Goal: Task Accomplishment & Management: Complete application form

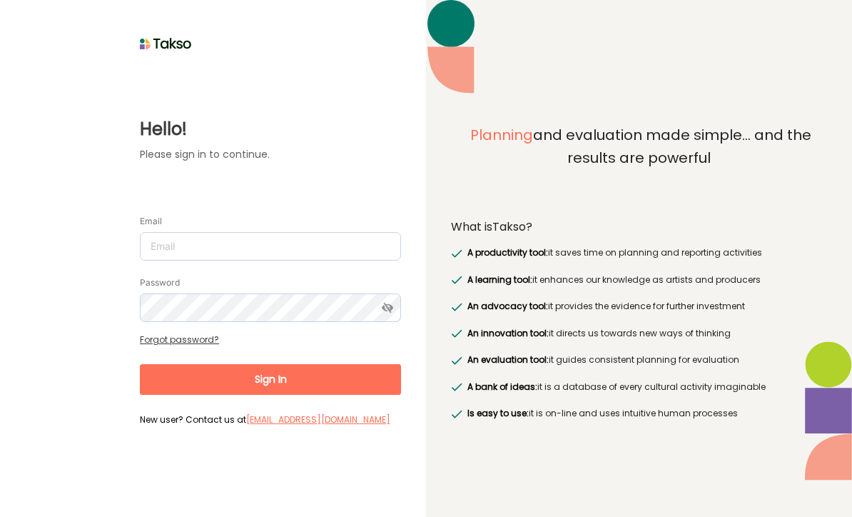
click at [298, 240] on input "Email" at bounding box center [270, 246] width 261 height 29
click at [293, 248] on input "Email" at bounding box center [270, 246] width 261 height 29
type input "[EMAIL_ADDRESS][DOMAIN_NAME]"
click at [295, 373] on button "Sign In" at bounding box center [270, 379] width 261 height 31
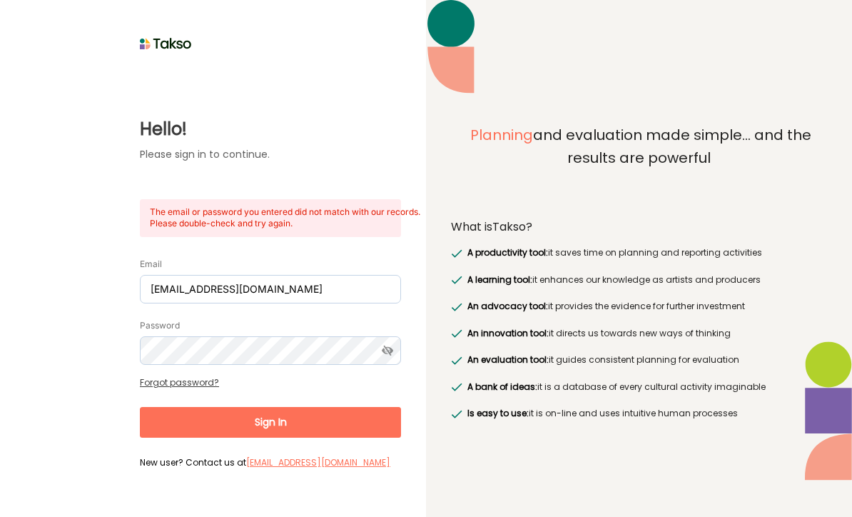
click at [390, 343] on icon at bounding box center [388, 350] width 26 height 29
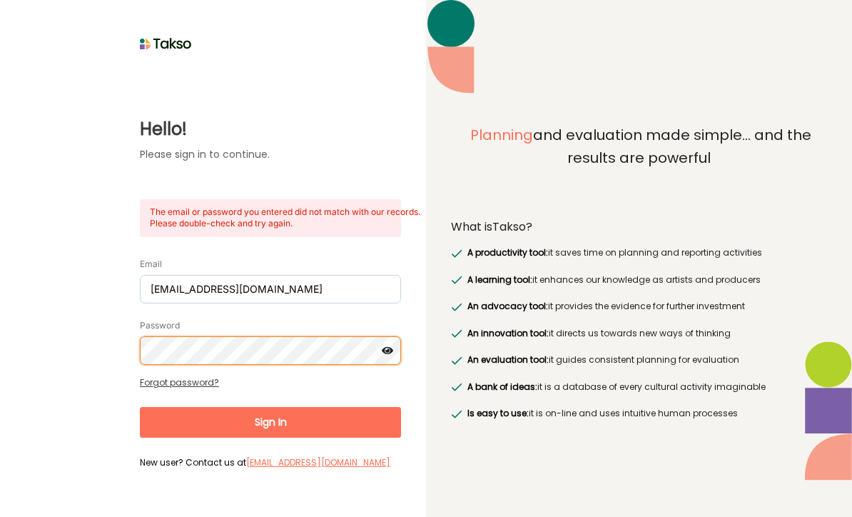
click at [270, 419] on button "Sign In" at bounding box center [270, 422] width 261 height 31
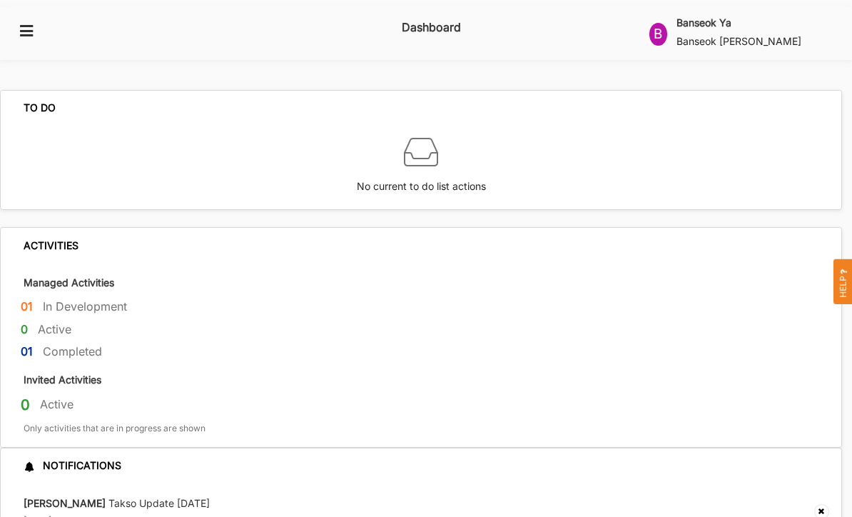
click at [26, 24] on icon at bounding box center [27, 30] width 18 height 13
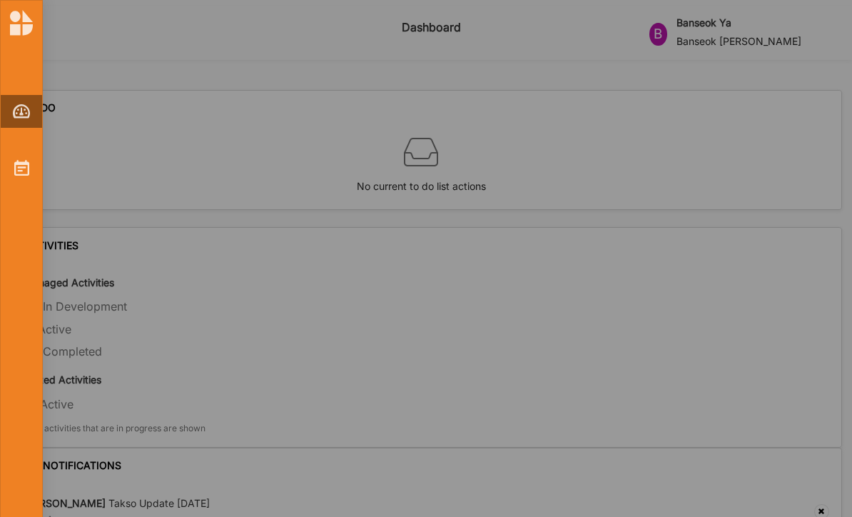
click at [277, 300] on div "Help Center Take a quick tour of Takso Walk through Takso’s unique activity pla…" at bounding box center [426, 308] width 852 height 617
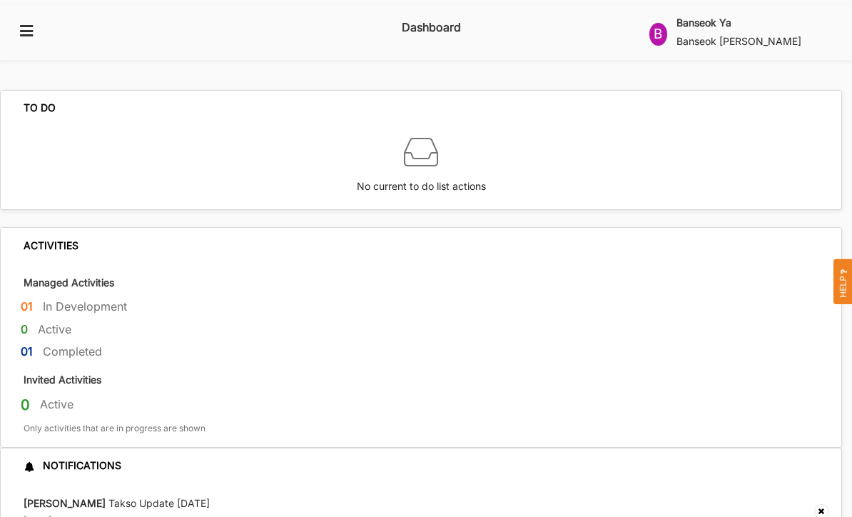
click at [718, 21] on label "Banseok Ya" at bounding box center [703, 22] width 55 height 13
click at [641, 298] on div "01 In Development" at bounding box center [431, 309] width 821 height 23
click at [420, 20] on label "Dashboard" at bounding box center [431, 28] width 59 height 24
click at [116, 299] on label "In Development" at bounding box center [85, 306] width 84 height 15
click at [49, 263] on div "Managed Activities 01 In Development 0 Active 01 Completed" at bounding box center [421, 314] width 841 height 103
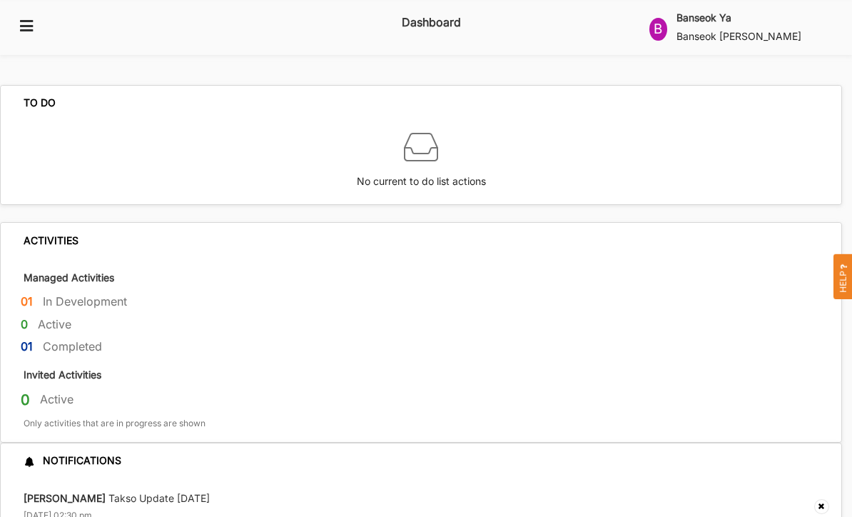
scroll to position [44, 0]
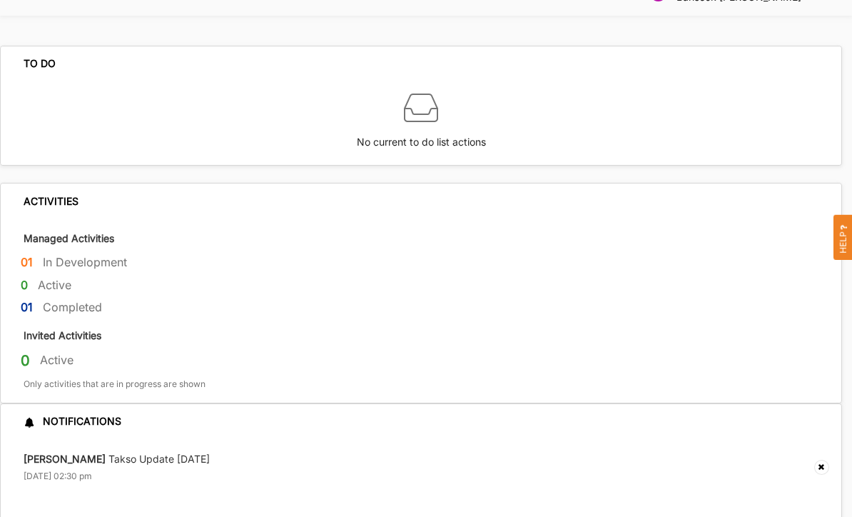
click at [78, 453] on label "Raji Uppal Takso Update 17th July" at bounding box center [117, 459] width 186 height 13
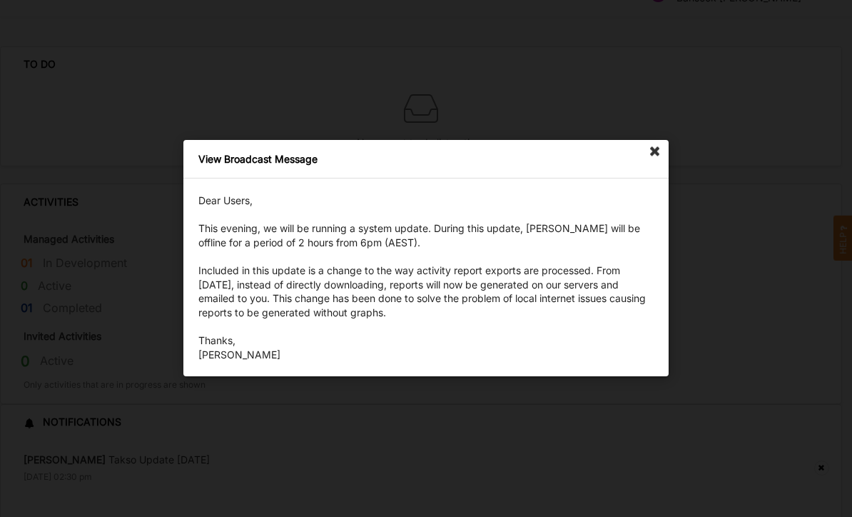
click at [652, 163] on icon at bounding box center [655, 151] width 23 height 23
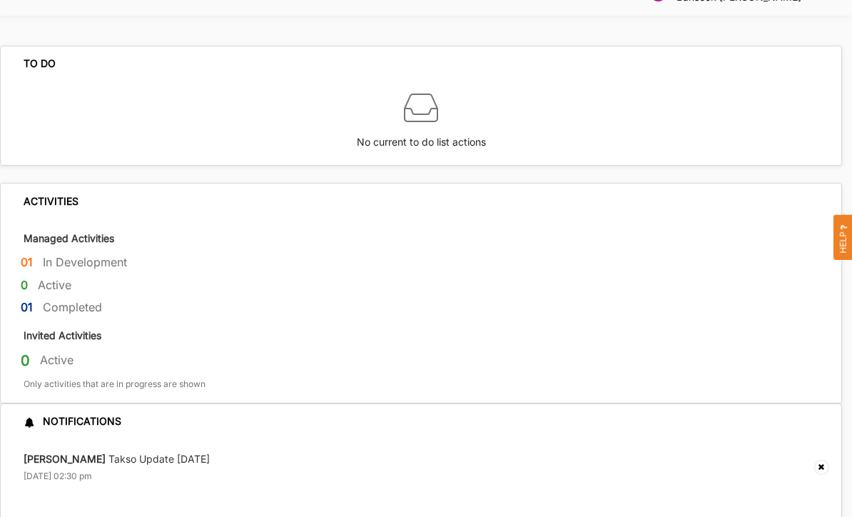
click at [51, 299] on div "01 Completed" at bounding box center [431, 310] width 821 height 23
click at [82, 329] on label "Invited Activities" at bounding box center [63, 336] width 78 height 14
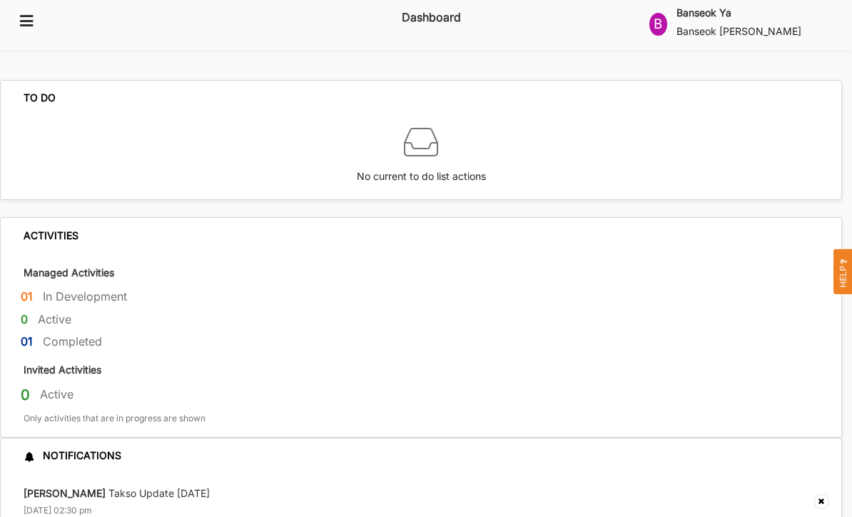
scroll to position [0, 0]
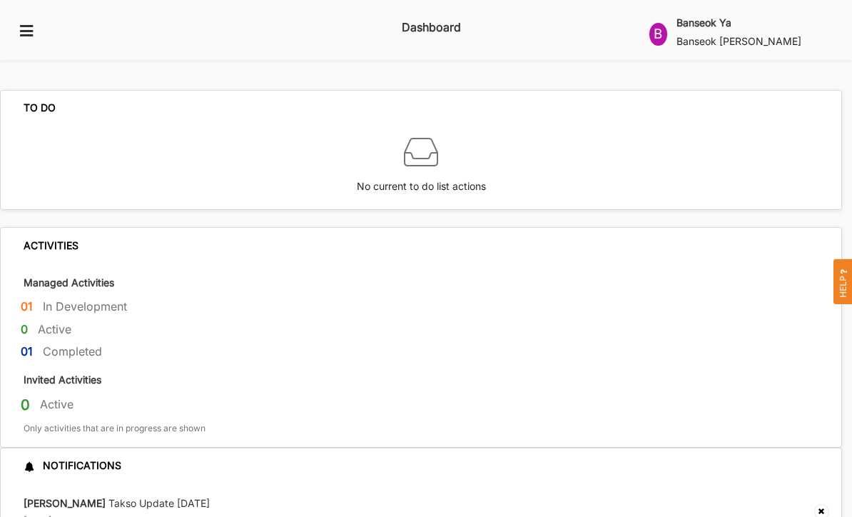
click at [41, 322] on label "Active" at bounding box center [55, 329] width 34 height 15
click at [44, 280] on div "Managed Activities 01 In Development 0 Active 01 Completed" at bounding box center [421, 314] width 841 height 103
click at [31, 25] on icon at bounding box center [27, 30] width 18 height 13
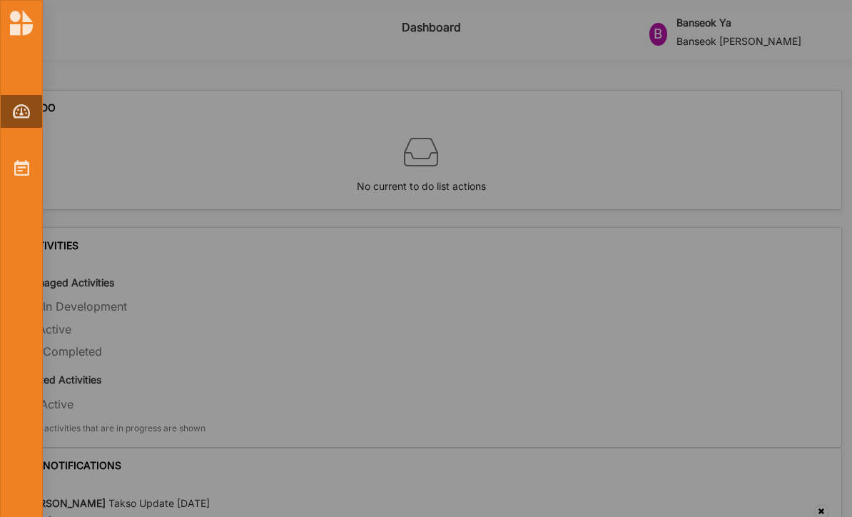
click at [18, 170] on img at bounding box center [21, 168] width 15 height 16
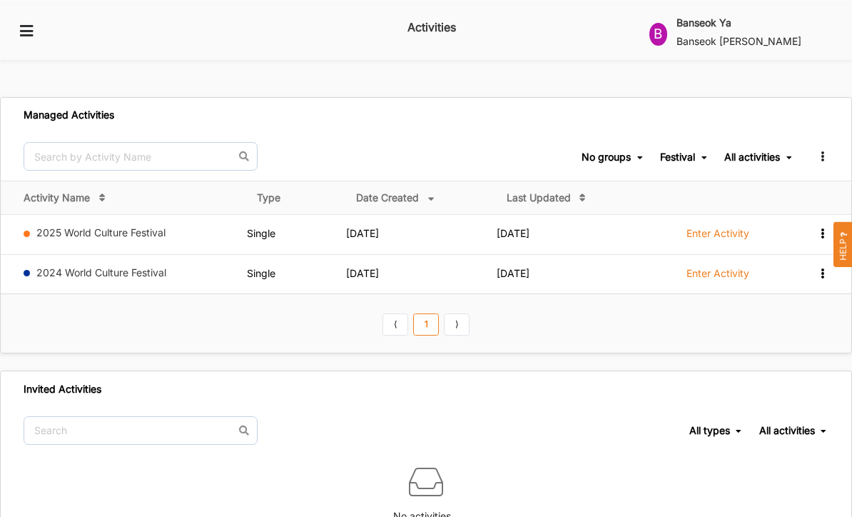
click at [719, 227] on label "Enter Activity" at bounding box center [717, 233] width 63 height 13
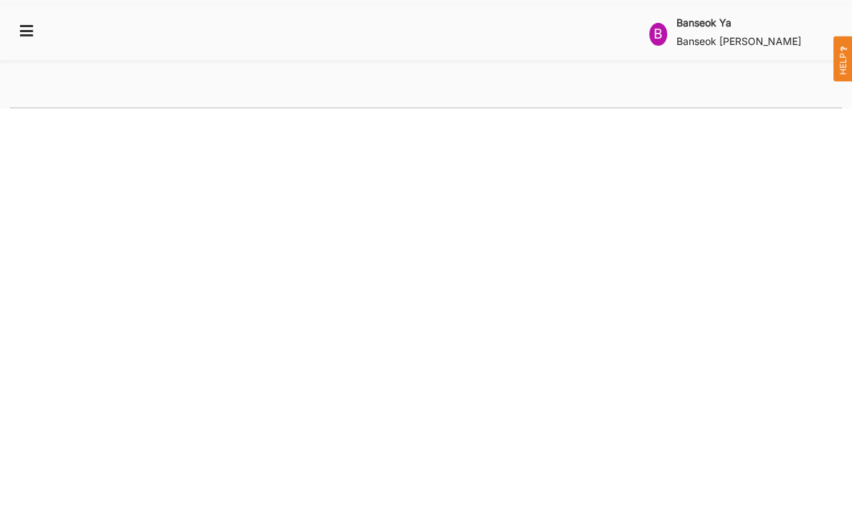
select select "2"
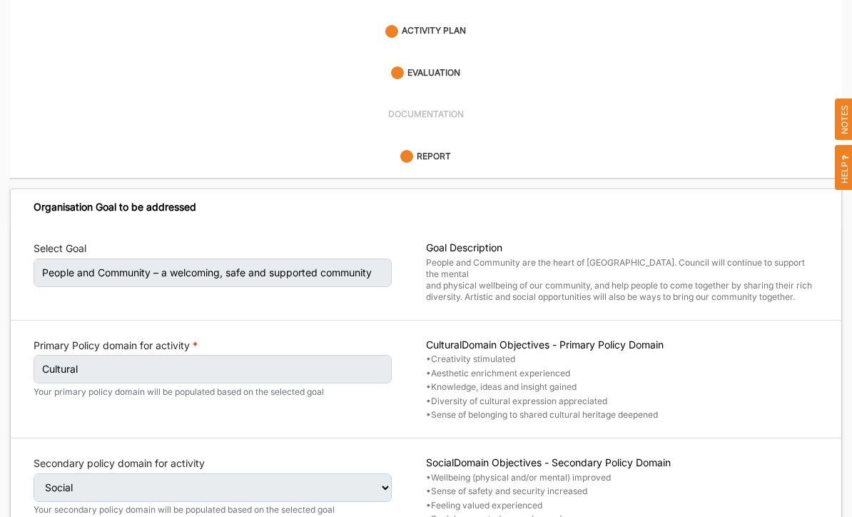
scroll to position [267, 0]
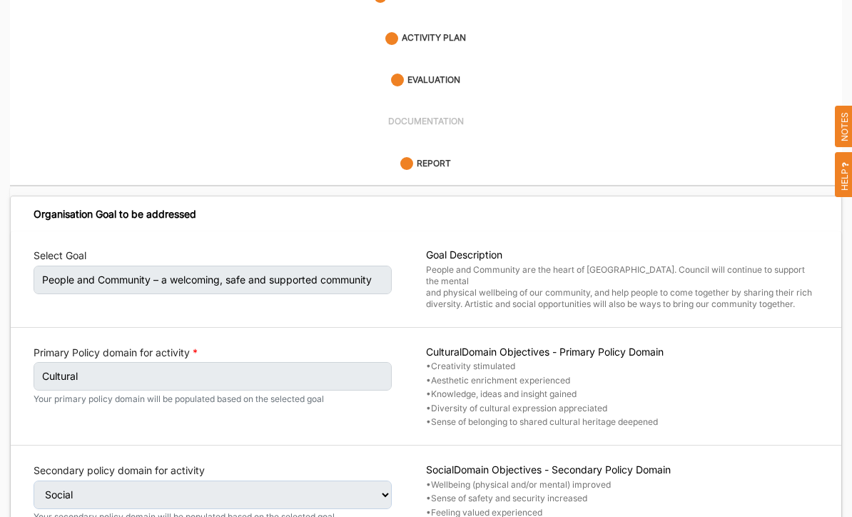
select select "4"
select select "26"
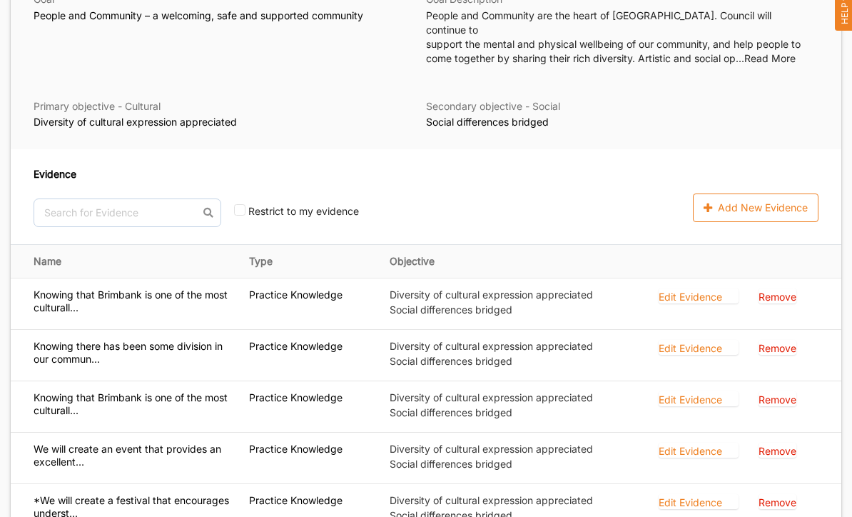
scroll to position [505, 0]
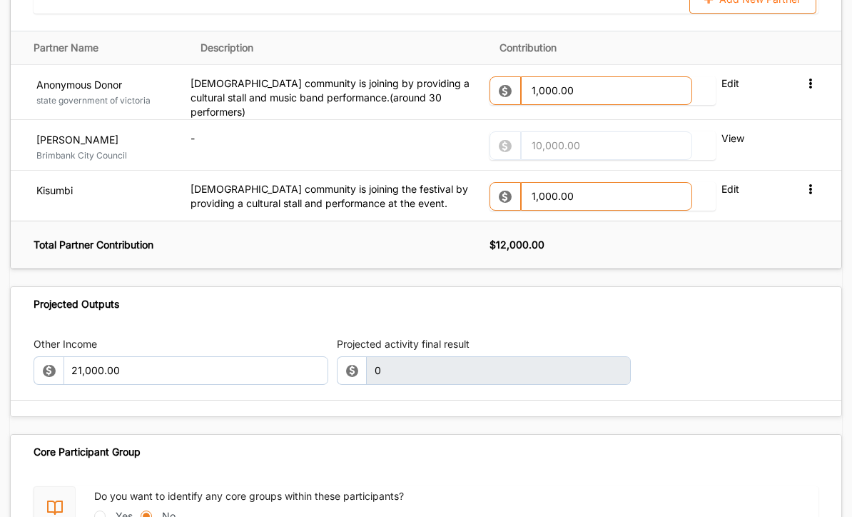
scroll to position [1704, 0]
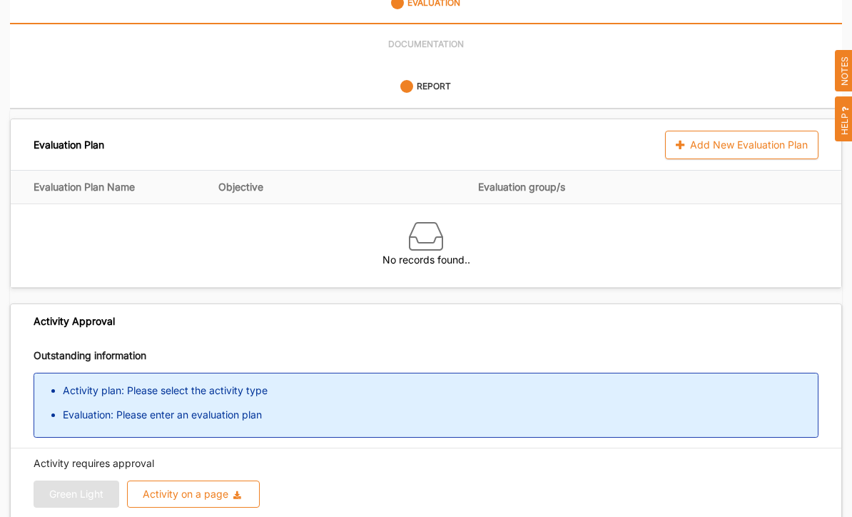
scroll to position [324, 0]
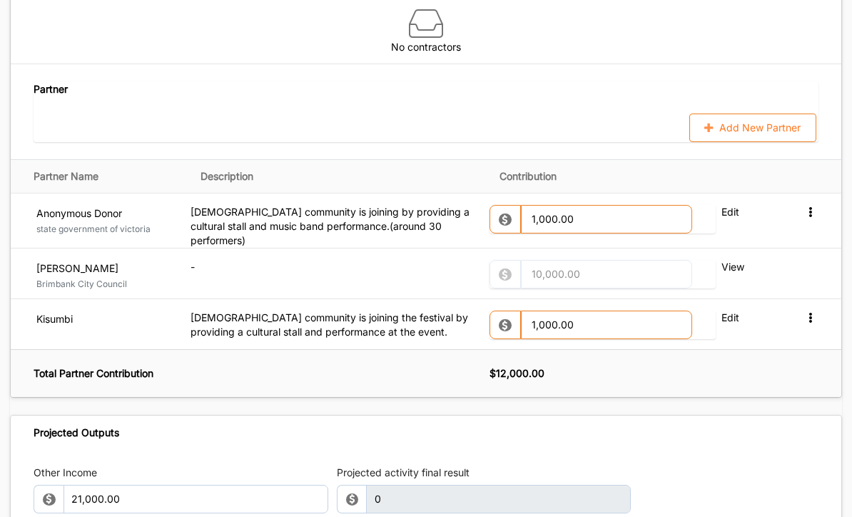
scroll to position [1536, 0]
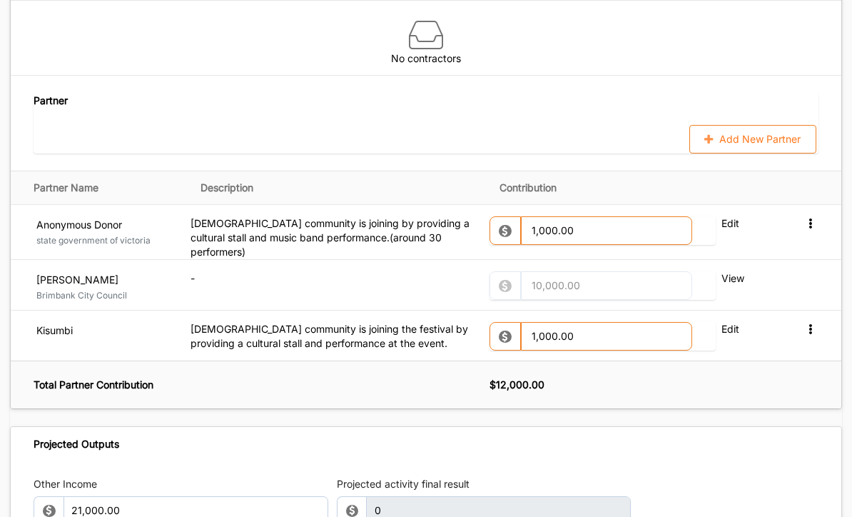
click at [765, 127] on button "Add New Partner" at bounding box center [752, 139] width 127 height 29
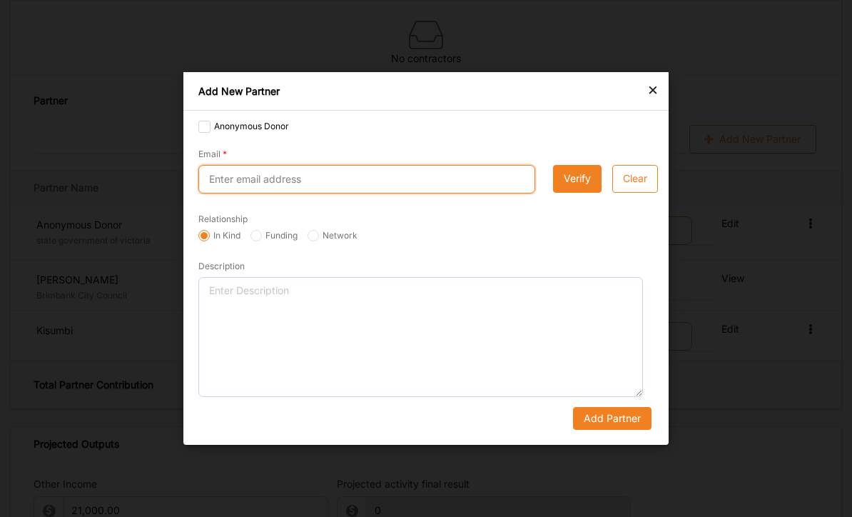
click at [384, 193] on input "Email" at bounding box center [366, 179] width 337 height 29
type input "info@avac.org.au"
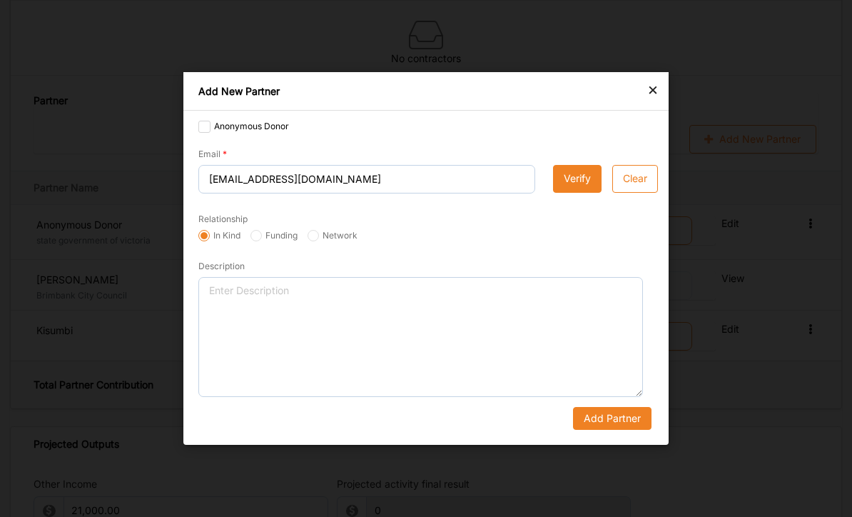
click at [568, 193] on button "Verify" at bounding box center [577, 179] width 49 height 29
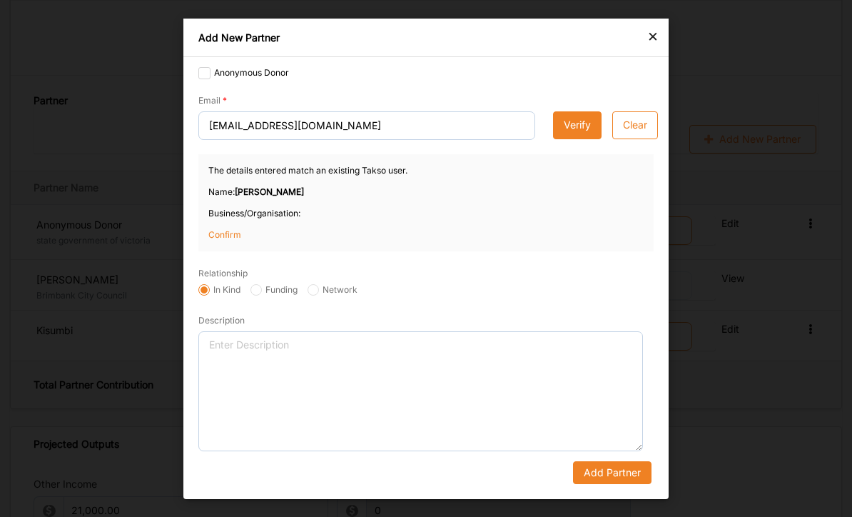
click at [231, 240] on p "Confirm" at bounding box center [243, 234] width 71 height 13
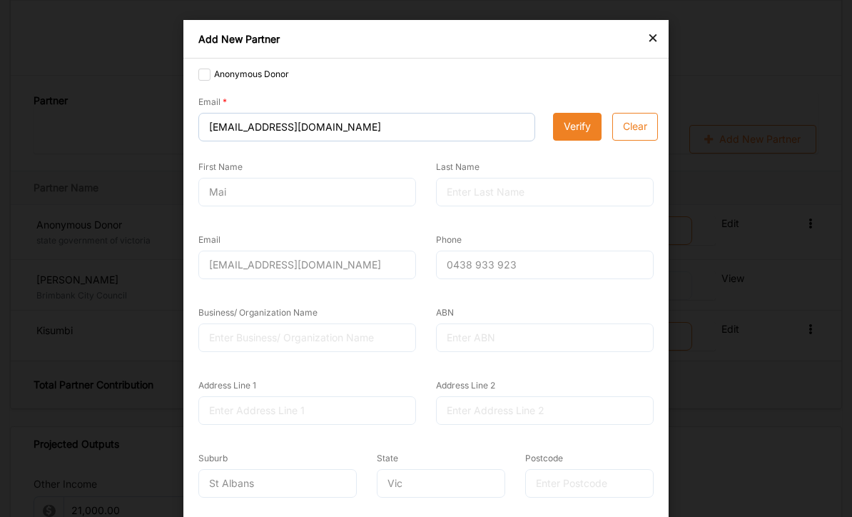
click at [325, 197] on div "Mai" at bounding box center [307, 192] width 218 height 29
click at [257, 189] on div "Mai" at bounding box center [307, 192] width 218 height 29
click at [311, 216] on div "First Name Mai" at bounding box center [307, 185] width 238 height 81
click at [353, 362] on div "Business/ Organization Name" at bounding box center [307, 335] width 238 height 73
click at [576, 121] on button "Verify" at bounding box center [577, 127] width 49 height 29
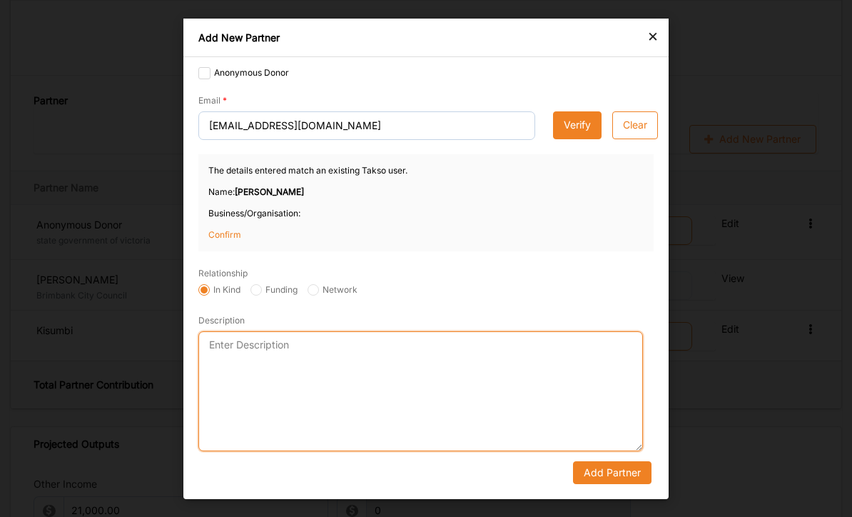
click at [256, 407] on textarea "Description" at bounding box center [420, 390] width 445 height 120
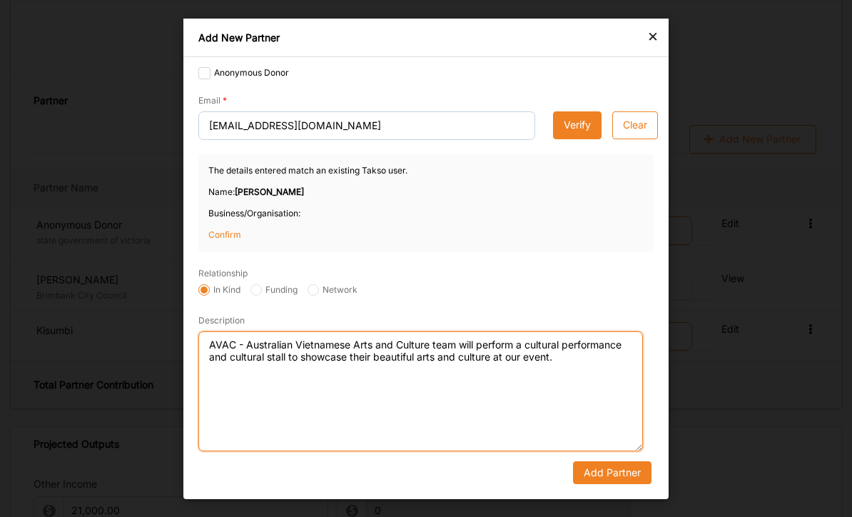
type textarea "AVAC - Australian Vietnamese Arts and Culture team will perform a cultural perf…"
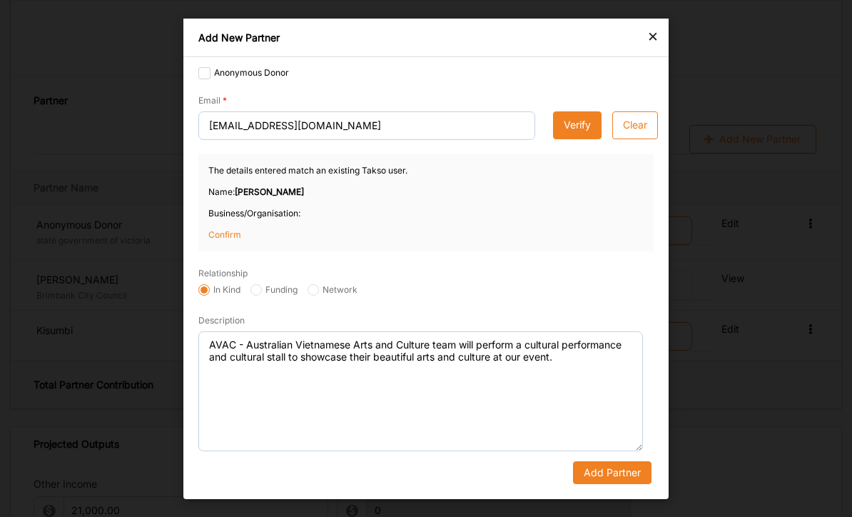
click at [614, 483] on button "Add Partner" at bounding box center [612, 471] width 78 height 23
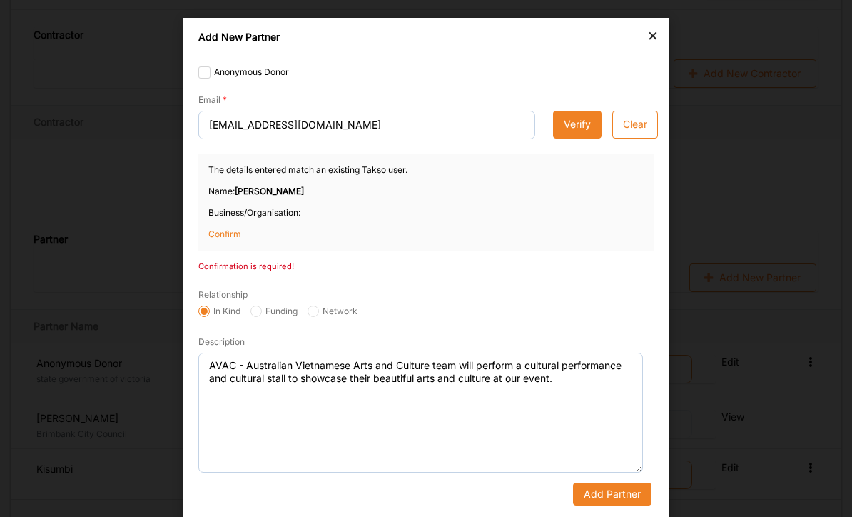
scroll to position [1397, 0]
click at [604, 488] on button "Add Partner" at bounding box center [612, 493] width 78 height 23
click at [607, 492] on button "Add Partner" at bounding box center [612, 493] width 78 height 23
click at [608, 492] on button "Add Partner" at bounding box center [612, 493] width 78 height 23
click at [201, 69] on label "Anonymous Donor" at bounding box center [243, 71] width 91 height 11
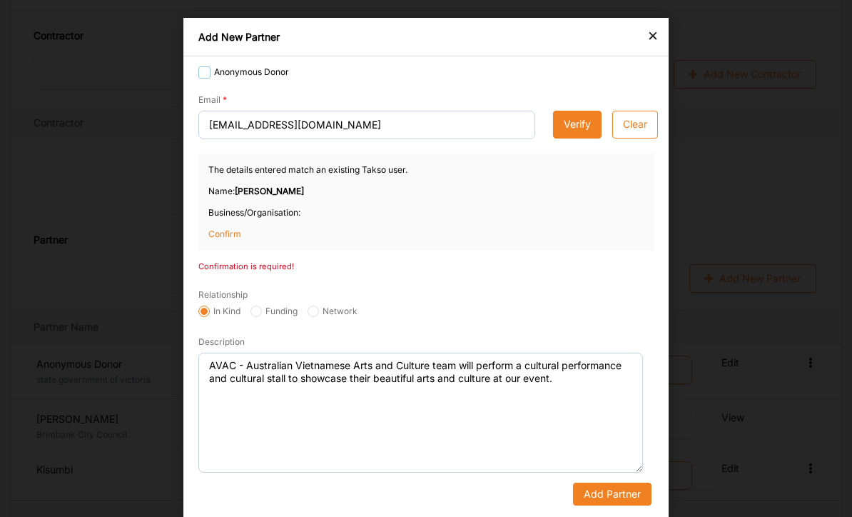
click at [201, 69] on input "Anonymous Donor" at bounding box center [203, 71] width 11 height 11
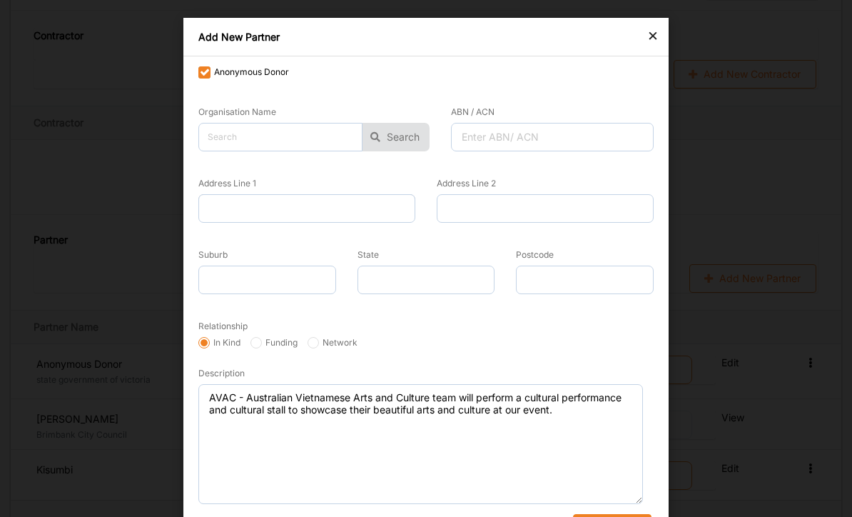
click at [201, 69] on label "Anonymous Donor" at bounding box center [243, 71] width 91 height 11
click at [201, 69] on input "Anonymous Donor" at bounding box center [203, 71] width 11 height 11
checkbox input "false"
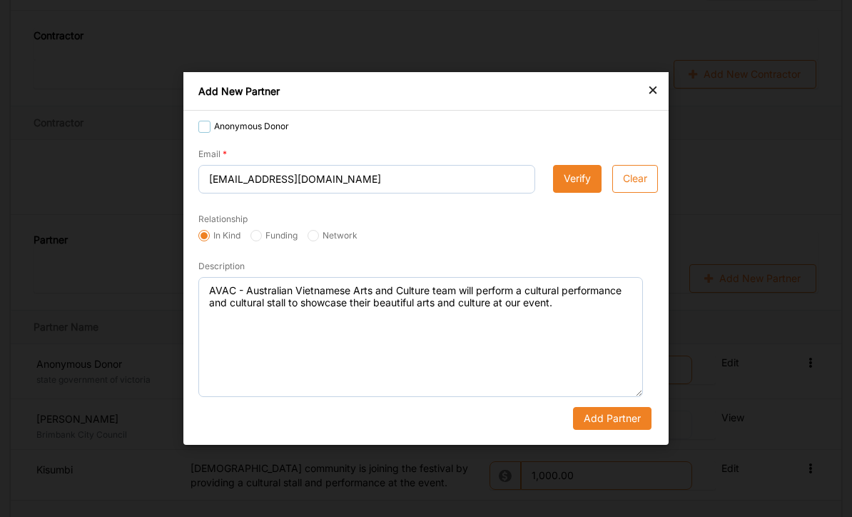
scroll to position [0, 0]
click at [612, 416] on button "Add Partner" at bounding box center [612, 418] width 78 height 23
click at [622, 415] on button "Add Partner" at bounding box center [612, 418] width 78 height 23
click at [317, 233] on input "Network" at bounding box center [313, 235] width 11 height 11
radio input "true"
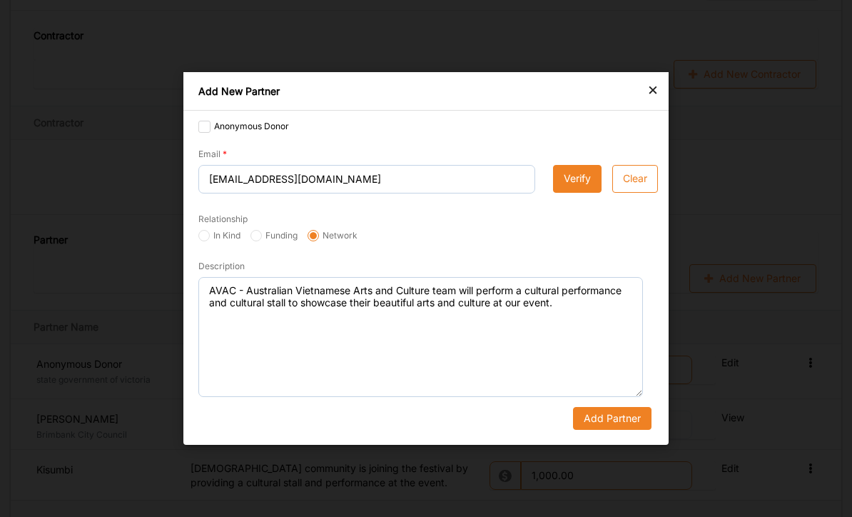
click at [614, 414] on button "Add Partner" at bounding box center [612, 418] width 78 height 23
click at [605, 422] on button "Add Partner" at bounding box center [612, 418] width 78 height 23
click at [604, 422] on button "Add Partner" at bounding box center [612, 418] width 78 height 23
click at [622, 422] on button "Add Partner" at bounding box center [612, 418] width 78 height 23
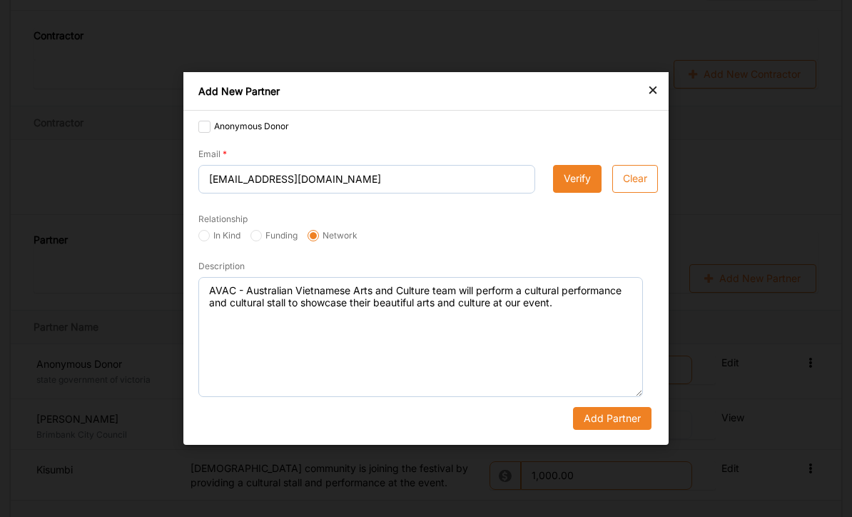
click at [630, 419] on button "Add Partner" at bounding box center [612, 418] width 78 height 23
click at [629, 418] on button "Add Partner" at bounding box center [612, 418] width 78 height 23
click at [632, 420] on button "Add Partner" at bounding box center [612, 418] width 78 height 23
click at [574, 176] on button "Verify" at bounding box center [577, 179] width 49 height 29
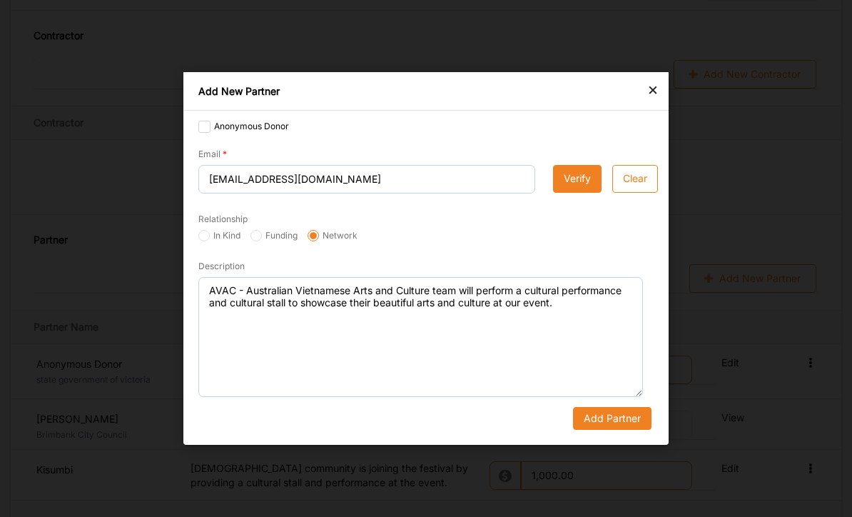
click at [572, 181] on button "Verify" at bounding box center [577, 179] width 49 height 29
click at [577, 173] on button "Verify" at bounding box center [577, 179] width 49 height 29
click at [569, 184] on button "Verify" at bounding box center [577, 179] width 49 height 29
click at [634, 185] on button "Clear" at bounding box center [635, 179] width 46 height 29
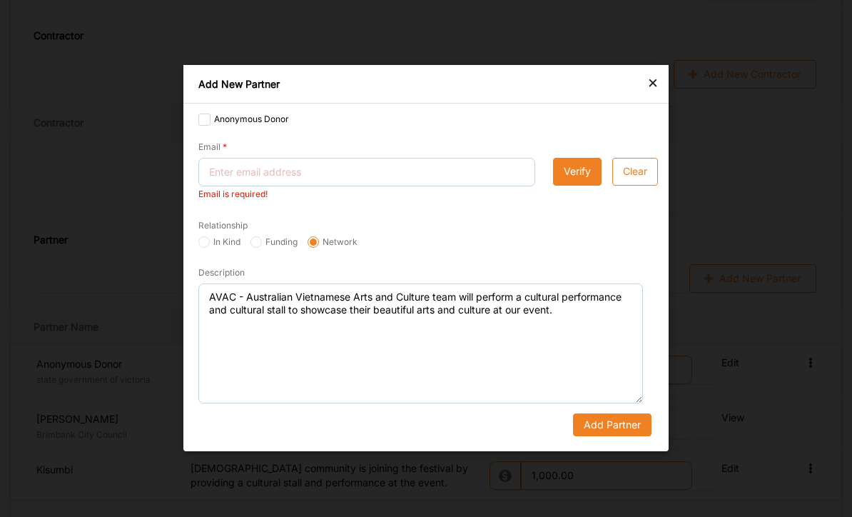
click at [574, 171] on button "Verify" at bounding box center [577, 172] width 49 height 29
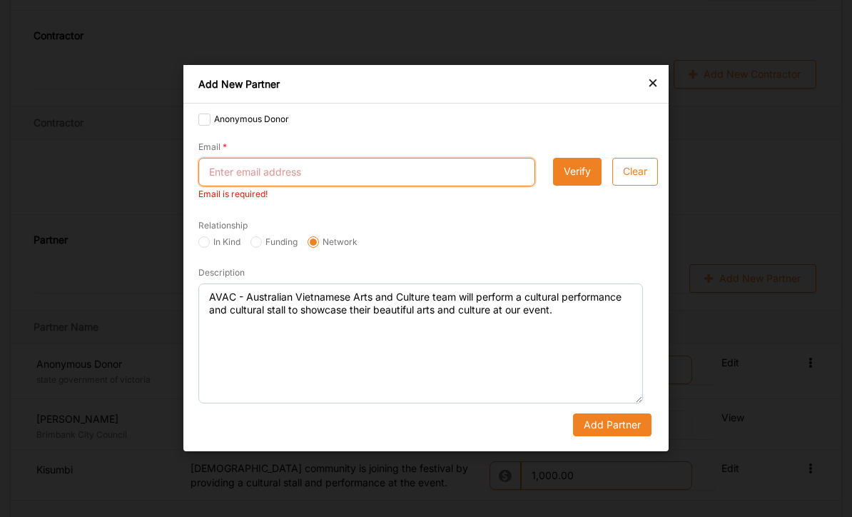
click at [296, 169] on input "Email" at bounding box center [366, 172] width 337 height 29
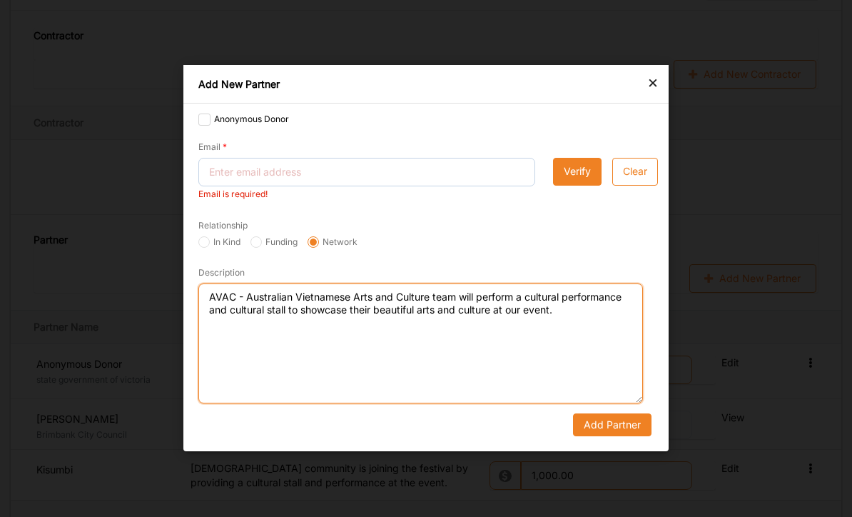
click at [207, 294] on textarea "AVAC - Australian Vietnamese Arts and Culture team will perform a cultural perf…" at bounding box center [420, 344] width 445 height 120
click at [206, 294] on textarea "AVAC - Australian Vietnamese Arts and Culture team will perform a cultural perf…" at bounding box center [420, 344] width 445 height 120
click at [213, 292] on textarea "AVAC - Australian Vietnamese Arts and Culture team will perform a cultural perf…" at bounding box center [420, 344] width 445 height 120
click at [212, 291] on textarea "AVAC - Australian Vietnamese Arts and Culture team will perform a cultural perf…" at bounding box center [420, 344] width 445 height 120
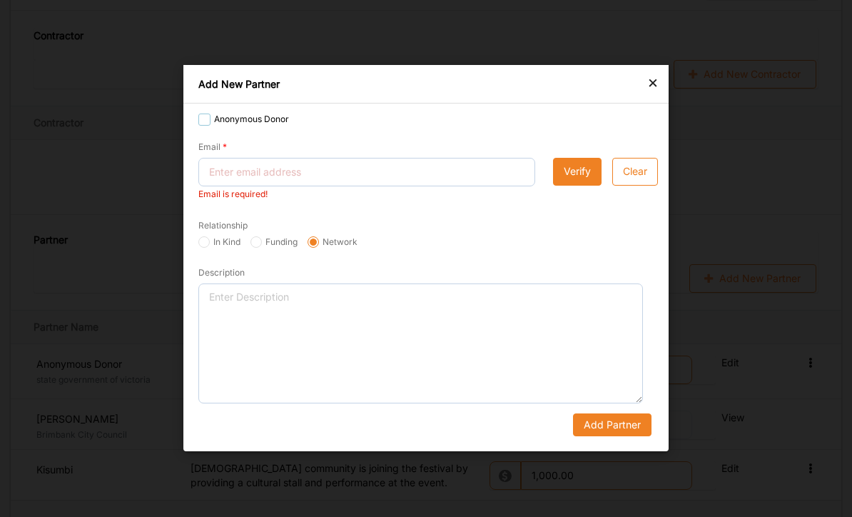
click at [210, 116] on label "Anonymous Donor" at bounding box center [243, 118] width 91 height 11
click at [210, 116] on input "Anonymous Donor" at bounding box center [203, 118] width 11 height 11
checkbox input "true"
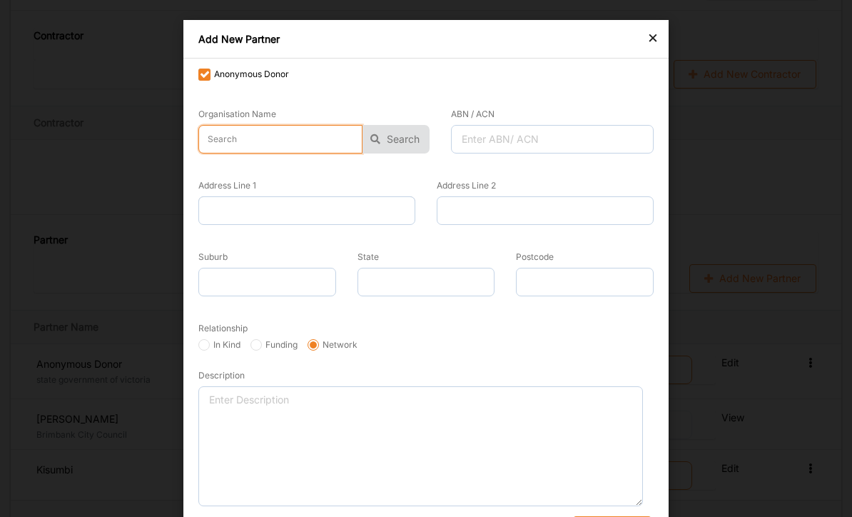
click at [294, 139] on input "text" at bounding box center [280, 139] width 164 height 29
type input "AVAC"
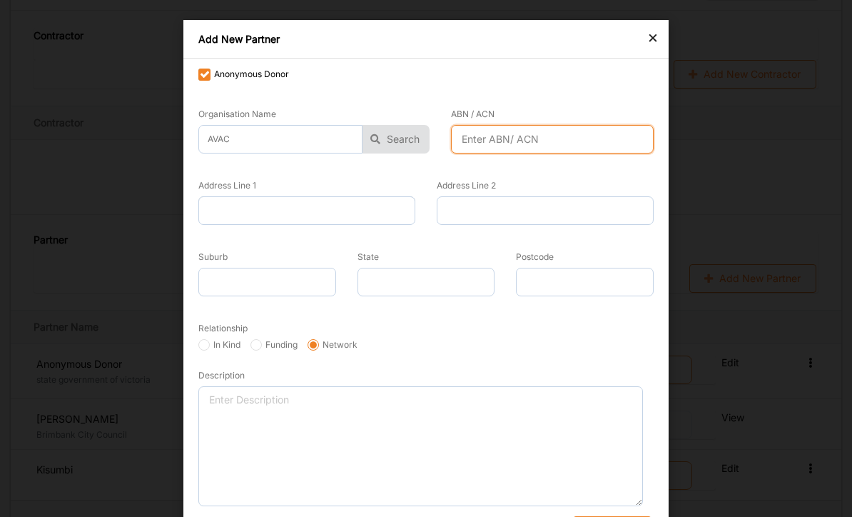
click at [495, 140] on input "ABN / ACN" at bounding box center [552, 139] width 203 height 29
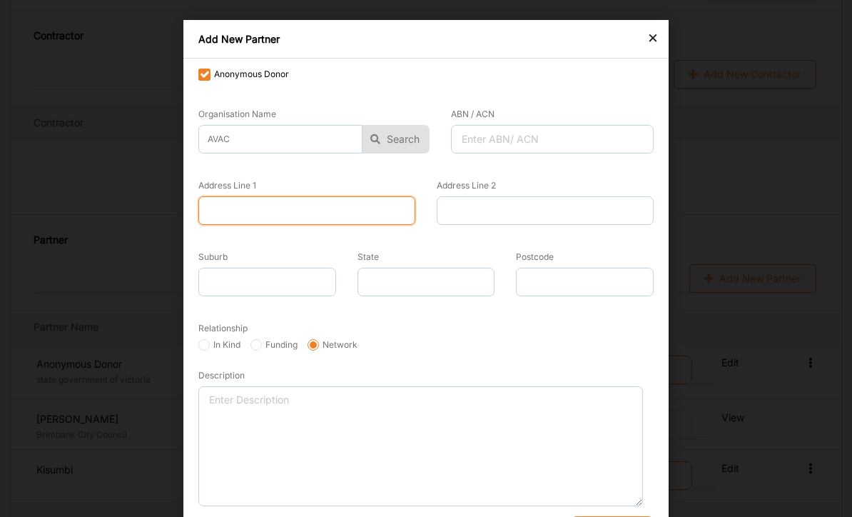
click at [313, 208] on input "Address Line 1" at bounding box center [306, 210] width 217 height 29
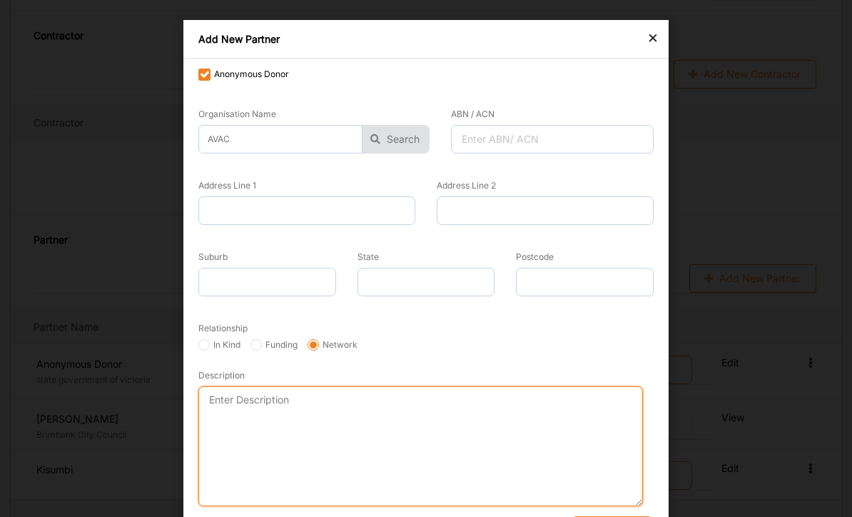
click at [267, 411] on textarea "Description" at bounding box center [420, 446] width 445 height 120
click at [245, 402] on textarea "Description" at bounding box center [420, 446] width 445 height 120
paste textarea "AVAC - Australian Vietnamese Arts and Culture team will perform a cultural perf…"
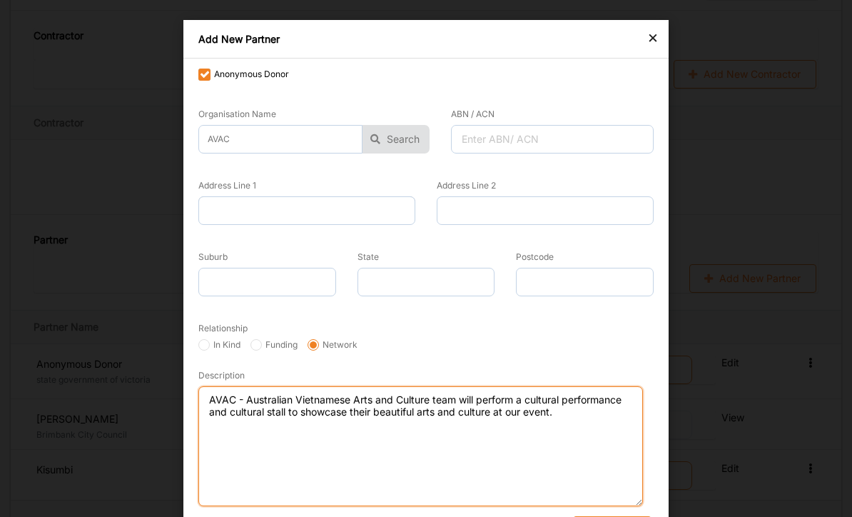
type textarea "AVAC - Australian Vietnamese Arts and Culture team will perform a cultural perf…"
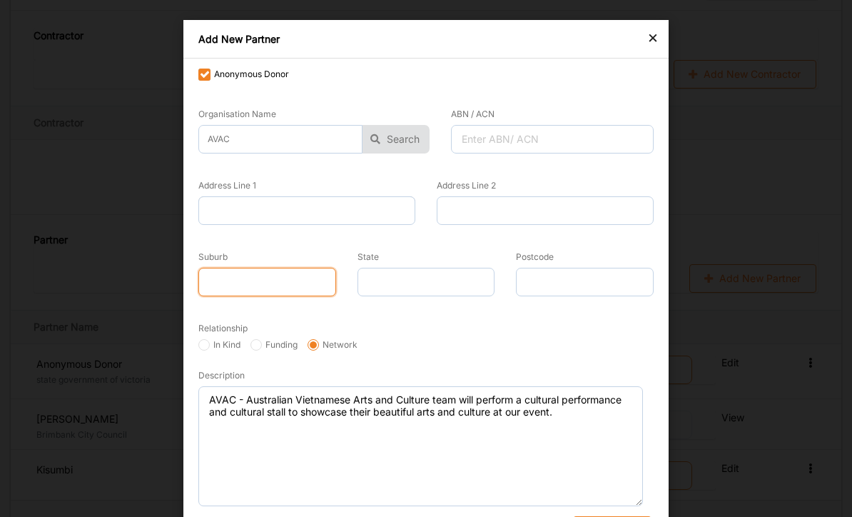
click at [294, 278] on input "Suburb" at bounding box center [267, 282] width 138 height 29
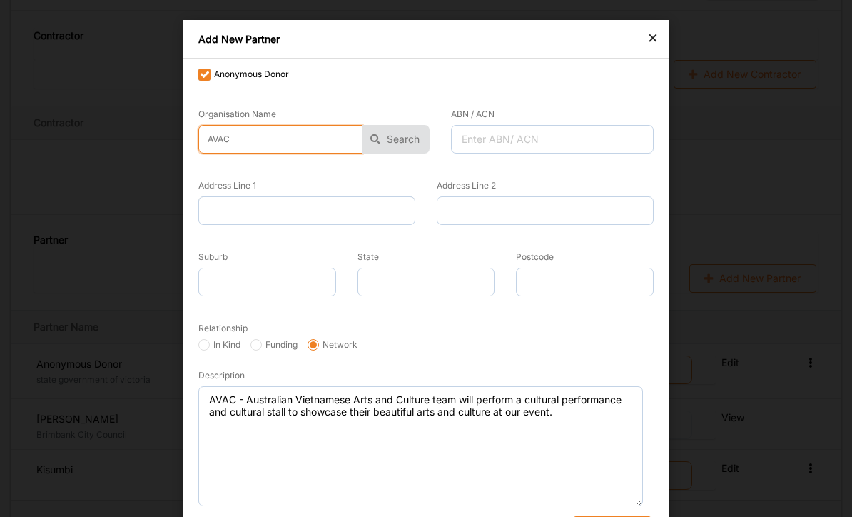
click at [283, 133] on input "AVAC" at bounding box center [280, 139] width 164 height 29
click at [396, 133] on button "Search" at bounding box center [395, 139] width 67 height 29
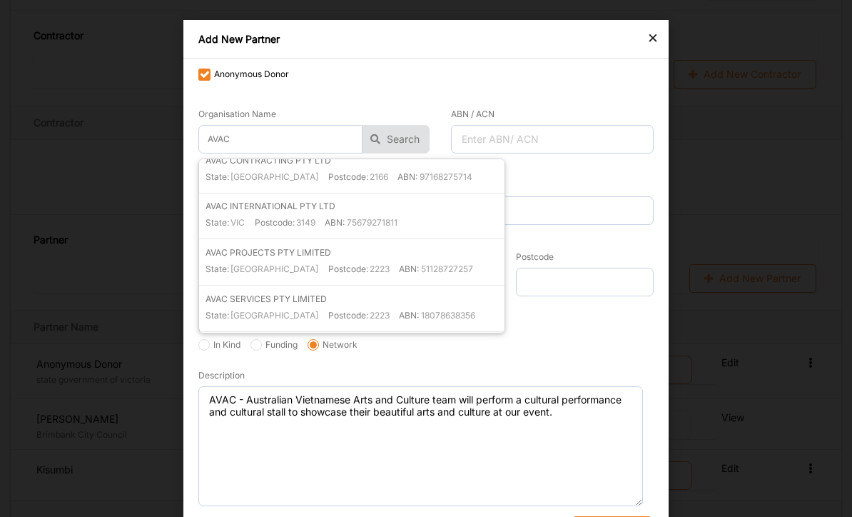
scroll to position [196, 0]
click at [295, 218] on label "Postcode: 3149" at bounding box center [285, 226] width 61 height 16
type input "AVAC INTERNATIONAL PTY LTD"
type input "75679271811"
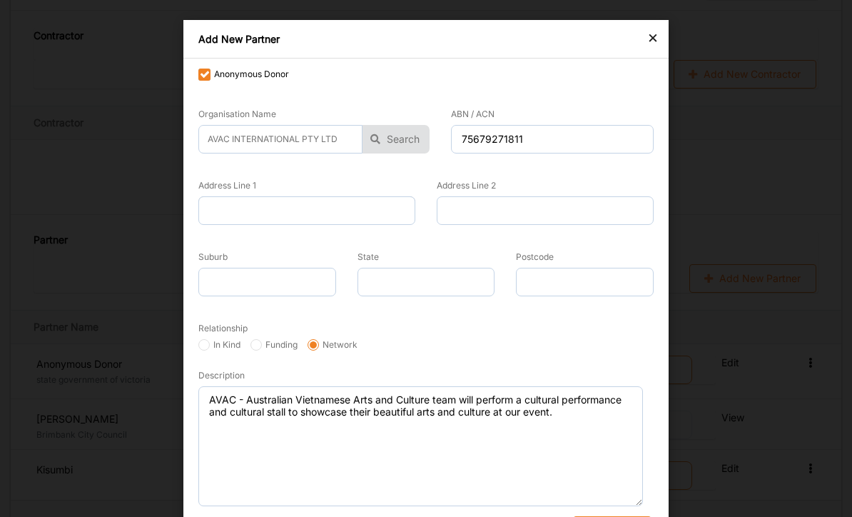
click at [222, 339] on label "In Kind" at bounding box center [219, 344] width 42 height 11
click at [210, 339] on input "In Kind" at bounding box center [203, 344] width 11 height 11
radio input "true"
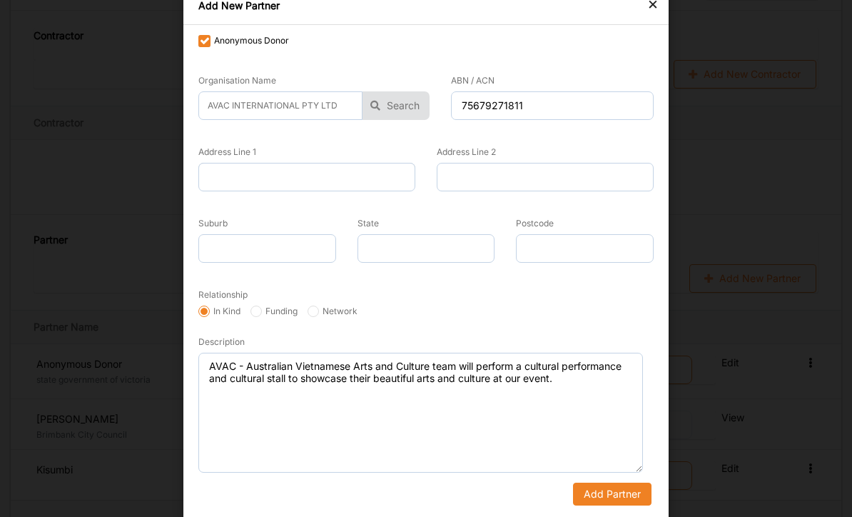
scroll to position [33, 0]
click at [606, 483] on button "Add Partner" at bounding box center [612, 494] width 78 height 23
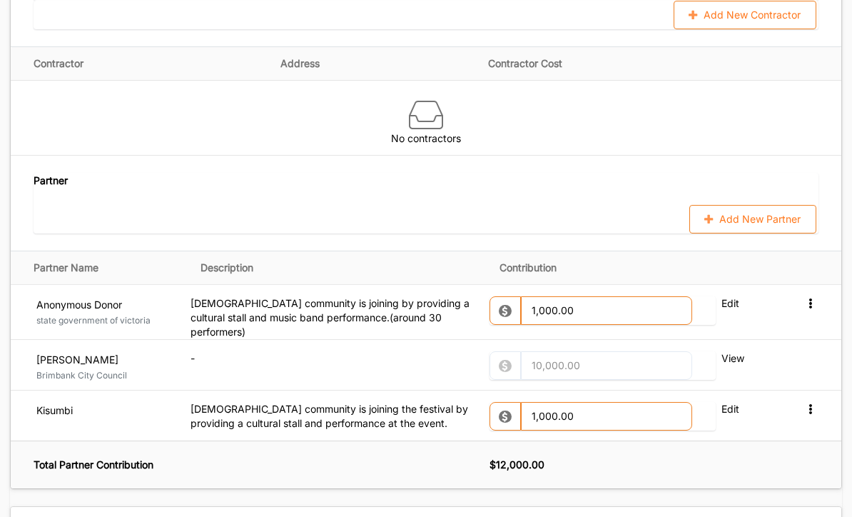
scroll to position [1456, 0]
click at [778, 205] on button "Add New Partner" at bounding box center [752, 219] width 127 height 29
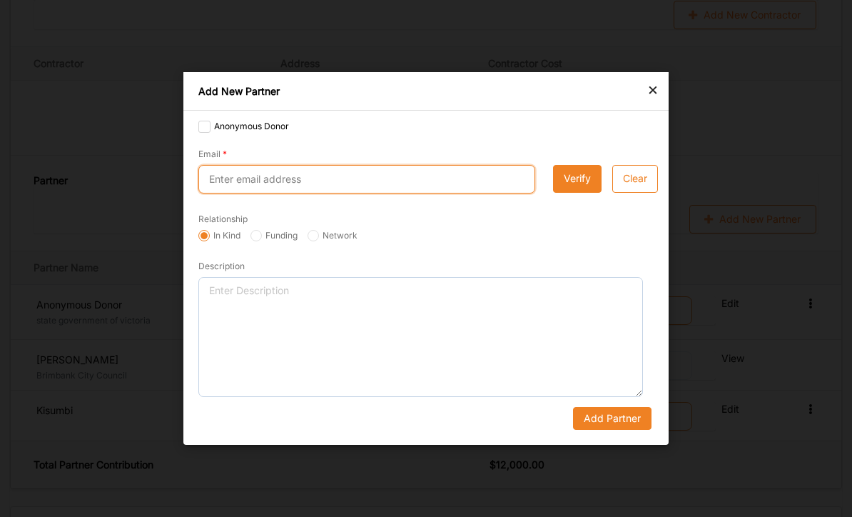
click at [236, 193] on input "Email" at bounding box center [366, 179] width 337 height 29
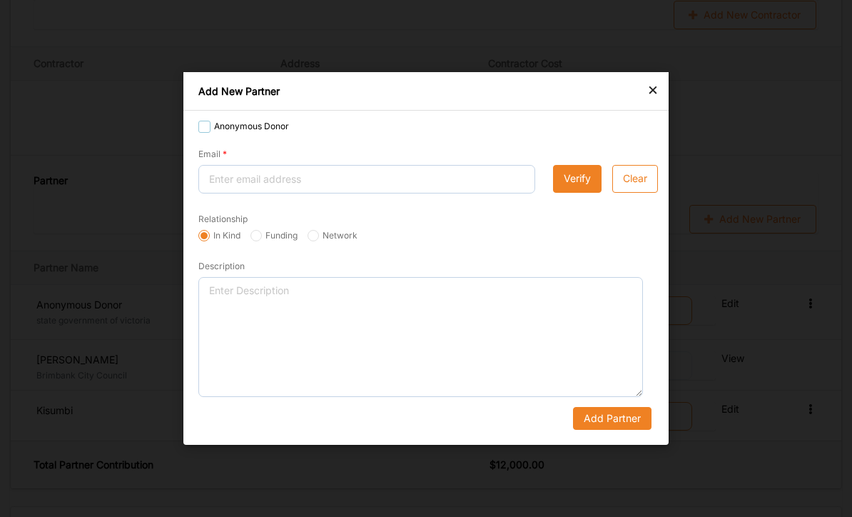
click at [211, 137] on div "Anonymous Donor" at bounding box center [243, 129] width 91 height 16
checkbox input "true"
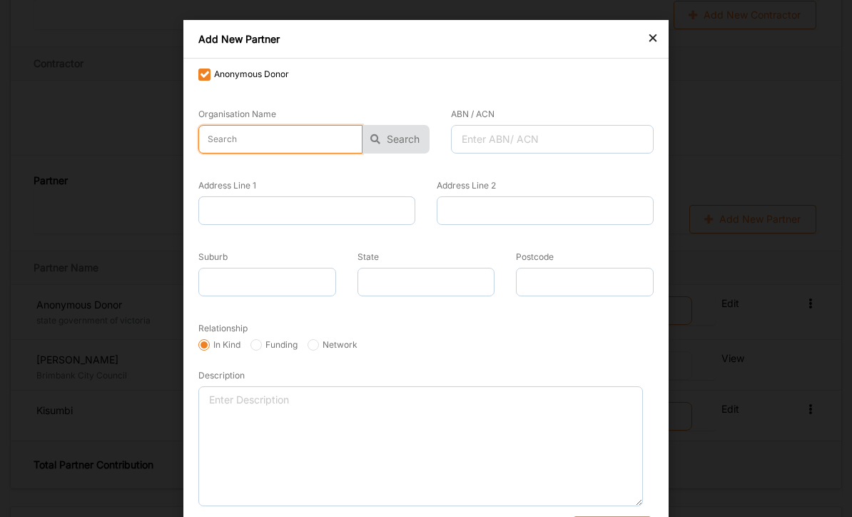
click at [288, 143] on input "text" at bounding box center [280, 139] width 164 height 29
click at [409, 140] on button "Search" at bounding box center [395, 139] width 67 height 29
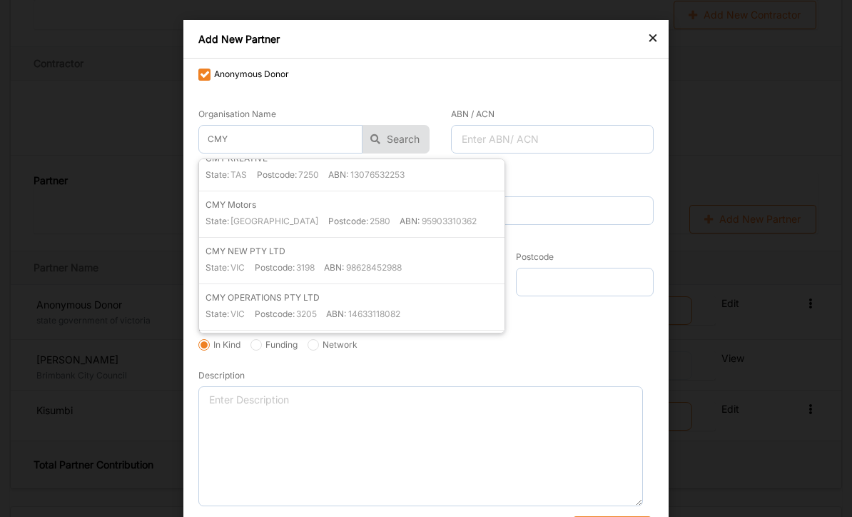
scroll to position [805, 0]
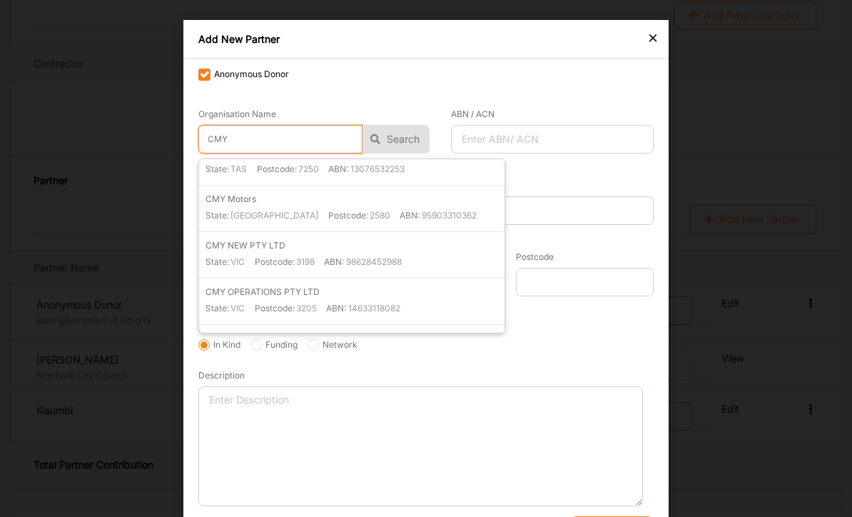
click at [267, 143] on input "CMY" at bounding box center [280, 139] width 164 height 29
click at [407, 131] on button "Search" at bounding box center [395, 139] width 67 height 29
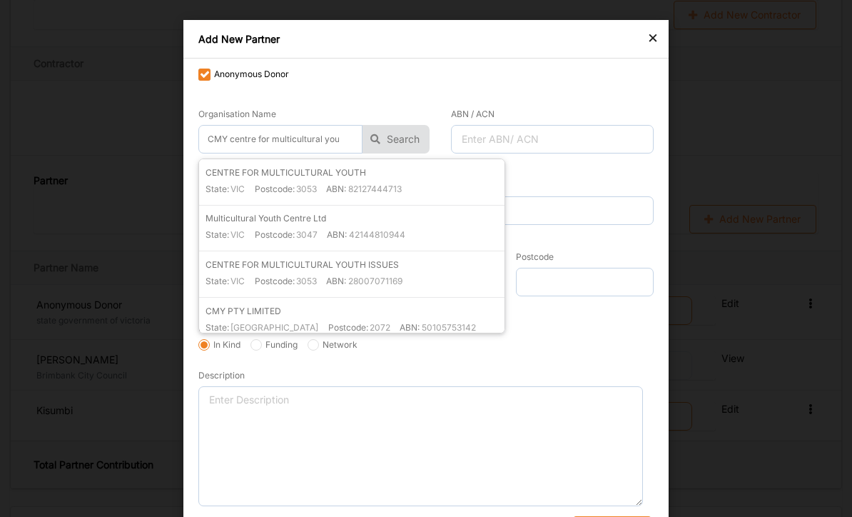
scroll to position [0, 0]
click at [335, 186] on label "ABN:" at bounding box center [336, 188] width 20 height 11
type input "CENTRE FOR MULTICULTURAL YOUTH"
type input "82127444713"
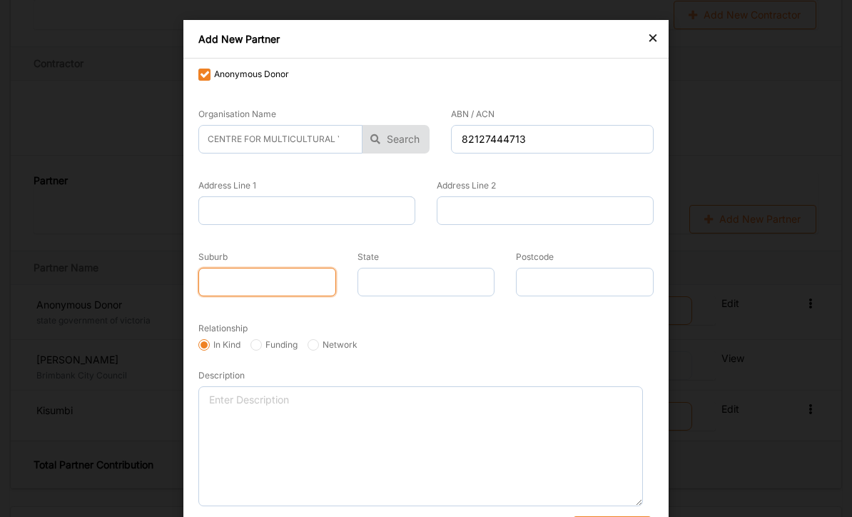
click at [293, 283] on input "Suburb" at bounding box center [267, 282] width 138 height 29
type input "sunshine"
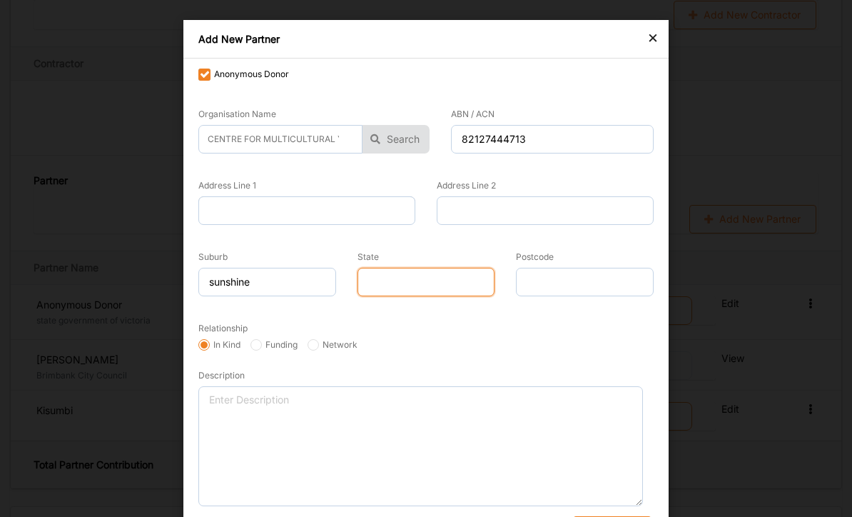
click at [435, 287] on input "State" at bounding box center [427, 282] width 138 height 29
type input "vic"
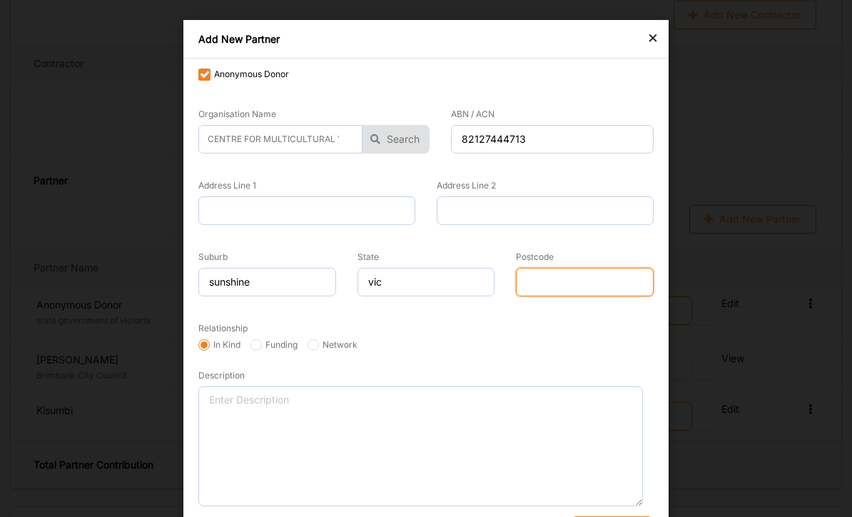
click at [563, 281] on input "Postcode" at bounding box center [585, 282] width 138 height 29
type input "3020"
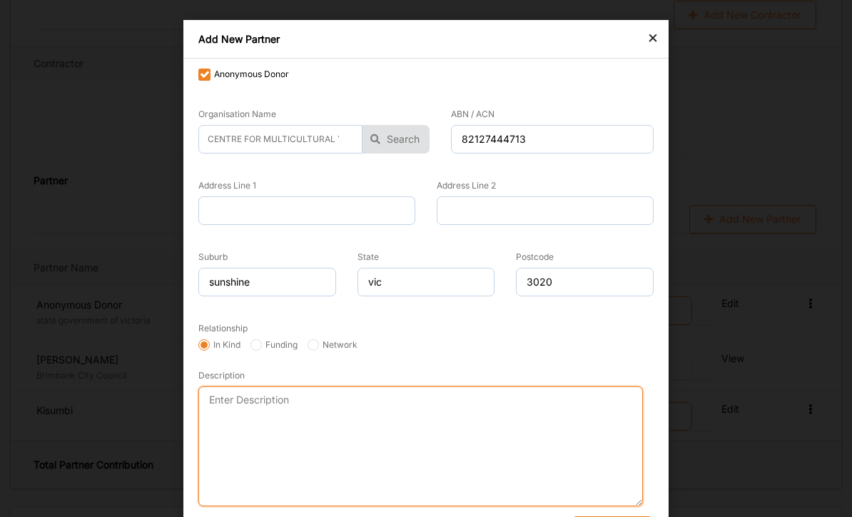
click at [412, 450] on textarea "Description" at bounding box center [420, 446] width 445 height 120
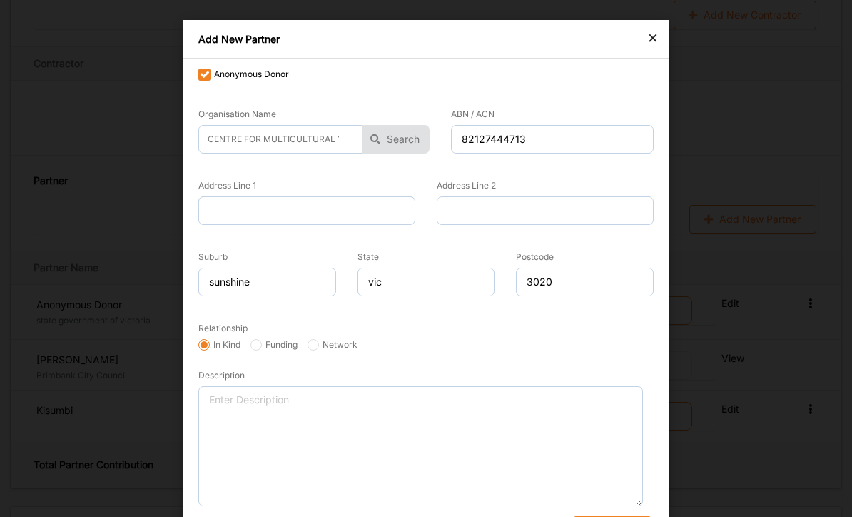
click at [340, 230] on div "Address Line 1" at bounding box center [312, 198] width 228 height 71
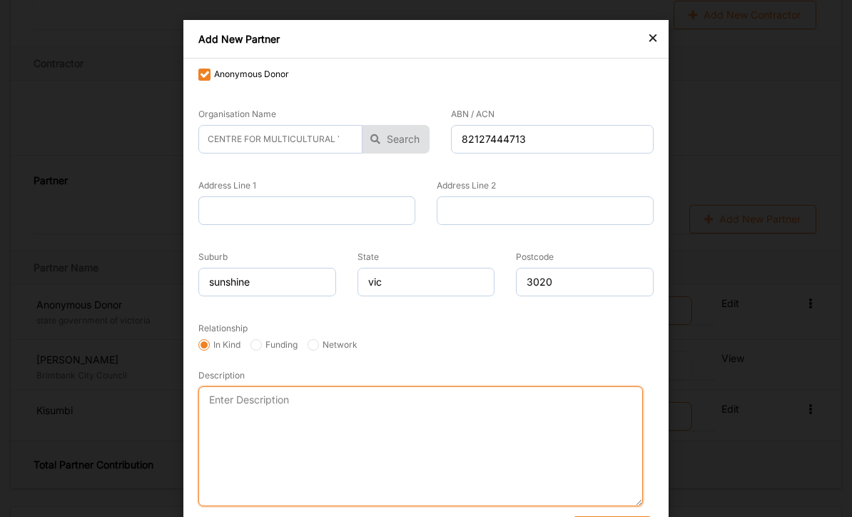
click at [265, 441] on textarea "Description" at bounding box center [420, 446] width 445 height 120
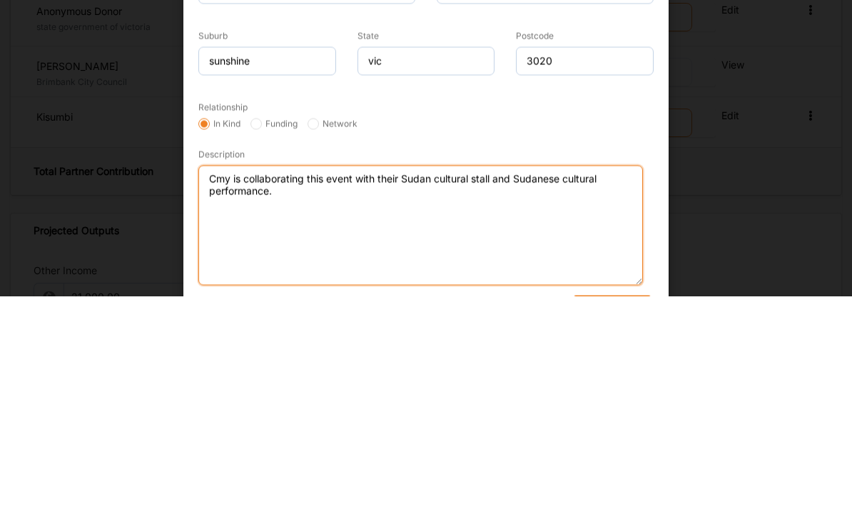
click at [433, 386] on textarea "Cmy is collaborating this event with their Sudan cultural stall and Sudanese cu…" at bounding box center [420, 446] width 445 height 120
type textarea "Cmy is collaborating this event with their Sudan cultural stall and Sudanese cu…"
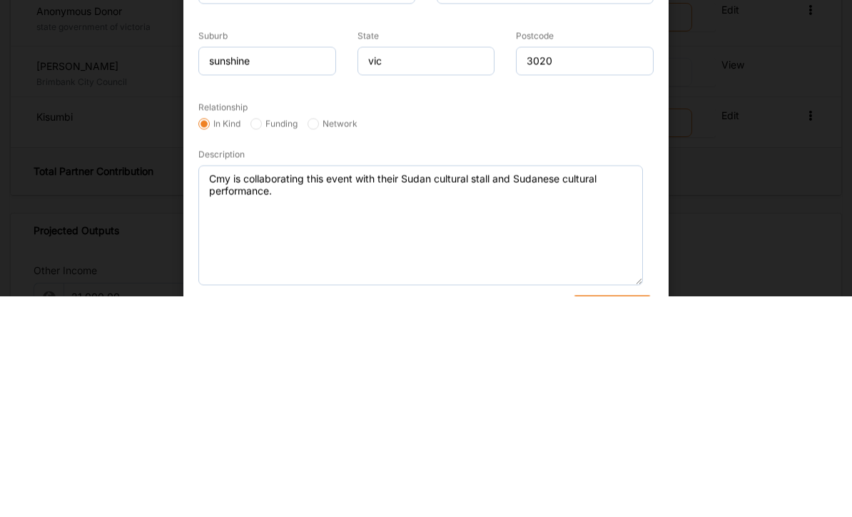
click at [736, 178] on div "× Add New Partner Anonymous Donor Organisation Name CENTRE FOR MULTICULTURAL YO…" at bounding box center [426, 258] width 852 height 517
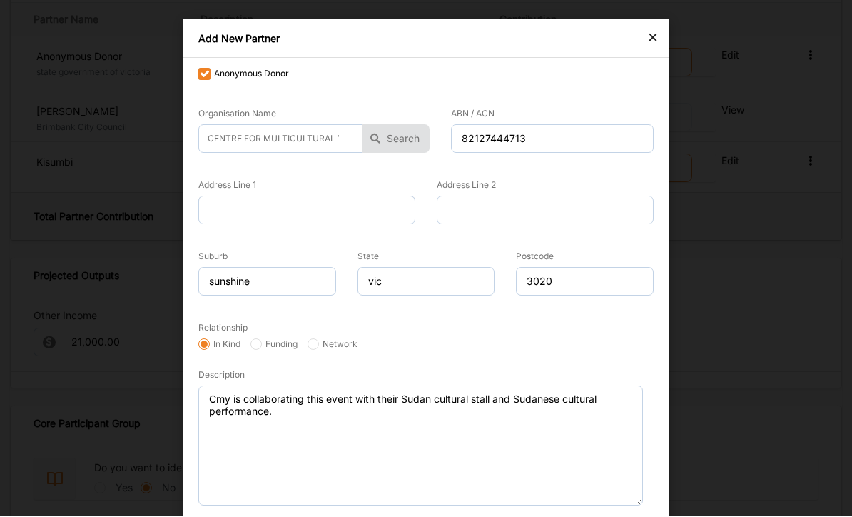
click at [616, 516] on button "Add Partner" at bounding box center [612, 527] width 78 height 23
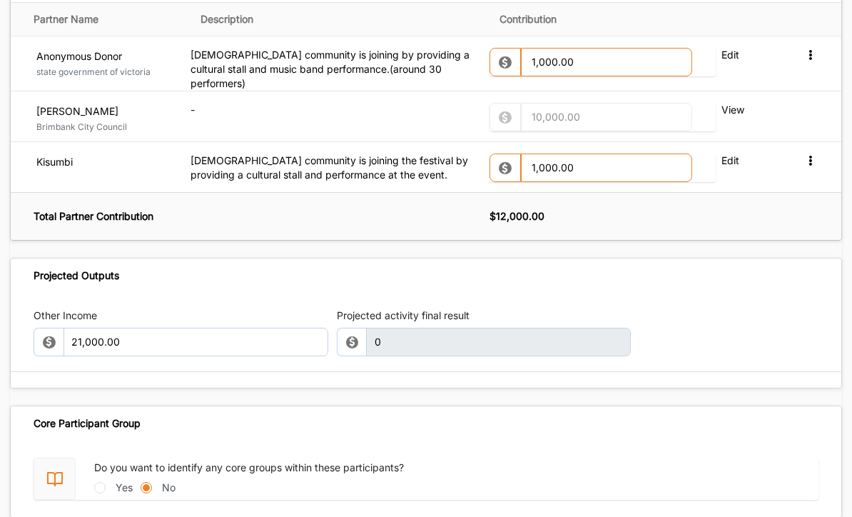
scroll to position [1705, 0]
click at [101, 482] on input "Yes" at bounding box center [99, 487] width 11 height 11
radio input "true"
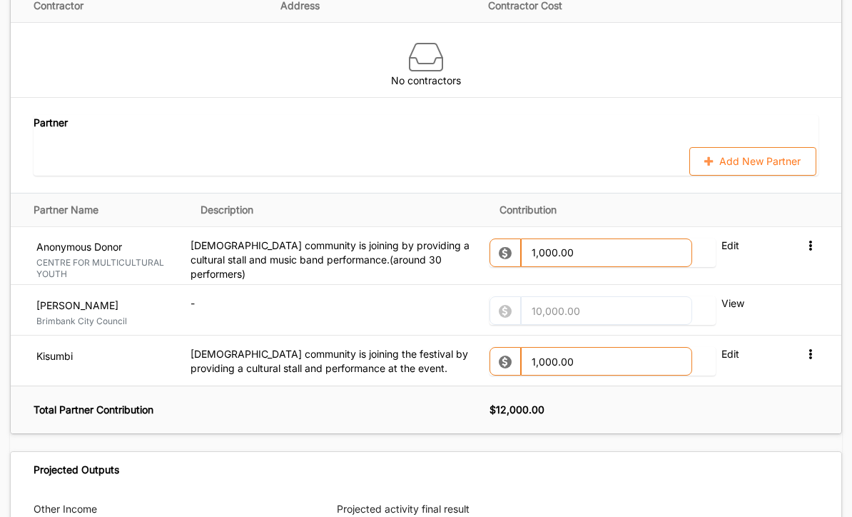
scroll to position [1514, 0]
click at [582, 298] on div "10,000.00" at bounding box center [591, 311] width 202 height 29
click at [614, 298] on div "10,000.00" at bounding box center [591, 311] width 202 height 29
click at [585, 239] on input "1,000.00" at bounding box center [606, 253] width 171 height 29
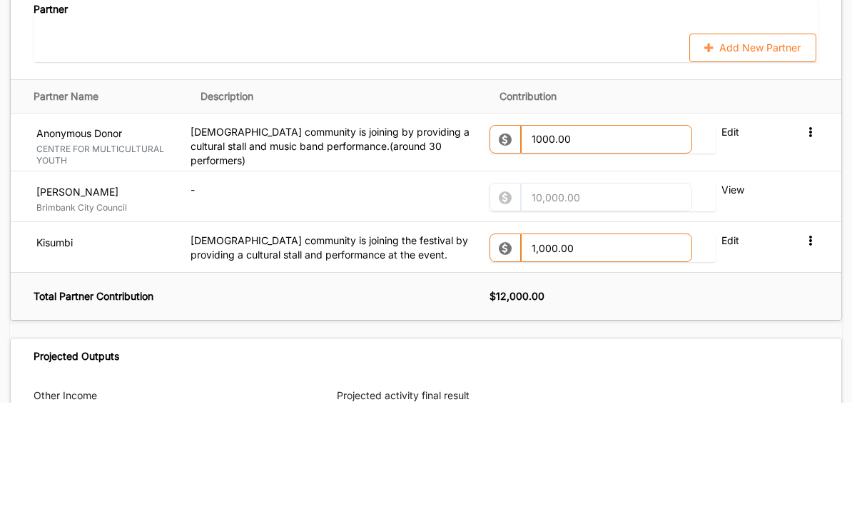
click at [325, 285] on td "-" at bounding box center [341, 310] width 300 height 51
type input "1,000.00"
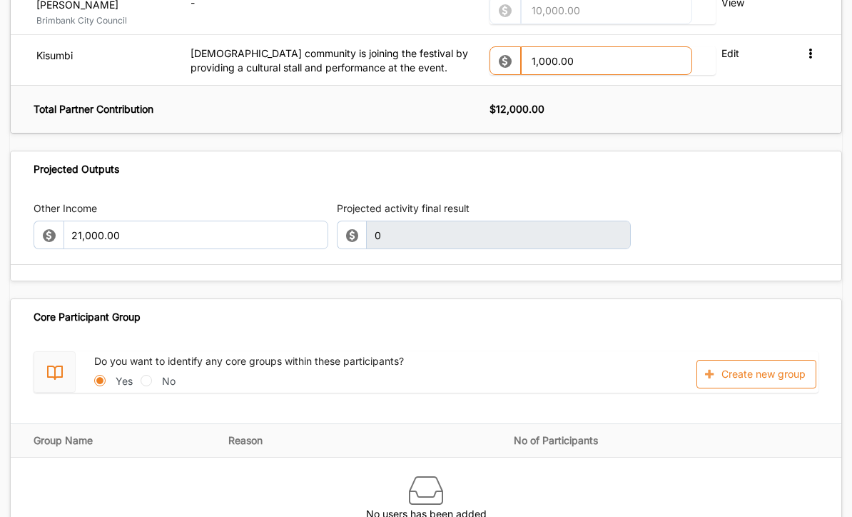
scroll to position [1843, 0]
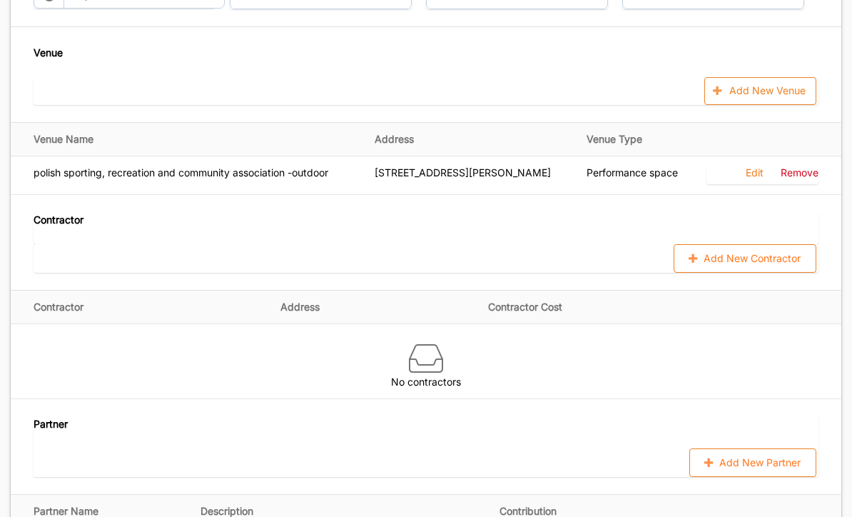
scroll to position [1212, 0]
click at [744, 275] on div "Expenditure 21,000.00 Green Light Date 07 Jul 2025 Activity Start Date 04 Oct 2…" at bounding box center [426, 118] width 831 height 346
click at [812, 245] on button "Add New Contractor" at bounding box center [745, 259] width 143 height 29
select select "Australia"
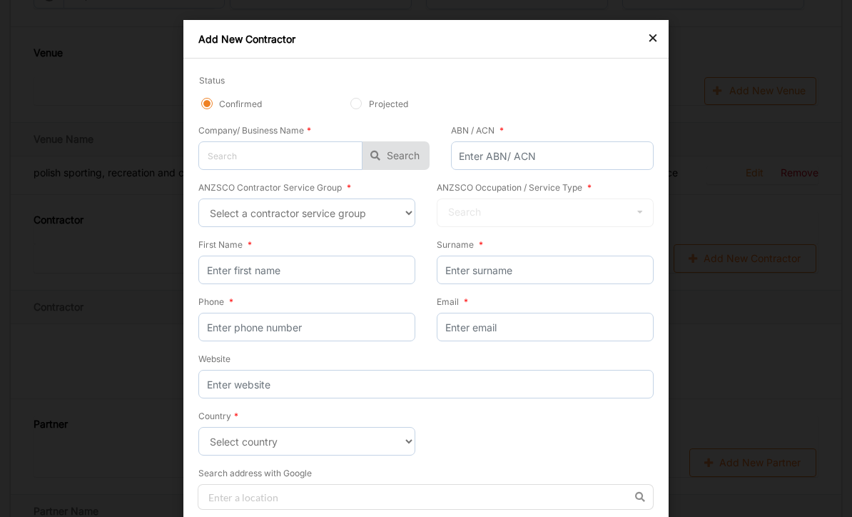
click at [399, 210] on select "Select a contractor service group Hospitality, Retail and Service Managers Spec…" at bounding box center [306, 212] width 217 height 29
click at [649, 37] on div "×" at bounding box center [652, 37] width 11 height 17
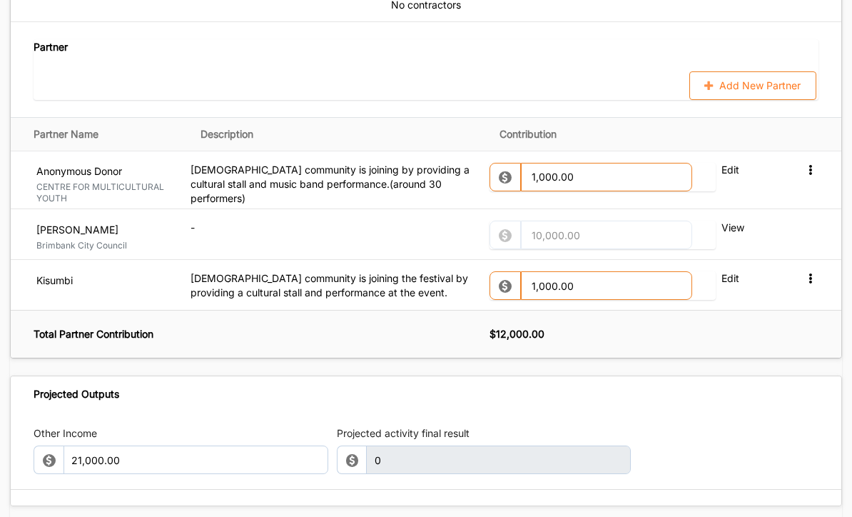
scroll to position [1590, 0]
click at [815, 272] on icon at bounding box center [810, 277] width 12 height 10
click at [764, 380] on div "Projected Outputs" at bounding box center [426, 393] width 831 height 35
click at [782, 218] on td at bounding box center [811, 234] width 60 height 51
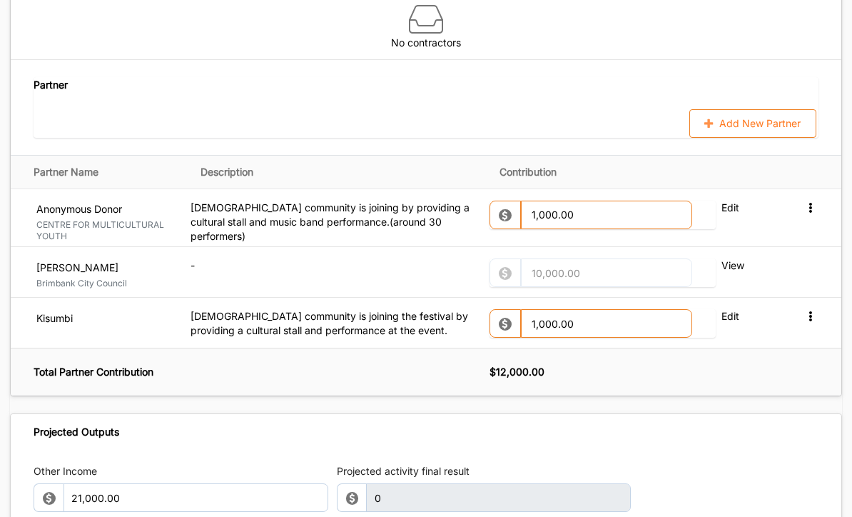
scroll to position [1551, 0]
click at [563, 356] on th "$ 12,000.00" at bounding box center [666, 373] width 352 height 48
click at [563, 355] on th "$ 12,000.00" at bounding box center [666, 373] width 352 height 48
click at [583, 362] on th "$ 12,000.00" at bounding box center [666, 373] width 352 height 48
click at [592, 201] on input "1,000.00" at bounding box center [606, 215] width 171 height 29
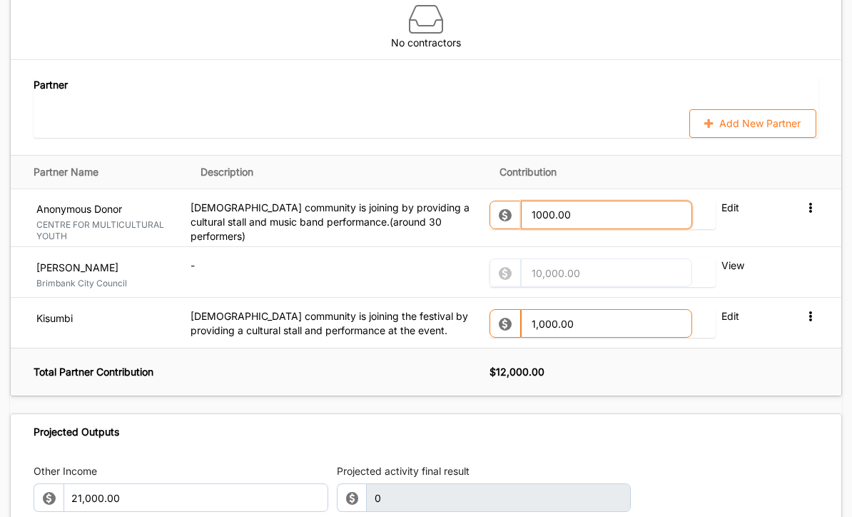
scroll to position [1552, 0]
click at [627, 206] on input "1000.00" at bounding box center [606, 215] width 171 height 29
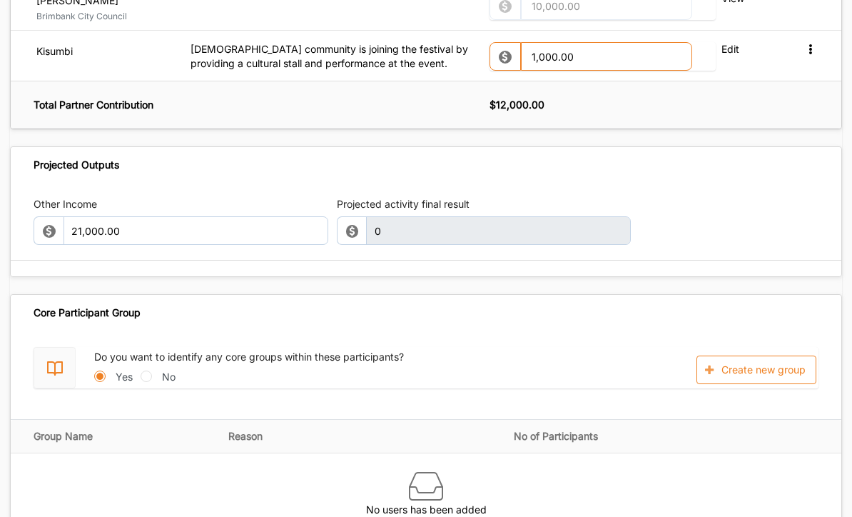
scroll to position [1843, 0]
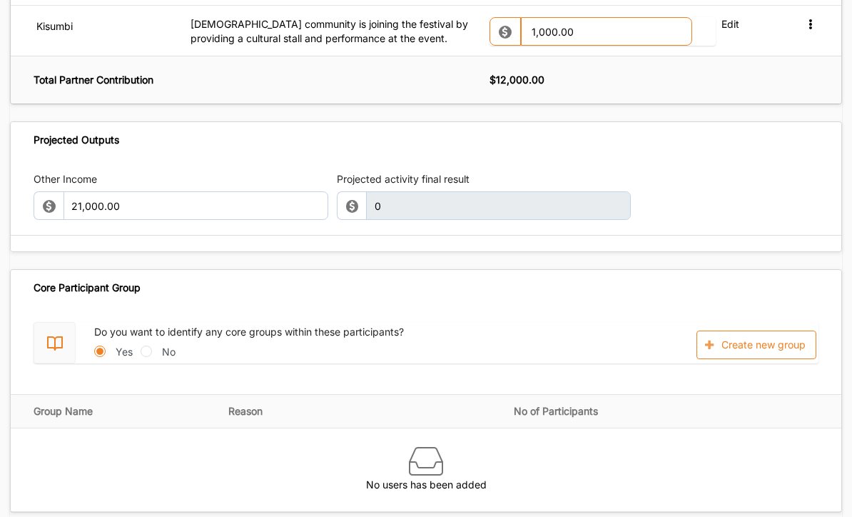
type input "1,000.00"
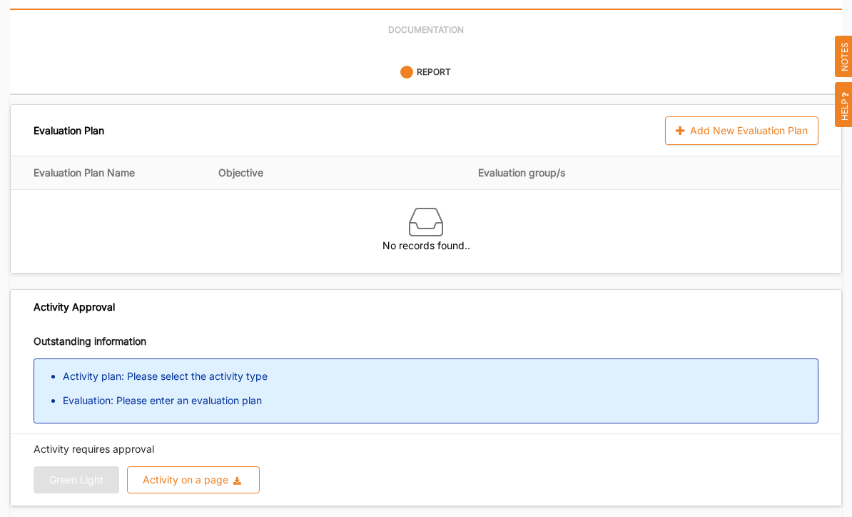
scroll to position [324, 0]
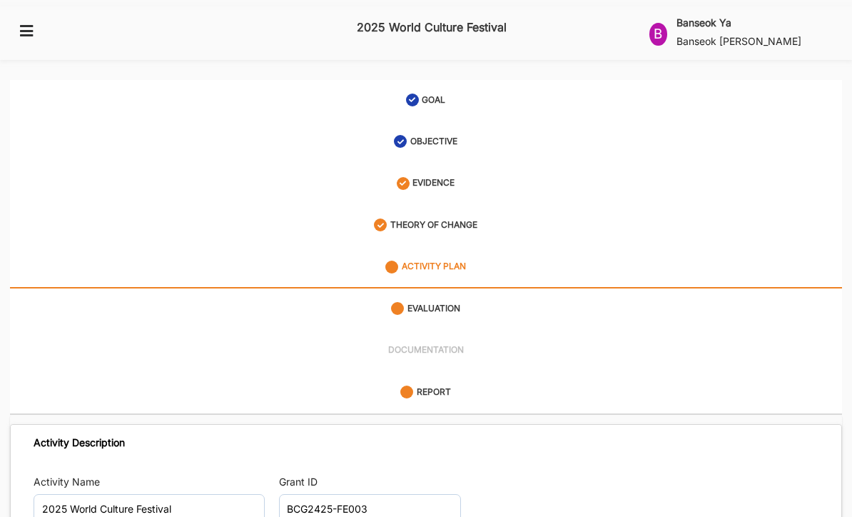
scroll to position [24, 0]
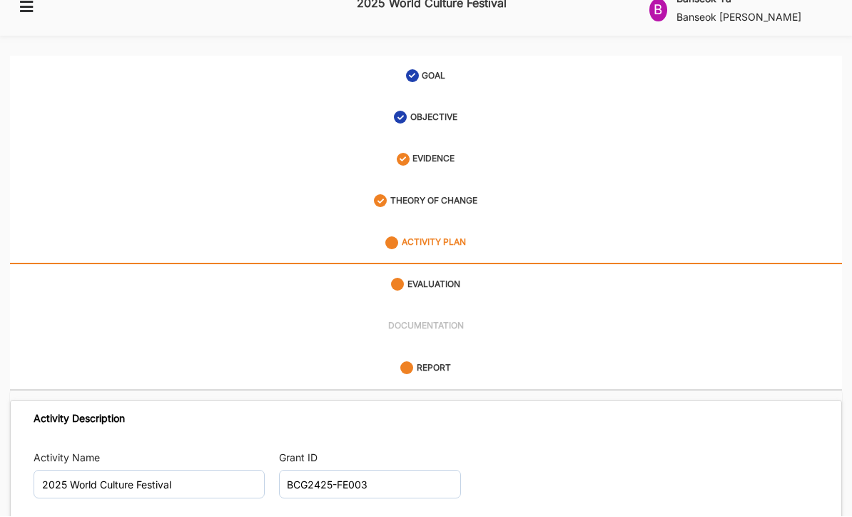
click at [455, 147] on div "EVIDENCE" at bounding box center [426, 160] width 59 height 26
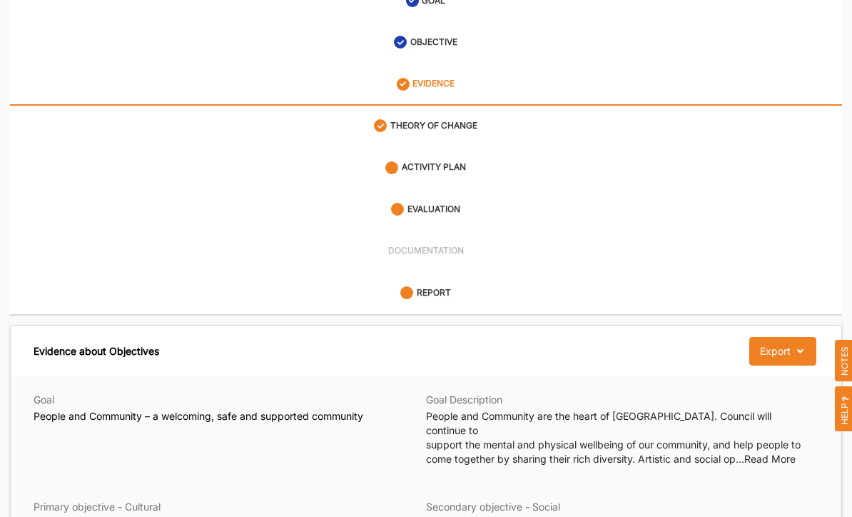
scroll to position [92, 0]
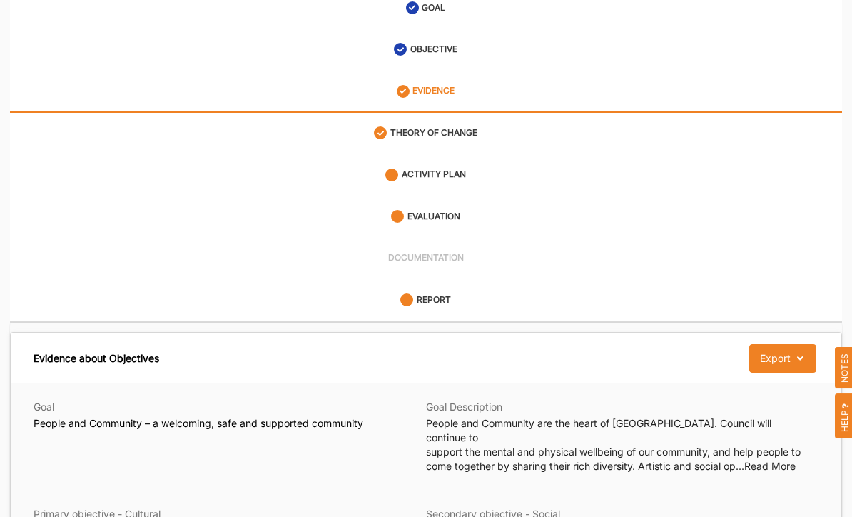
click at [445, 168] on label "ACTIVITY PLAN" at bounding box center [434, 174] width 64 height 12
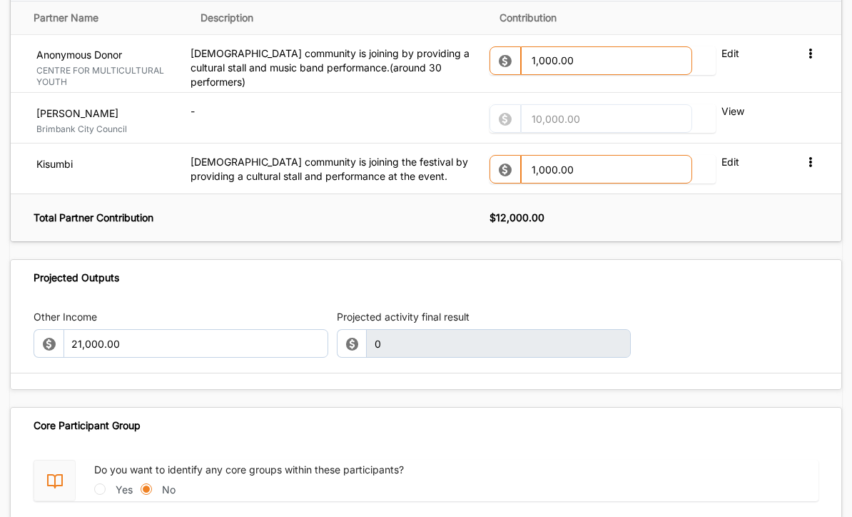
scroll to position [1712, 0]
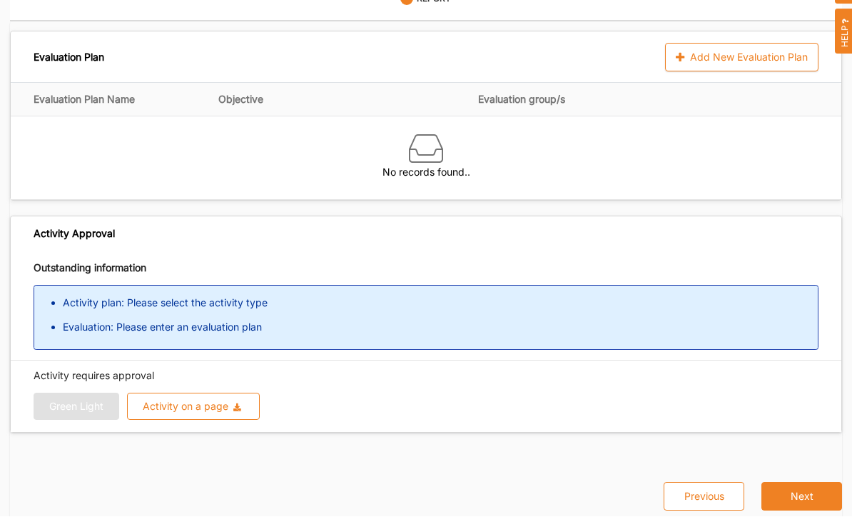
scroll to position [324, 0]
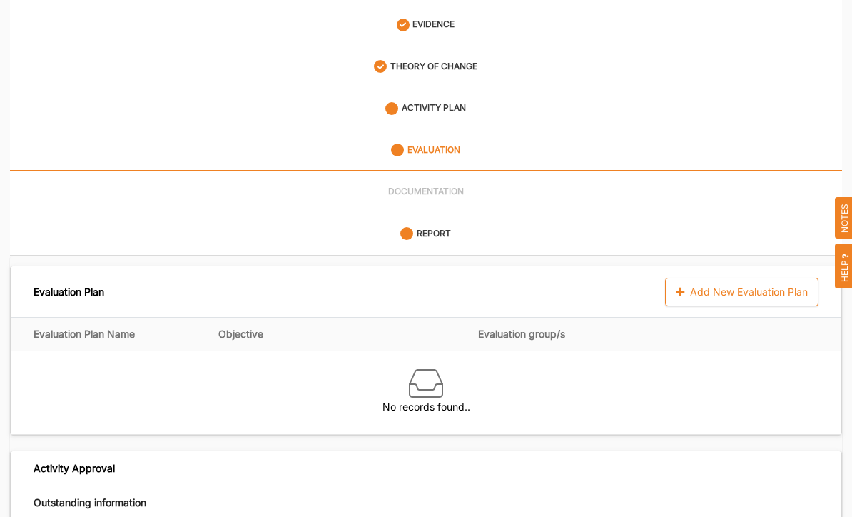
click at [743, 278] on div "Add New Evaluation Plan" at bounding box center [741, 292] width 153 height 29
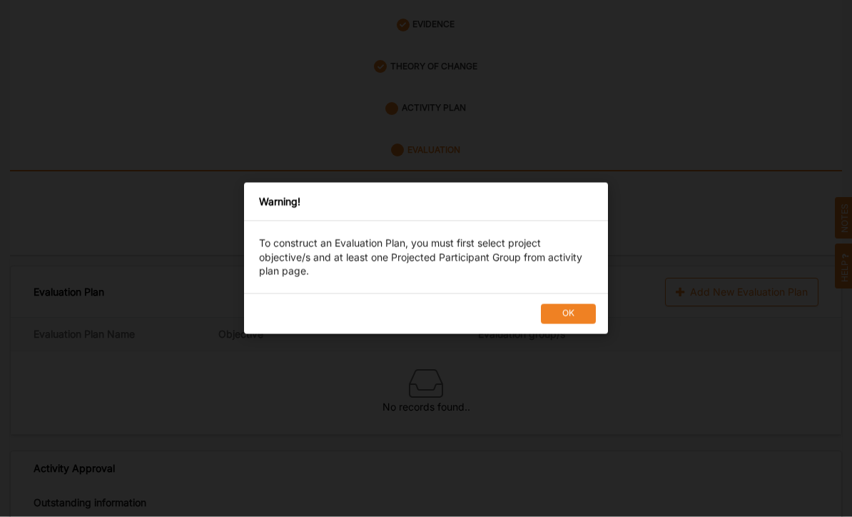
scroll to position [158, 0]
click at [592, 324] on button "OK" at bounding box center [568, 314] width 55 height 20
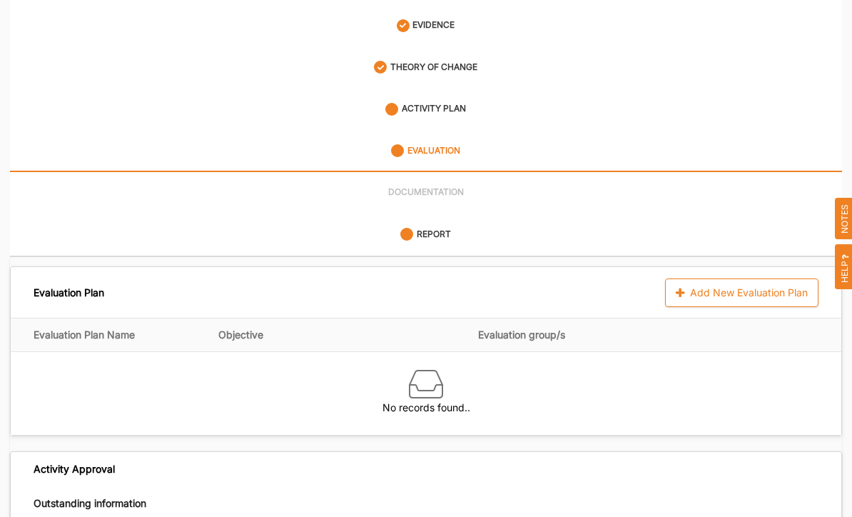
scroll to position [158, 0]
click at [158, 285] on div "Evaluation Plan Add New Evaluation Plan" at bounding box center [426, 292] width 831 height 51
click at [289, 320] on th "Objective" at bounding box center [348, 335] width 260 height 34
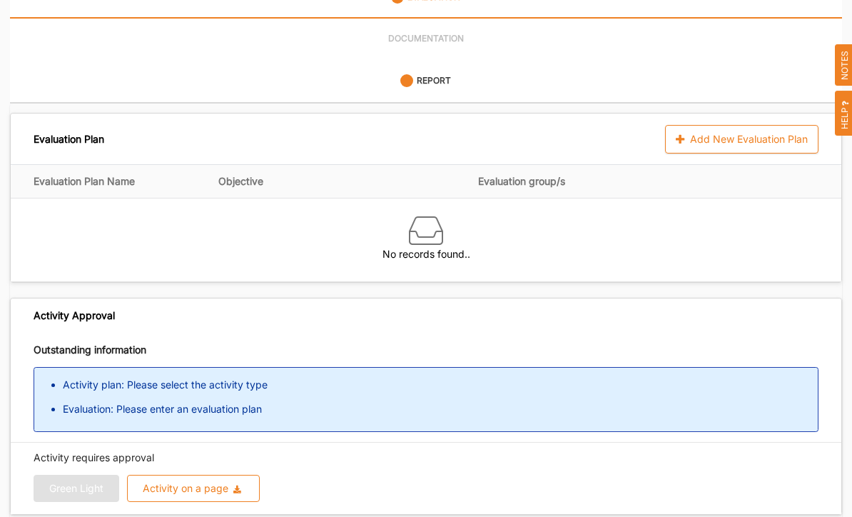
scroll to position [324, 0]
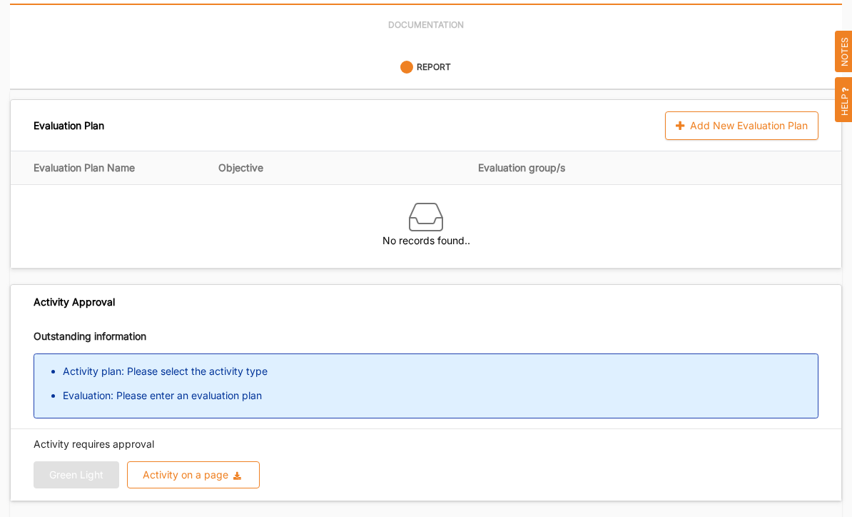
click at [128, 186] on td "No records found.." at bounding box center [426, 227] width 831 height 83
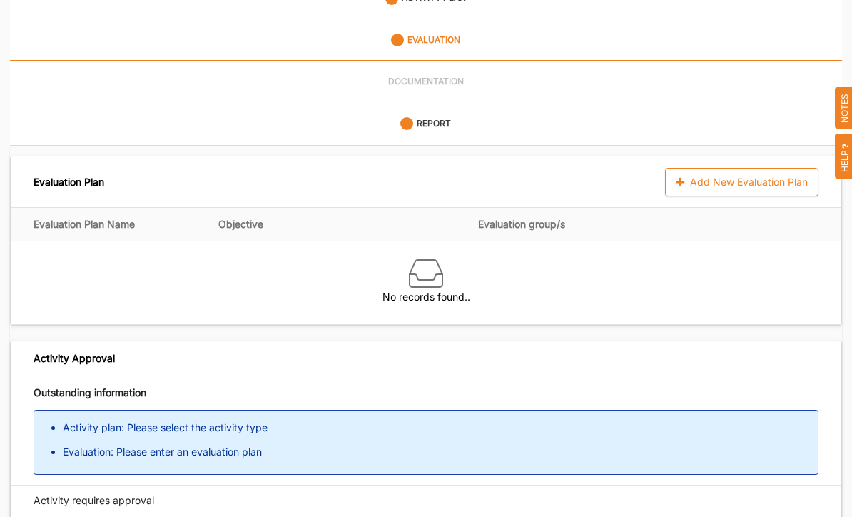
scroll to position [268, 0]
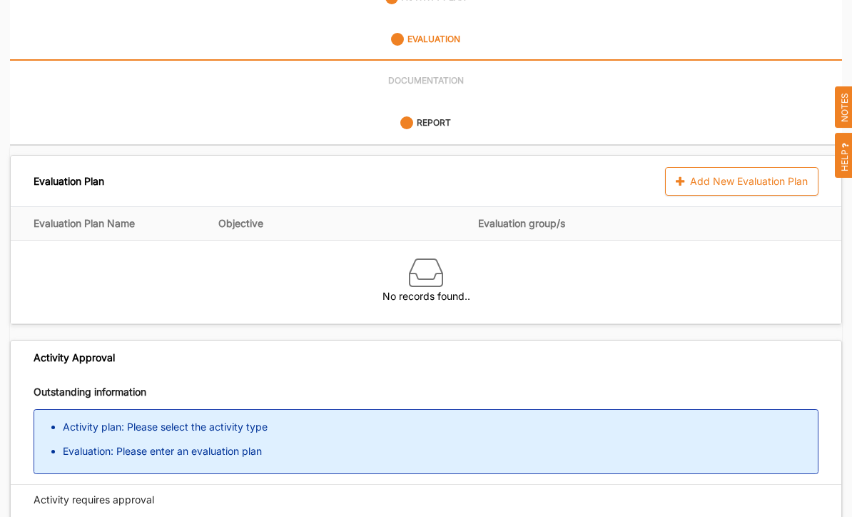
click at [440, 263] on img at bounding box center [426, 273] width 34 height 34
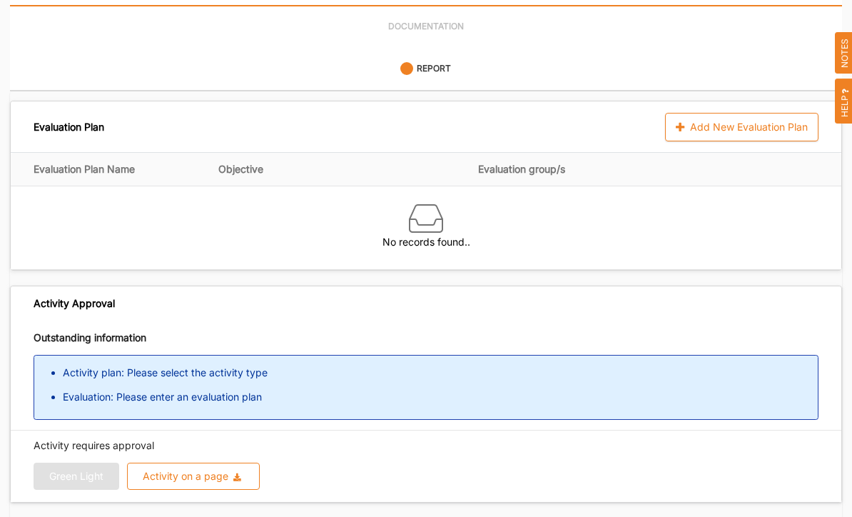
scroll to position [324, 0]
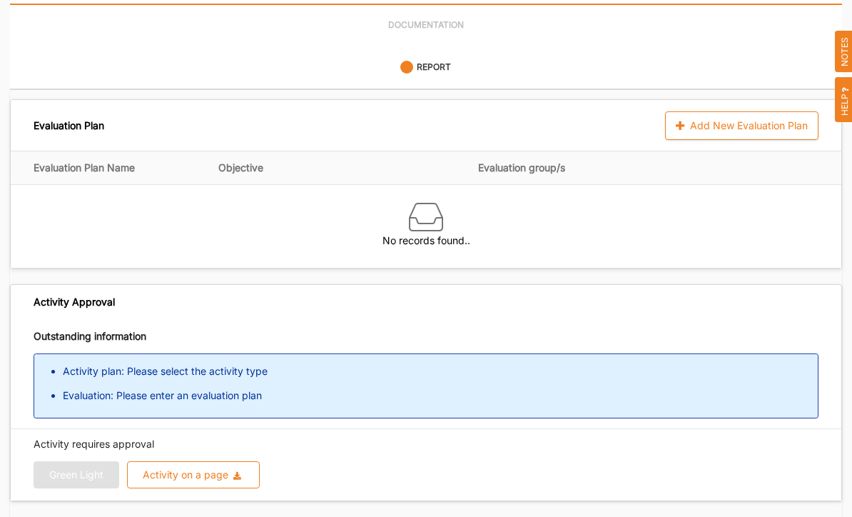
click at [58, 462] on div "Green Light Activity on a page Download Report Download Evidence" at bounding box center [426, 475] width 785 height 27
click at [93, 462] on div "Green Light Activity on a page Download Report Download Evidence" at bounding box center [426, 475] width 785 height 27
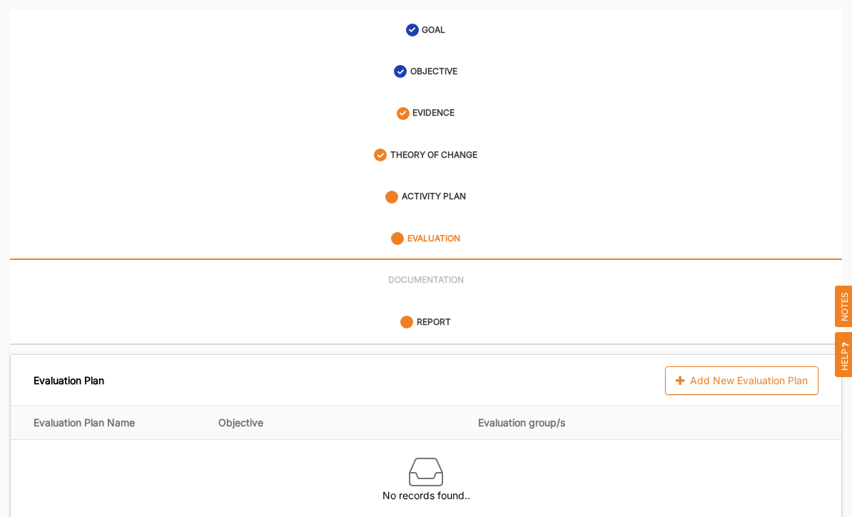
scroll to position [0, 0]
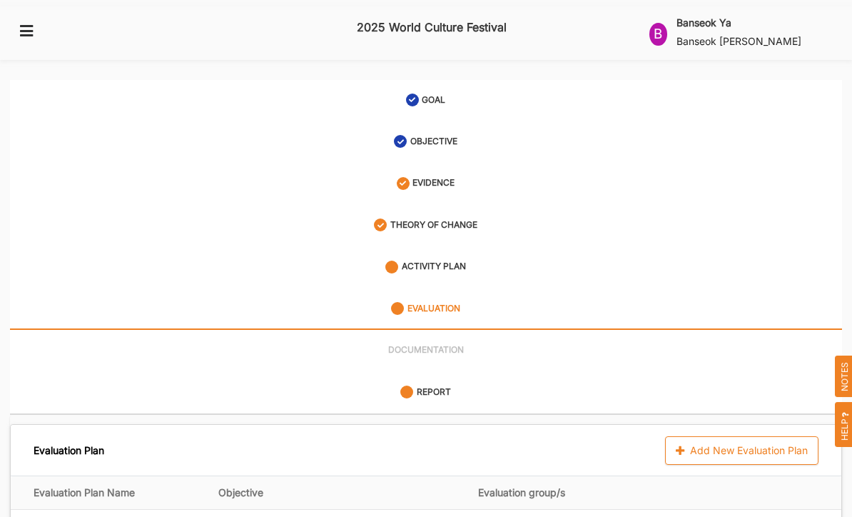
click at [667, 30] on div "B" at bounding box center [658, 34] width 18 height 23
click at [692, 212] on link "THEORY OF CHANGE" at bounding box center [426, 225] width 832 height 41
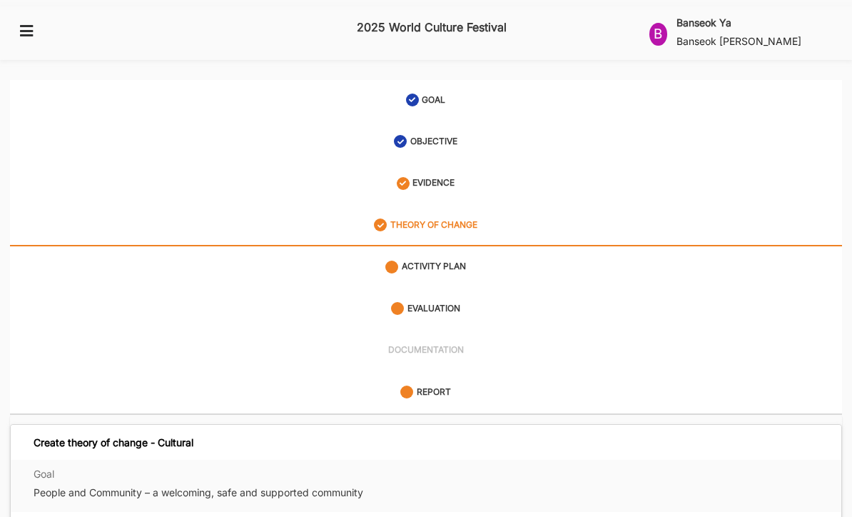
click at [26, 24] on icon at bounding box center [27, 30] width 18 height 13
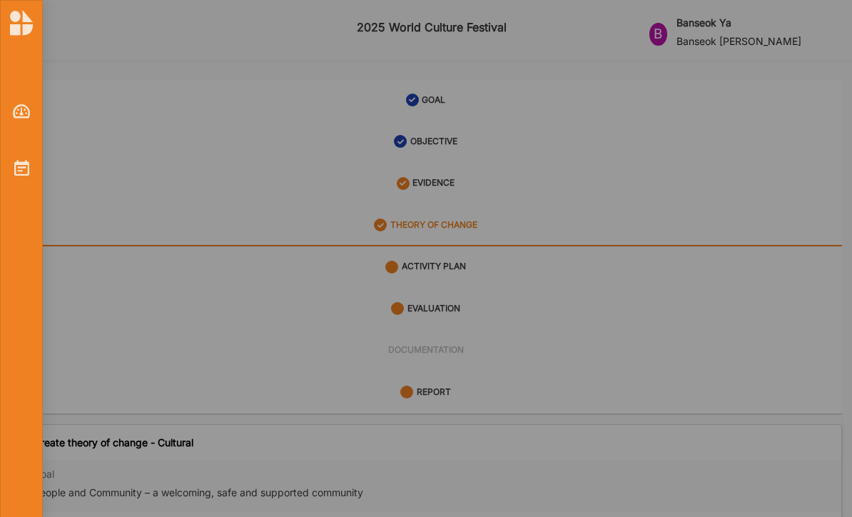
click at [28, 162] on img at bounding box center [21, 168] width 15 height 16
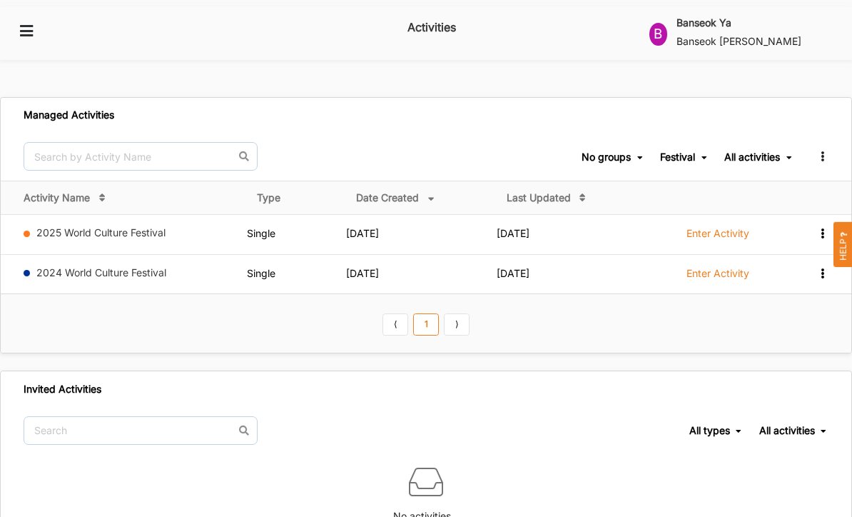
click at [824, 227] on icon at bounding box center [822, 232] width 12 height 10
click at [767, 303] on th "⟨ 1 ⟩" at bounding box center [426, 322] width 851 height 59
click at [817, 149] on icon at bounding box center [822, 154] width 12 height 10
click at [670, 151] on div "Festival" at bounding box center [677, 157] width 35 height 13
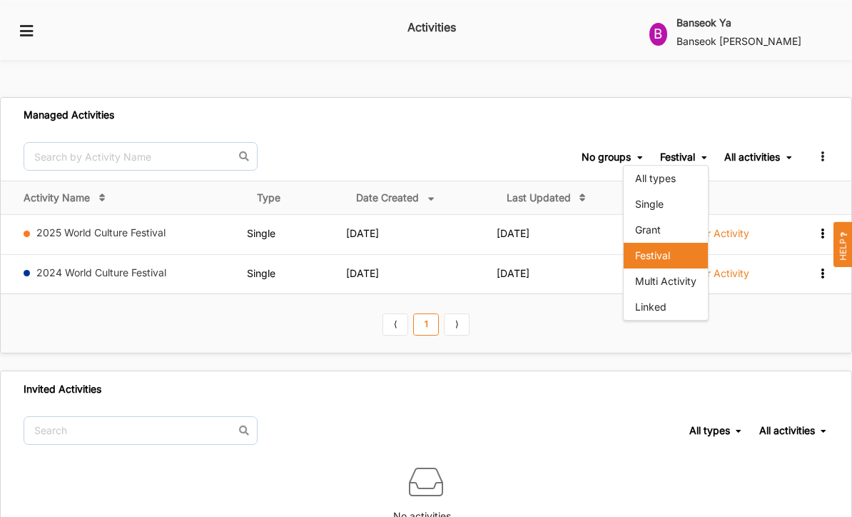
click at [755, 151] on div "All activities" at bounding box center [752, 157] width 56 height 13
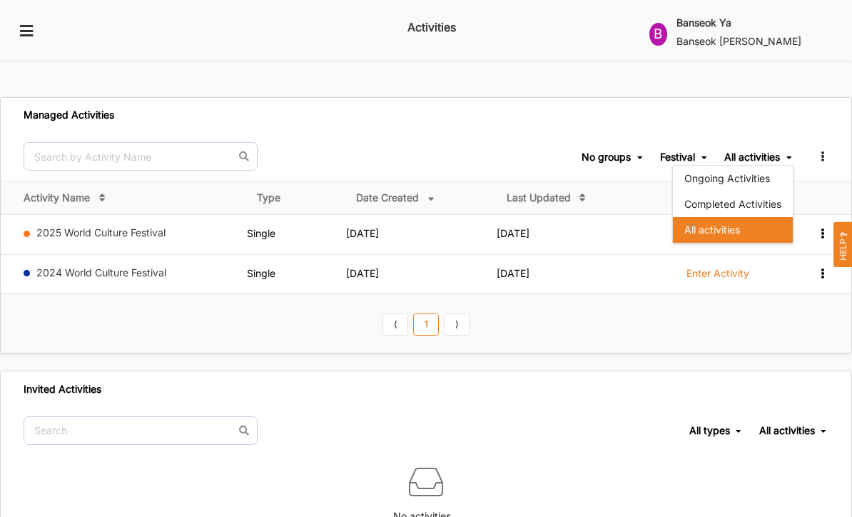
click at [763, 166] on div "Ongoing Activities" at bounding box center [733, 179] width 120 height 26
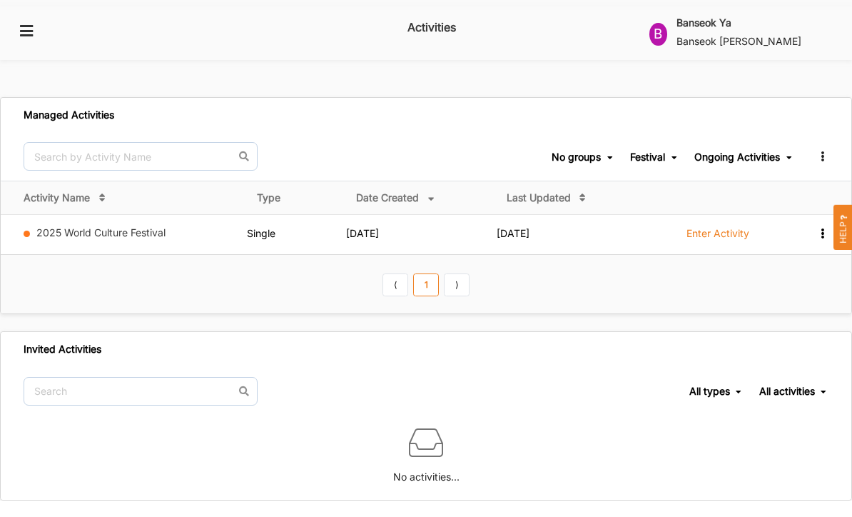
click at [731, 227] on label "Enter Activity" at bounding box center [717, 233] width 63 height 13
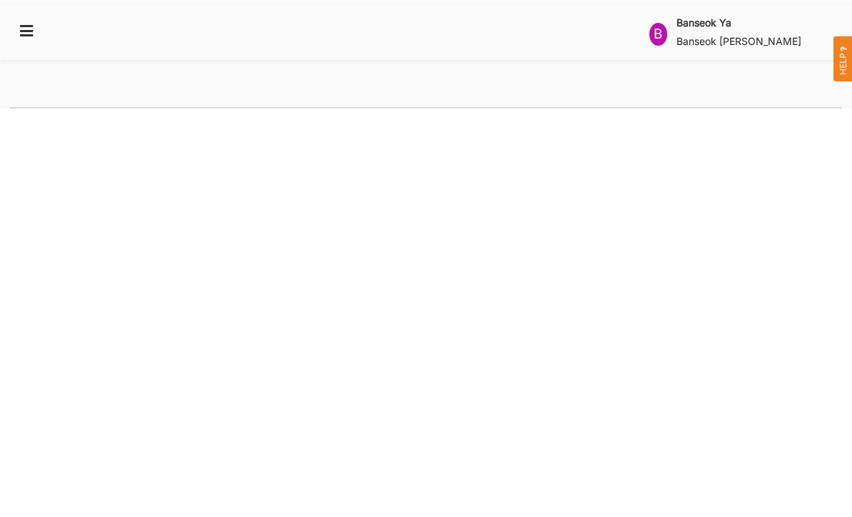
select select "2"
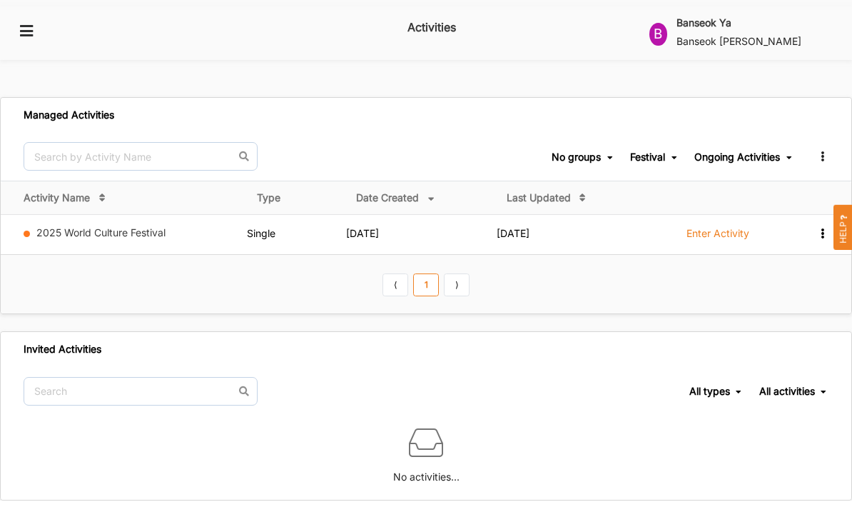
click at [819, 149] on icon at bounding box center [822, 154] width 12 height 10
click at [796, 174] on div "Manage Groups" at bounding box center [778, 179] width 75 height 10
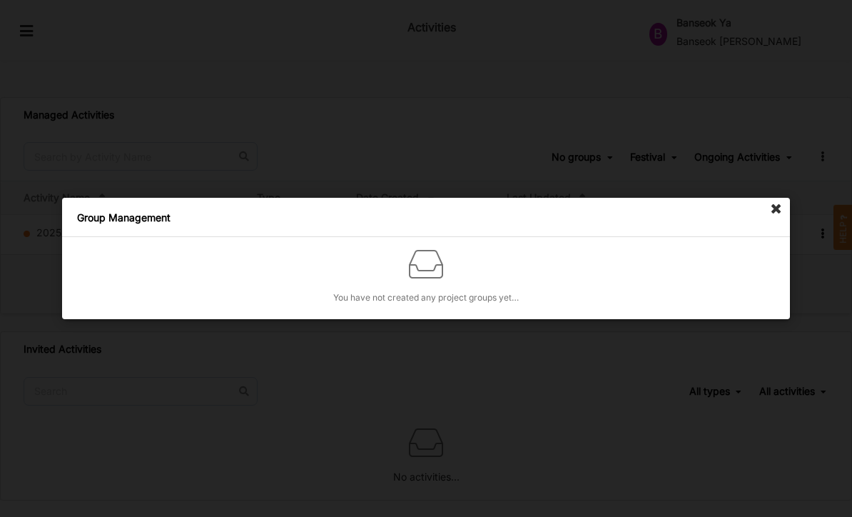
click at [778, 210] on icon at bounding box center [776, 209] width 23 height 23
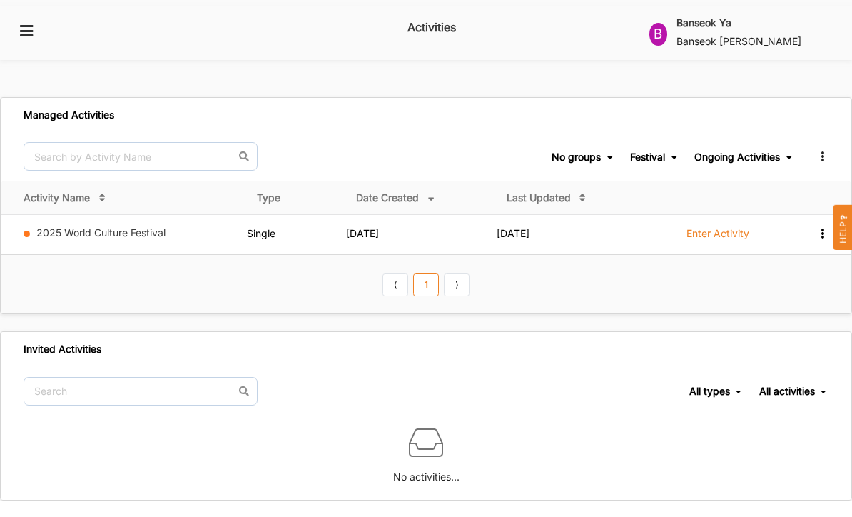
scroll to position [36, 0]
click at [342, 215] on td "Single" at bounding box center [296, 234] width 99 height 39
click at [255, 227] on span "Single" at bounding box center [261, 233] width 29 height 12
click at [129, 226] on link "2025 World Culture Festival" at bounding box center [100, 232] width 129 height 12
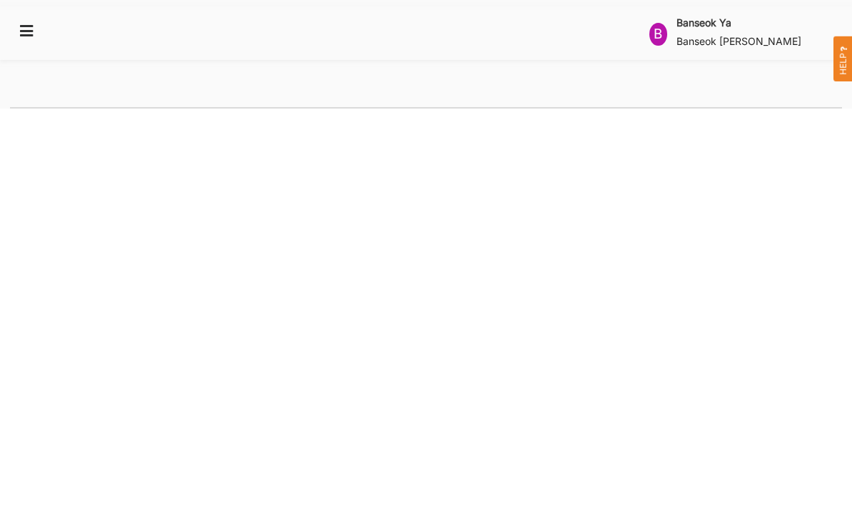
select select "2"
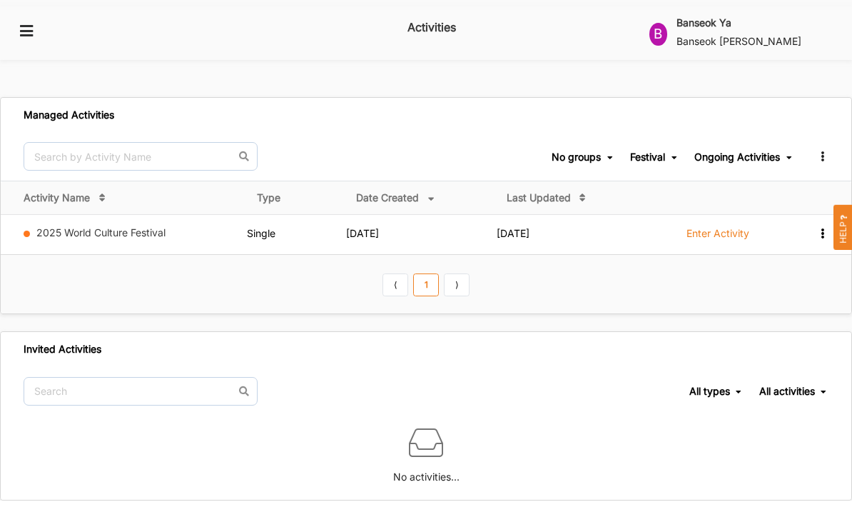
click at [823, 149] on icon at bounding box center [822, 154] width 12 height 10
click at [764, 275] on th "⟨ 1 ⟩" at bounding box center [426, 283] width 851 height 59
click at [708, 151] on div "Ongoing Activities" at bounding box center [737, 157] width 86 height 13
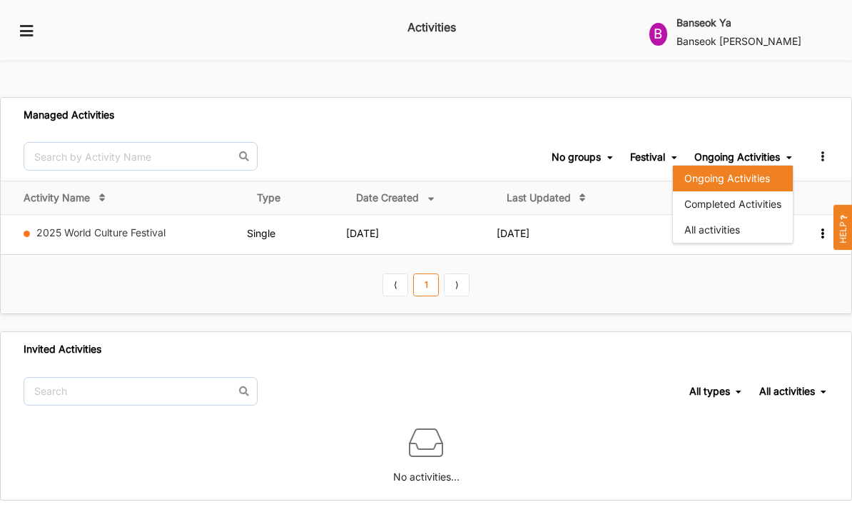
click at [727, 217] on div "All activities" at bounding box center [733, 230] width 120 height 26
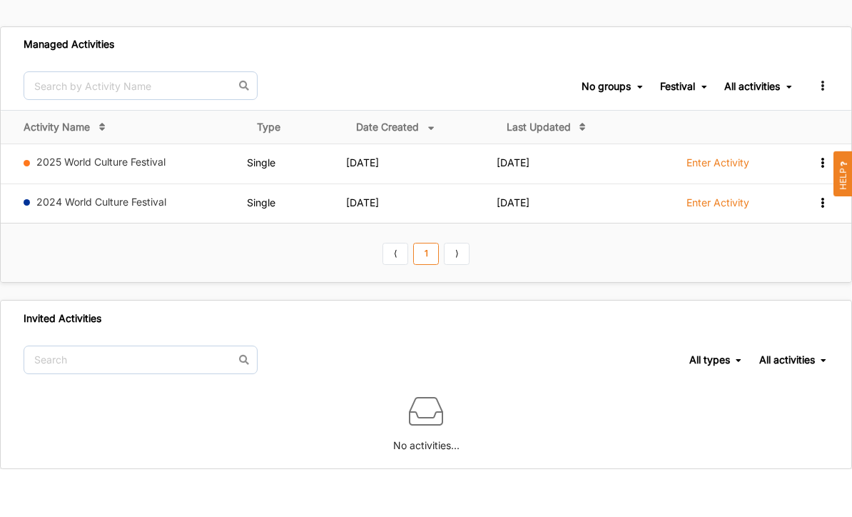
scroll to position [47, 0]
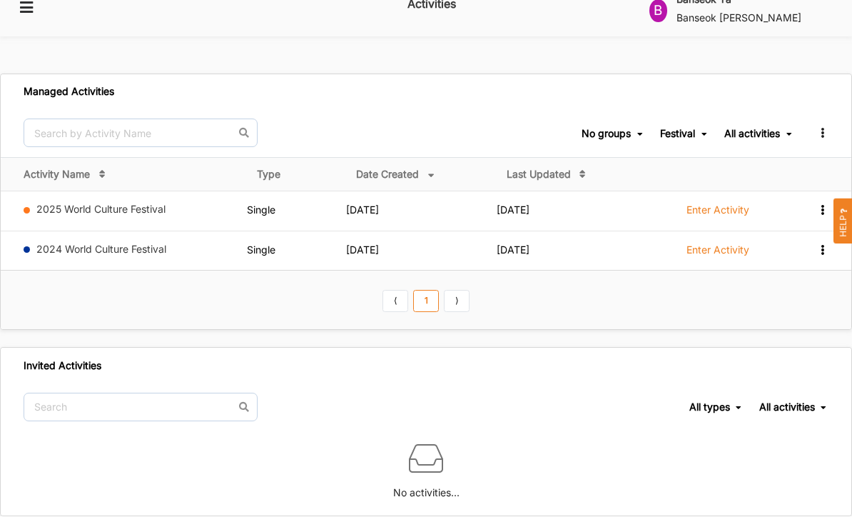
click at [529, 244] on 2024 "20 May 2024" at bounding box center [513, 250] width 33 height 12
click at [736, 244] on label "Enter Activity" at bounding box center [717, 250] width 63 height 13
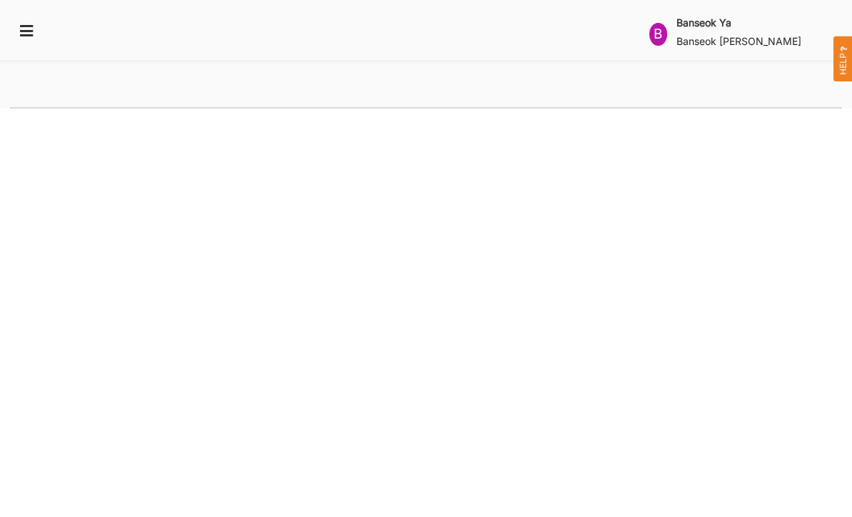
select select "2"
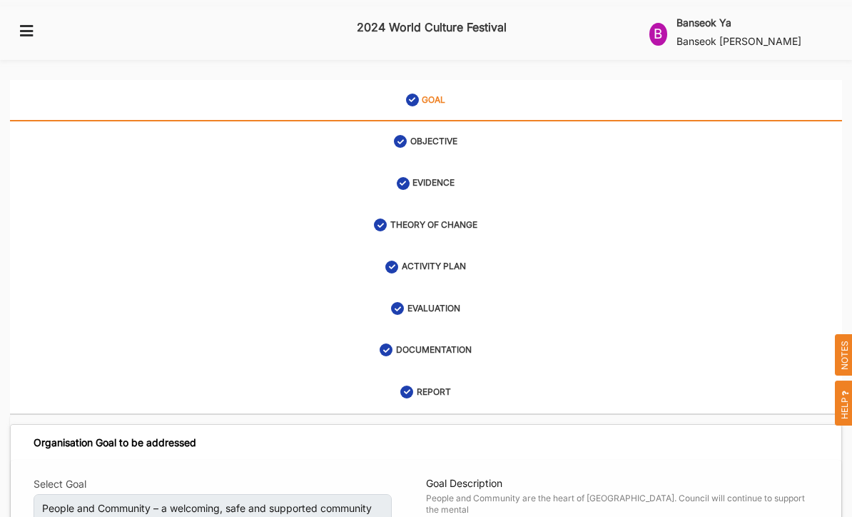
click at [474, 250] on link "ACTIVITY PLAN" at bounding box center [426, 266] width 832 height 41
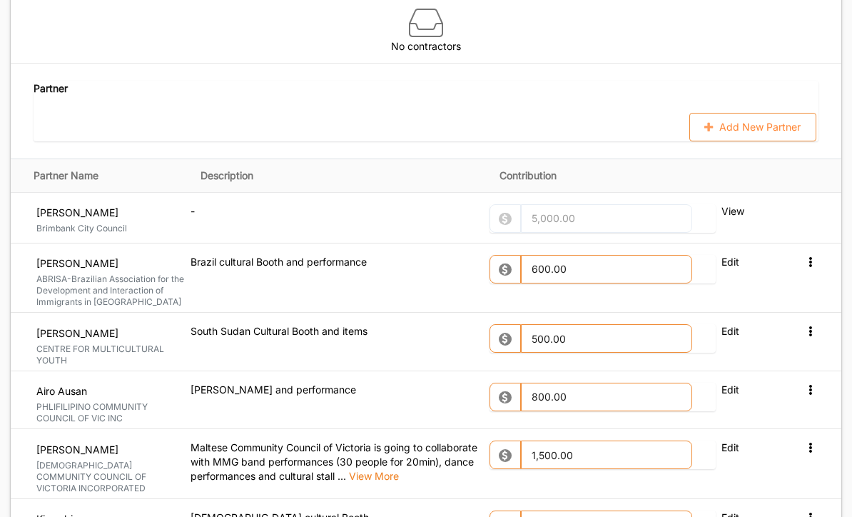
scroll to position [1772, 0]
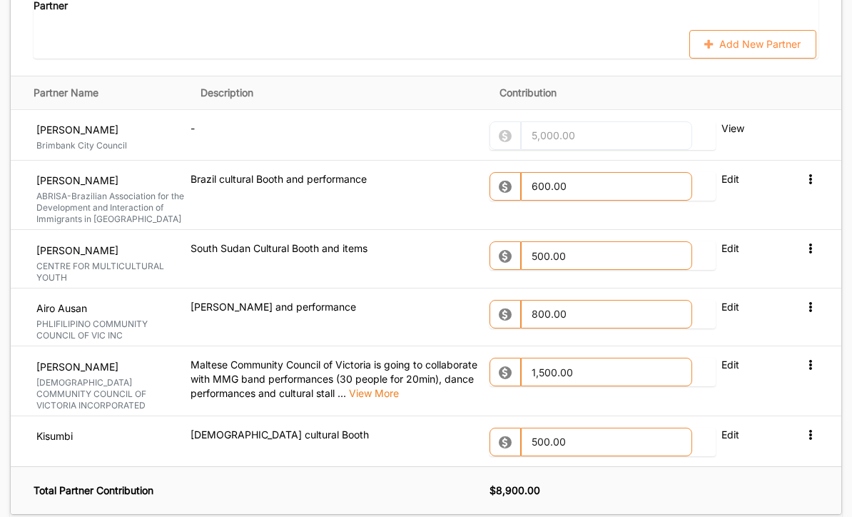
click at [716, 26] on div "Partner Add New Partner" at bounding box center [426, 28] width 785 height 61
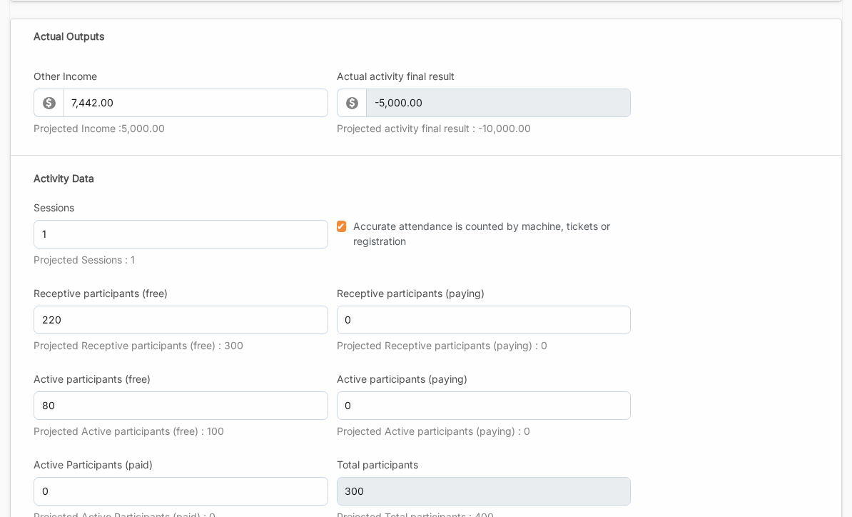
scroll to position [2285, 0]
click at [745, 427] on form "Other Income 7,442.00 Projected Income : 5,000.00 Actual activity final result …" at bounding box center [426, 341] width 831 height 574
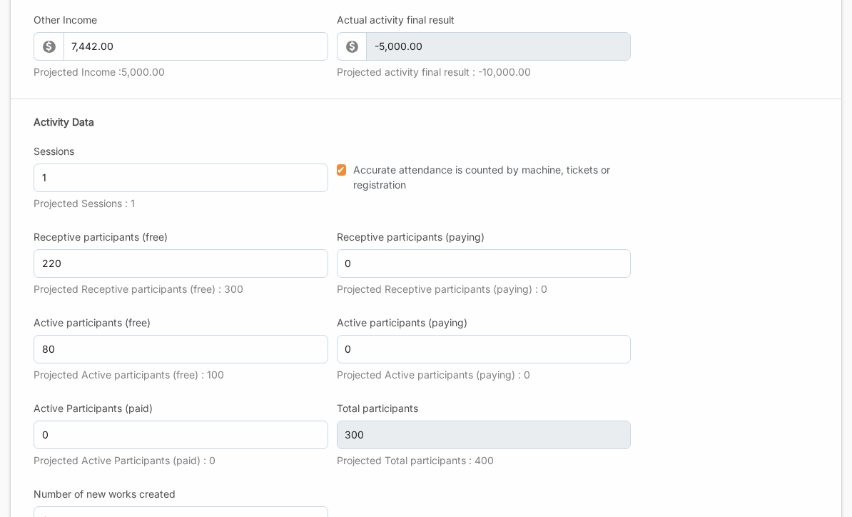
scroll to position [2511, 0]
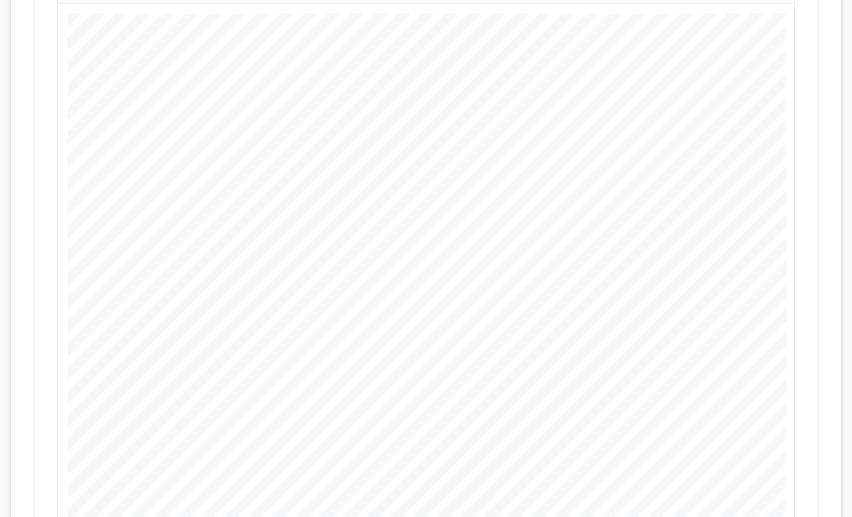
scroll to position [1188, 0]
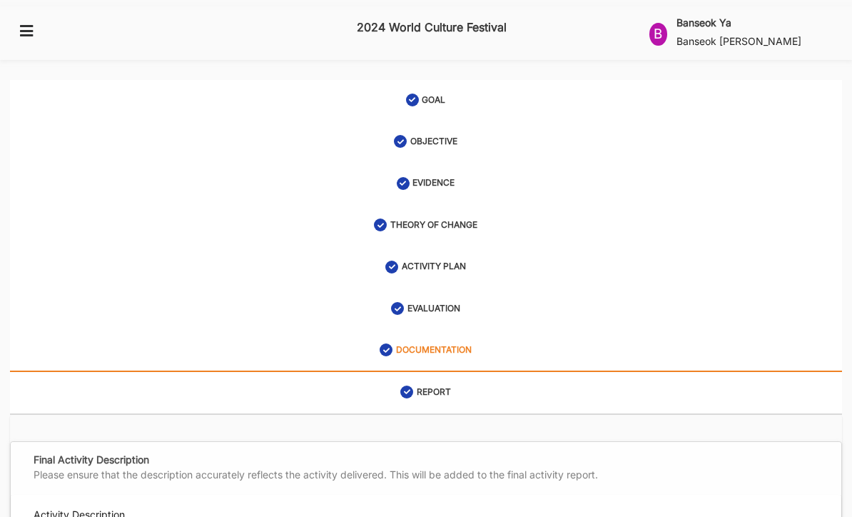
click at [26, 29] on icon at bounding box center [27, 30] width 18 height 13
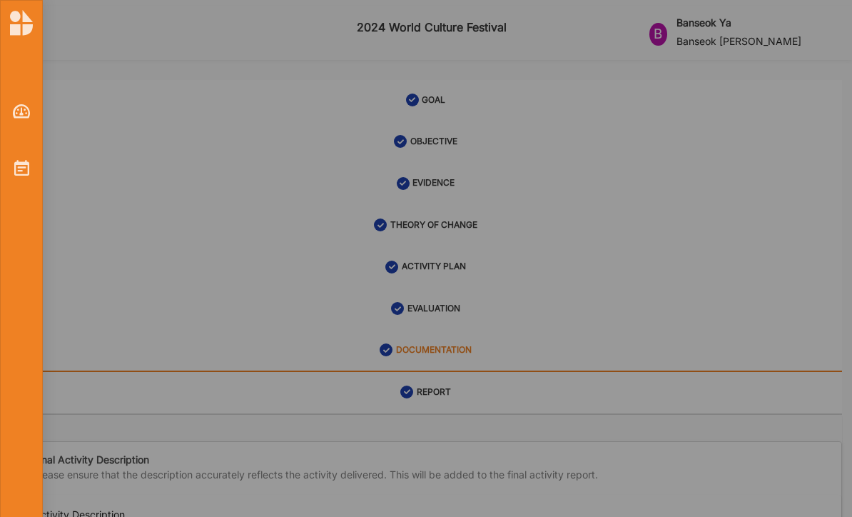
click at [21, 172] on img at bounding box center [21, 168] width 15 height 16
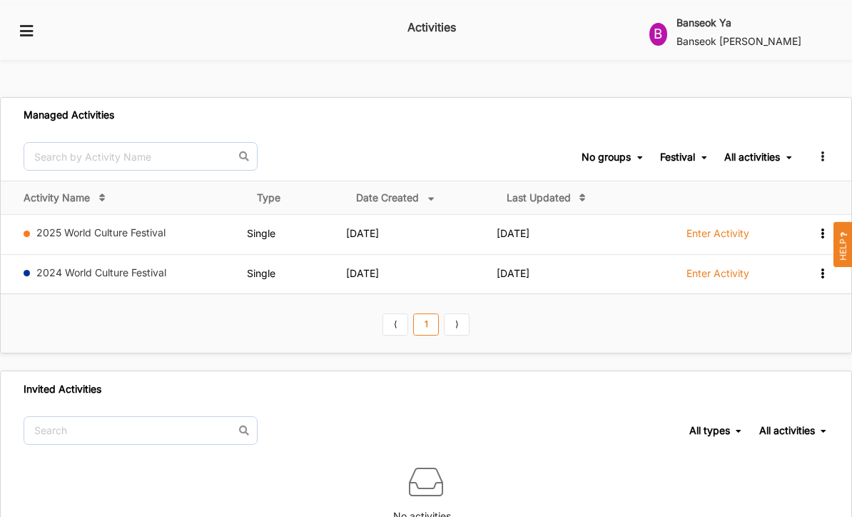
click at [719, 227] on label "Enter Activity" at bounding box center [717, 233] width 63 height 13
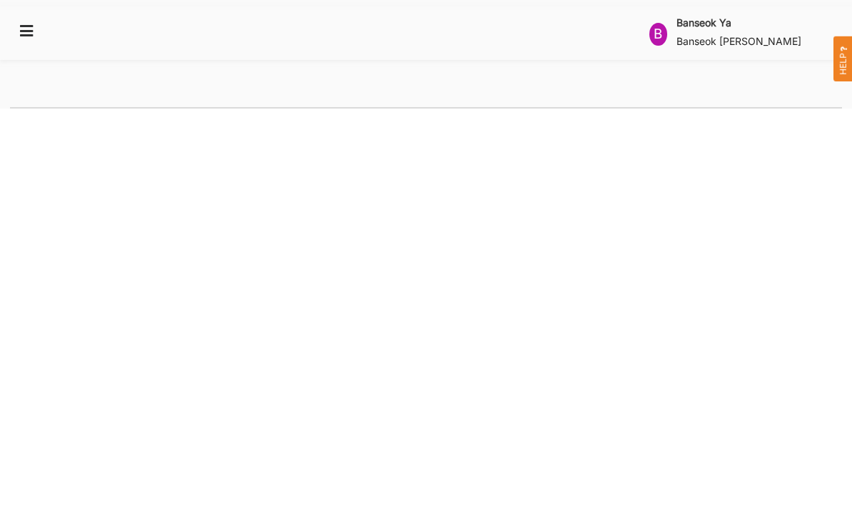
select select "2"
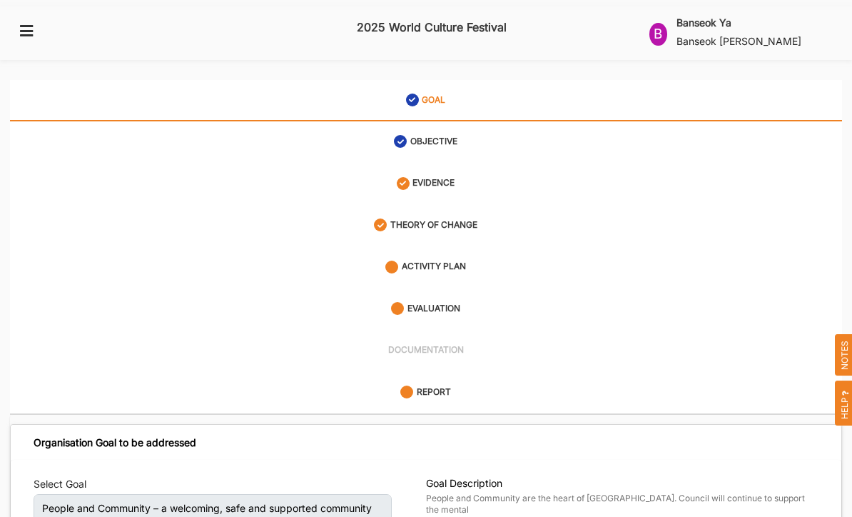
click at [477, 248] on link "ACTIVITY PLAN" at bounding box center [426, 266] width 832 height 41
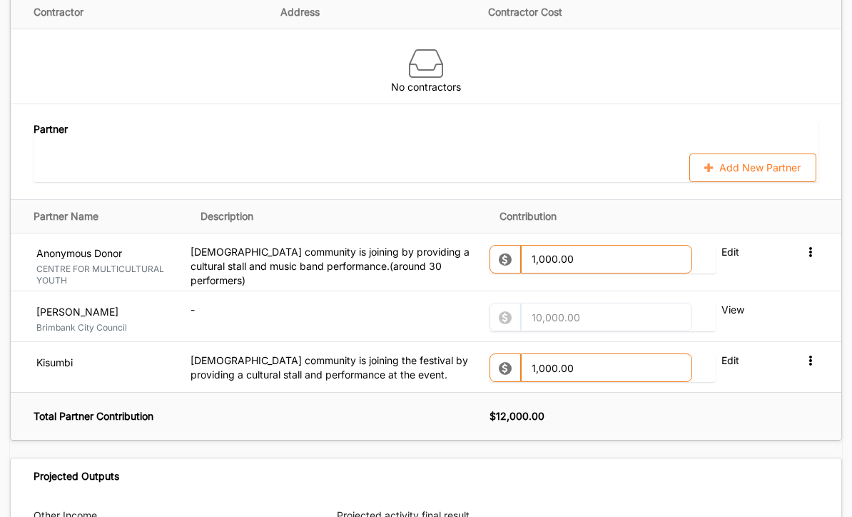
scroll to position [1508, 0]
click at [757, 153] on button "Add New Partner" at bounding box center [752, 167] width 127 height 29
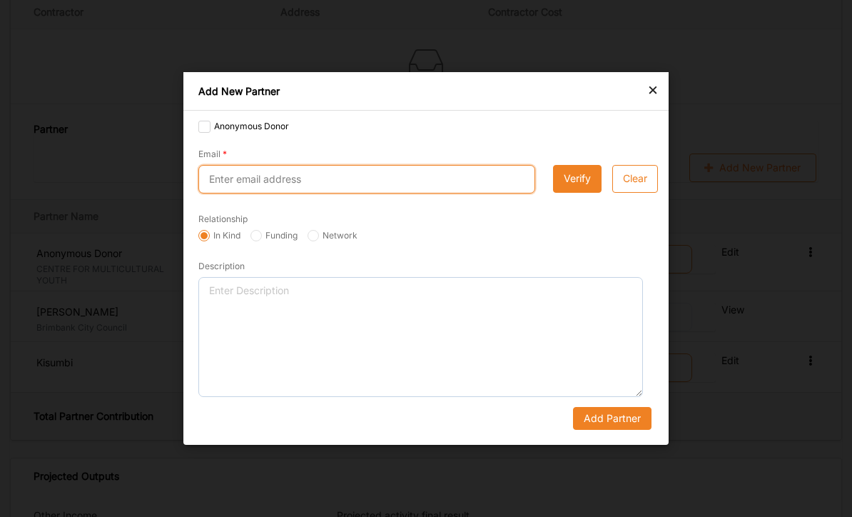
click at [244, 193] on input "Email" at bounding box center [366, 179] width 337 height 29
type input "info@avac.org.au"
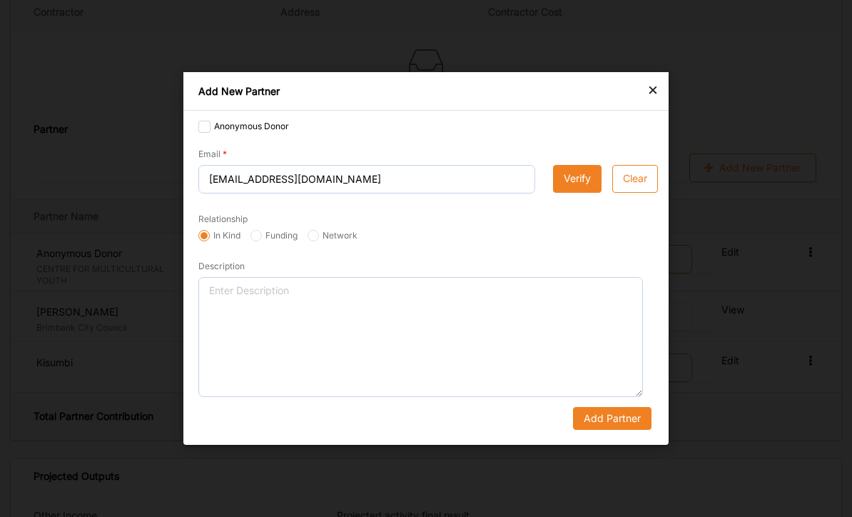
click at [576, 193] on button "Verify" at bounding box center [577, 179] width 49 height 29
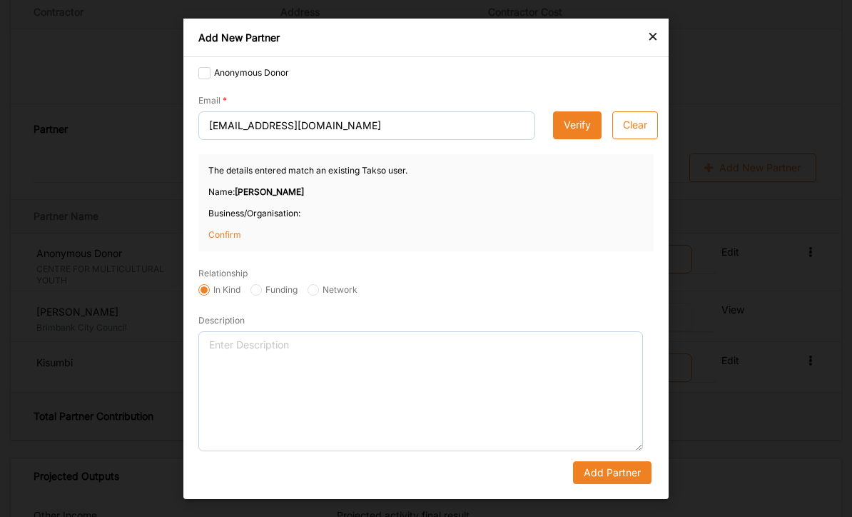
click at [229, 240] on p "Confirm" at bounding box center [243, 234] width 71 height 13
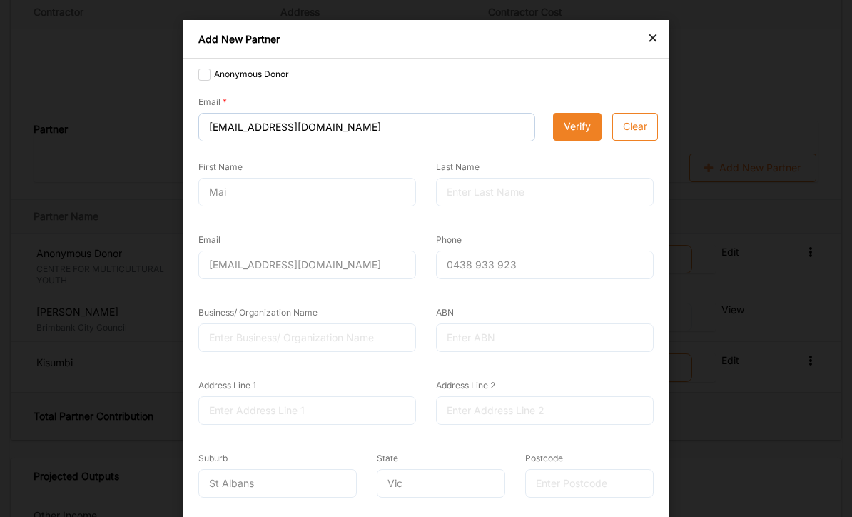
click at [274, 194] on div "Mai" at bounding box center [307, 192] width 218 height 29
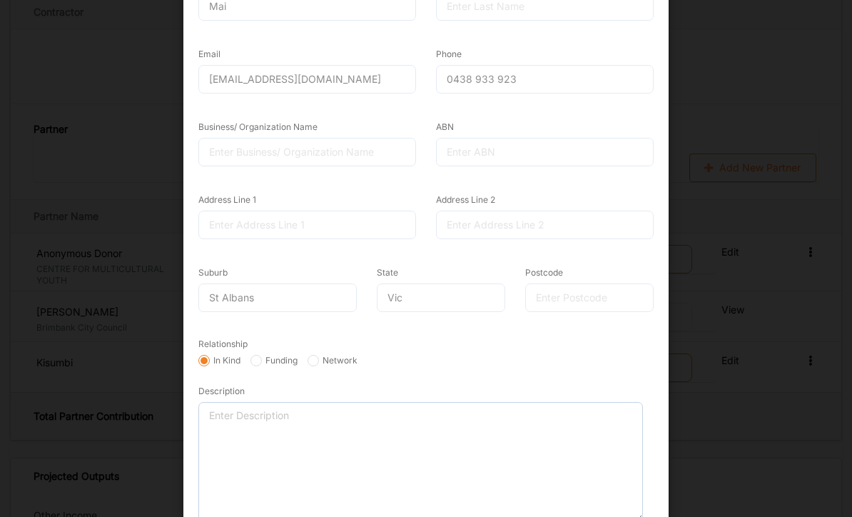
scroll to position [185, 0]
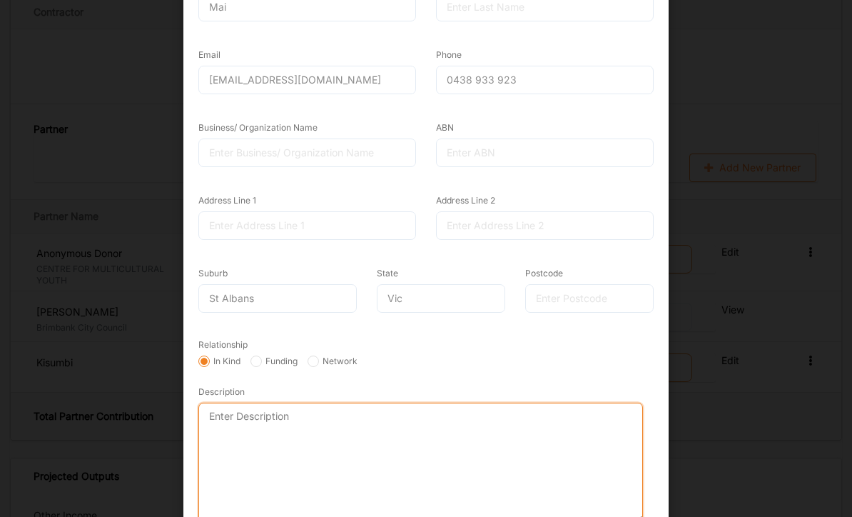
click at [300, 436] on textarea "Description" at bounding box center [420, 462] width 445 height 120
click at [285, 455] on textarea "Description" at bounding box center [420, 462] width 445 height 120
click at [502, 413] on textarea "AVAC is collaborating with their cultural stall and beautiful vietnamese t" at bounding box center [420, 462] width 445 height 120
click at [569, 409] on textarea "AVAC is collaborating with their cultural stall and beautiful Vietnamese t" at bounding box center [420, 462] width 445 height 120
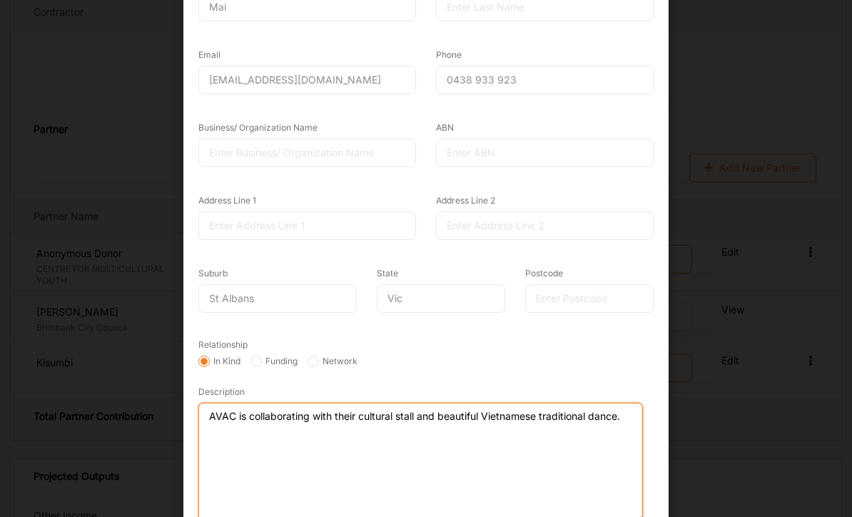
type textarea "AVAC is collaborating with their cultural stall and beautiful Vietnamese tradit…"
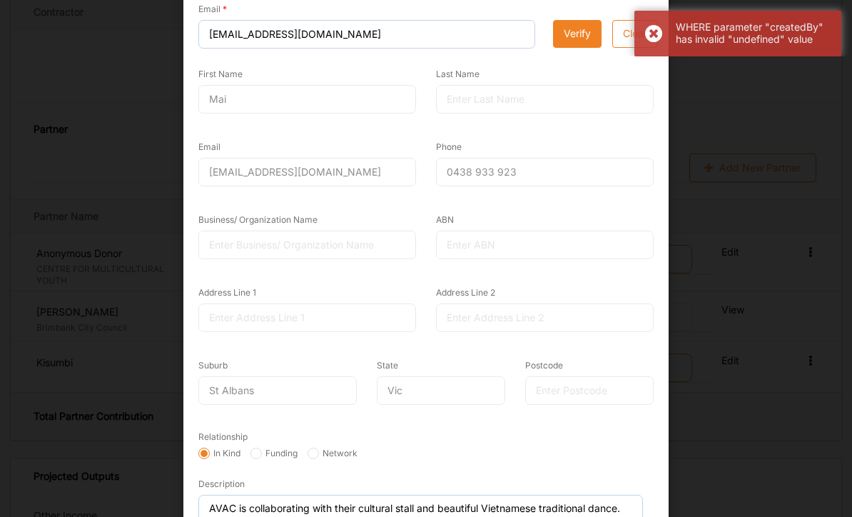
scroll to position [93, 0]
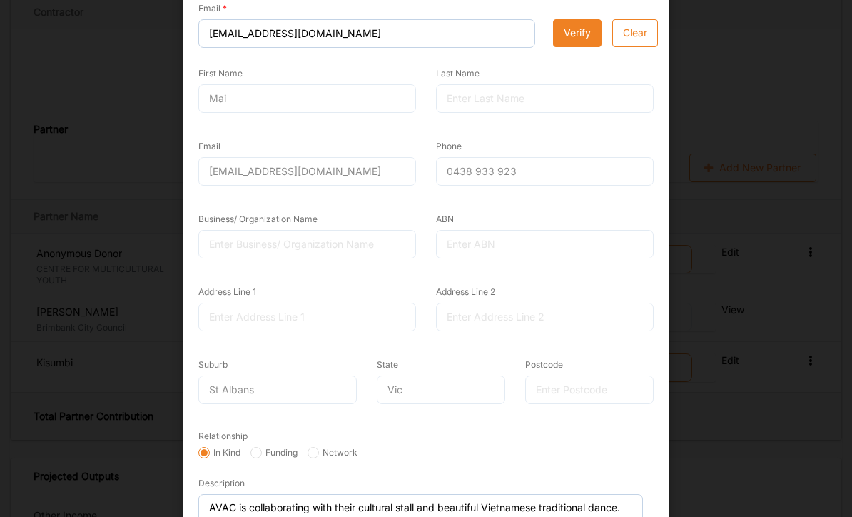
click at [319, 447] on input "Network" at bounding box center [313, 452] width 11 height 11
radio input "true"
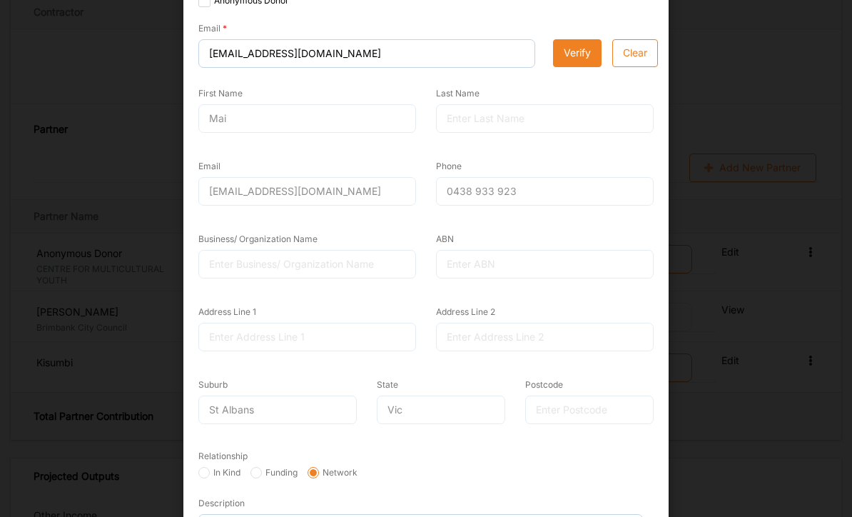
scroll to position [70, 0]
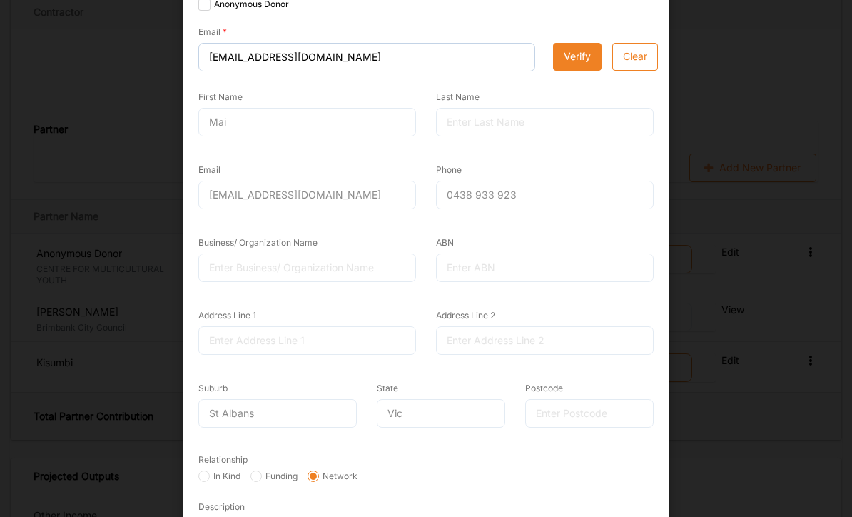
click at [492, 122] on div at bounding box center [545, 122] width 218 height 29
click at [565, 296] on div "ABN" at bounding box center [545, 265] width 238 height 73
click at [517, 269] on div at bounding box center [545, 267] width 218 height 29
click at [516, 269] on div at bounding box center [545, 267] width 218 height 29
click at [541, 262] on div at bounding box center [545, 267] width 218 height 29
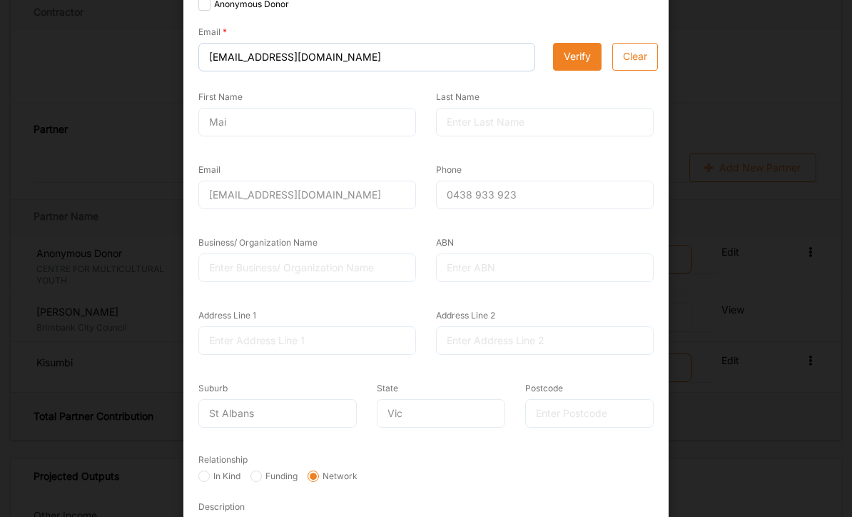
click at [539, 255] on div at bounding box center [545, 267] width 218 height 29
click at [479, 368] on div "Address Line 2" at bounding box center [545, 338] width 238 height 73
click at [503, 335] on div at bounding box center [545, 340] width 218 height 29
click at [456, 392] on div "State Vic" at bounding box center [441, 403] width 128 height 47
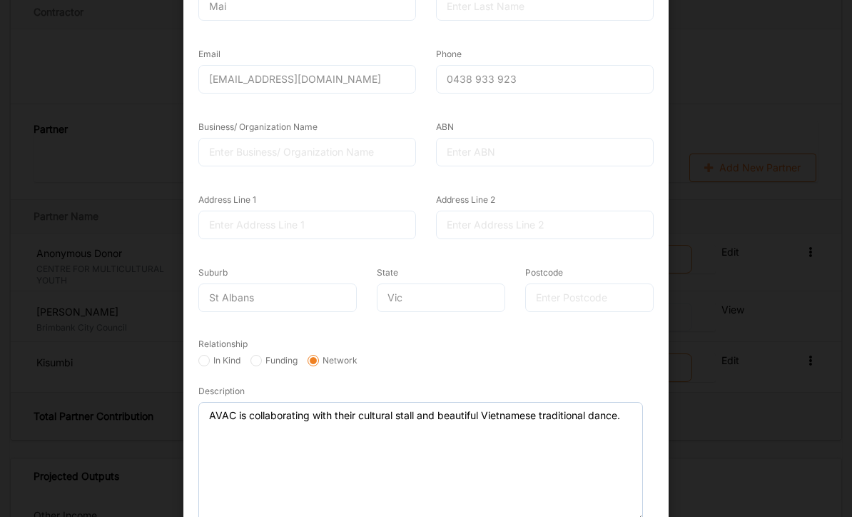
scroll to position [185, 0]
click at [262, 356] on input "Funding" at bounding box center [255, 360] width 11 height 11
radio input "true"
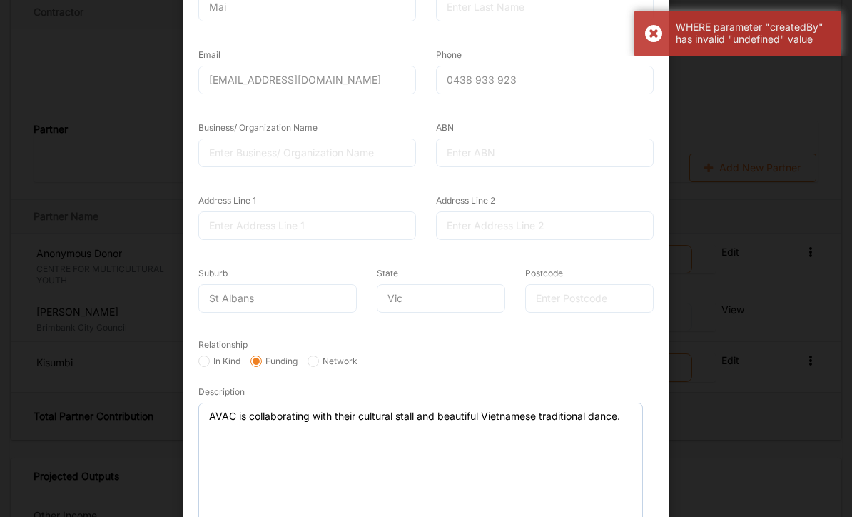
click at [207, 355] on input "In Kind" at bounding box center [203, 360] width 11 height 11
radio input "true"
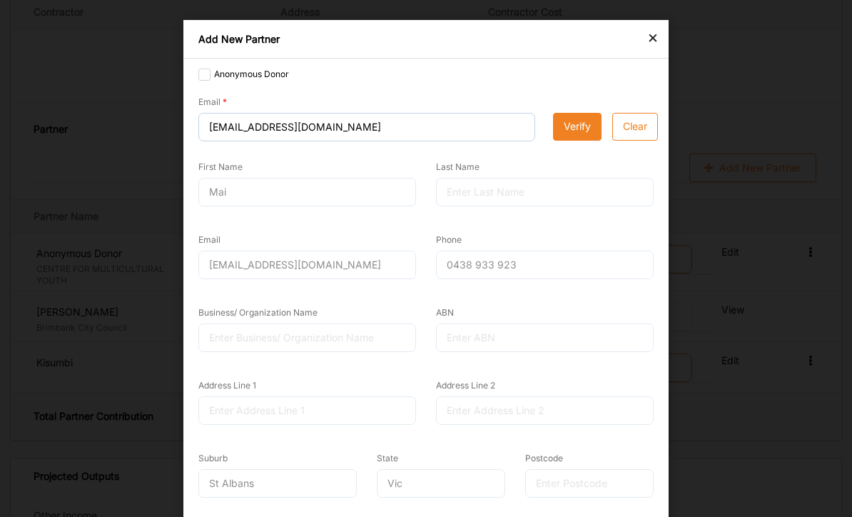
scroll to position [0, 0]
click at [574, 128] on button "Verify" at bounding box center [577, 127] width 49 height 29
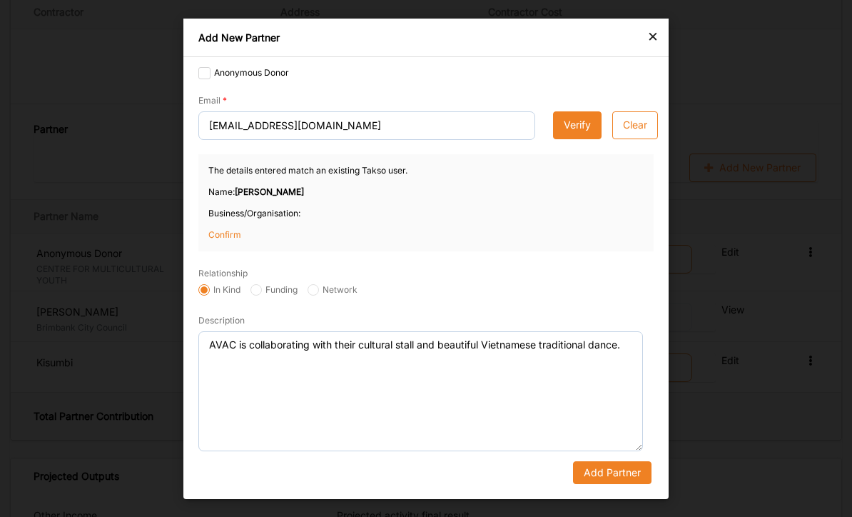
click at [612, 483] on button "Add Partner" at bounding box center [612, 471] width 78 height 23
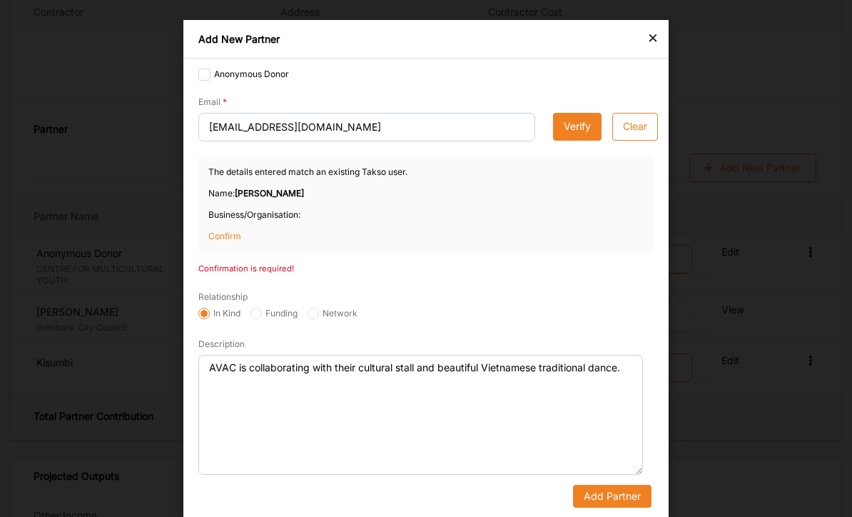
click at [614, 488] on button "Add Partner" at bounding box center [612, 496] width 78 height 23
click at [606, 490] on button "Add Partner" at bounding box center [612, 496] width 78 height 23
click at [605, 490] on button "Add Partner" at bounding box center [612, 496] width 78 height 23
click at [617, 496] on button "Add Partner" at bounding box center [612, 496] width 78 height 23
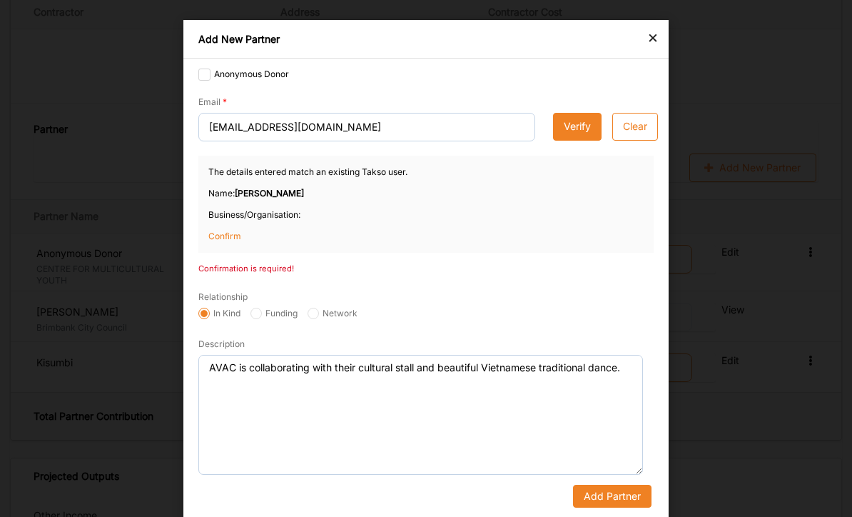
click at [627, 500] on button "Add Partner" at bounding box center [612, 496] width 78 height 23
click at [225, 235] on p "Confirm" at bounding box center [243, 236] width 71 height 13
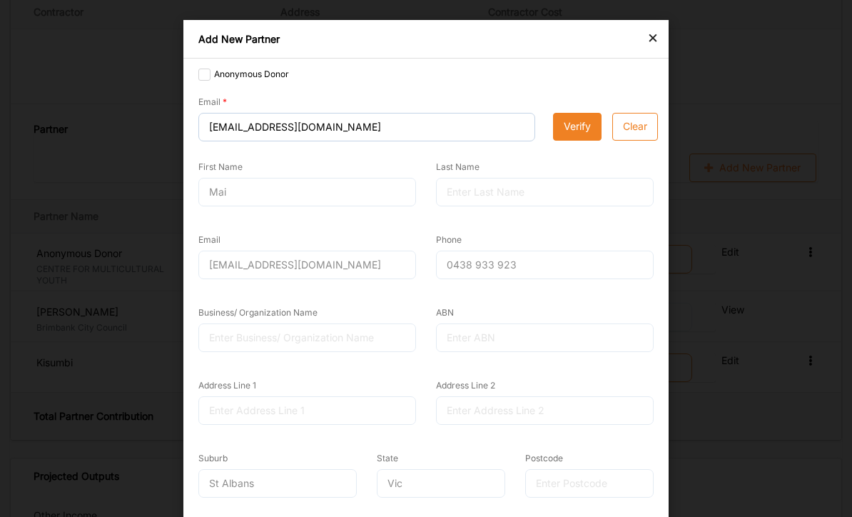
click at [515, 340] on div at bounding box center [545, 337] width 218 height 29
click at [527, 311] on div "ABN" at bounding box center [545, 328] width 218 height 47
click at [562, 293] on div "Phone 0438 933 923" at bounding box center [545, 262] width 238 height 73
click at [580, 130] on button "Verify" at bounding box center [577, 127] width 49 height 29
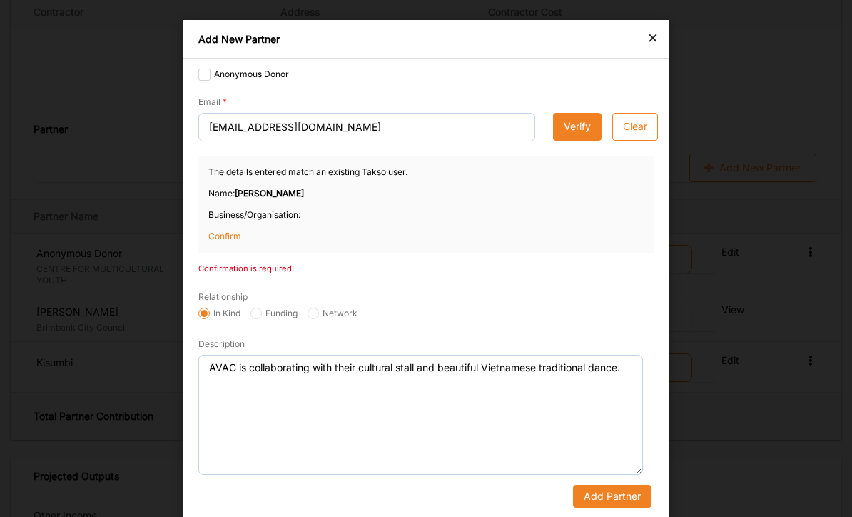
click at [275, 266] on div "Confirmation is required!" at bounding box center [425, 268] width 455 height 11
click at [237, 238] on p "Confirm" at bounding box center [243, 236] width 71 height 13
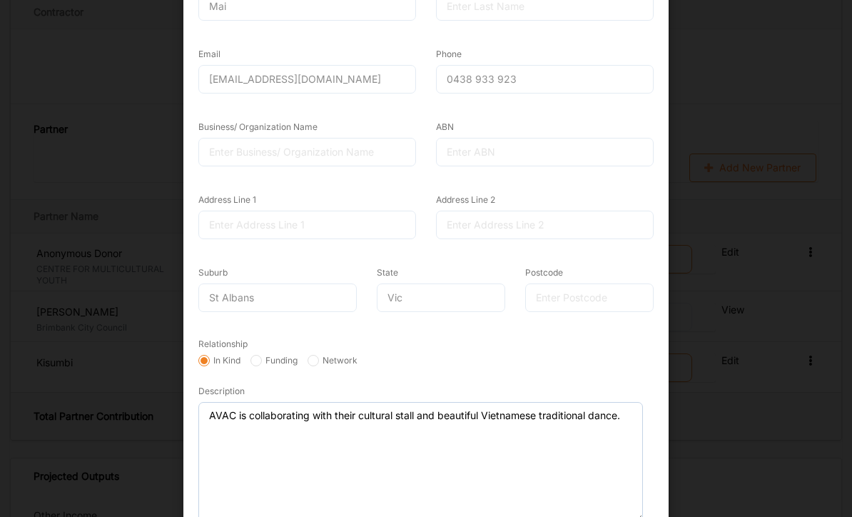
scroll to position [185, 0]
click at [578, 303] on div at bounding box center [589, 298] width 128 height 29
click at [542, 284] on div at bounding box center [589, 298] width 128 height 29
click at [562, 216] on div at bounding box center [545, 225] width 218 height 29
click at [553, 220] on div at bounding box center [545, 225] width 218 height 29
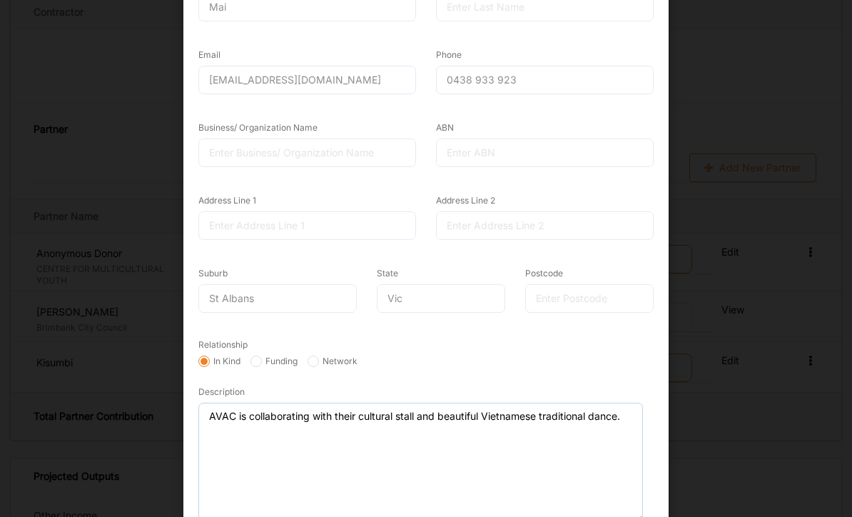
click at [503, 229] on div at bounding box center [545, 225] width 218 height 29
click at [520, 211] on div at bounding box center [545, 225] width 218 height 29
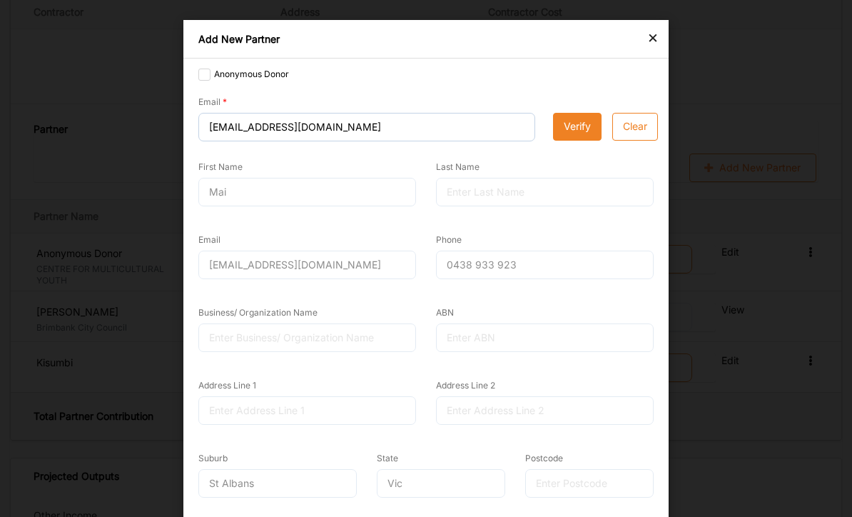
scroll to position [0, 0]
click at [258, 333] on div at bounding box center [307, 337] width 218 height 29
click at [269, 332] on div at bounding box center [307, 337] width 218 height 29
click at [572, 133] on button "Verify" at bounding box center [577, 127] width 49 height 29
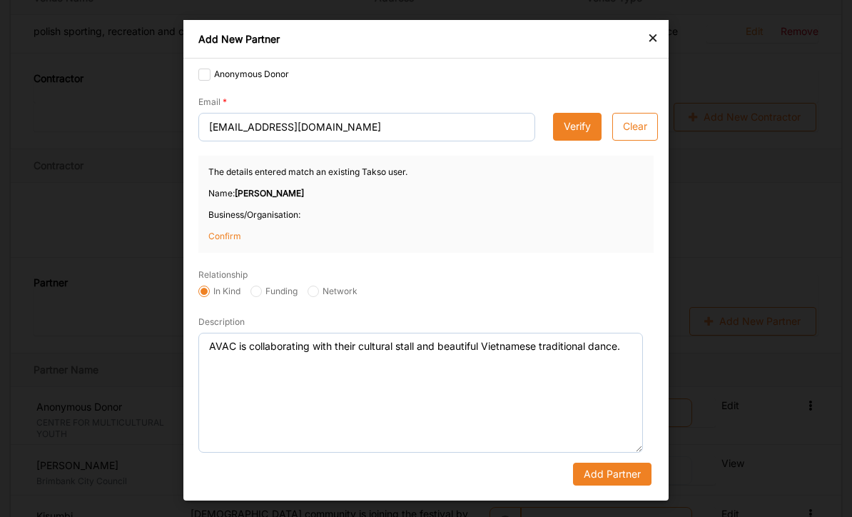
click at [611, 468] on button "Add Partner" at bounding box center [612, 473] width 78 height 23
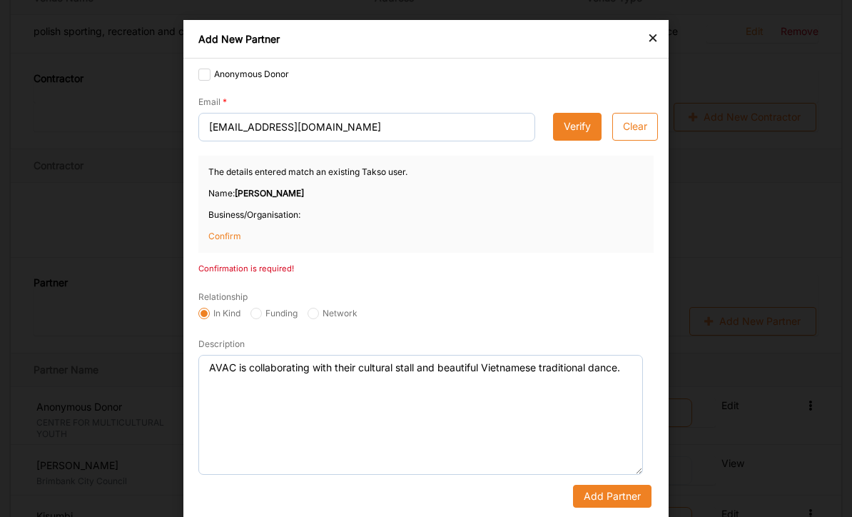
click at [617, 485] on button "Add Partner" at bounding box center [612, 496] width 78 height 23
click at [617, 500] on button "Add Partner" at bounding box center [612, 496] width 78 height 23
click at [616, 500] on button "Add Partner" at bounding box center [612, 496] width 78 height 23
click at [629, 492] on button "Add Partner" at bounding box center [612, 496] width 78 height 23
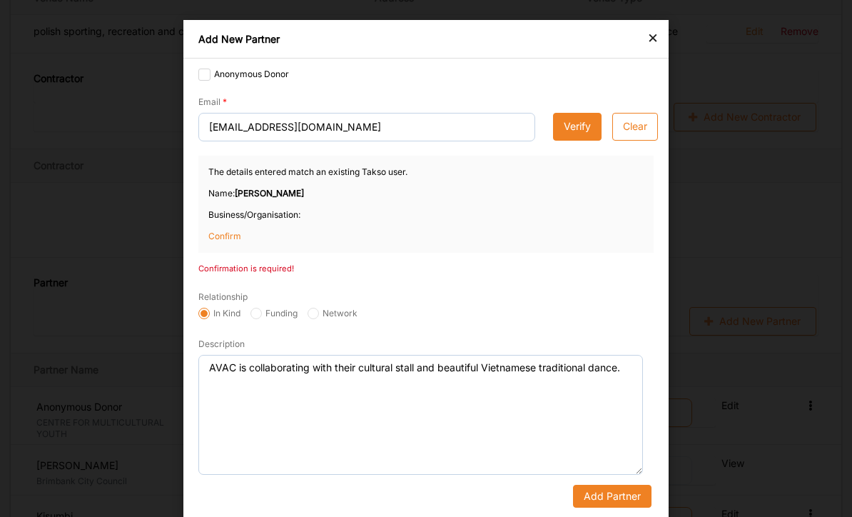
click at [629, 491] on button "Add Partner" at bounding box center [612, 496] width 78 height 23
click at [632, 495] on button "Add Partner" at bounding box center [612, 496] width 78 height 23
click at [632, 494] on button "Add Partner" at bounding box center [612, 496] width 78 height 23
click at [631, 497] on button "Add Partner" at bounding box center [612, 496] width 78 height 23
click at [630, 497] on button "Add Partner" at bounding box center [612, 496] width 78 height 23
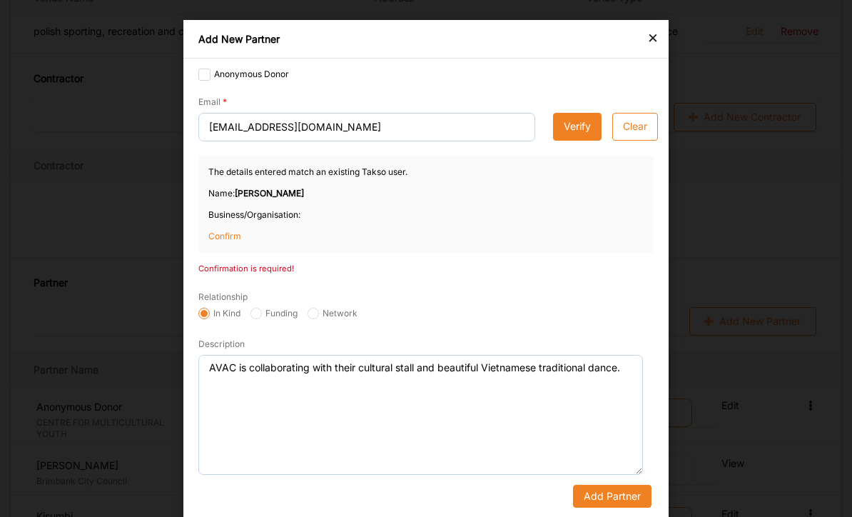
click at [626, 494] on button "Add Partner" at bounding box center [612, 496] width 78 height 23
click at [626, 493] on button "Add Partner" at bounding box center [612, 496] width 78 height 23
click at [621, 500] on button "Add Partner" at bounding box center [612, 496] width 78 height 23
click at [620, 500] on button "Add Partner" at bounding box center [612, 496] width 78 height 23
click at [628, 497] on button "Add Partner" at bounding box center [612, 496] width 78 height 23
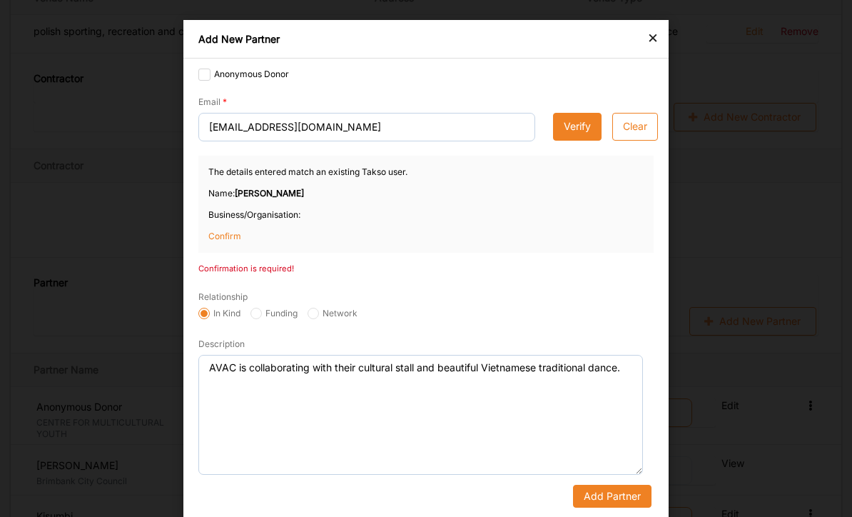
click at [628, 497] on button "Add Partner" at bounding box center [612, 496] width 78 height 23
click at [622, 502] on button "Add Partner" at bounding box center [612, 496] width 78 height 23
click at [233, 234] on p "Confirm" at bounding box center [243, 236] width 71 height 13
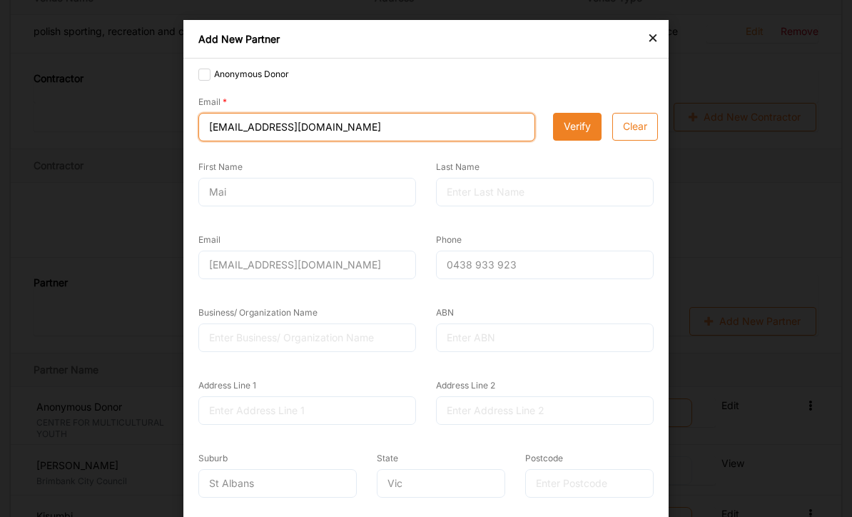
click at [335, 128] on input "info@avac.org.au" at bounding box center [366, 127] width 337 height 29
click at [420, 124] on input "info@avac.org.au" at bounding box center [366, 127] width 337 height 29
click at [574, 129] on button "Verify" at bounding box center [577, 127] width 49 height 29
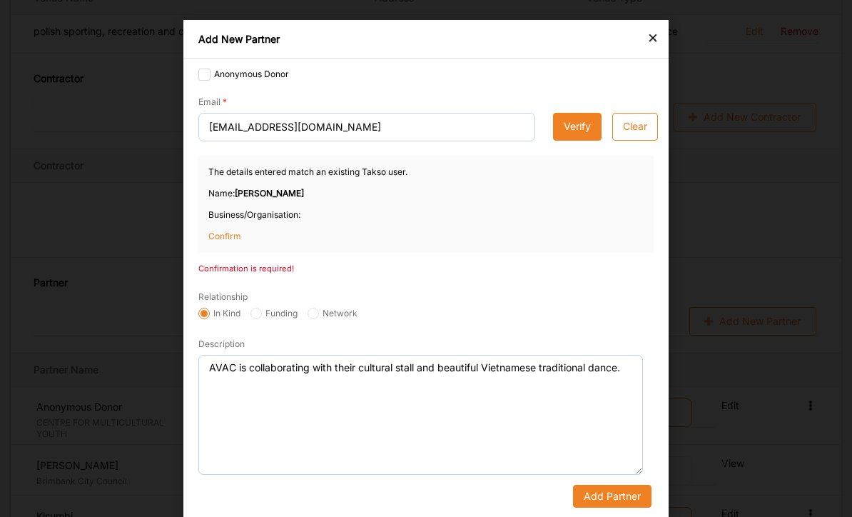
click at [586, 134] on button "Verify" at bounding box center [577, 127] width 49 height 29
click at [586, 129] on button "Verify" at bounding box center [577, 127] width 49 height 29
click at [235, 235] on p "Confirm" at bounding box center [243, 236] width 71 height 13
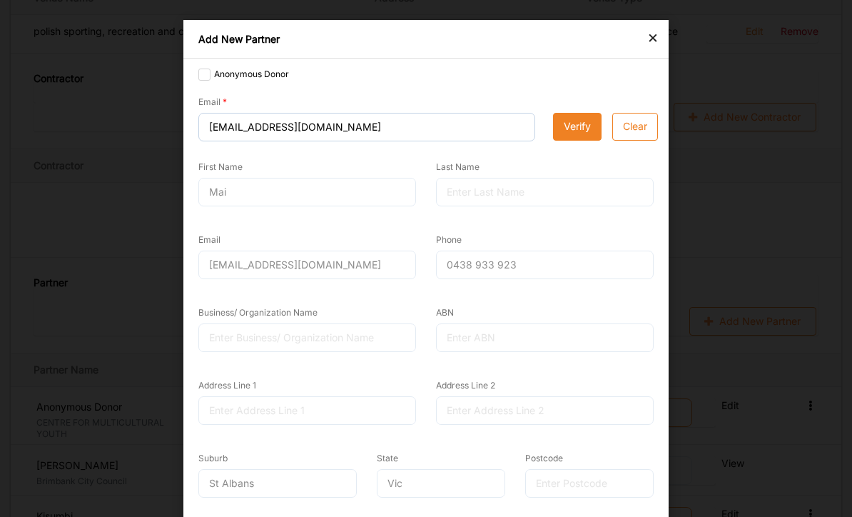
click at [642, 126] on button "Clear" at bounding box center [635, 127] width 46 height 29
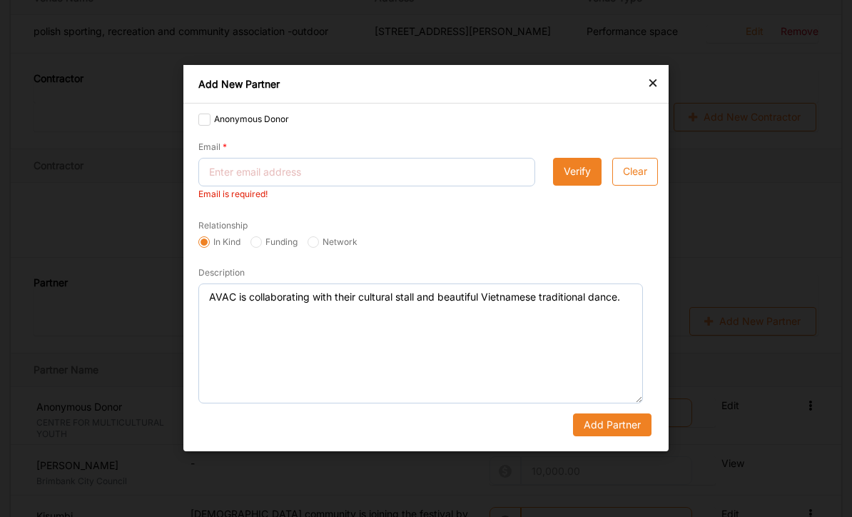
click at [655, 90] on div "×" at bounding box center [652, 81] width 11 height 17
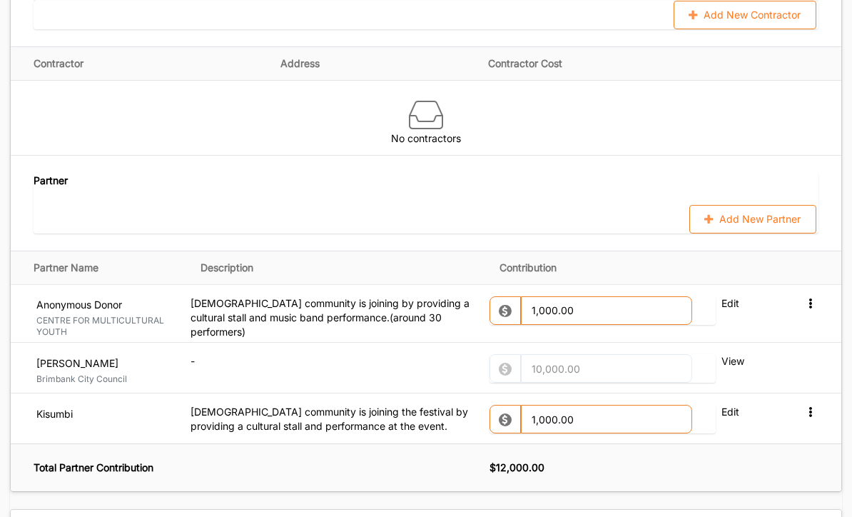
scroll to position [1457, 0]
click at [731, 204] on button "Add New Partner" at bounding box center [752, 218] width 127 height 29
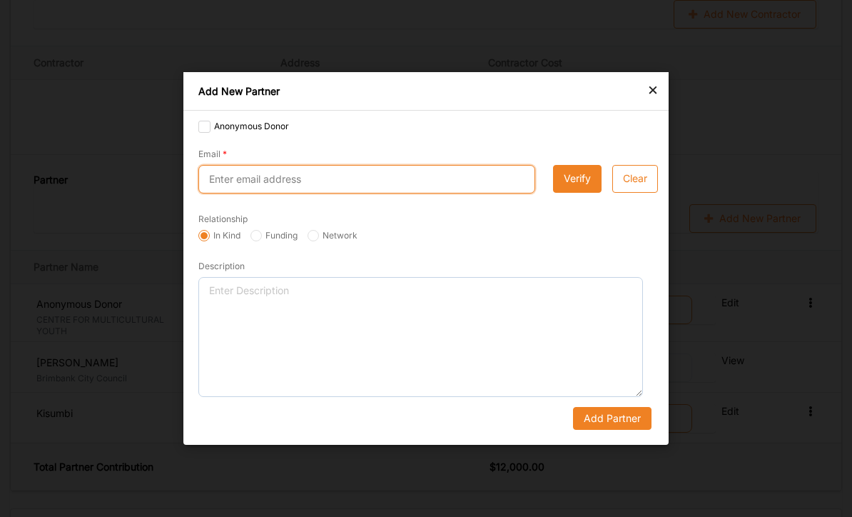
click at [435, 193] on input "Email" at bounding box center [366, 179] width 337 height 29
type input "emajok@cmy.net.au"
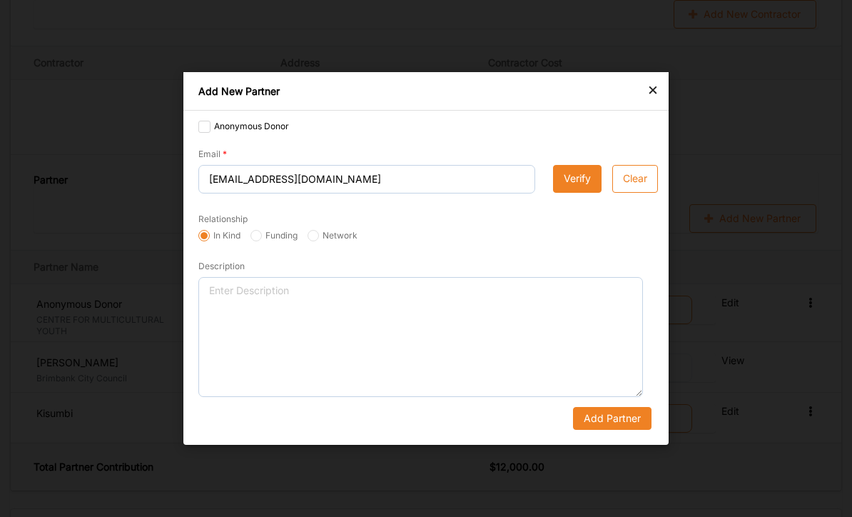
click at [575, 193] on button "Verify" at bounding box center [577, 179] width 49 height 29
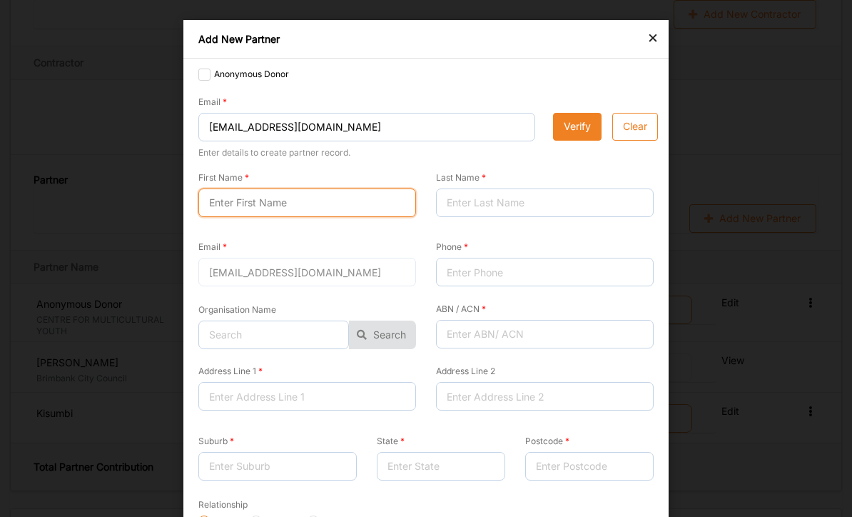
click at [347, 205] on input "First Name" at bounding box center [307, 202] width 218 height 29
type input "Elizabeth"
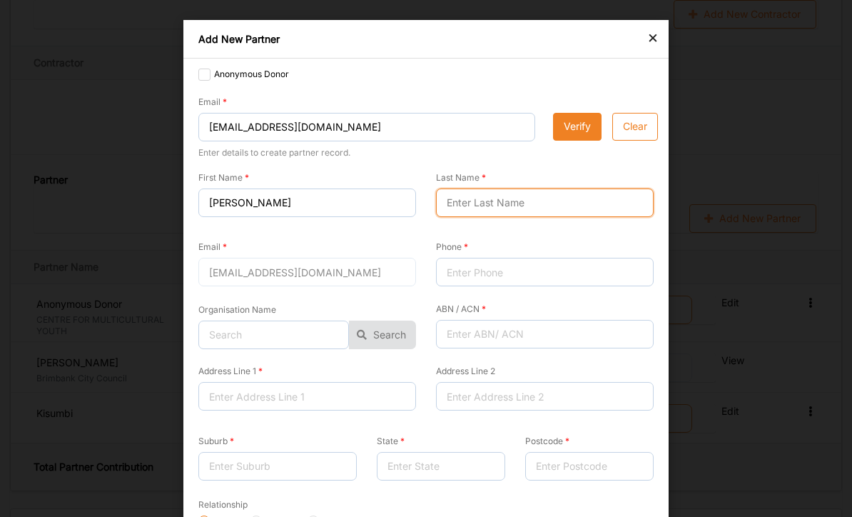
click at [520, 208] on input "Last Name" at bounding box center [545, 202] width 218 height 29
type input "Majok"
click at [296, 275] on div "emajok@cmy.net.au" at bounding box center [307, 272] width 218 height 29
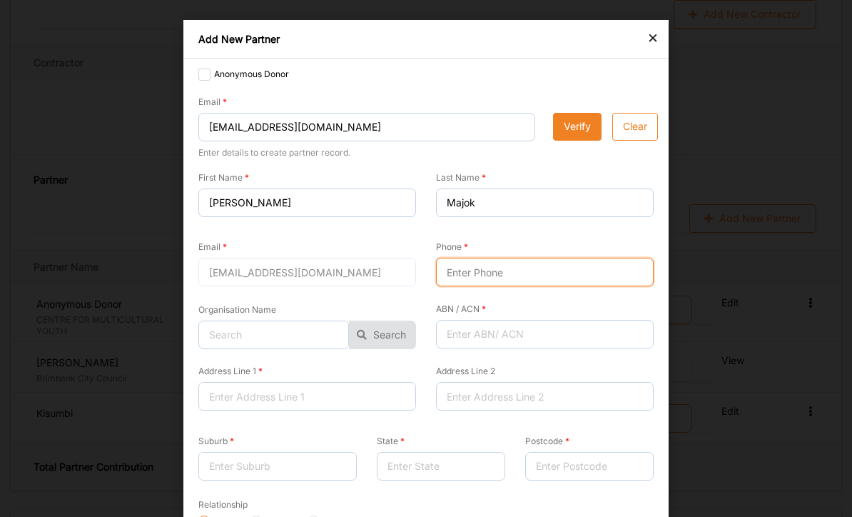
click at [495, 273] on input "Phone" at bounding box center [545, 272] width 218 height 29
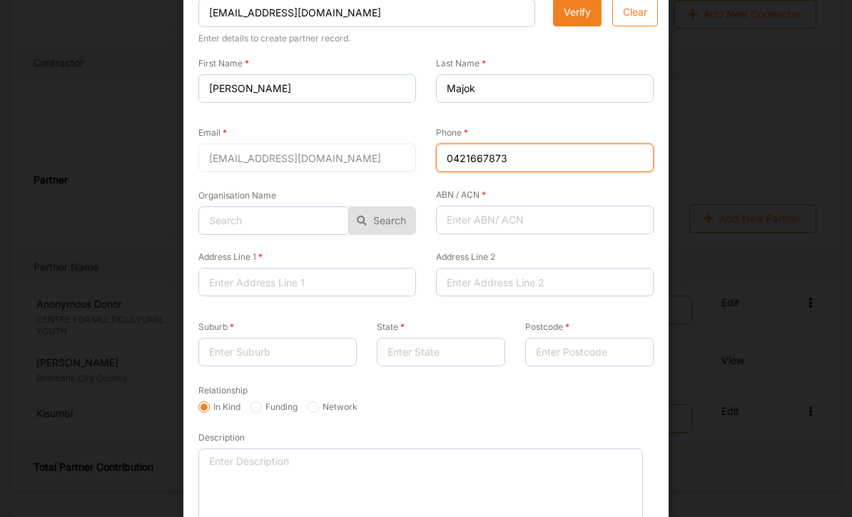
scroll to position [118, 0]
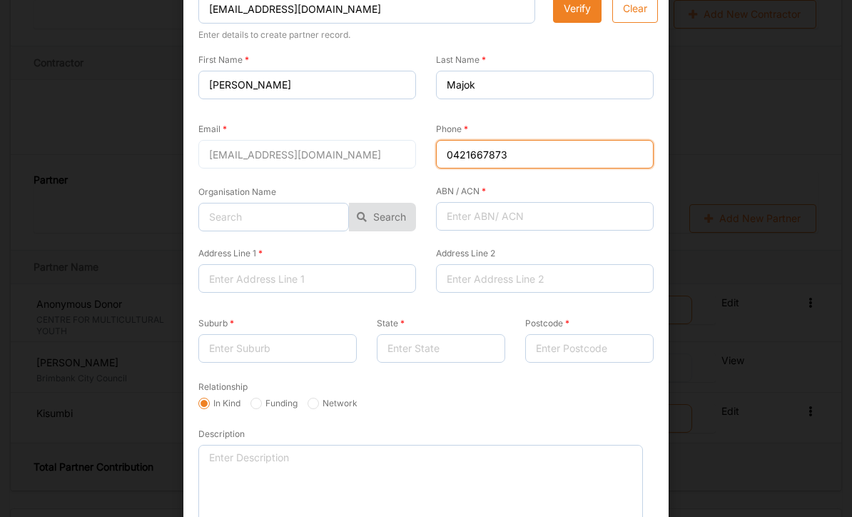
type input "0421667873"
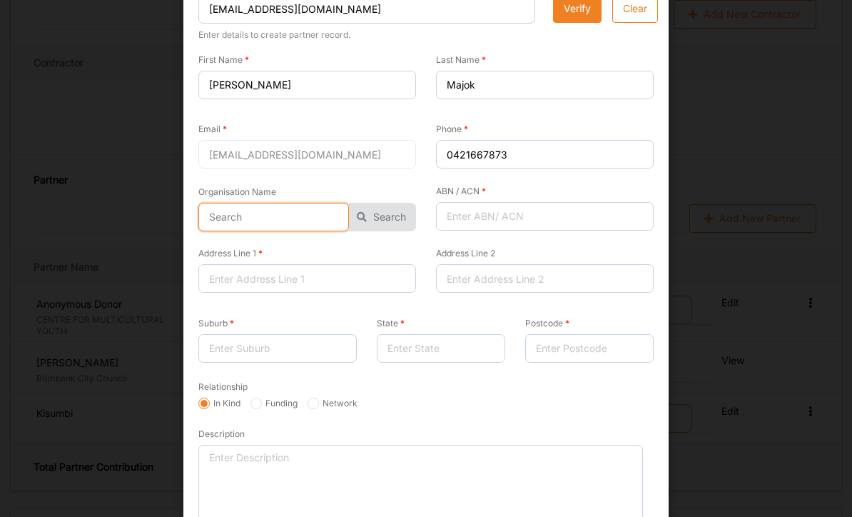
click at [324, 216] on input "text" at bounding box center [273, 217] width 151 height 29
click at [385, 216] on button "Search" at bounding box center [382, 217] width 67 height 29
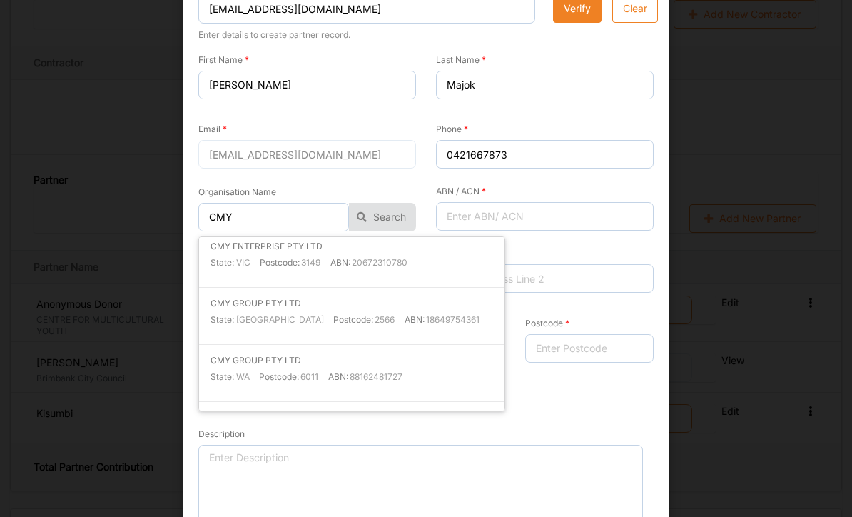
scroll to position [694, 0]
click at [310, 217] on input "CMY" at bounding box center [273, 217] width 151 height 29
type input "C"
click at [383, 212] on button "Search" at bounding box center [382, 217] width 67 height 29
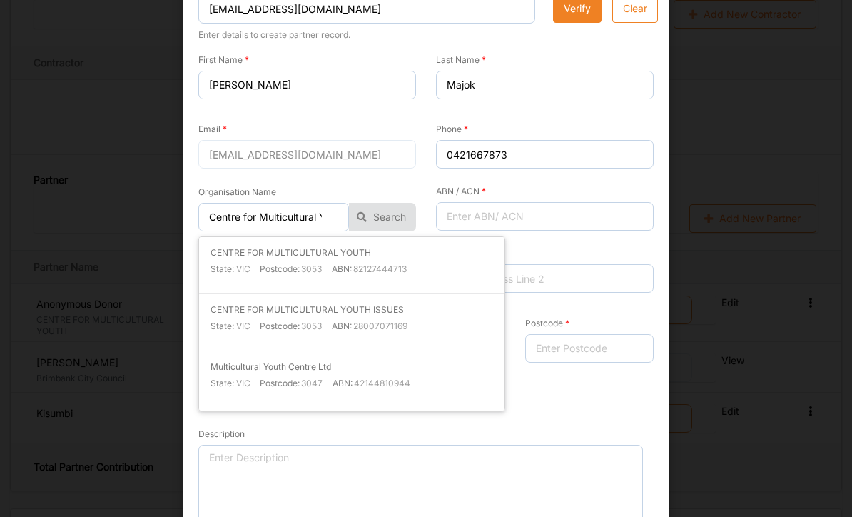
scroll to position [0, 0]
click at [333, 268] on label "ABN:" at bounding box center [342, 268] width 20 height 11
type input "CENTRE FOR MULTICULTURAL YOUTH"
type input "82127444713"
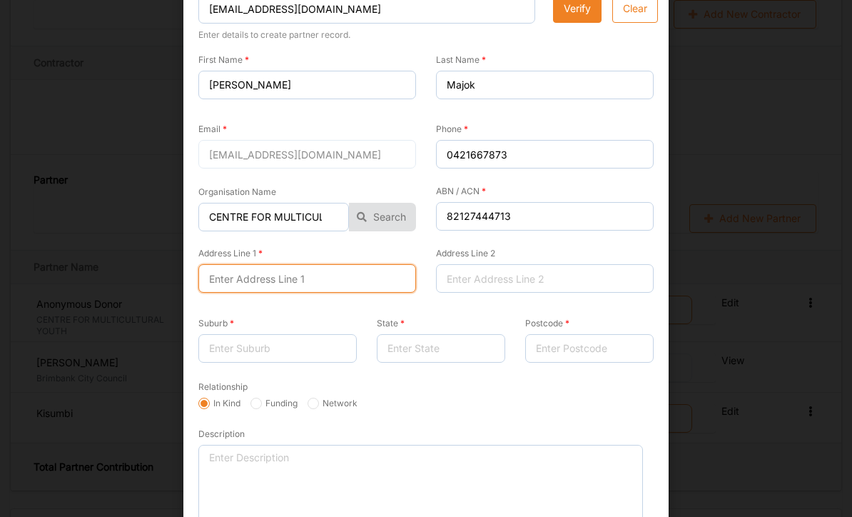
click at [289, 278] on input "Address Line 1" at bounding box center [307, 278] width 218 height 29
type input "80B Harvester Road,"
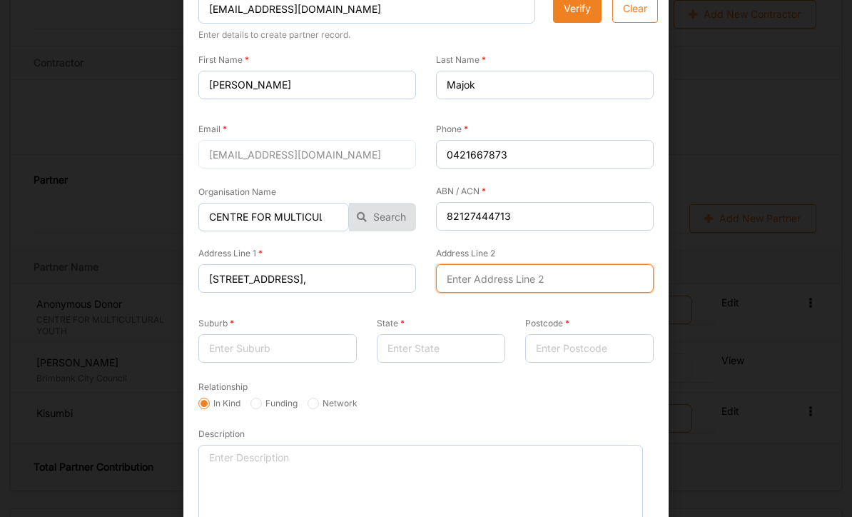
click at [480, 273] on input "Address Line 2" at bounding box center [545, 278] width 218 height 29
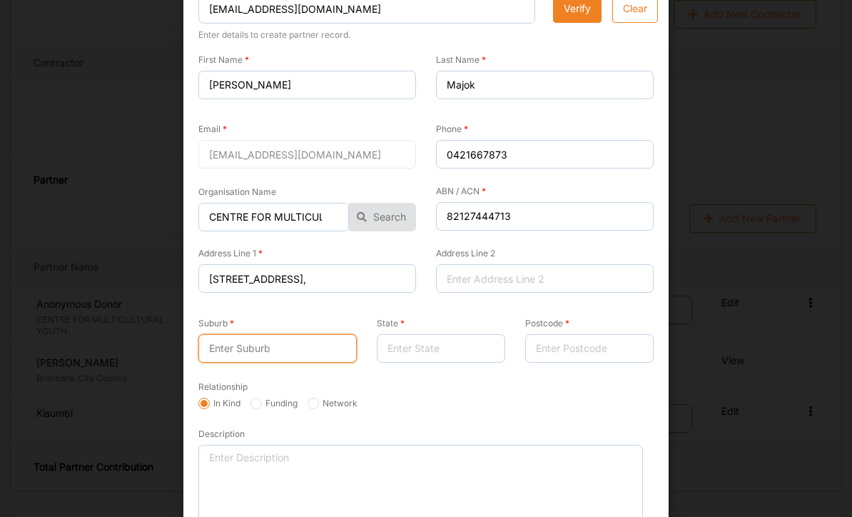
click at [245, 346] on input "Suburb" at bounding box center [277, 348] width 158 height 29
type input "sunshine"
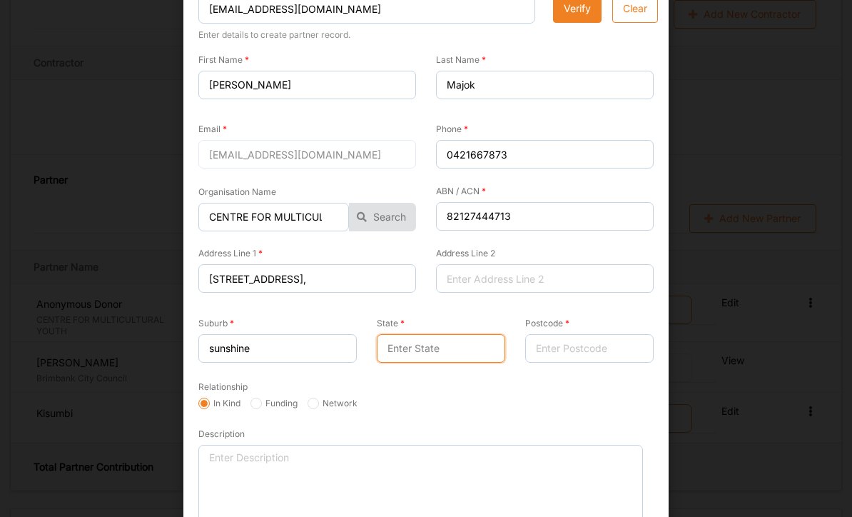
click at [415, 341] on input "State" at bounding box center [441, 348] width 128 height 29
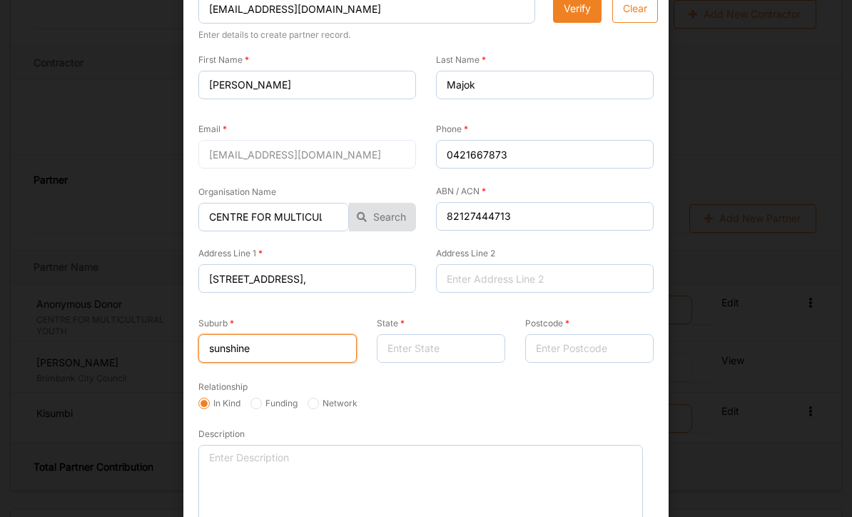
click at [268, 342] on input "sunshine" at bounding box center [277, 348] width 158 height 29
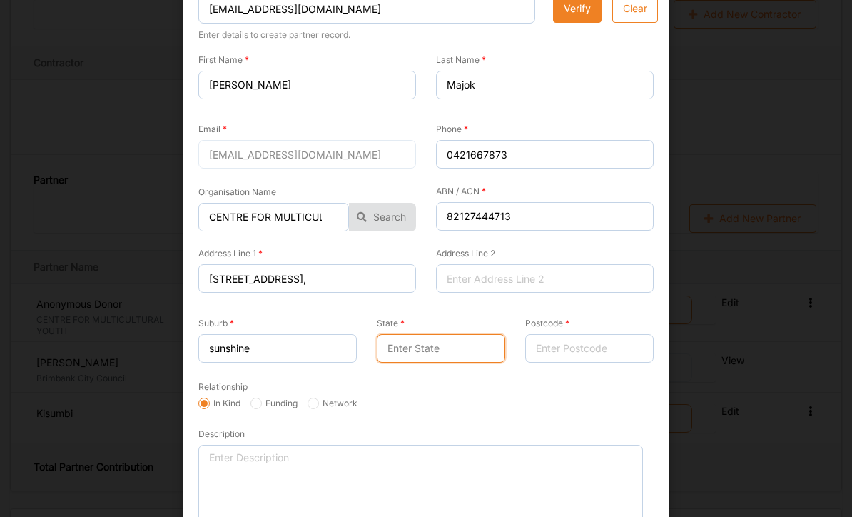
click at [438, 335] on input "State" at bounding box center [441, 348] width 128 height 29
type input "vic"
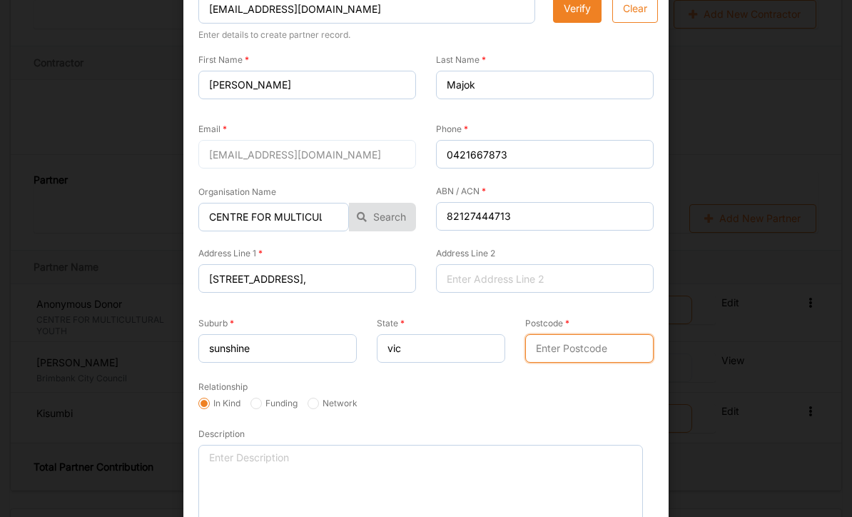
click at [559, 353] on input "Postcode" at bounding box center [589, 348] width 128 height 29
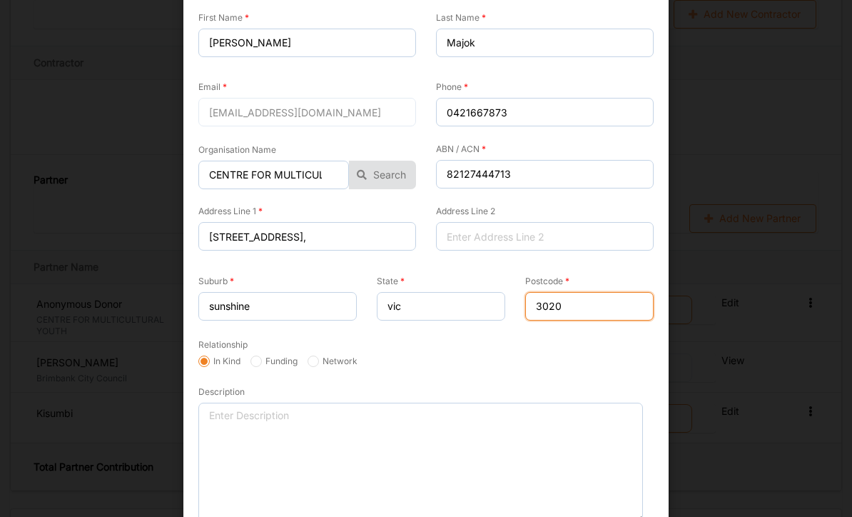
scroll to position [159, 0]
type input "3020"
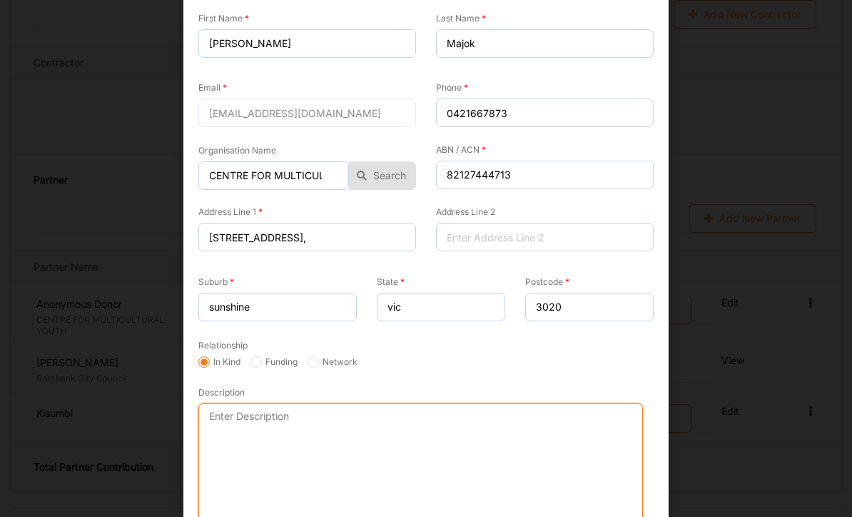
click at [268, 440] on textarea "Description" at bounding box center [420, 463] width 445 height 120
click at [322, 415] on textarea "CMY-Centre for multucultural youth is" at bounding box center [420, 463] width 445 height 120
click at [427, 404] on textarea "CMY-Centre for multicultural youth is" at bounding box center [420, 463] width 445 height 120
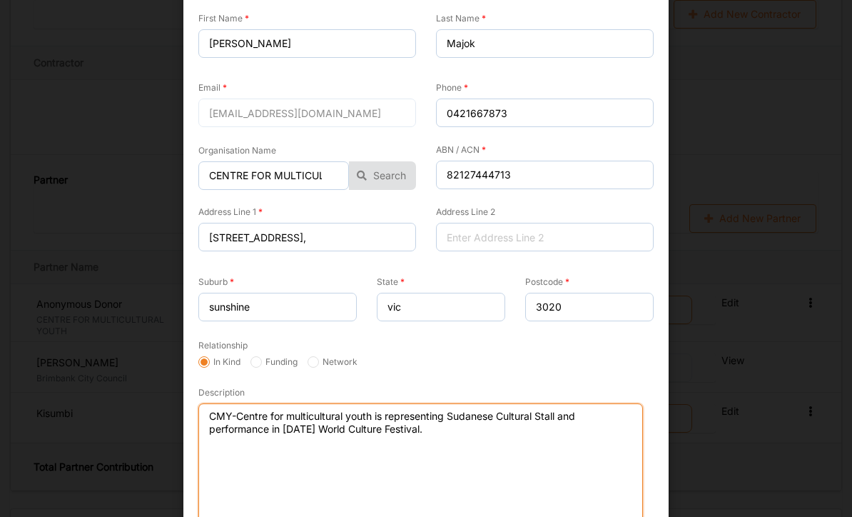
type textarea "CMY-Centre for multicultural youth is representing Sudanese Cultural Stall and …"
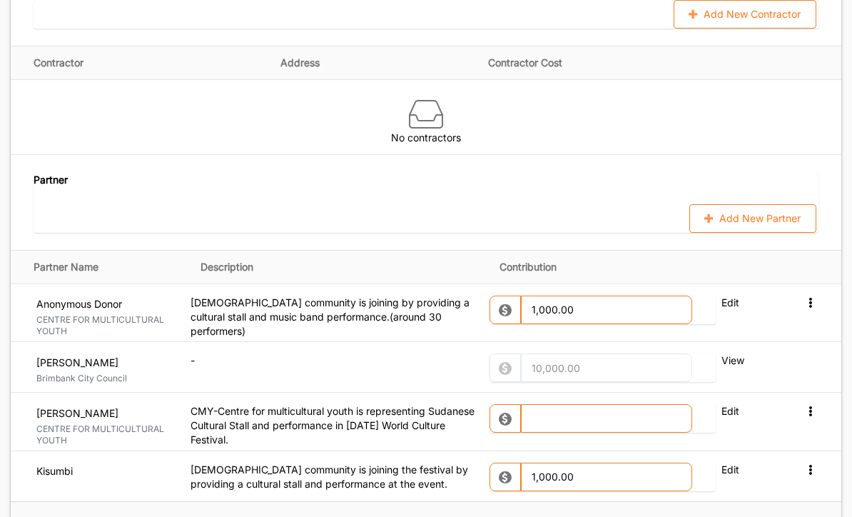
click at [732, 204] on button "Add New Partner" at bounding box center [752, 218] width 127 height 29
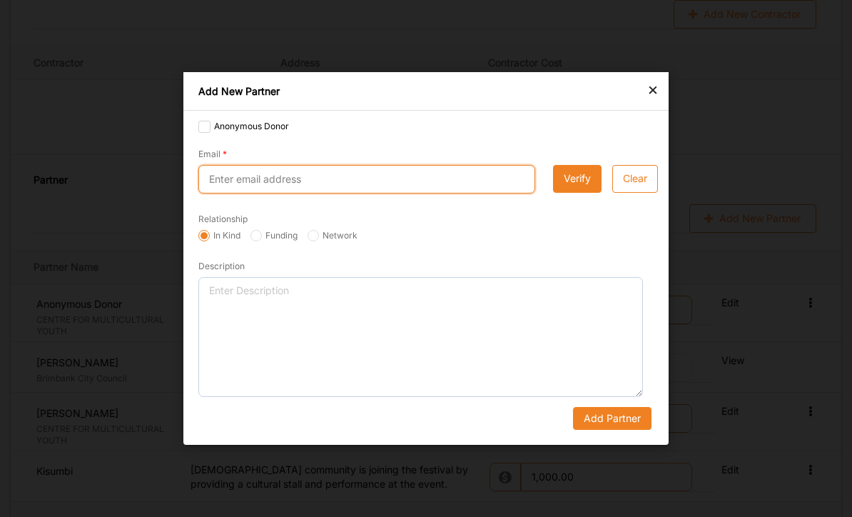
click at [289, 193] on input "Email" at bounding box center [366, 179] width 337 height 29
type input "info@avac.org.au"
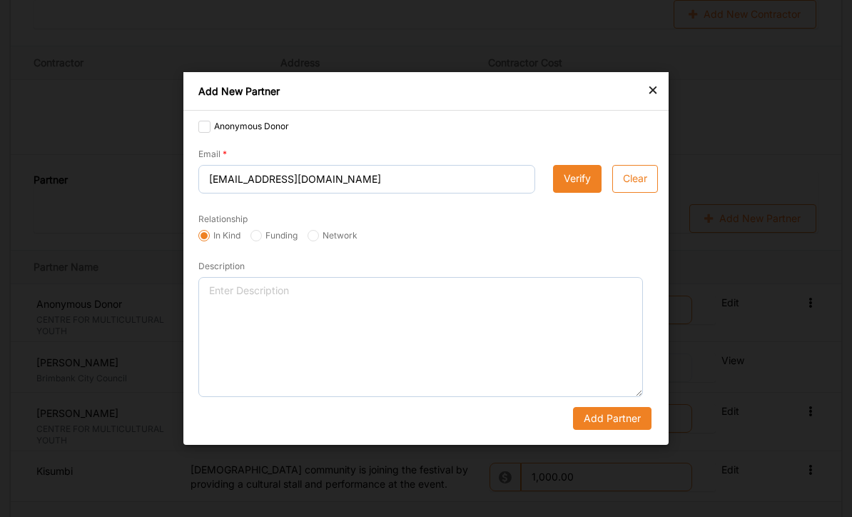
click at [579, 193] on button "Verify" at bounding box center [577, 179] width 49 height 29
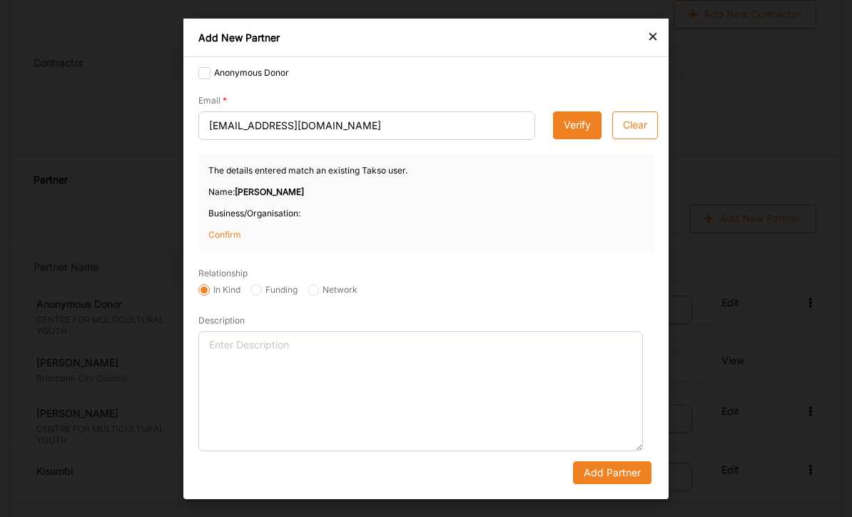
click at [572, 139] on button "Verify" at bounding box center [577, 125] width 49 height 29
click at [566, 139] on button "Verify" at bounding box center [577, 125] width 49 height 29
click at [230, 240] on p "Confirm" at bounding box center [243, 234] width 71 height 13
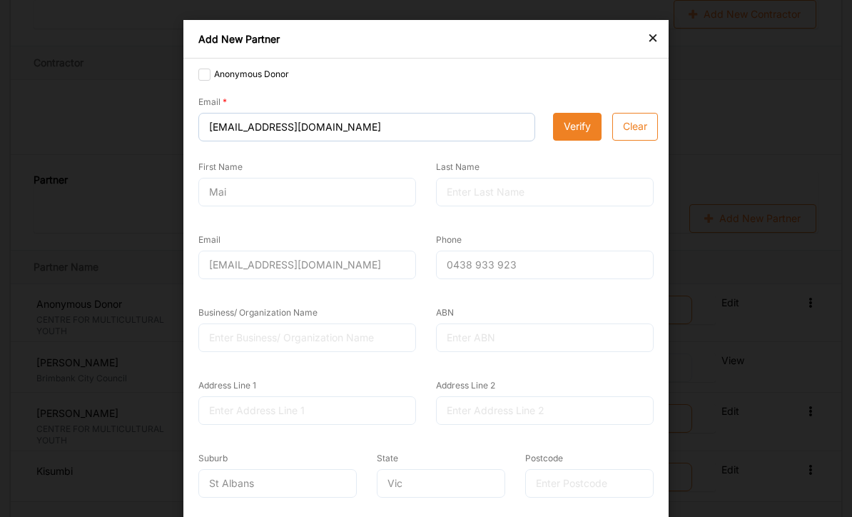
click at [325, 206] on div "First Name Mai" at bounding box center [307, 185] width 238 height 81
click at [355, 201] on div "Mai" at bounding box center [307, 192] width 218 height 29
click at [354, 201] on div "Mai" at bounding box center [307, 192] width 218 height 29
click at [535, 187] on div at bounding box center [545, 192] width 218 height 29
click at [526, 201] on div at bounding box center [545, 192] width 218 height 29
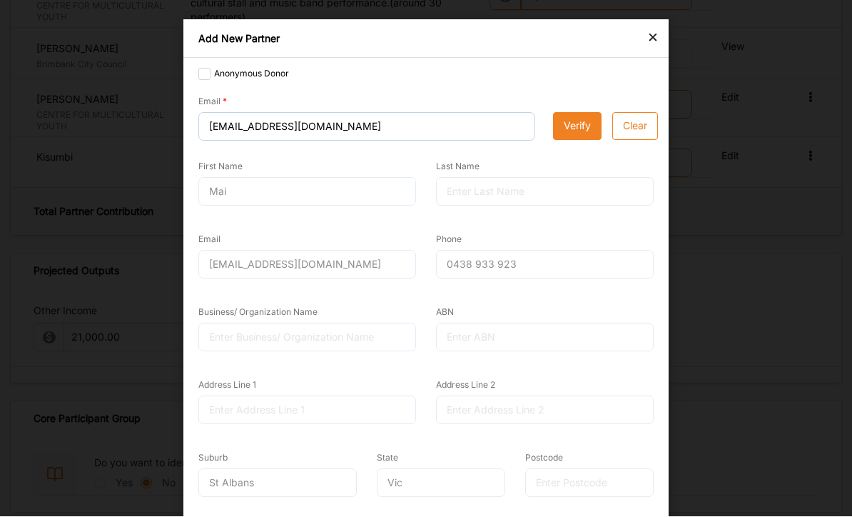
scroll to position [0, 0]
click at [270, 243] on div "Email info@avac.org.au" at bounding box center [307, 255] width 218 height 47
click at [333, 202] on div "Mai" at bounding box center [307, 192] width 218 height 29
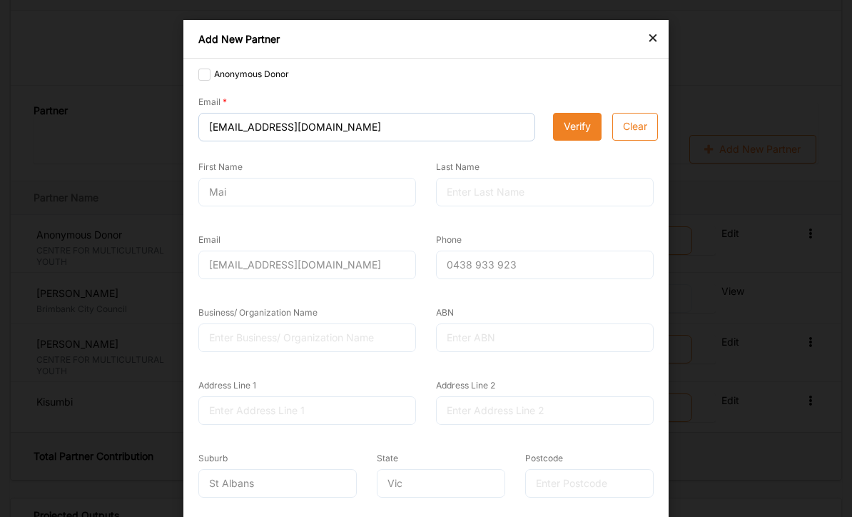
scroll to position [1526, 0]
click at [643, 36] on div "Add New Partner" at bounding box center [425, 39] width 485 height 39
click at [648, 38] on div "×" at bounding box center [652, 37] width 11 height 17
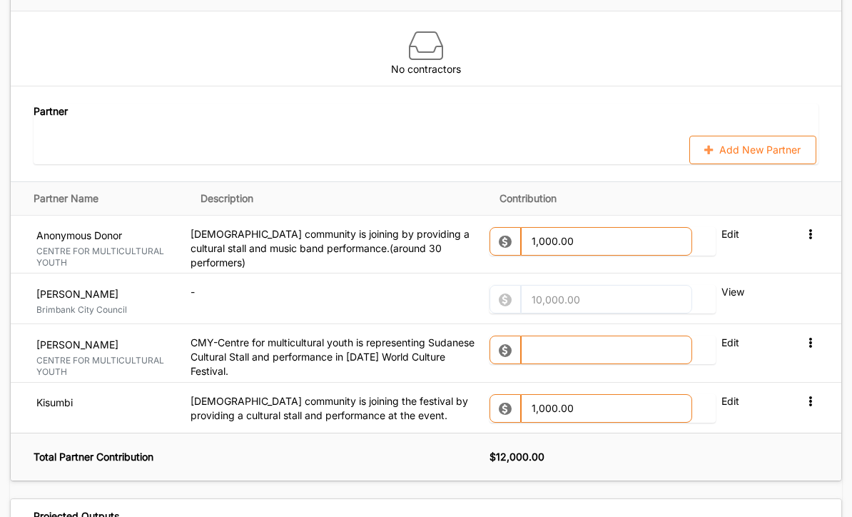
click at [735, 227] on label "Edit" at bounding box center [748, 234] width 54 height 14
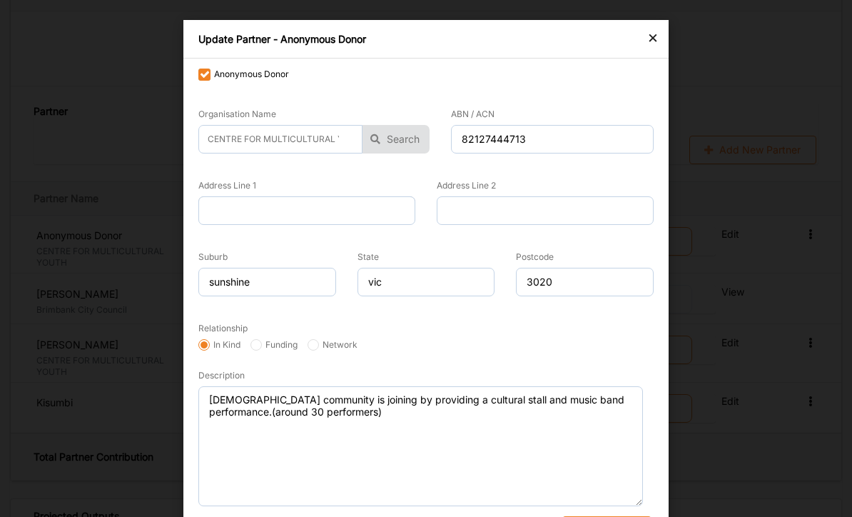
click at [201, 70] on label "Anonymous Donor" at bounding box center [243, 74] width 91 height 11
click at [201, 70] on input "Anonymous Donor" at bounding box center [203, 74] width 11 height 11
checkbox input "false"
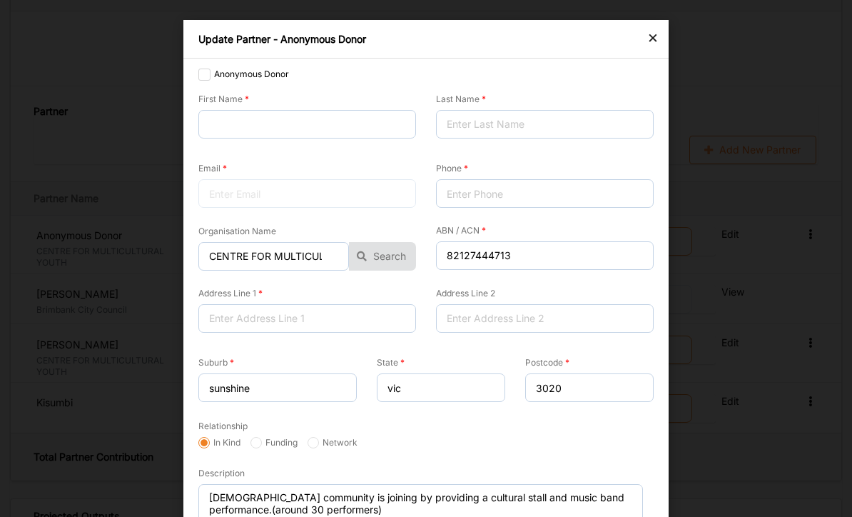
click at [652, 35] on div "×" at bounding box center [652, 37] width 11 height 17
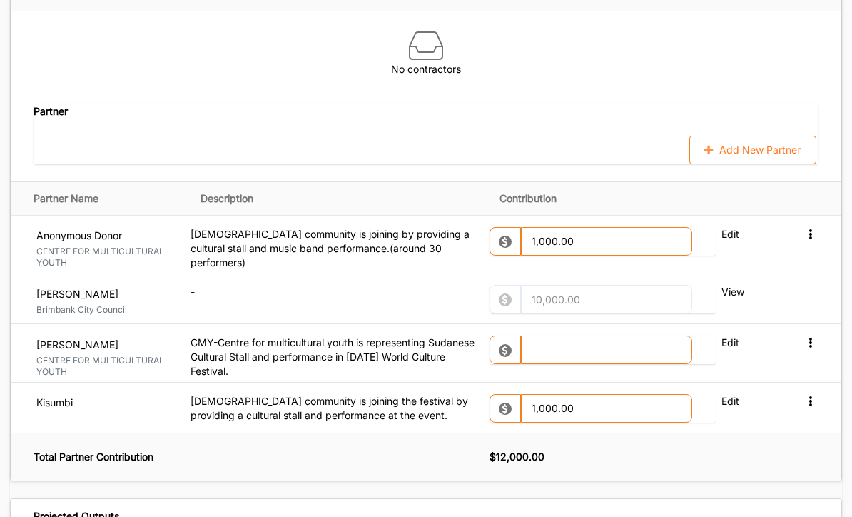
click at [725, 227] on label "Edit" at bounding box center [748, 234] width 54 height 14
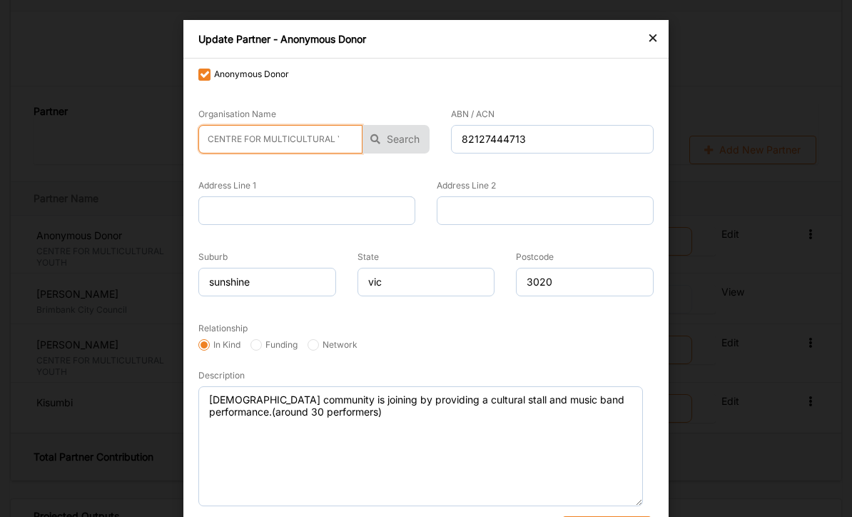
click at [301, 142] on input "CENTRE FOR MULTICULTURAL YOUTH" at bounding box center [280, 139] width 164 height 29
click at [346, 137] on input "CENTRE FOR MULTICULTURAL YOUTH" at bounding box center [280, 139] width 164 height 29
click at [358, 141] on input "CENTRE FOR MULTICULTURAL YOUTH" at bounding box center [280, 139] width 164 height 29
type input "H"
click at [323, 138] on input "H" at bounding box center [280, 139] width 164 height 29
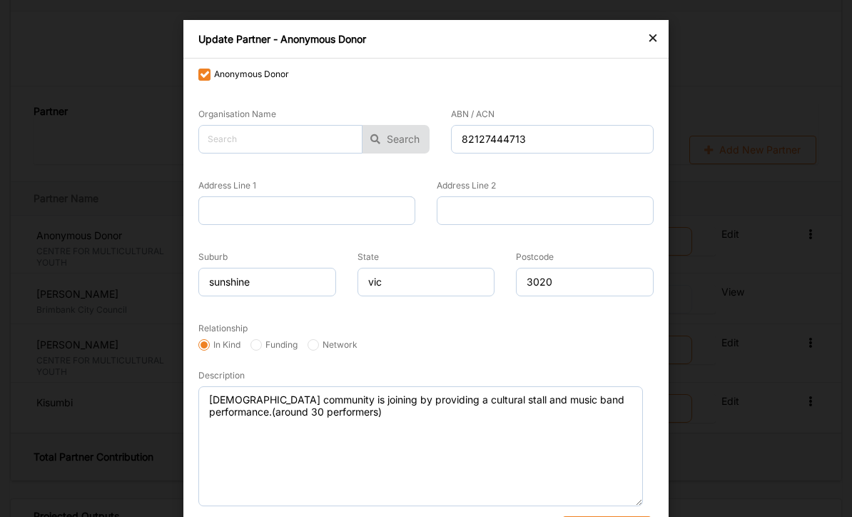
click at [205, 73] on label "Anonymous Donor" at bounding box center [243, 74] width 91 height 11
click at [205, 73] on input "Anonymous Donor" at bounding box center [203, 74] width 11 height 11
checkbox input "false"
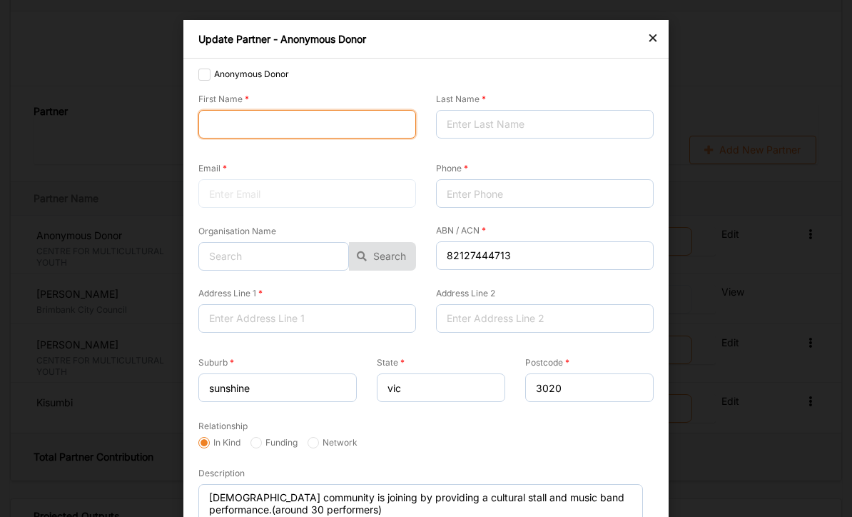
click at [338, 131] on input "First Name" at bounding box center [307, 124] width 218 height 29
type input "joseph"
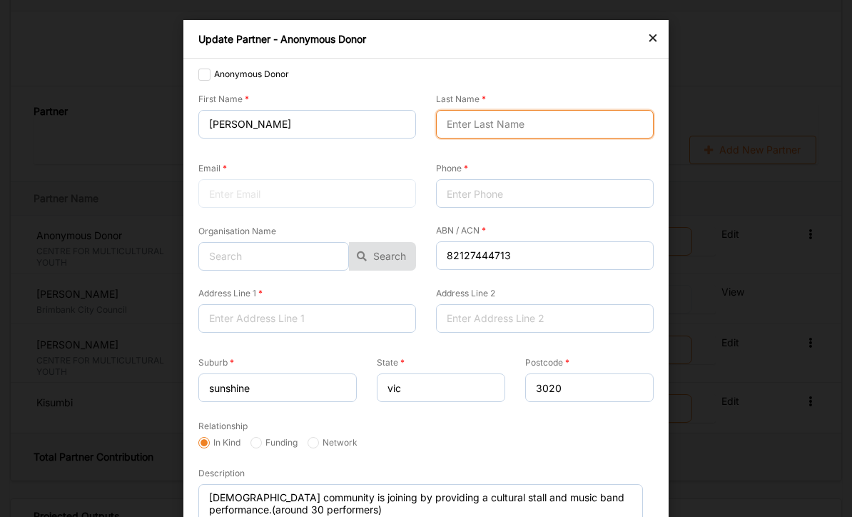
click at [499, 121] on input "Last Name" at bounding box center [545, 124] width 218 height 29
type input "Matina"
click at [270, 198] on div at bounding box center [307, 193] width 218 height 29
click at [472, 133] on input "Matina" at bounding box center [545, 124] width 218 height 29
click at [303, 193] on div at bounding box center [307, 193] width 218 height 29
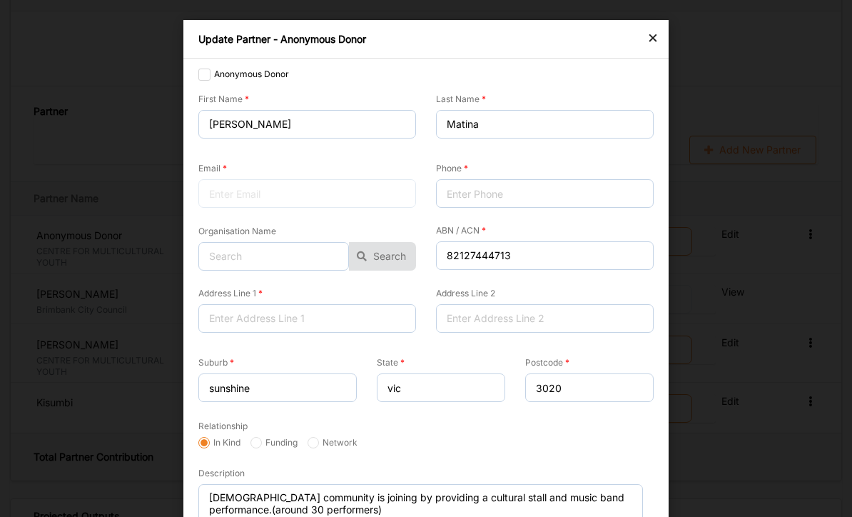
click at [297, 198] on div at bounding box center [307, 193] width 218 height 29
click at [322, 125] on input "joseph" at bounding box center [307, 124] width 218 height 29
click at [214, 123] on input "joseph" at bounding box center [307, 124] width 218 height 29
type input "Joseph"
click at [493, 128] on input "Matina" at bounding box center [545, 124] width 218 height 29
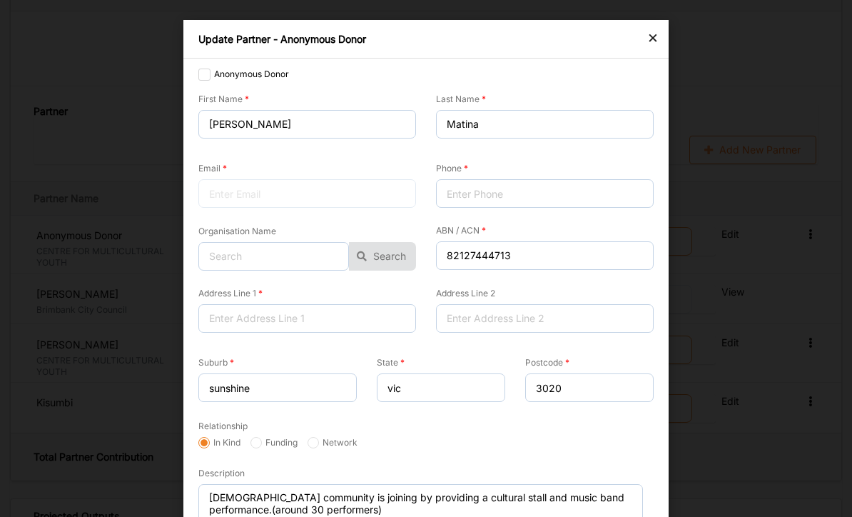
click at [285, 192] on div at bounding box center [307, 193] width 218 height 29
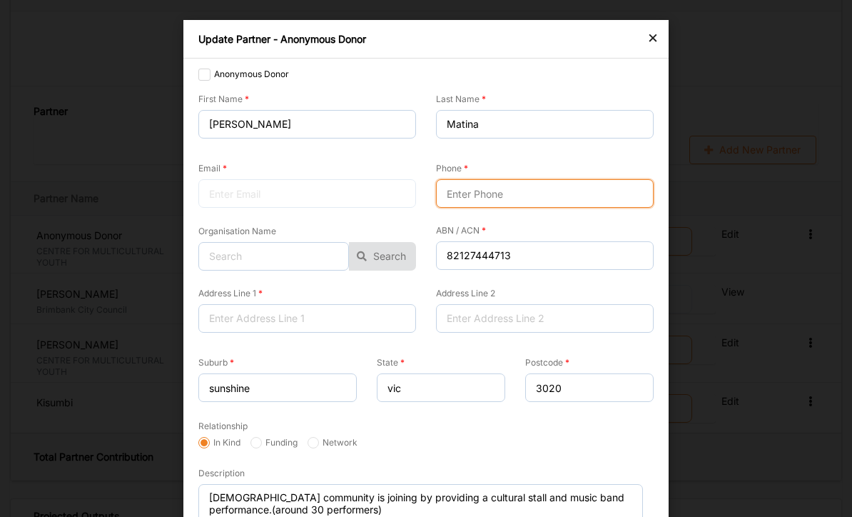
click at [507, 200] on input "Phone" at bounding box center [545, 193] width 218 height 29
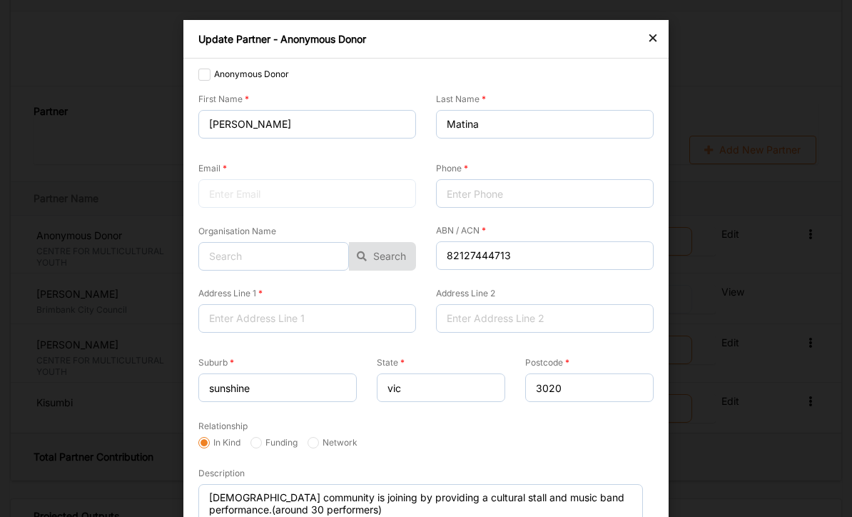
click at [280, 193] on div at bounding box center [307, 193] width 218 height 29
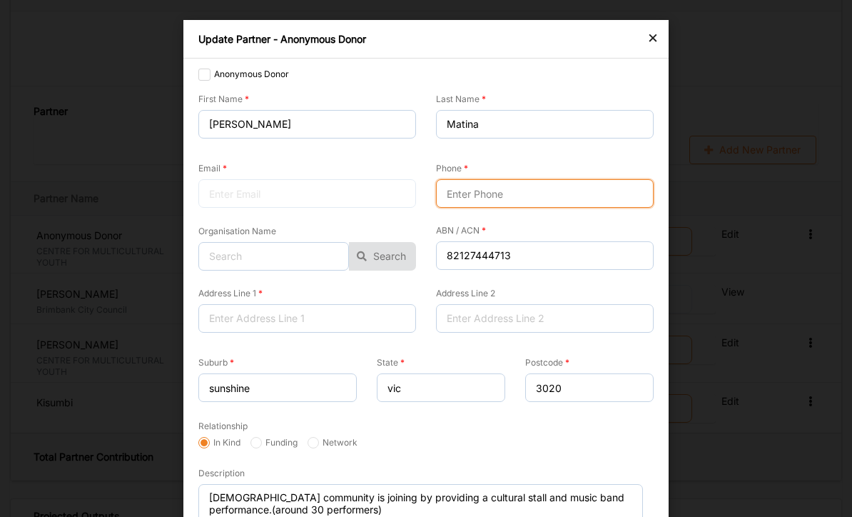
click at [487, 193] on input "Phone" at bounding box center [545, 193] width 218 height 29
type input "0414861831"
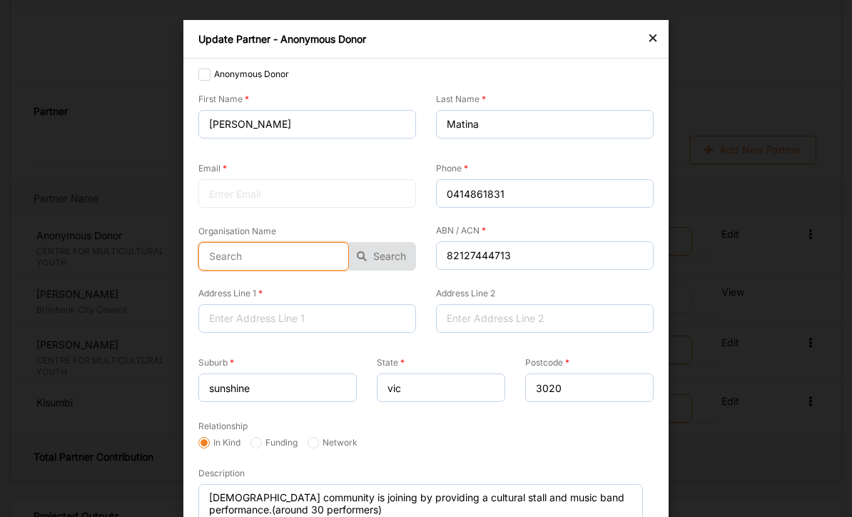
click at [288, 255] on input "text" at bounding box center [273, 256] width 151 height 29
click at [399, 250] on button "Search" at bounding box center [382, 256] width 67 height 29
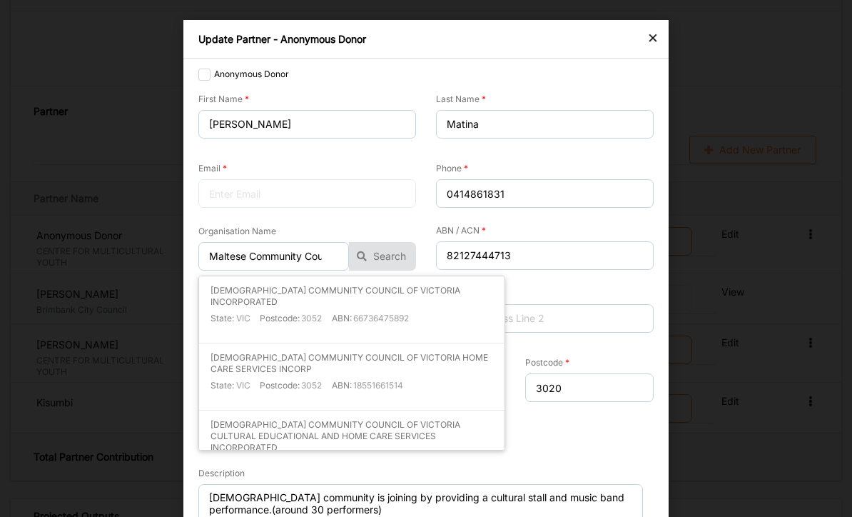
click at [378, 313] on label "66736475892" at bounding box center [381, 318] width 56 height 11
type input "MALTESE COMMUNITY COUNCIL OF VICTORIA INCORPORATED"
type input "66736475892"
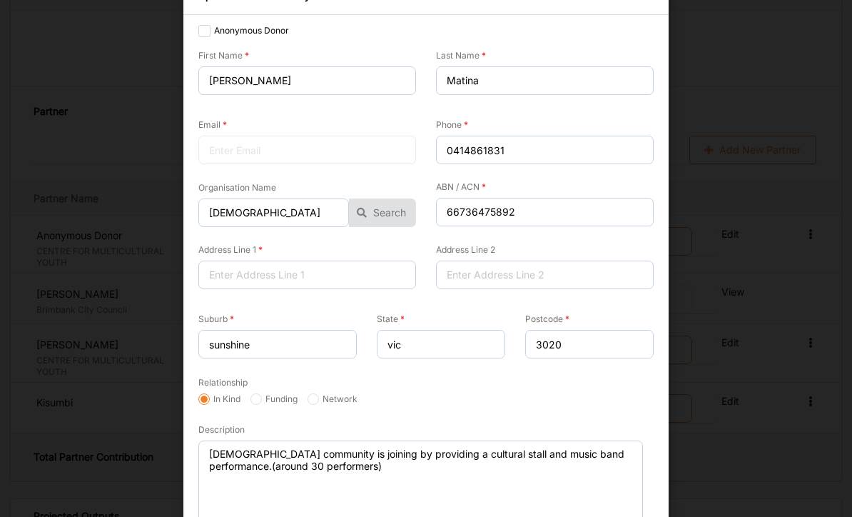
scroll to position [45, 0]
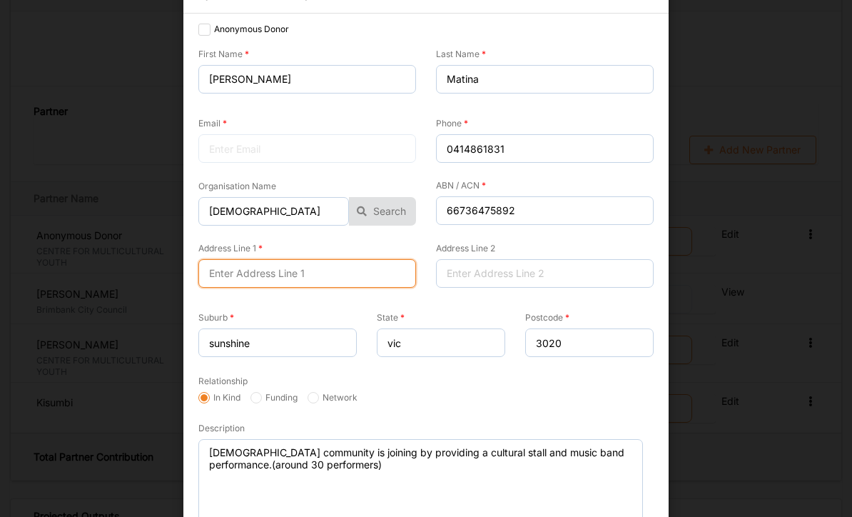
click at [313, 273] on input "Address Line 1" at bounding box center [307, 273] width 218 height 29
type input "477 Parade"
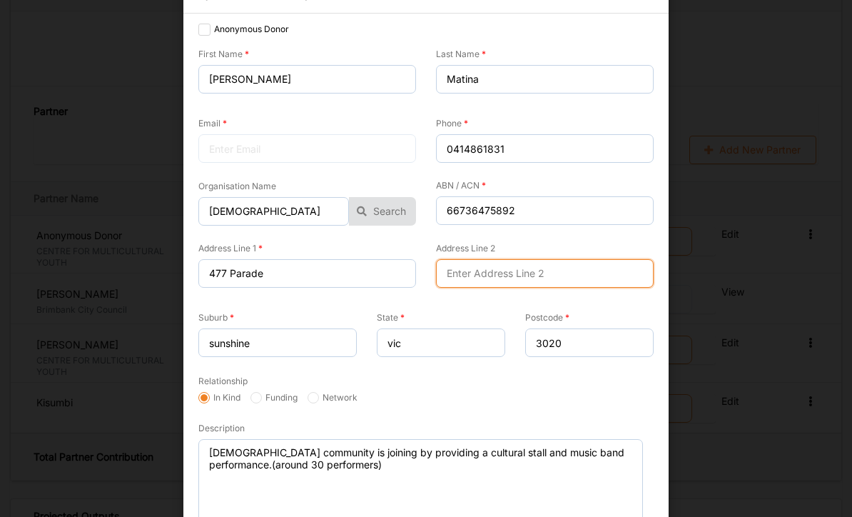
click at [483, 270] on input "Address Line 2" at bounding box center [545, 273] width 218 height 29
type input "Parkville"
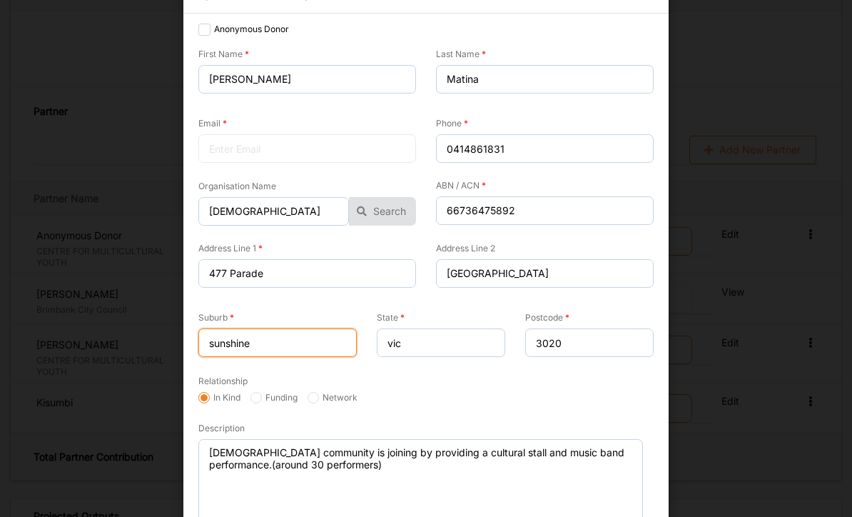
click at [300, 345] on input "sunshine" at bounding box center [277, 342] width 158 height 29
type input "s"
type input "Parkville"
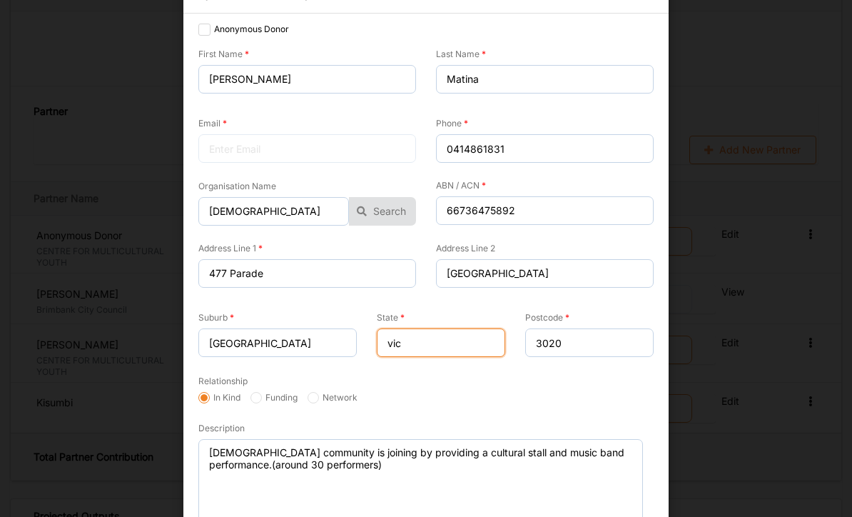
click at [445, 342] on input "vic" at bounding box center [441, 342] width 128 height 29
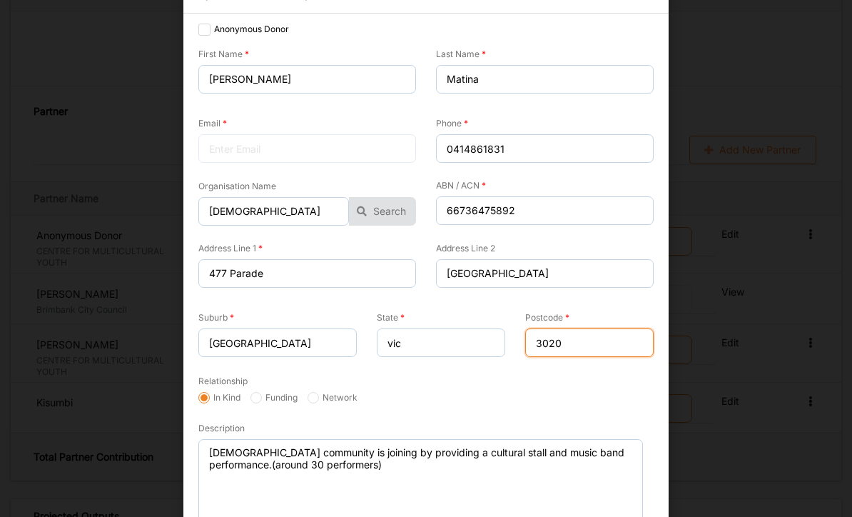
click at [597, 350] on input "3020" at bounding box center [589, 342] width 128 height 29
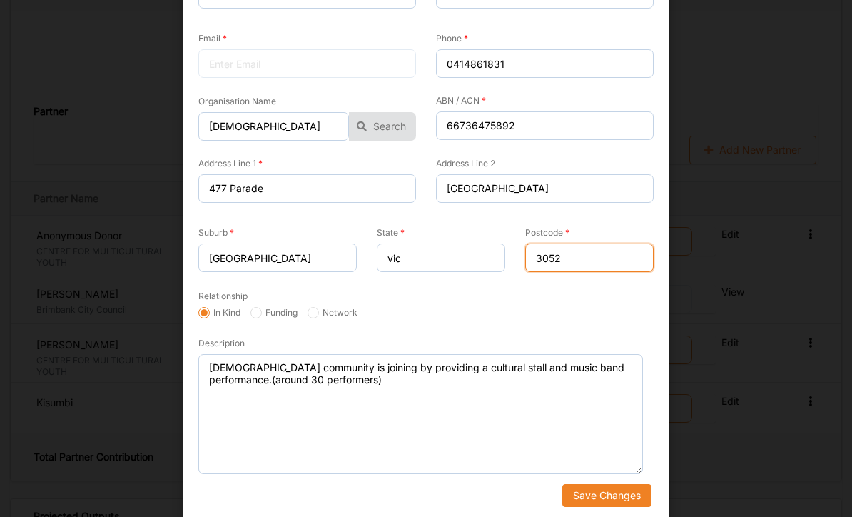
scroll to position [129, 0]
type input "3052"
click at [604, 487] on button "Save Changes" at bounding box center [606, 496] width 89 height 23
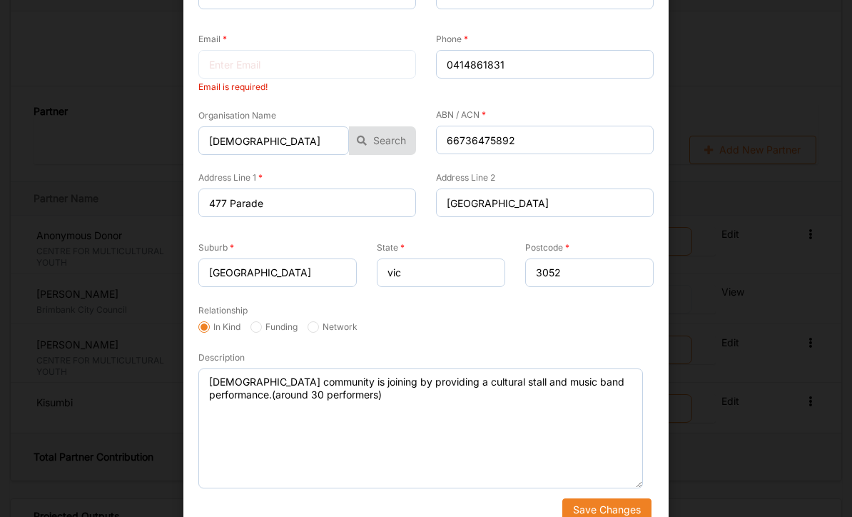
click at [253, 70] on div at bounding box center [307, 64] width 218 height 29
click at [288, 81] on div "Email is required!" at bounding box center [307, 86] width 218 height 11
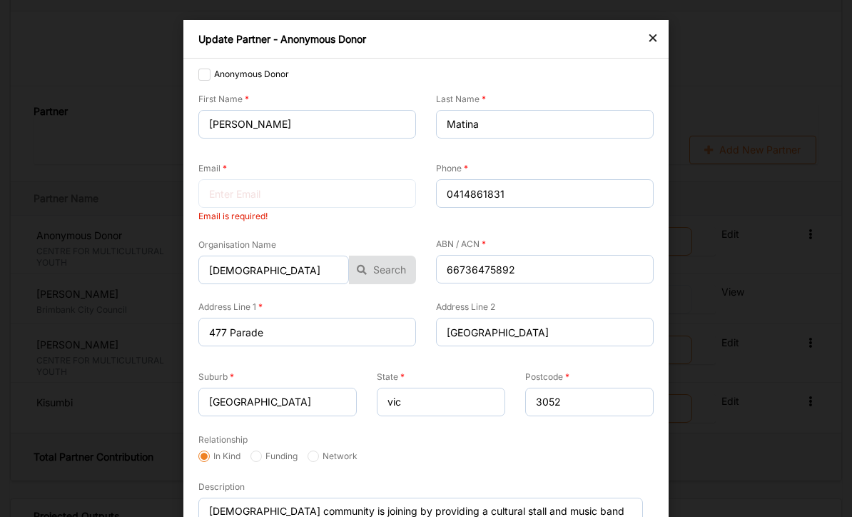
scroll to position [0, 0]
click at [322, 203] on div at bounding box center [307, 193] width 218 height 29
click at [321, 203] on div at bounding box center [307, 193] width 218 height 29
click at [327, 198] on div at bounding box center [307, 193] width 218 height 29
click at [335, 193] on div at bounding box center [307, 193] width 218 height 29
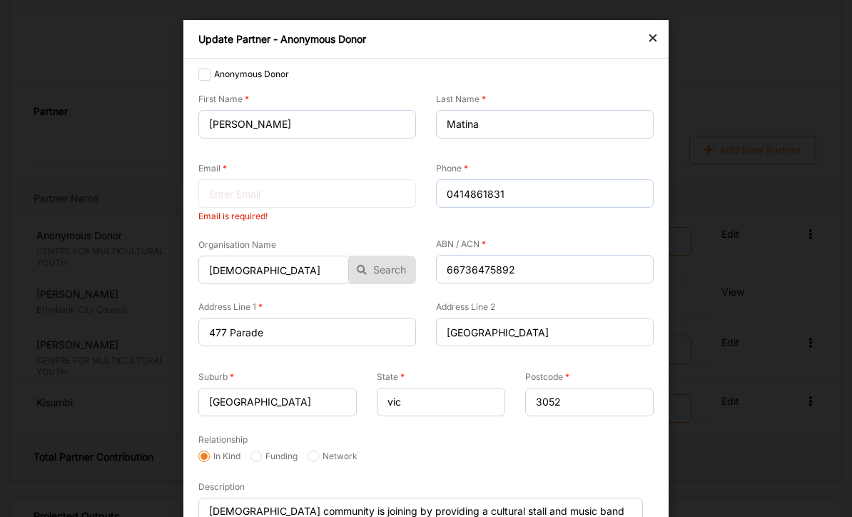
click at [305, 190] on div at bounding box center [307, 193] width 218 height 29
click at [220, 188] on div at bounding box center [307, 193] width 218 height 29
click at [272, 125] on input "Joseph" at bounding box center [307, 124] width 218 height 29
click at [229, 230] on div "Organisation Name MALTESE COMMUNITY COUNCIL OF VICTORIA INCORPORATED MALTESE CO…" at bounding box center [307, 262] width 238 height 69
click at [261, 186] on div at bounding box center [307, 193] width 218 height 29
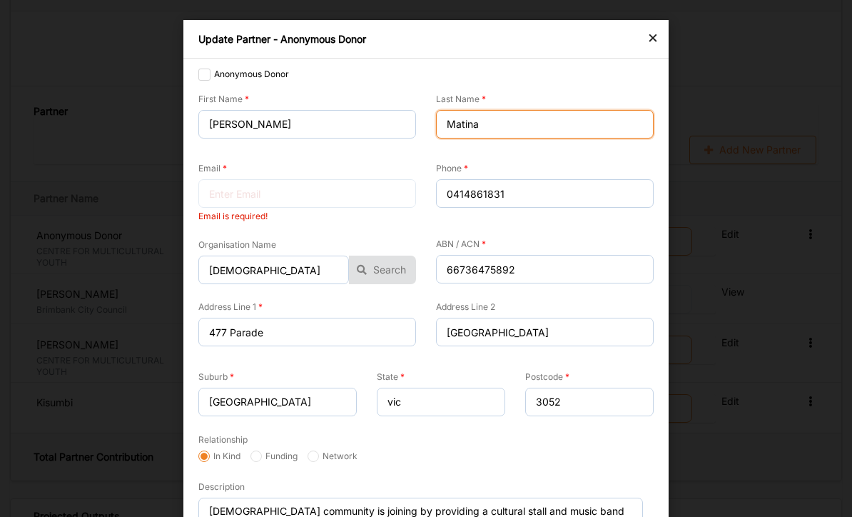
click at [524, 129] on input "Matina" at bounding box center [545, 124] width 218 height 29
click at [314, 200] on div at bounding box center [307, 193] width 218 height 29
click at [253, 198] on div at bounding box center [307, 193] width 218 height 29
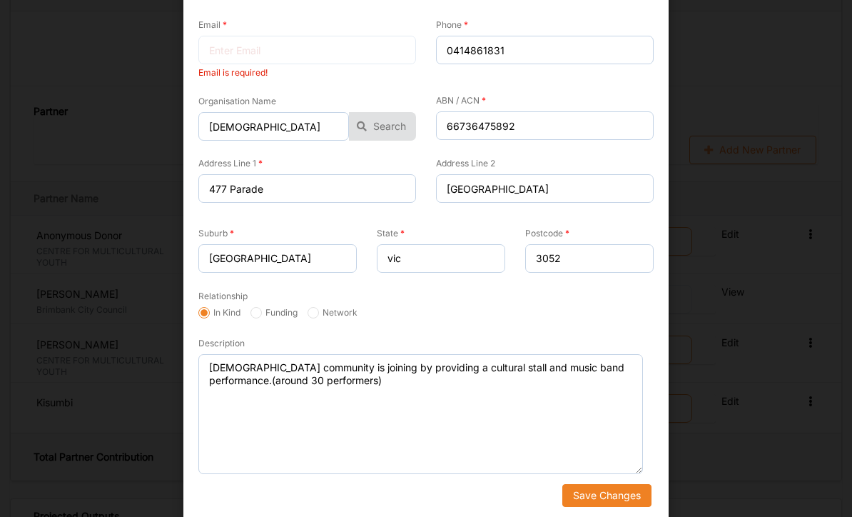
scroll to position [143, 0]
click at [604, 500] on button "Save Changes" at bounding box center [606, 496] width 89 height 23
click at [608, 505] on div "Anonymous Donor First Name Joseph Last Name Matina Email Email is required! Pho…" at bounding box center [425, 219] width 485 height 607
click at [612, 496] on button "Save Changes" at bounding box center [606, 496] width 89 height 23
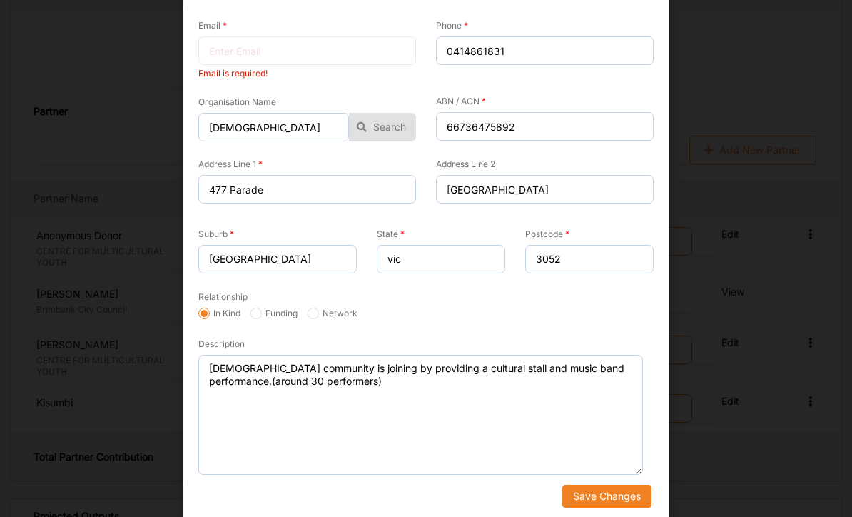
click at [617, 492] on button "Save Changes" at bounding box center [606, 496] width 89 height 23
click at [616, 492] on button "Save Changes" at bounding box center [606, 496] width 89 height 23
click at [617, 492] on button "Save Changes" at bounding box center [606, 496] width 89 height 23
click at [616, 492] on button "Save Changes" at bounding box center [606, 496] width 89 height 23
click at [617, 497] on button "Save Changes" at bounding box center [606, 496] width 89 height 23
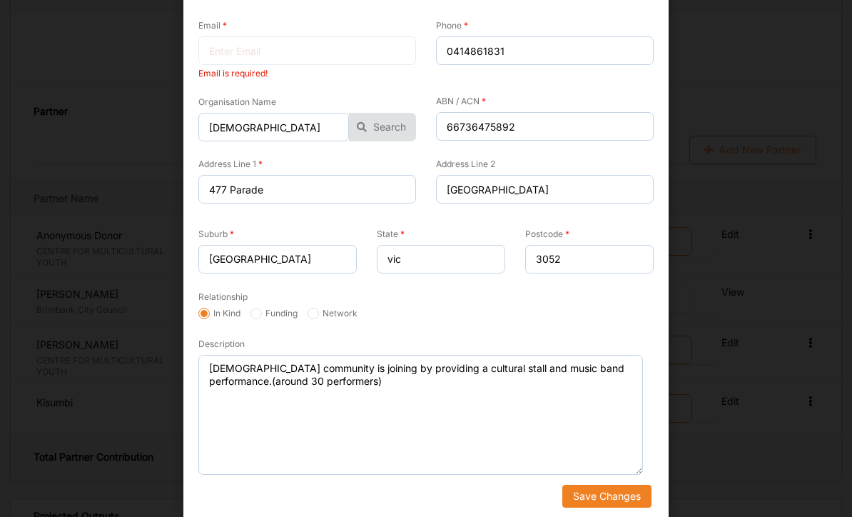
click at [617, 496] on button "Save Changes" at bounding box center [606, 496] width 89 height 23
click at [617, 491] on button "Save Changes" at bounding box center [606, 496] width 89 height 23
click at [617, 490] on button "Save Changes" at bounding box center [606, 496] width 89 height 23
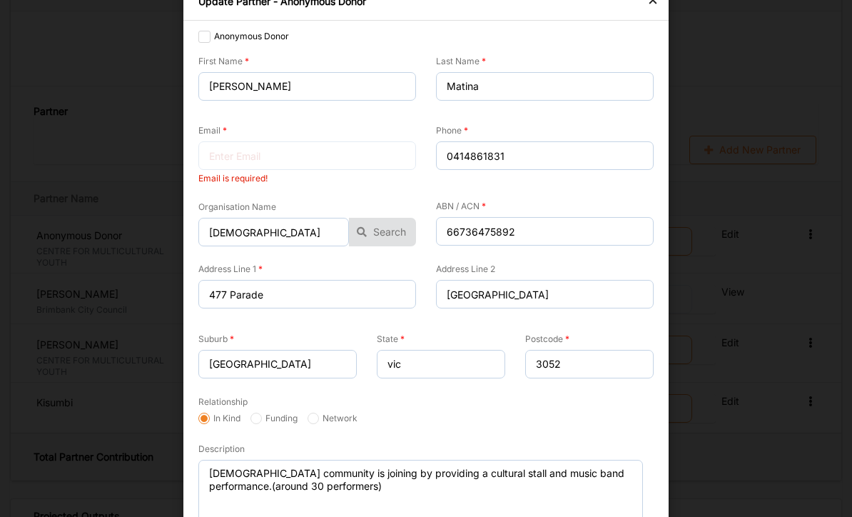
scroll to position [35, 0]
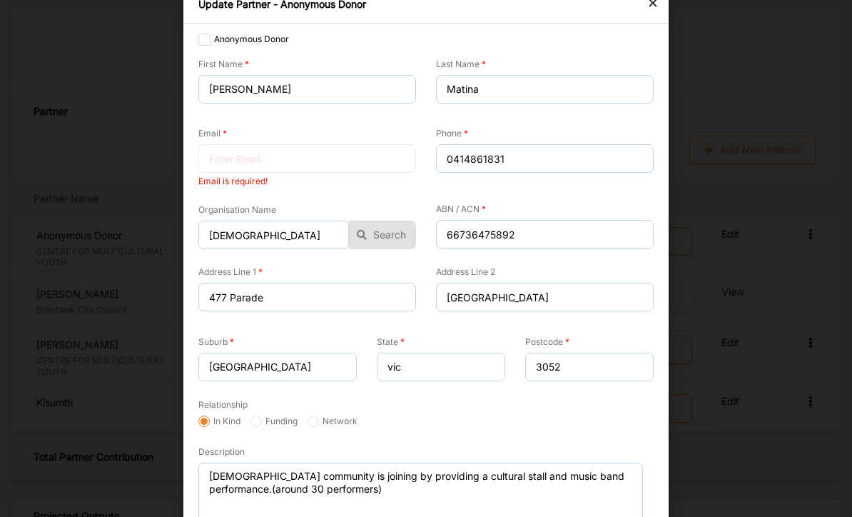
click at [273, 144] on div at bounding box center [307, 158] width 218 height 29
click at [207, 136] on label "Email" at bounding box center [212, 133] width 29 height 11
click at [250, 156] on div at bounding box center [307, 158] width 218 height 29
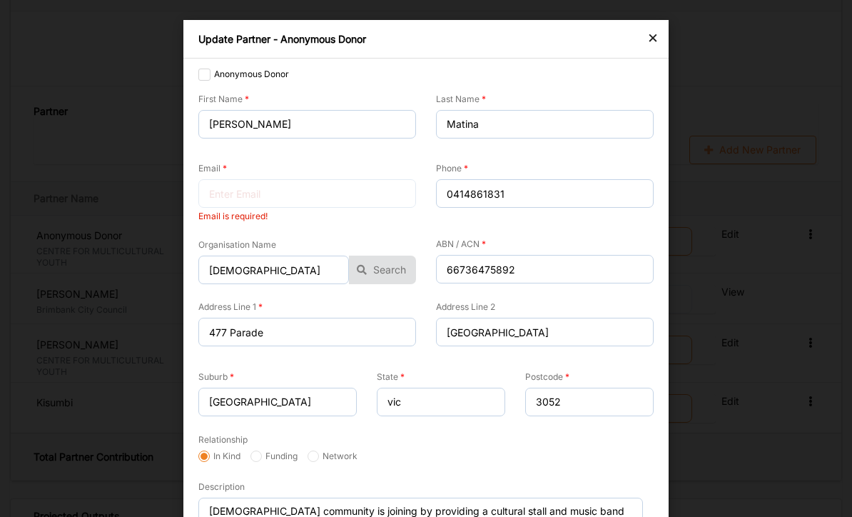
scroll to position [0, 0]
click at [485, 123] on input "Matina" at bounding box center [545, 124] width 218 height 29
click at [281, 126] on input "Joseph" at bounding box center [307, 124] width 218 height 29
click at [233, 200] on div at bounding box center [307, 193] width 218 height 29
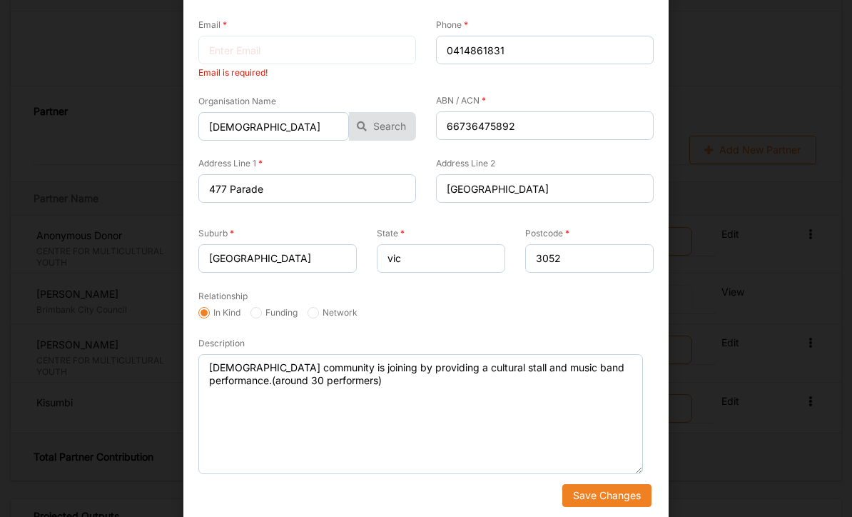
scroll to position [143, 0]
click at [601, 494] on button "Save Changes" at bounding box center [606, 496] width 89 height 23
click at [609, 491] on button "Save Changes" at bounding box center [606, 496] width 89 height 23
click at [609, 490] on button "Save Changes" at bounding box center [606, 496] width 89 height 23
click at [614, 497] on button "Save Changes" at bounding box center [606, 496] width 89 height 23
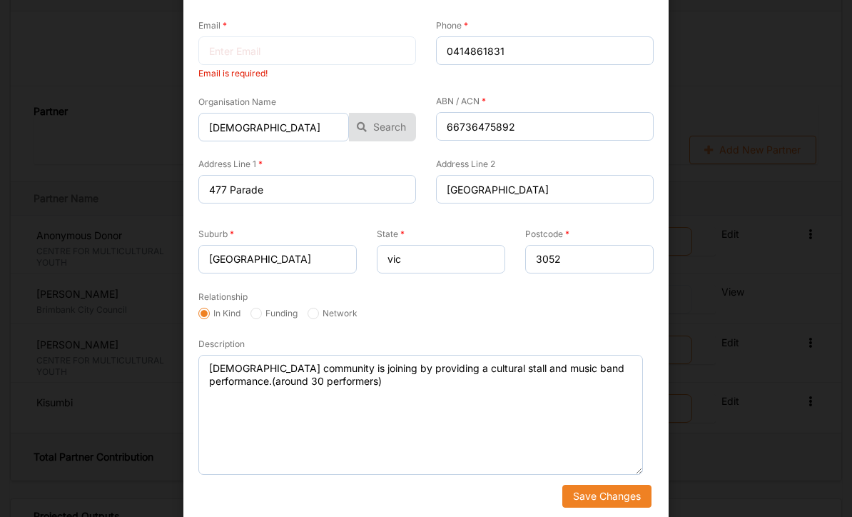
click at [614, 497] on button "Save Changes" at bounding box center [606, 496] width 89 height 23
click at [619, 492] on button "Save Changes" at bounding box center [606, 496] width 89 height 23
click at [618, 491] on button "Save Changes" at bounding box center [606, 496] width 89 height 23
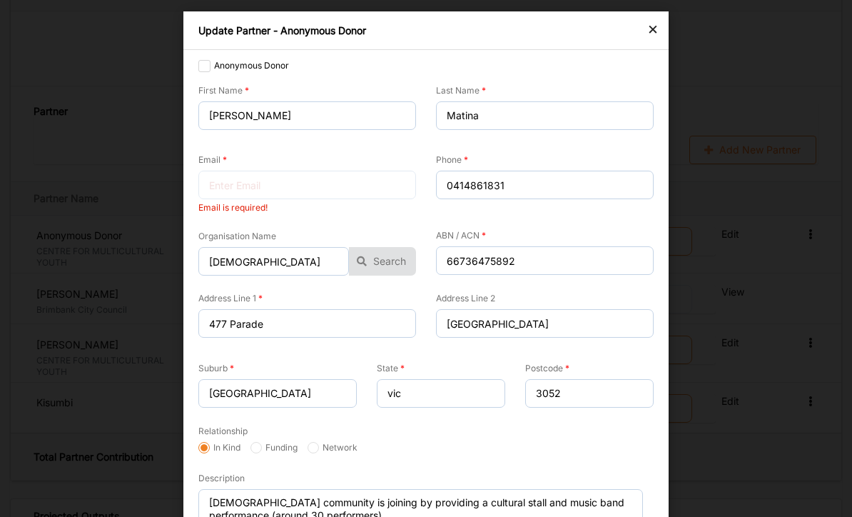
scroll to position [9, 0]
click at [206, 61] on label "Anonymous Donor" at bounding box center [243, 64] width 91 height 11
click at [206, 61] on input "Anonymous Donor" at bounding box center [203, 64] width 11 height 11
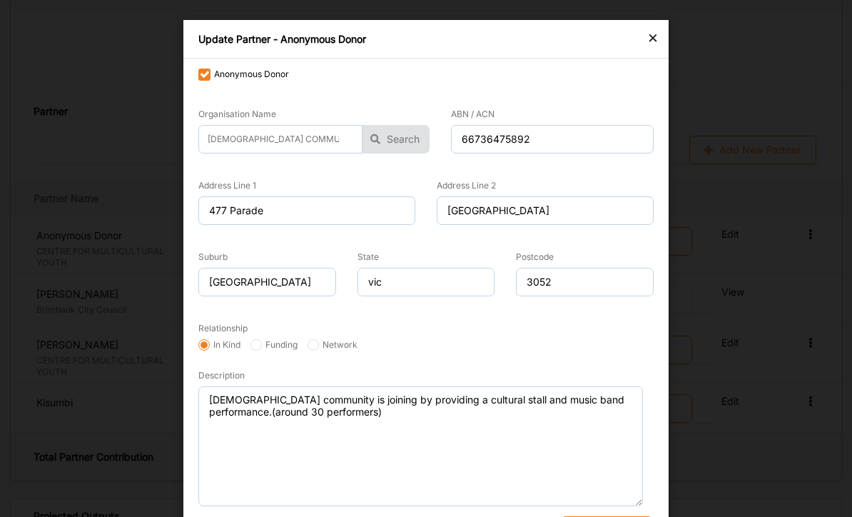
scroll to position [0, 0]
click at [205, 70] on label "Anonymous Donor" at bounding box center [243, 74] width 91 height 11
click at [205, 70] on input "Anonymous Donor" at bounding box center [203, 74] width 11 height 11
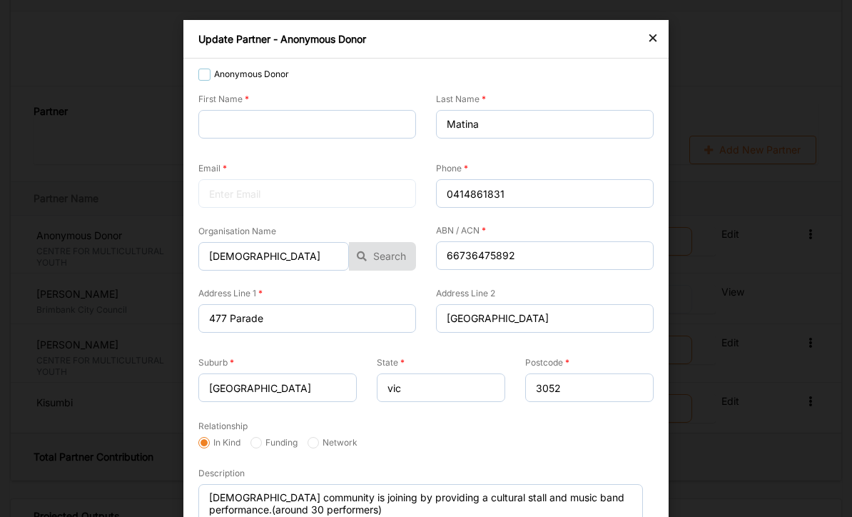
click at [201, 78] on label "Anonymous Donor" at bounding box center [243, 74] width 91 height 11
click at [201, 78] on input "Anonymous Donor" at bounding box center [203, 74] width 11 height 11
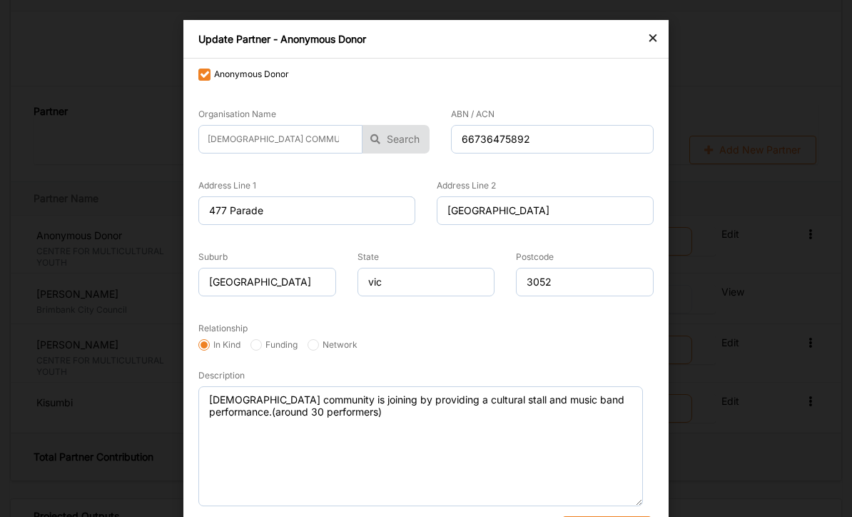
click at [204, 78] on label "Anonymous Donor" at bounding box center [243, 74] width 91 height 11
click at [204, 78] on input "Anonymous Donor" at bounding box center [203, 74] width 11 height 11
checkbox input "false"
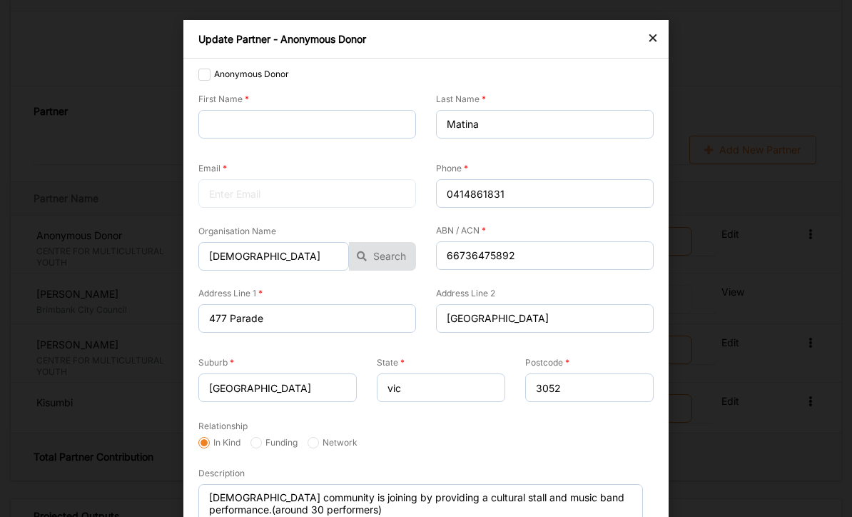
click at [647, 42] on div "×" at bounding box center [652, 37] width 11 height 17
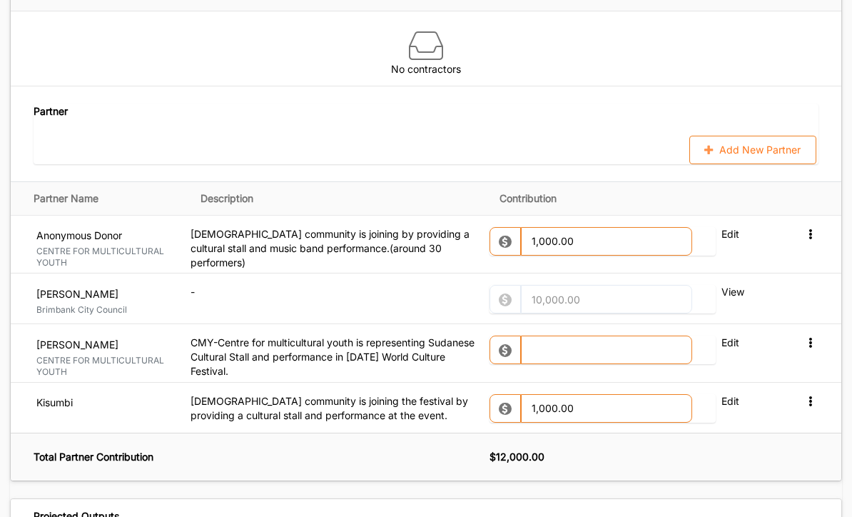
click at [808, 228] on icon at bounding box center [810, 233] width 12 height 10
click at [761, 276] on label "Remove" at bounding box center [748, 285] width 45 height 19
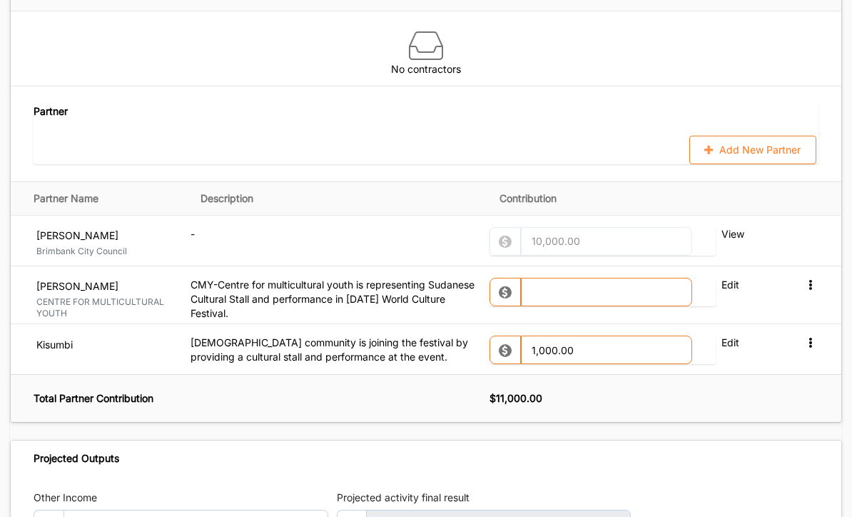
click at [726, 278] on label "Edit" at bounding box center [748, 285] width 54 height 14
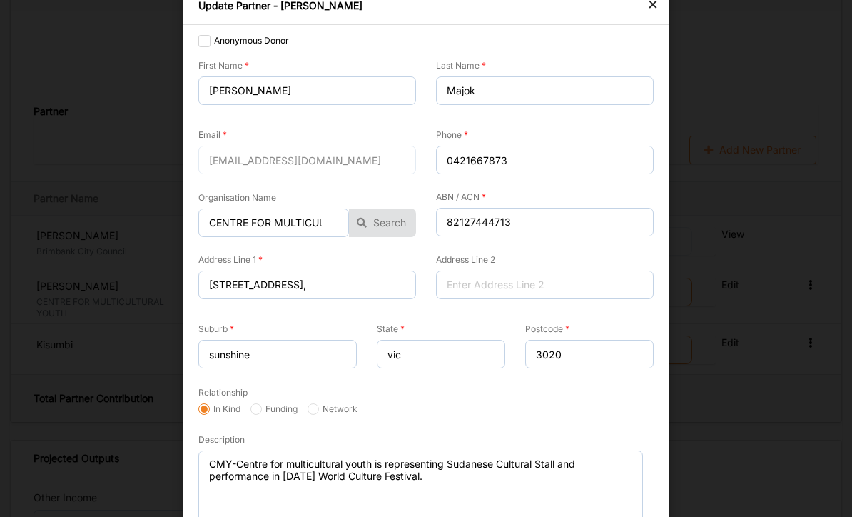
scroll to position [59, 0]
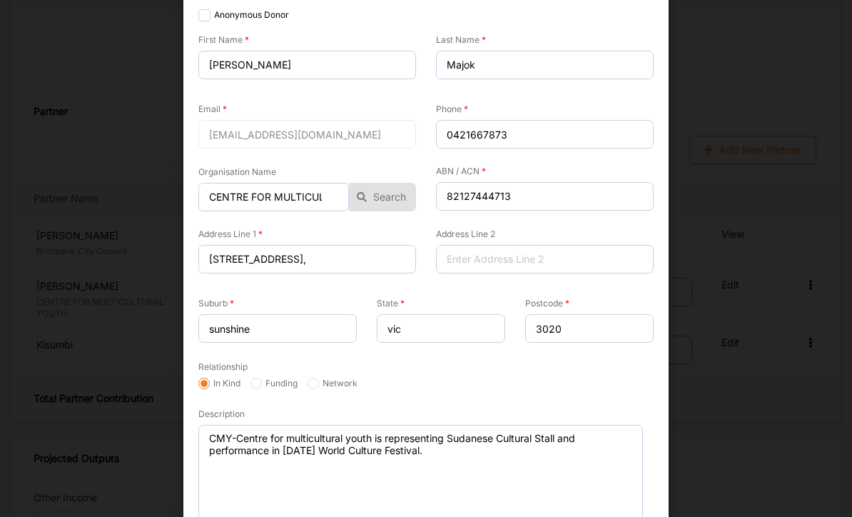
click at [268, 380] on label "Funding" at bounding box center [273, 382] width 47 height 11
click at [262, 380] on input "Funding" at bounding box center [255, 382] width 11 height 11
radio input "true"
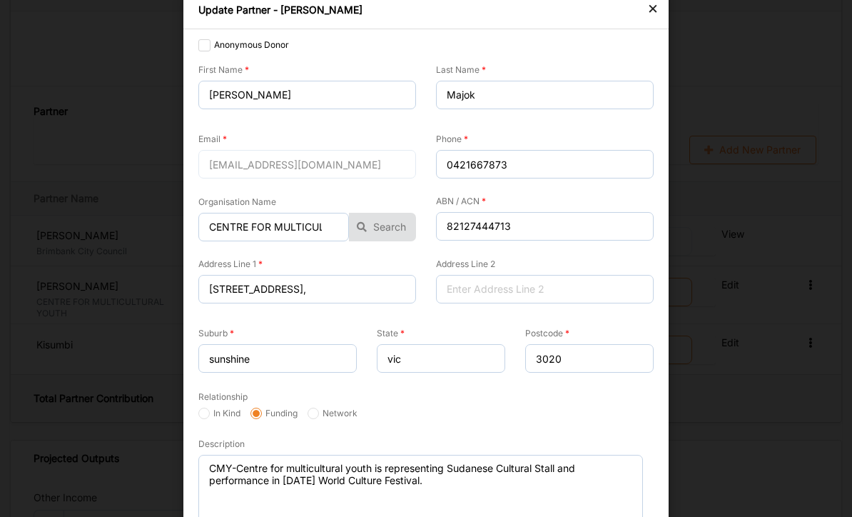
scroll to position [27, 0]
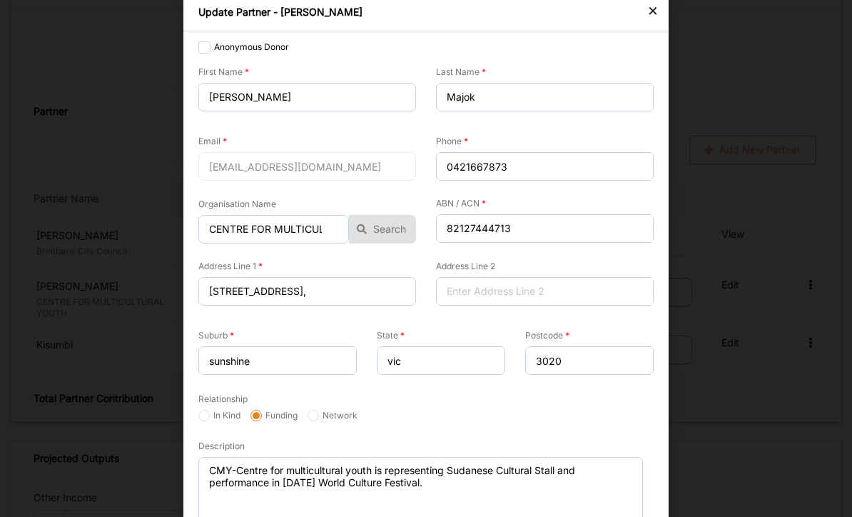
click at [207, 411] on input "In Kind" at bounding box center [203, 415] width 11 height 11
radio input "true"
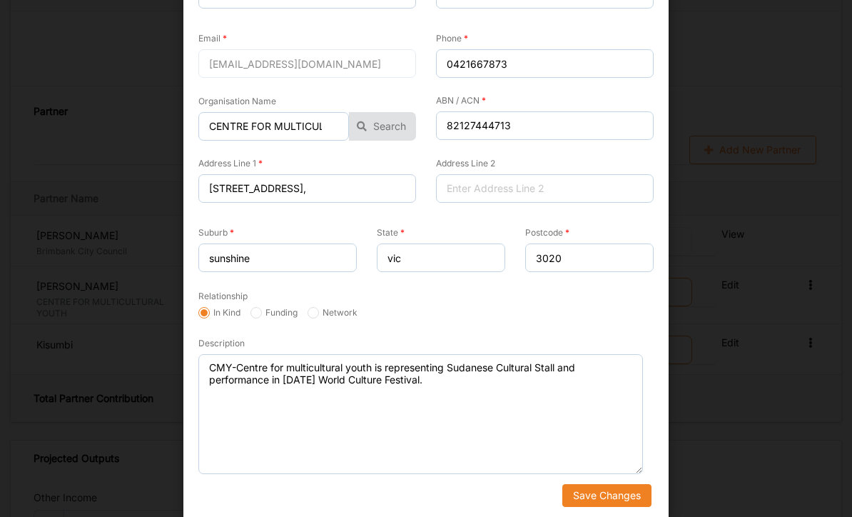
scroll to position [129, 0]
click at [607, 486] on button "Save Changes" at bounding box center [606, 496] width 89 height 23
click at [607, 490] on label "Projected activity final result" at bounding box center [484, 497] width 295 height 14
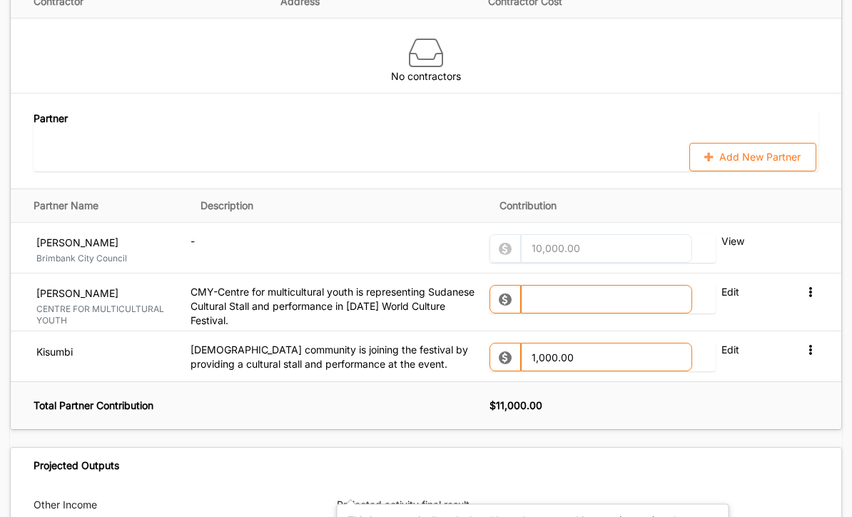
scroll to position [1518, 0]
click at [751, 151] on button "Add New Partner" at bounding box center [752, 157] width 127 height 29
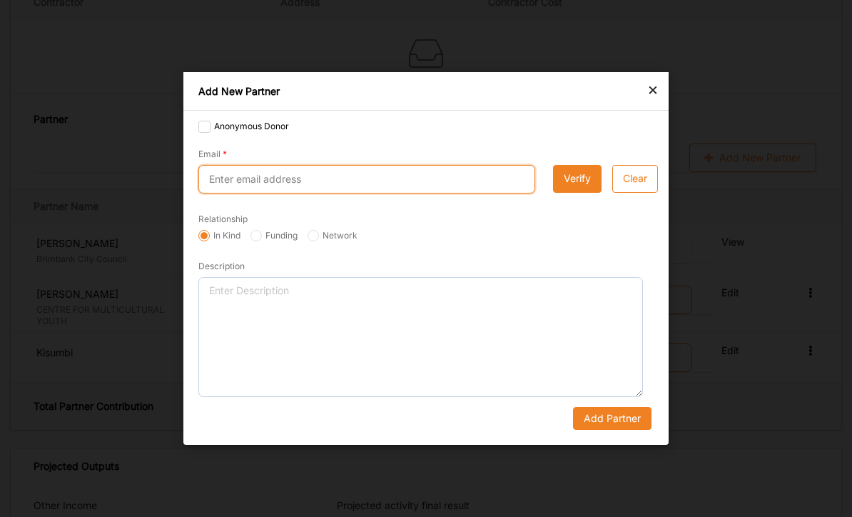
click at [266, 193] on input "Email" at bounding box center [366, 179] width 337 height 29
type input "admin@mccv.org.au"
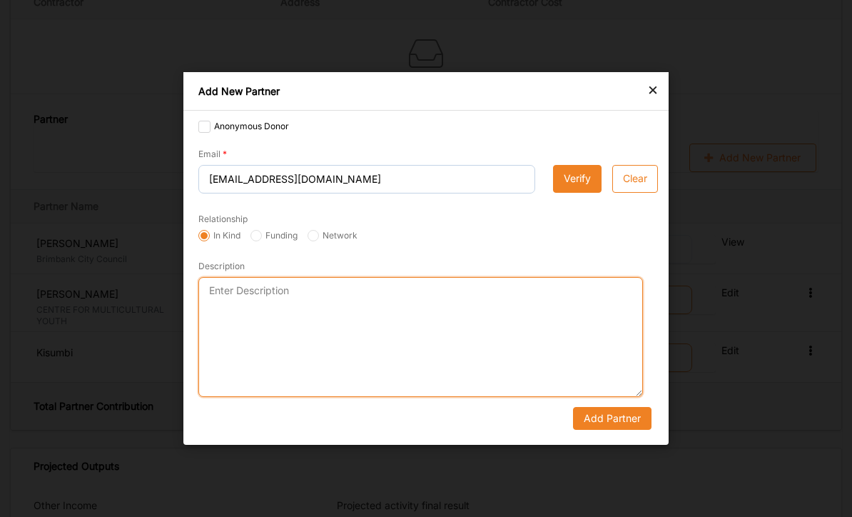
click at [298, 356] on textarea "Description" at bounding box center [420, 337] width 445 height 120
click at [393, 349] on textarea "Description" at bounding box center [420, 337] width 445 height 120
click at [365, 355] on textarea "Description" at bounding box center [420, 337] width 445 height 120
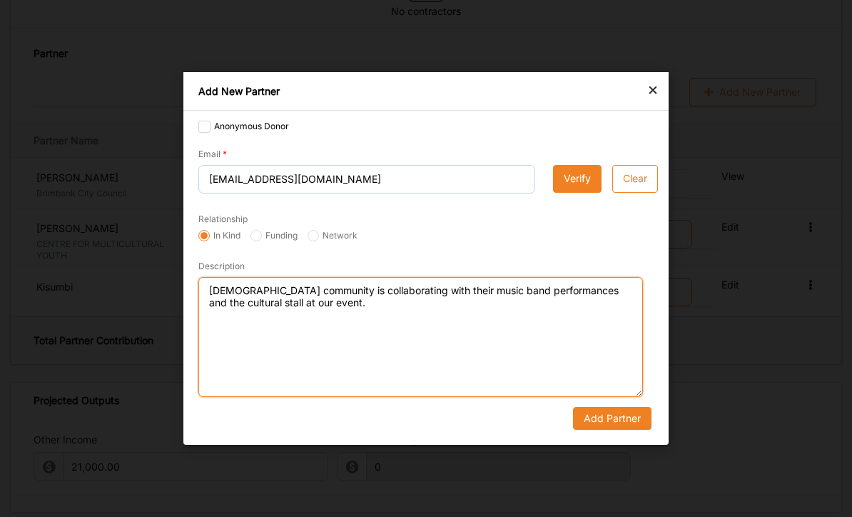
type textarea "Maltese community is collaborating with their music band performances and the c…"
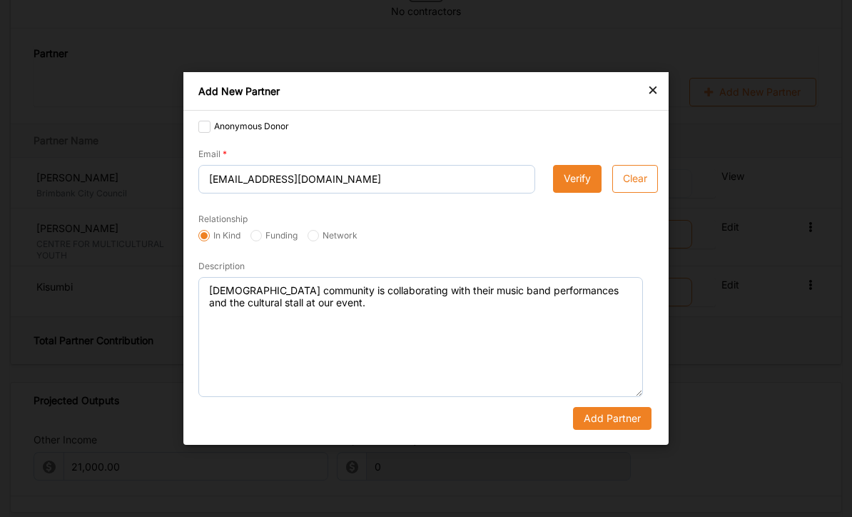
click at [605, 430] on button "Add Partner" at bounding box center [612, 418] width 78 height 23
click at [604, 430] on button "Add Partner" at bounding box center [612, 418] width 78 height 23
click at [616, 430] on button "Add Partner" at bounding box center [612, 418] width 78 height 23
click at [627, 430] on button "Add Partner" at bounding box center [612, 418] width 78 height 23
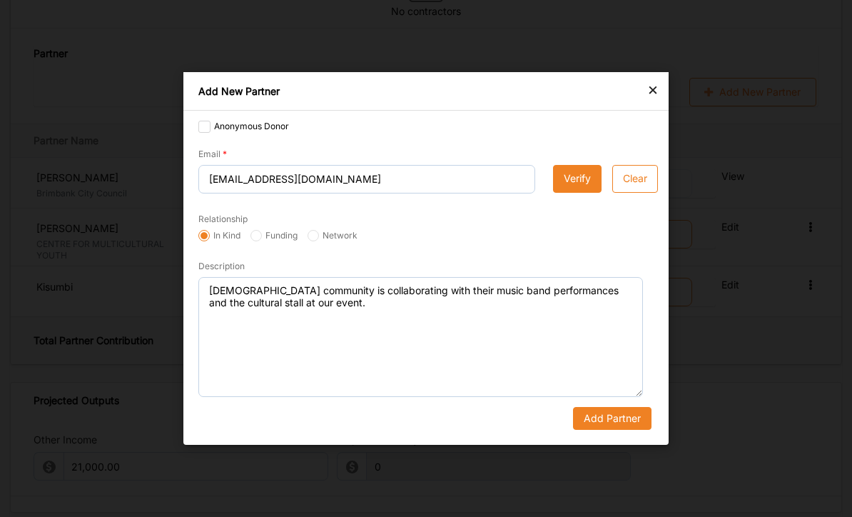
click at [627, 430] on button "Add Partner" at bounding box center [612, 418] width 78 height 23
click at [638, 430] on button "Add Partner" at bounding box center [612, 418] width 78 height 23
click at [637, 430] on button "Add Partner" at bounding box center [612, 418] width 78 height 23
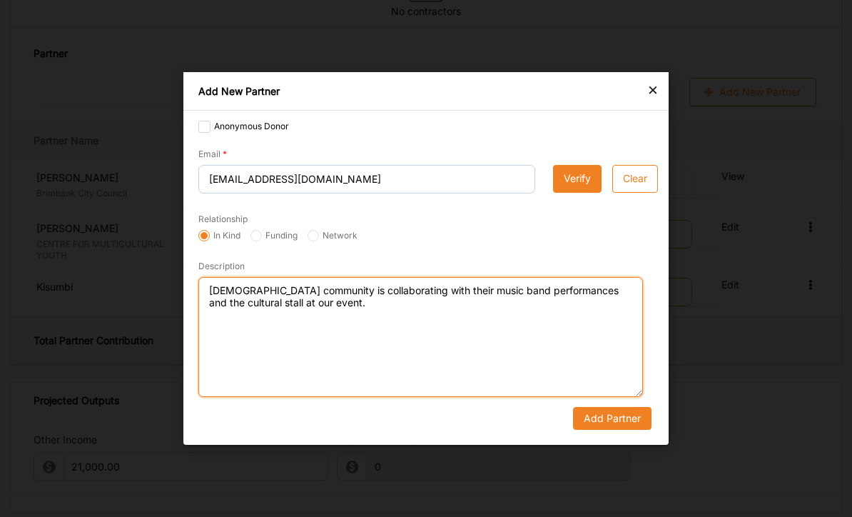
click at [624, 397] on textarea "Maltese community is collaborating with their music band performances and the c…" at bounding box center [420, 337] width 445 height 120
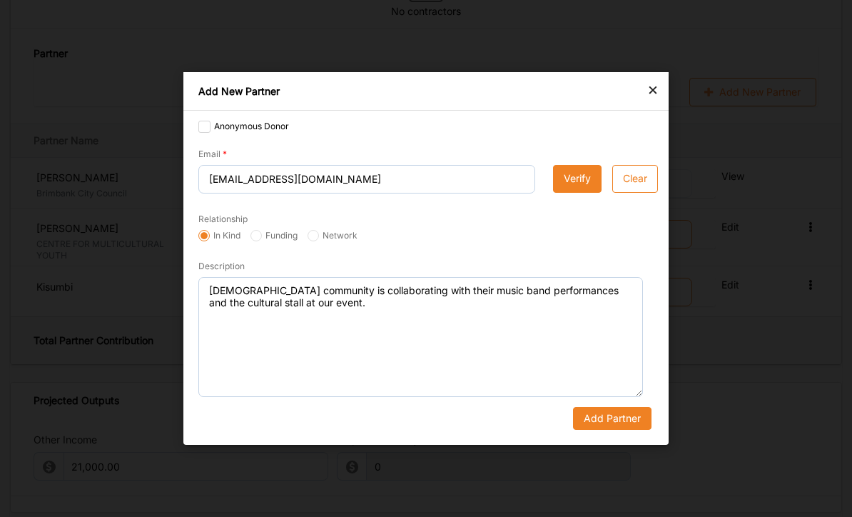
click at [572, 193] on button "Verify" at bounding box center [577, 179] width 49 height 29
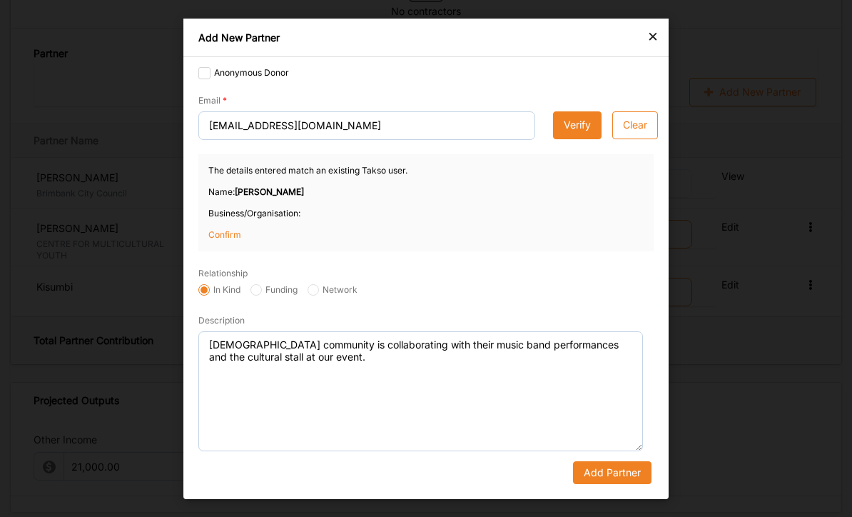
click at [222, 240] on p "Confirm" at bounding box center [243, 234] width 71 height 13
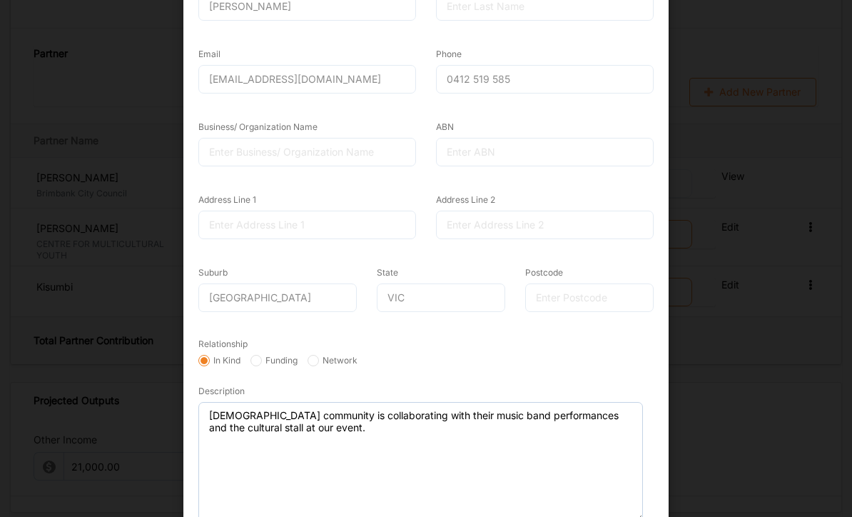
scroll to position [185, 0]
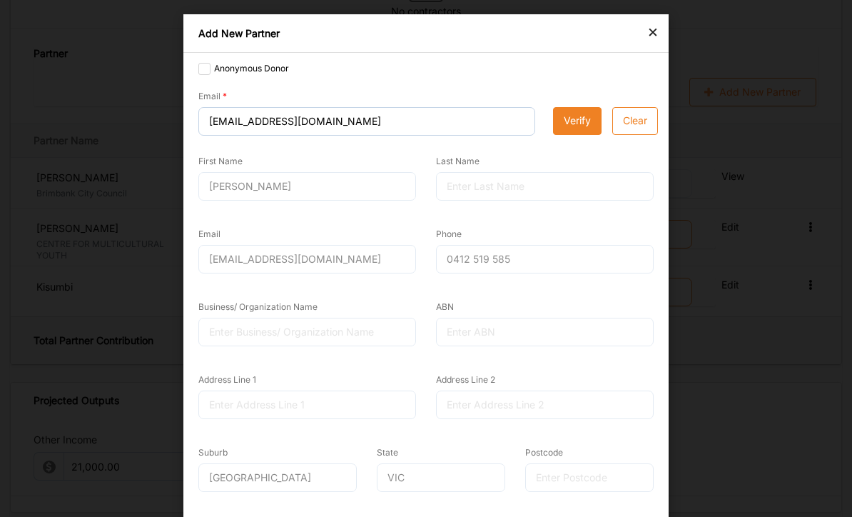
scroll to position [3, 0]
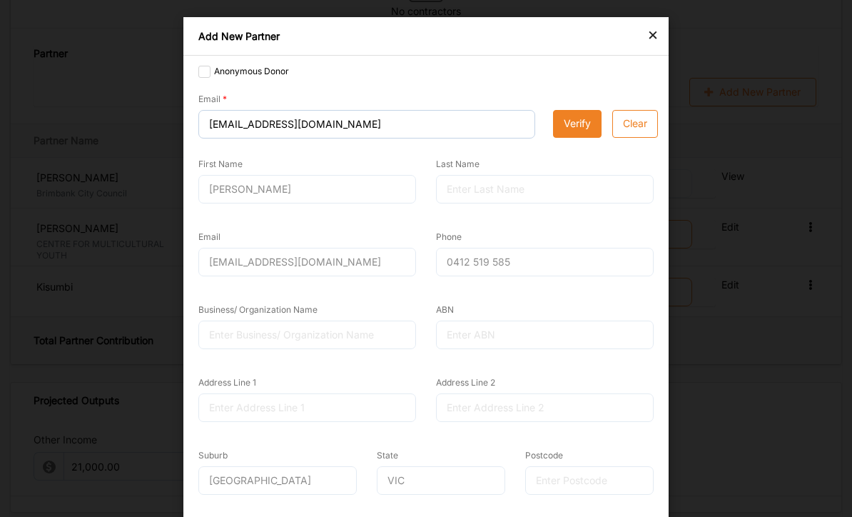
click at [574, 121] on button "Verify" at bounding box center [577, 124] width 49 height 29
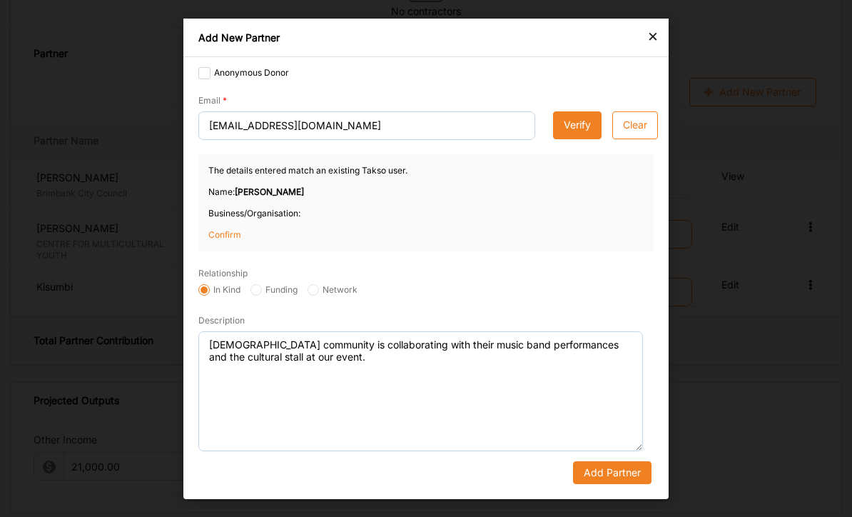
click at [236, 240] on p "Confirm" at bounding box center [243, 234] width 71 height 13
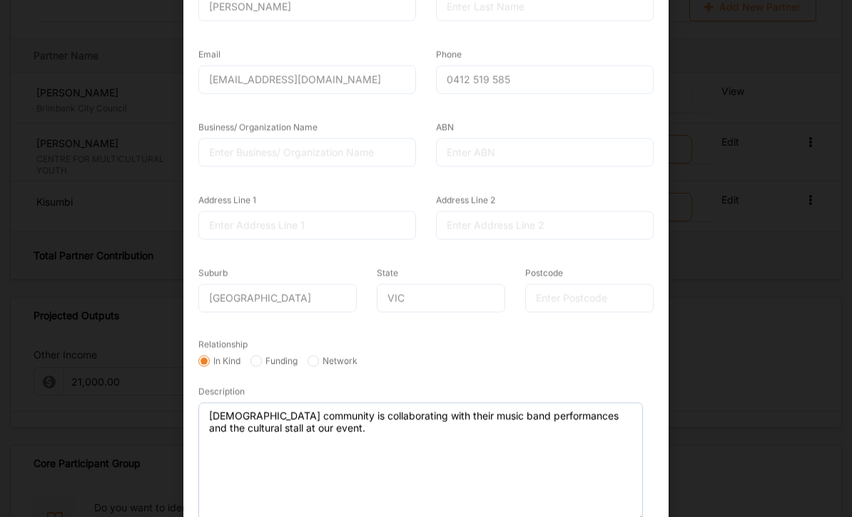
scroll to position [1670, 0]
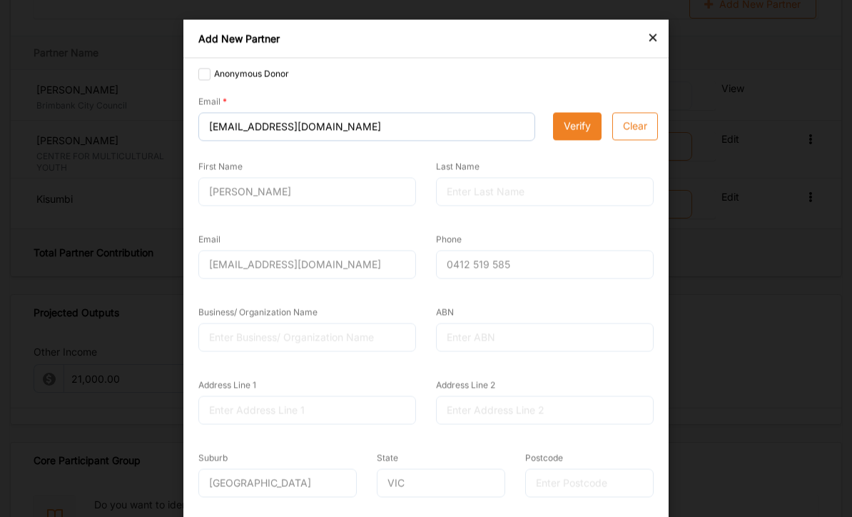
scroll to position [0, 0]
click at [581, 130] on button "Verify" at bounding box center [577, 127] width 49 height 29
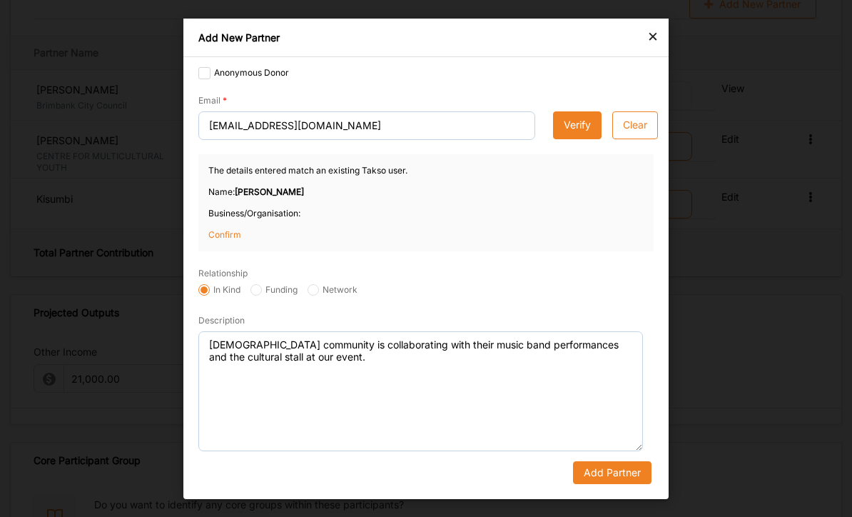
click at [654, 44] on div "×" at bounding box center [652, 35] width 11 height 17
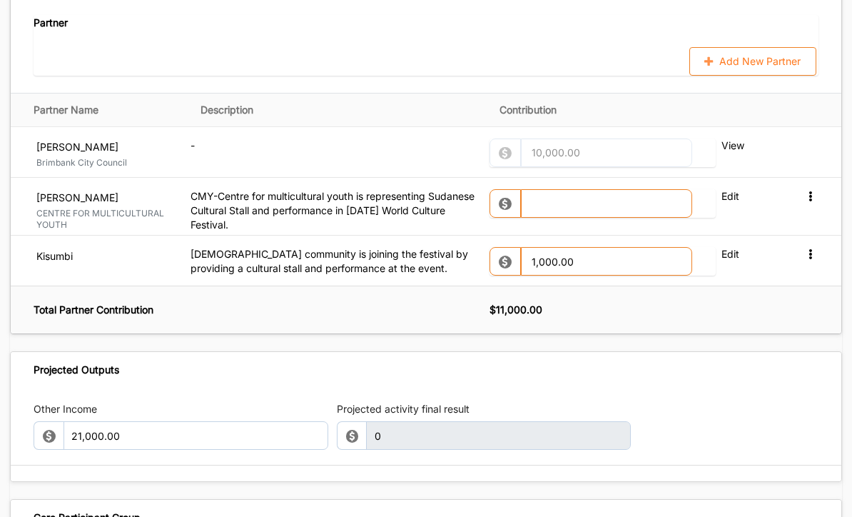
scroll to position [1612, 0]
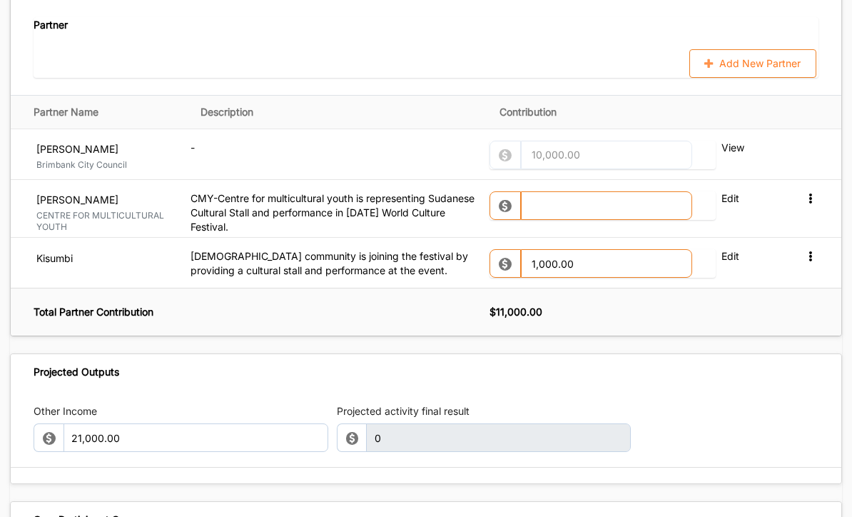
click at [816, 192] on icon at bounding box center [810, 197] width 12 height 10
click at [774, 314] on th "$ 11,000.00" at bounding box center [666, 312] width 352 height 48
click at [729, 141] on label "View" at bounding box center [748, 148] width 54 height 14
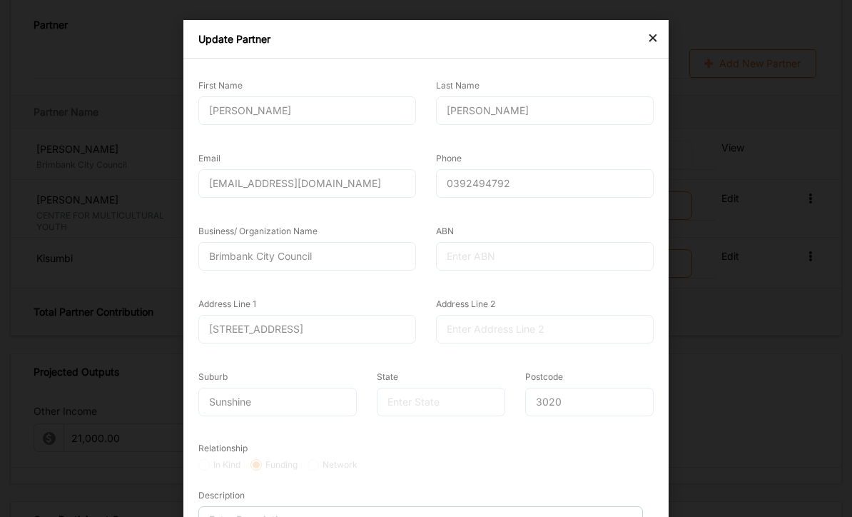
click at [263, 120] on div "Simone" at bounding box center [307, 110] width 218 height 29
click at [332, 113] on div "Simone" at bounding box center [307, 110] width 218 height 29
click at [637, 44] on div "Update Partner" at bounding box center [425, 39] width 485 height 39
click at [656, 46] on div "×" at bounding box center [652, 37] width 11 height 17
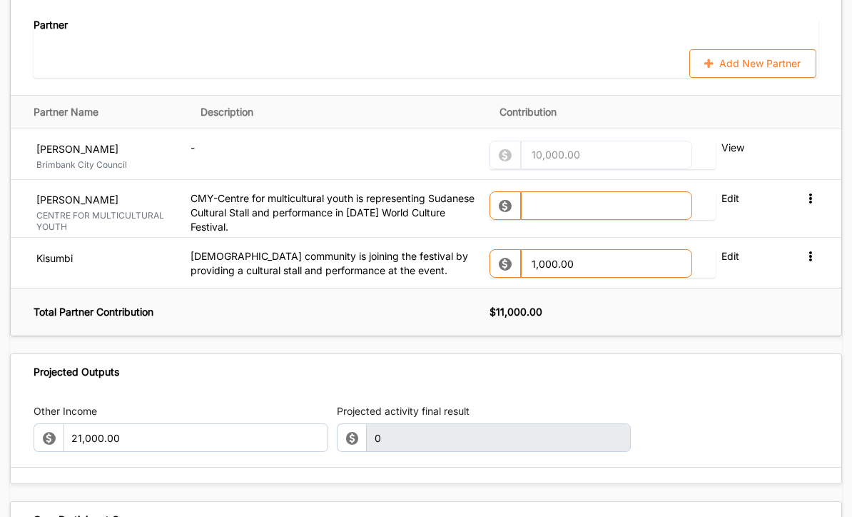
click at [715, 59] on icon at bounding box center [709, 63] width 12 height 9
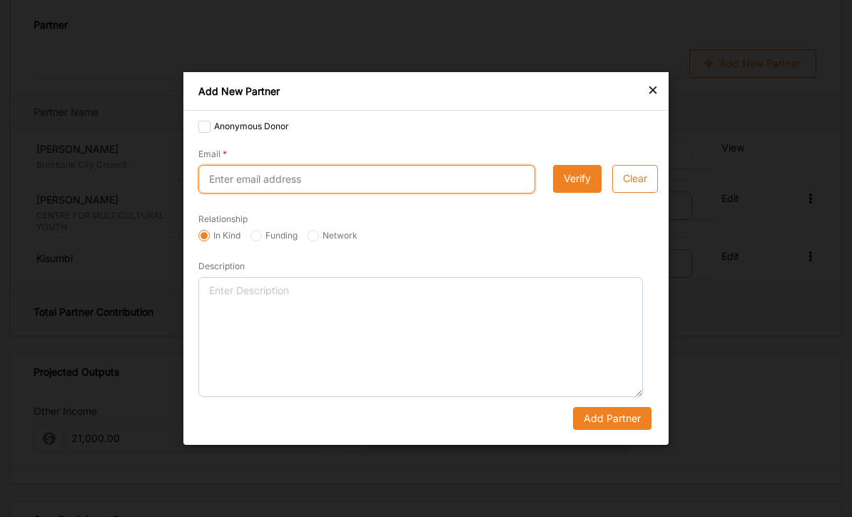
click at [426, 193] on input "Email" at bounding box center [366, 179] width 337 height 29
type input "admin@mccv.org.au"
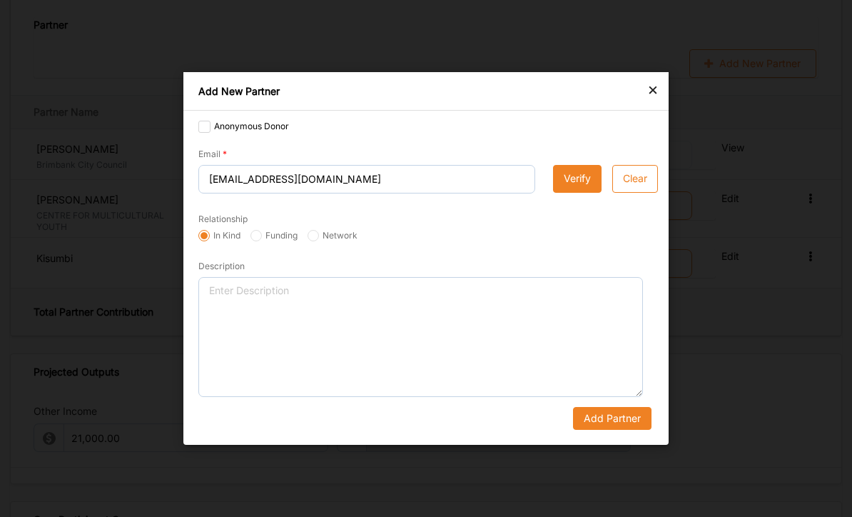
click at [576, 193] on button "Verify" at bounding box center [577, 179] width 49 height 29
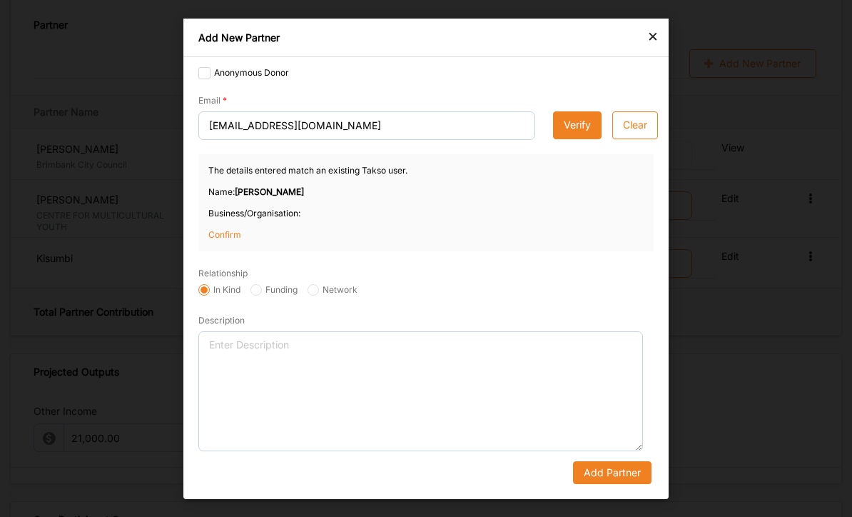
click at [235, 240] on p "Confirm" at bounding box center [243, 234] width 71 height 13
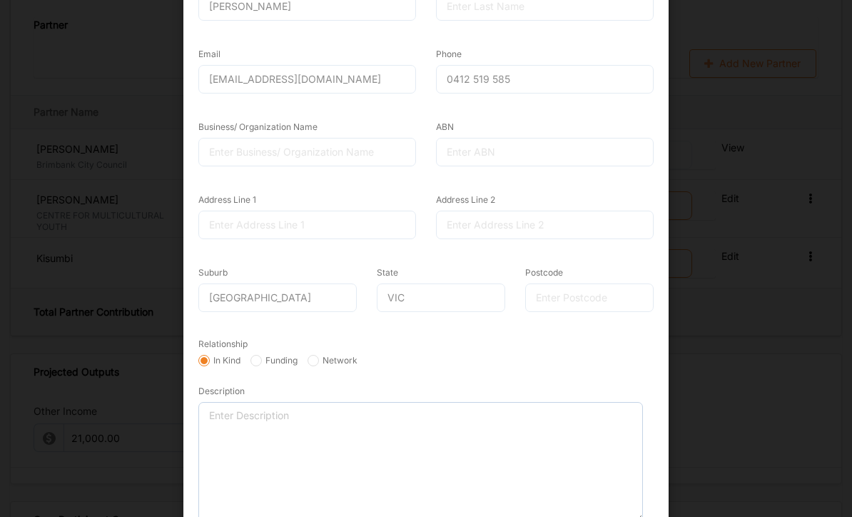
scroll to position [185, 0]
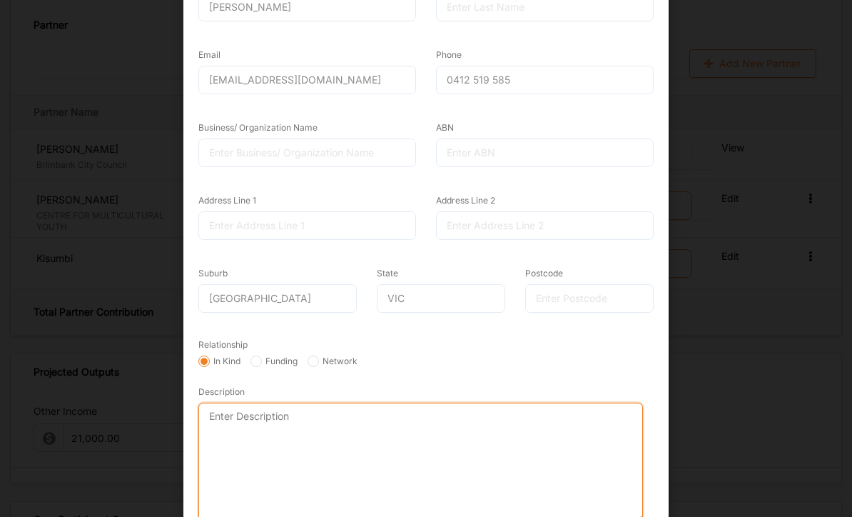
click at [475, 462] on textarea "Description" at bounding box center [420, 462] width 445 height 120
click at [490, 468] on textarea "Description" at bounding box center [420, 462] width 445 height 120
click at [530, 438] on textarea "Description" at bounding box center [420, 462] width 445 height 120
type textarea "yyy"
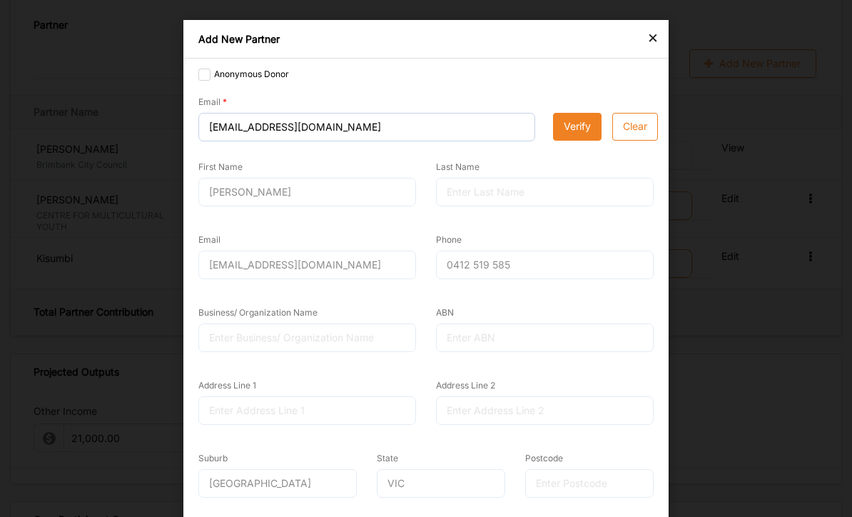
scroll to position [0, 0]
click at [657, 36] on div "×" at bounding box center [652, 37] width 11 height 17
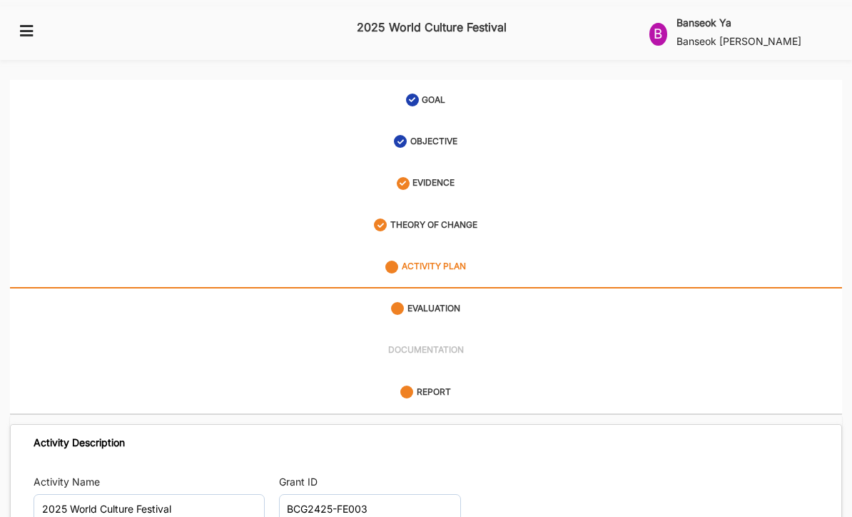
click at [664, 24] on div "B" at bounding box center [658, 34] width 18 height 23
click at [696, 73] on div "User Profile" at bounding box center [688, 79] width 54 height 13
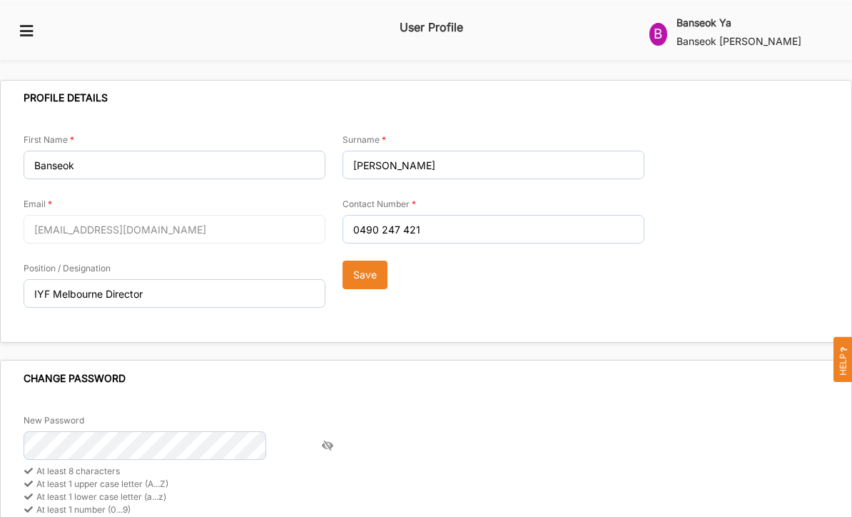
click at [667, 31] on div "B" at bounding box center [658, 34] width 18 height 23
click at [695, 102] on div "Help" at bounding box center [688, 108] width 54 height 13
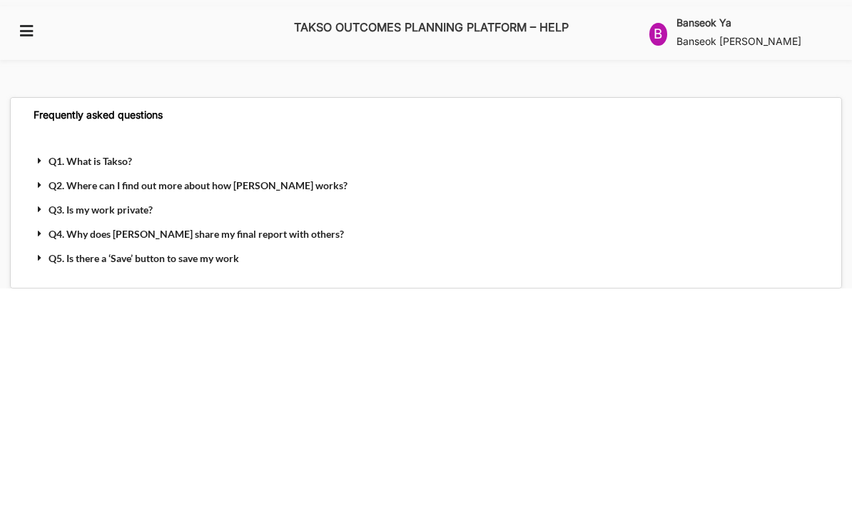
click at [290, 179] on span "Q2. Where can I find out more about how Takso works?" at bounding box center [198, 185] width 299 height 12
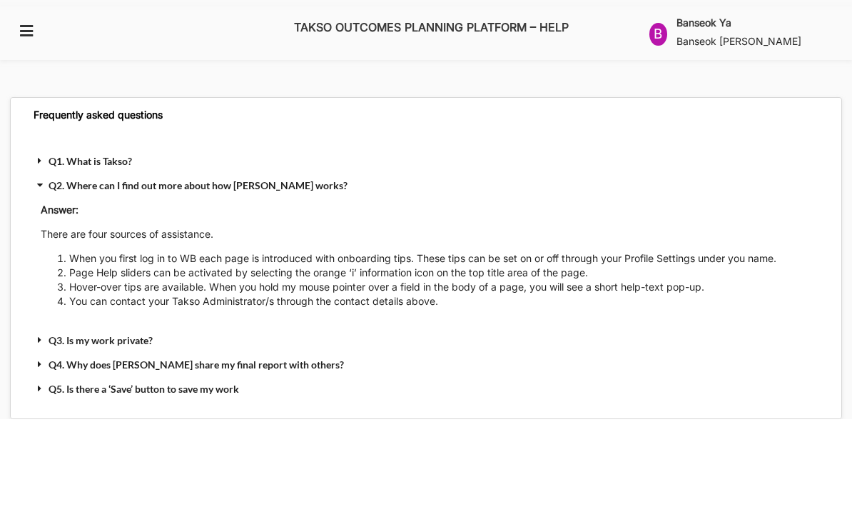
click at [237, 382] on span "Q5. Is there a ‘Save’ button to save my work" at bounding box center [144, 388] width 191 height 12
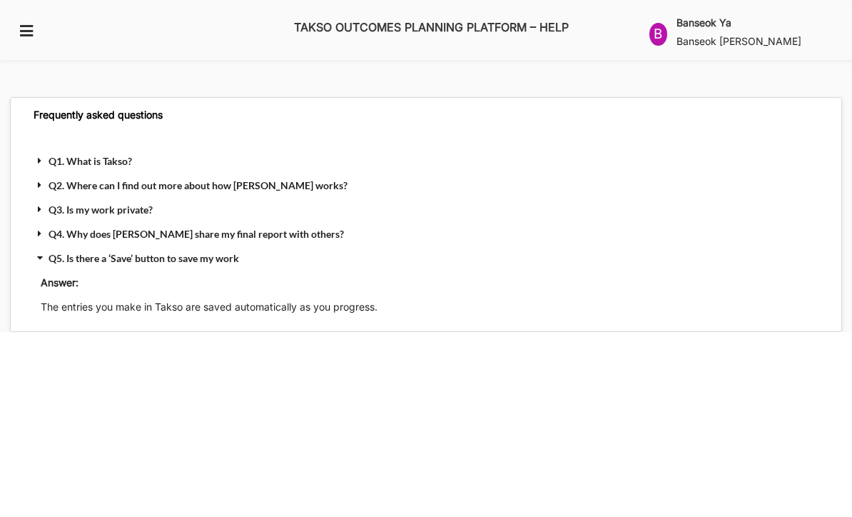
click at [133, 149] on div "Q1. What is Takso?" at bounding box center [206, 161] width 344 height 24
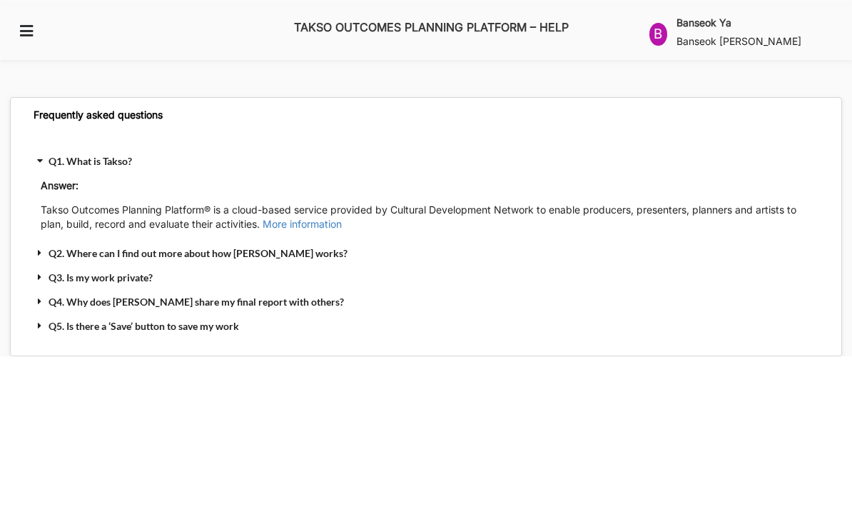
click at [324, 218] on link "More information" at bounding box center [301, 224] width 82 height 12
click at [35, 24] on icon at bounding box center [27, 30] width 18 height 13
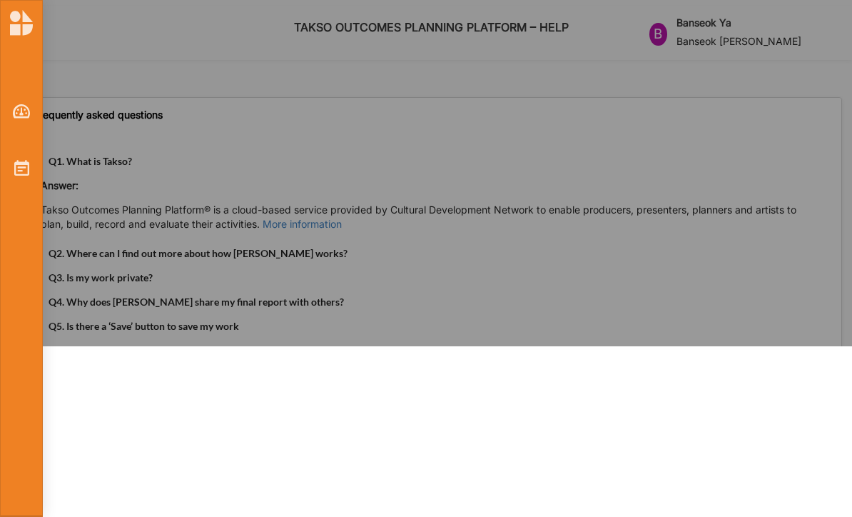
click at [36, 14] on div at bounding box center [21, 23] width 37 height 26
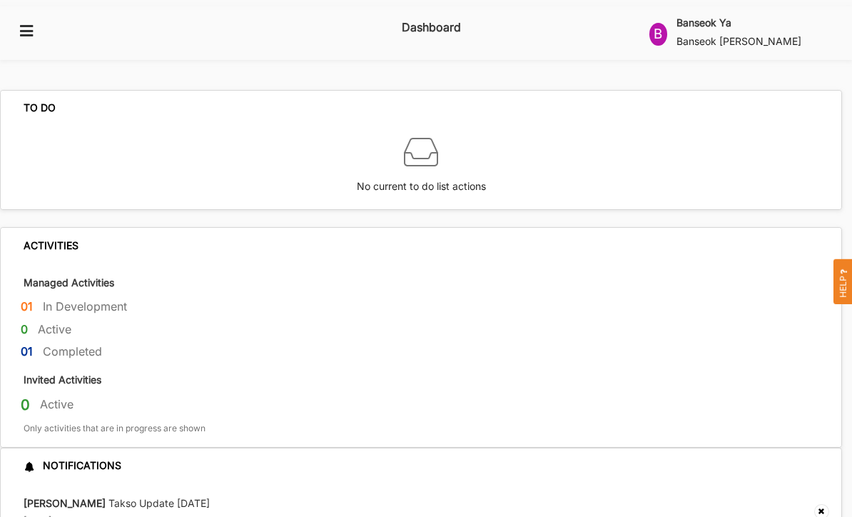
click at [36, 298] on div "01 In Development" at bounding box center [431, 309] width 821 height 23
click at [44, 299] on label "In Development" at bounding box center [85, 306] width 84 height 15
click at [31, 16] on button at bounding box center [27, 30] width 34 height 29
click at [30, 24] on icon at bounding box center [27, 30] width 18 height 13
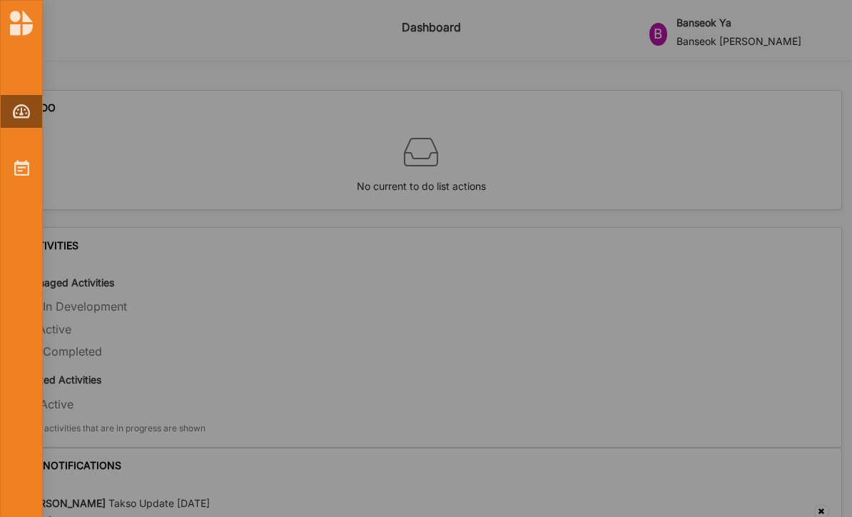
click at [25, 156] on link at bounding box center [21, 168] width 60 height 34
click at [31, 161] on div at bounding box center [21, 168] width 37 height 16
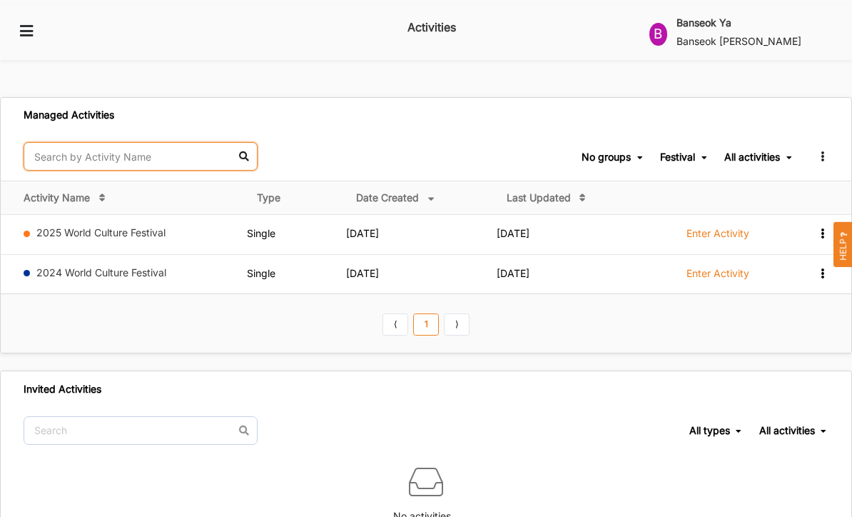
click at [239, 146] on input "text" at bounding box center [141, 156] width 234 height 29
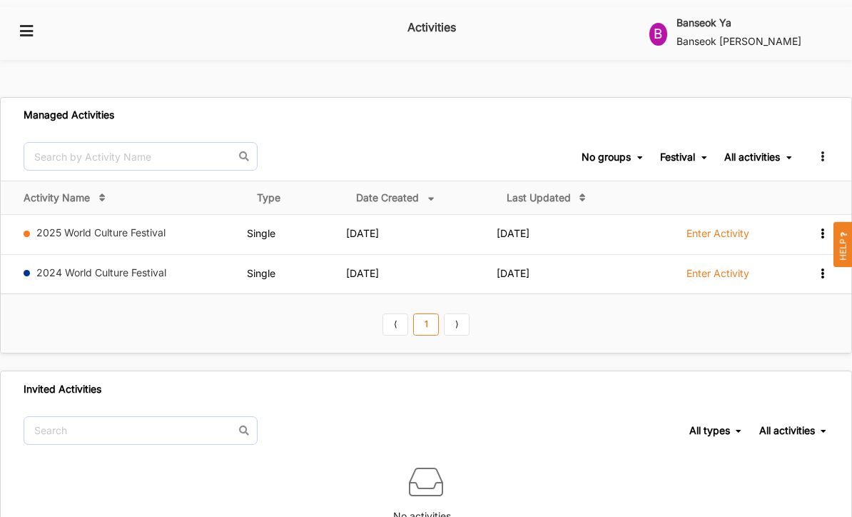
click at [806, 226] on div "View Report Remove" at bounding box center [811, 233] width 35 height 14
click at [647, 336] on div "Managed Activities No groups No groups Festival All types Single Grant Festival…" at bounding box center [426, 225] width 852 height 257
click at [724, 267] on label "Enter Activity" at bounding box center [717, 273] width 63 height 13
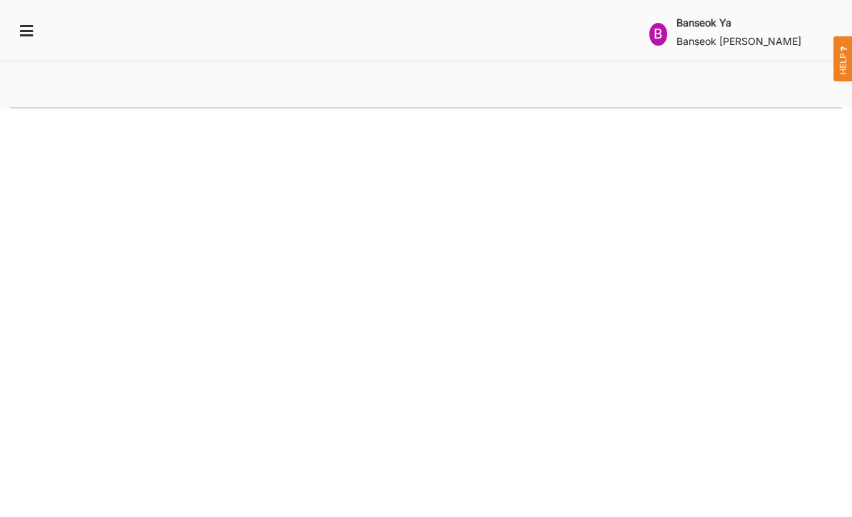
select select "2"
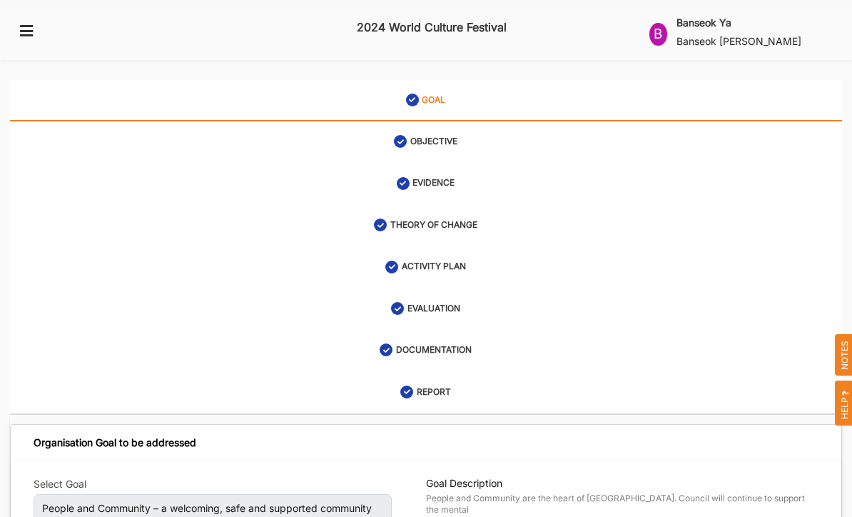
click at [848, 344] on span "NOTES" at bounding box center [846, 355] width 20 height 42
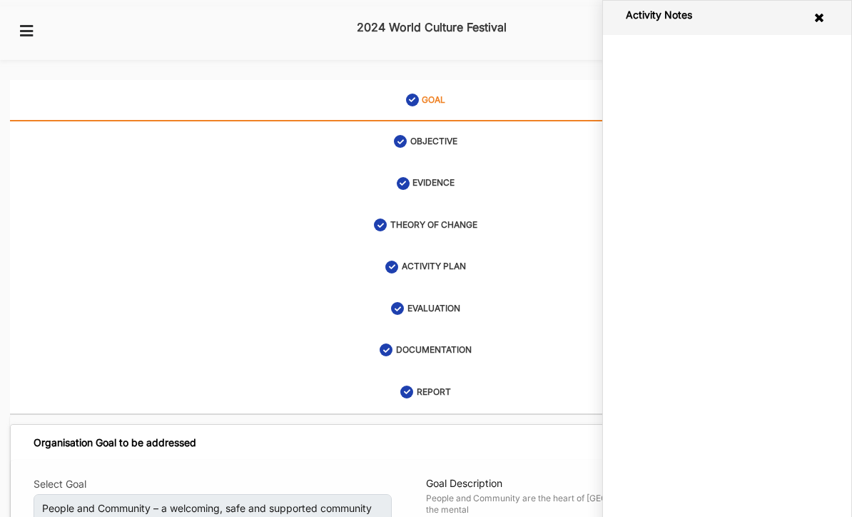
click at [813, 17] on icon at bounding box center [820, 17] width 14 height 11
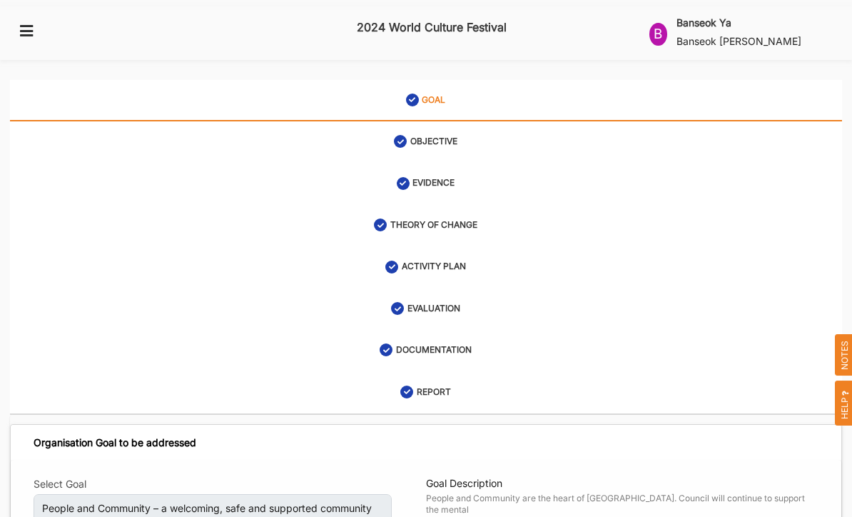
click at [848, 397] on span "HELP" at bounding box center [846, 403] width 20 height 45
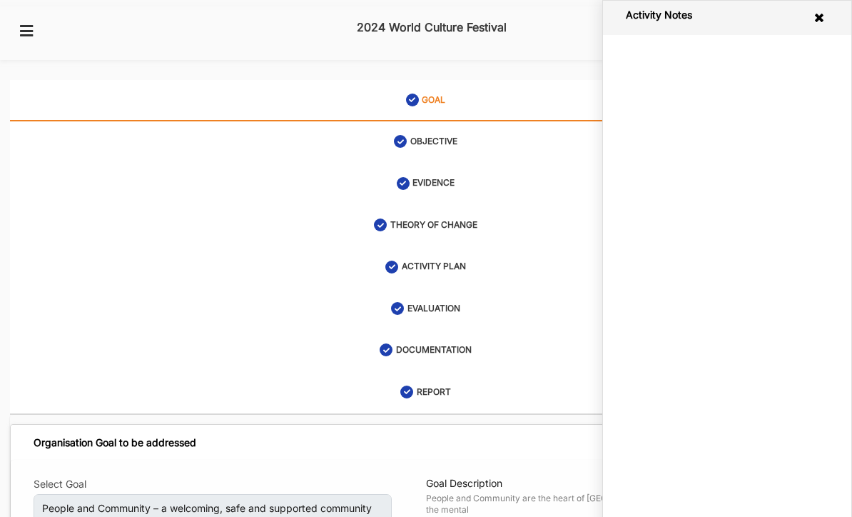
click at [816, 16] on icon at bounding box center [820, 17] width 14 height 11
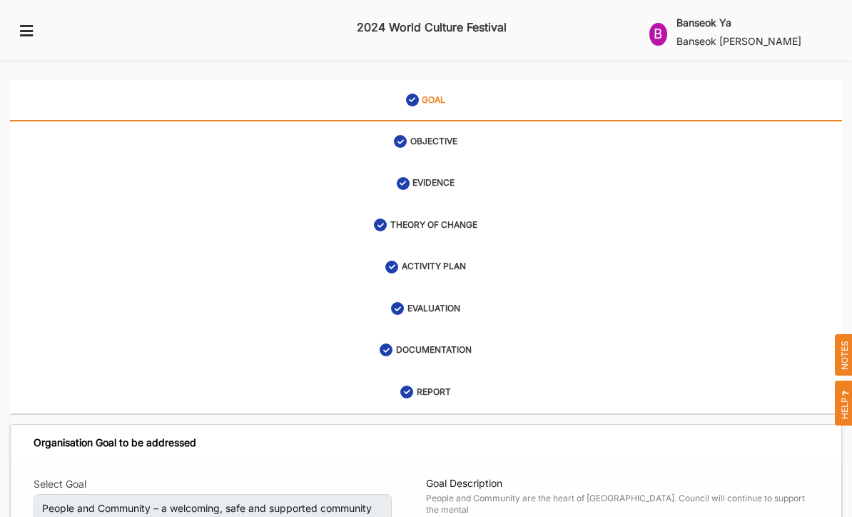
click at [845, 407] on span "HELP" at bounding box center [846, 403] width 20 height 45
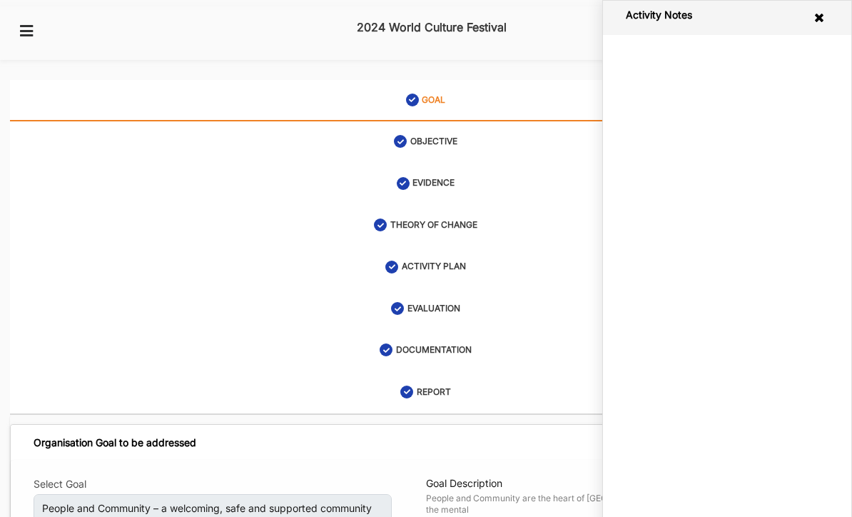
click at [823, 13] on icon at bounding box center [820, 17] width 14 height 11
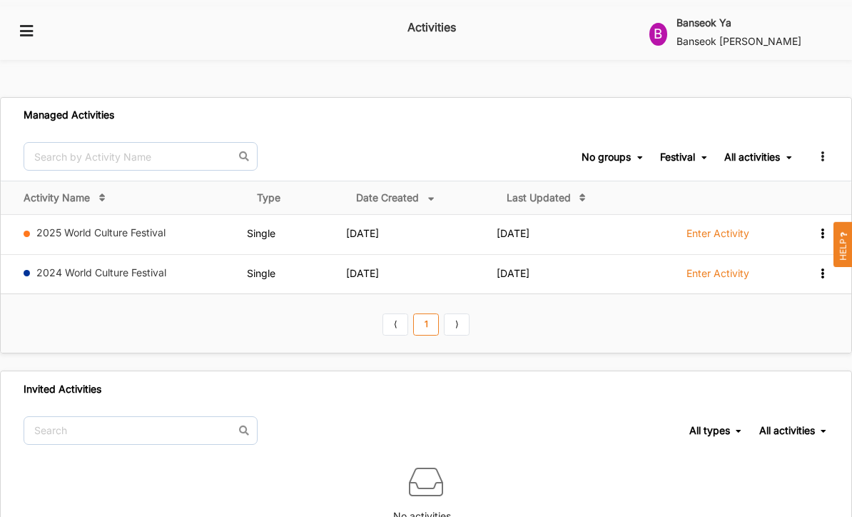
click at [817, 227] on icon at bounding box center [822, 232] width 12 height 10
click at [795, 313] on th "⟨ 1 ⟩" at bounding box center [426, 322] width 851 height 59
click at [818, 149] on icon at bounding box center [822, 154] width 12 height 10
click at [783, 315] on th "⟨ 1 ⟩" at bounding box center [426, 322] width 851 height 59
click at [259, 270] on td "Single" at bounding box center [296, 273] width 99 height 39
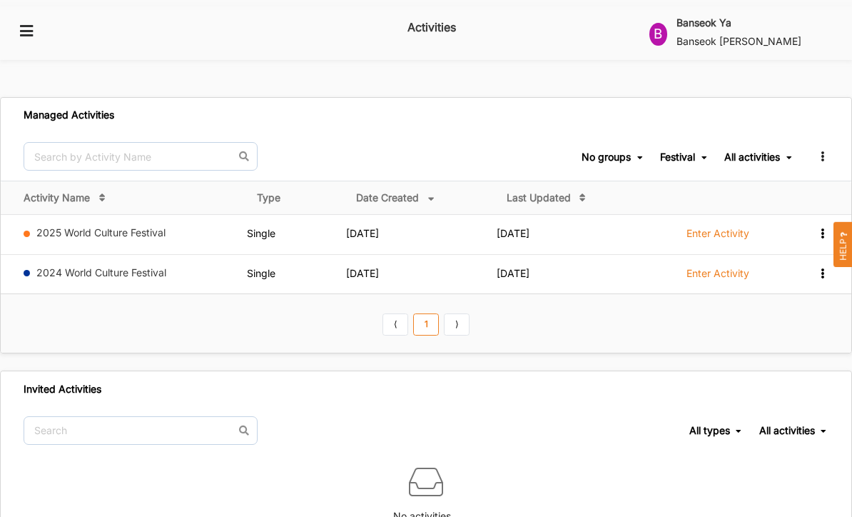
click at [263, 227] on span "Single" at bounding box center [261, 233] width 29 height 12
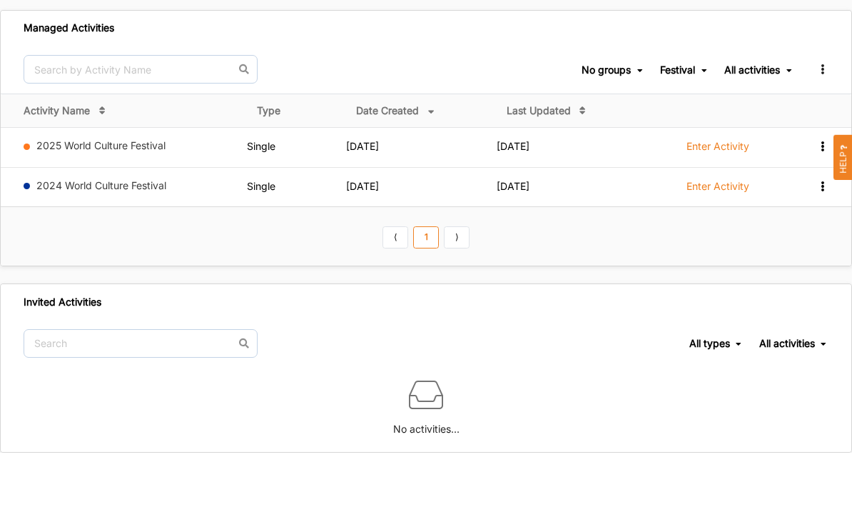
scroll to position [47, 0]
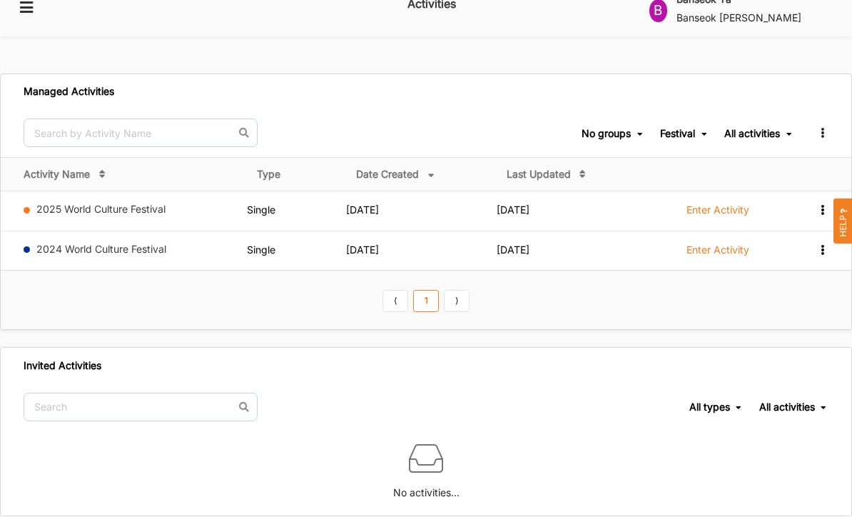
click at [782, 401] on div "All activities" at bounding box center [787, 407] width 56 height 13
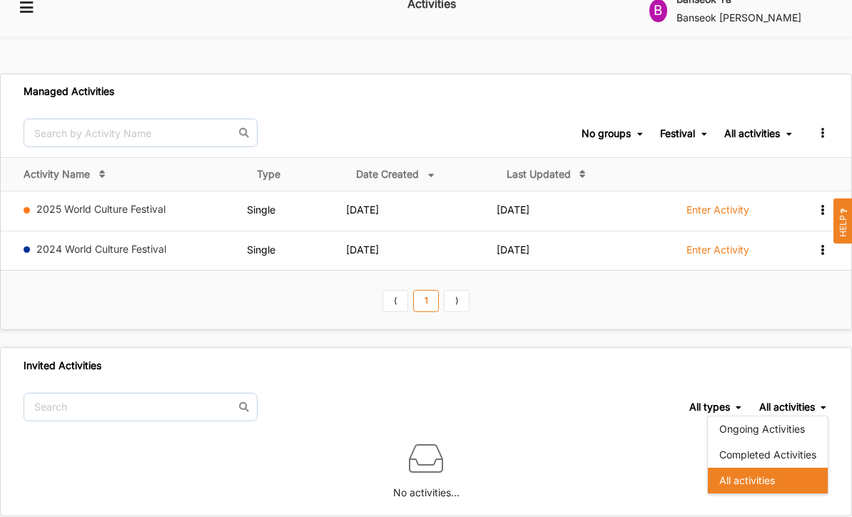
click at [796, 417] on div "Ongoing Activities" at bounding box center [768, 430] width 120 height 26
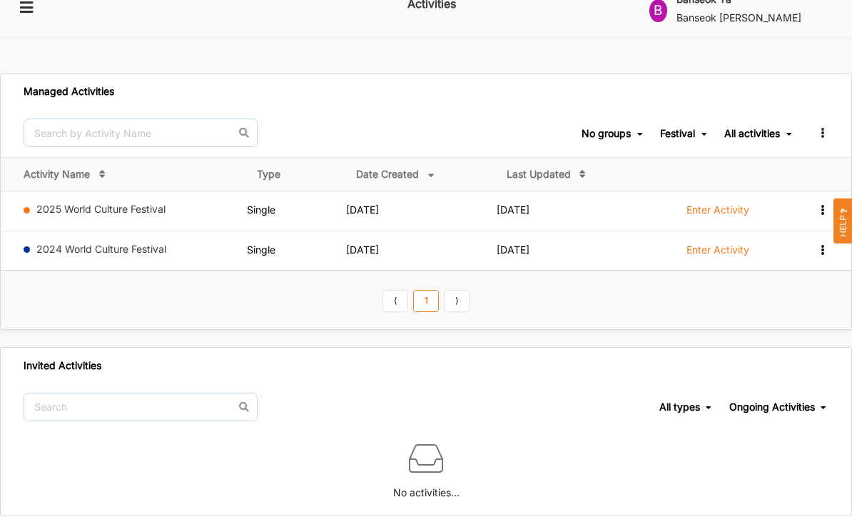
click at [659, 401] on div "All types" at bounding box center [679, 407] width 41 height 13
click at [735, 432] on div "No activities..." at bounding box center [426, 474] width 851 height 84
click at [776, 128] on div "All activities" at bounding box center [752, 134] width 56 height 13
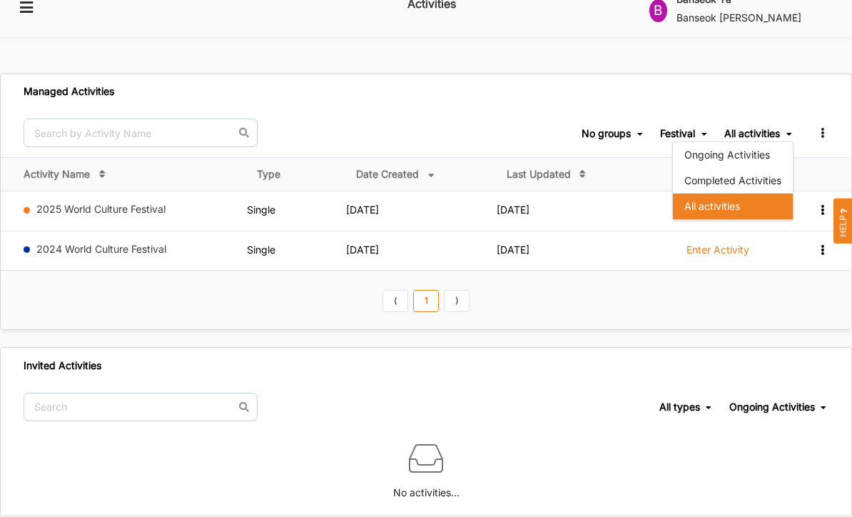
click at [759, 143] on div "Ongoing Activities" at bounding box center [733, 156] width 120 height 26
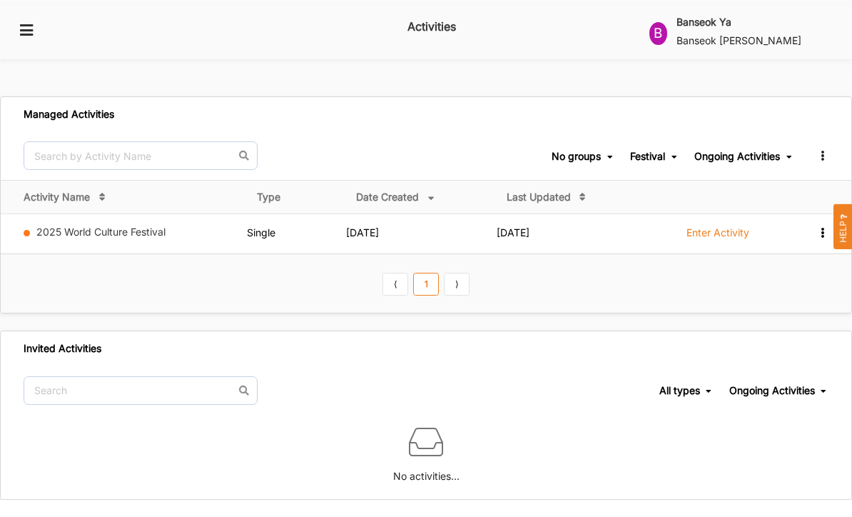
click at [723, 227] on label "Enter Activity" at bounding box center [717, 233] width 63 height 13
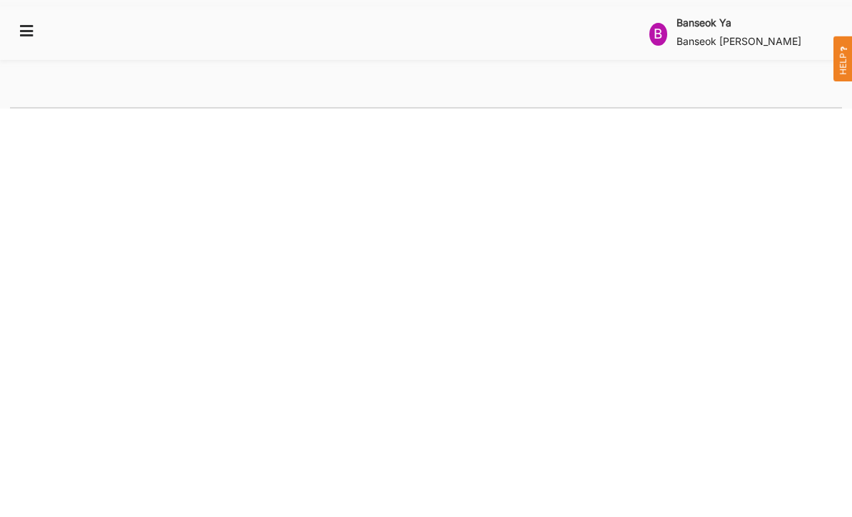
select select "2"
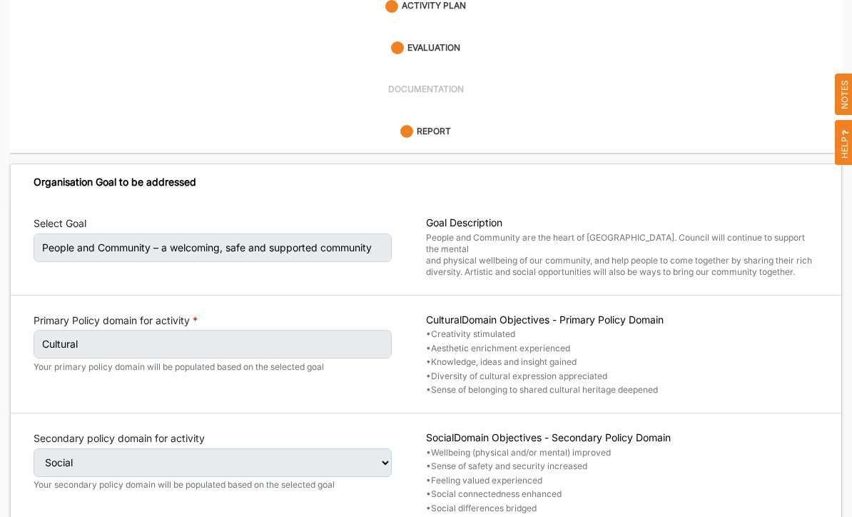
scroll to position [267, 0]
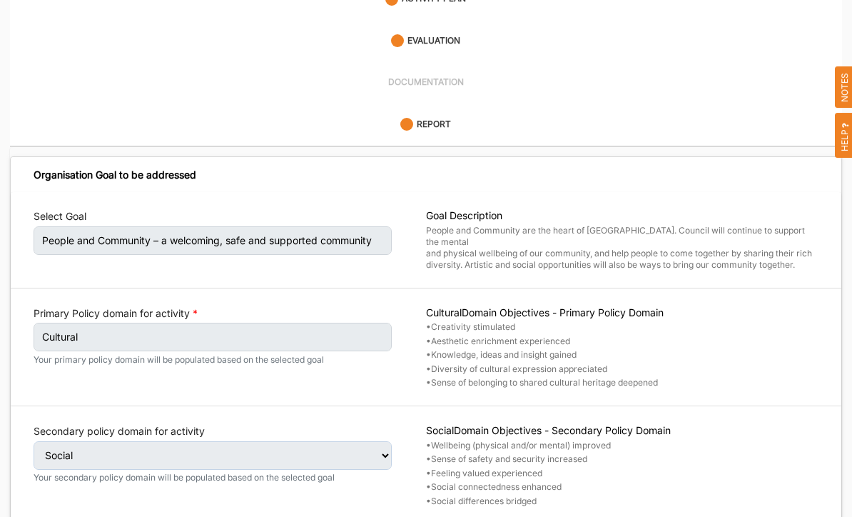
select select "4"
select select "26"
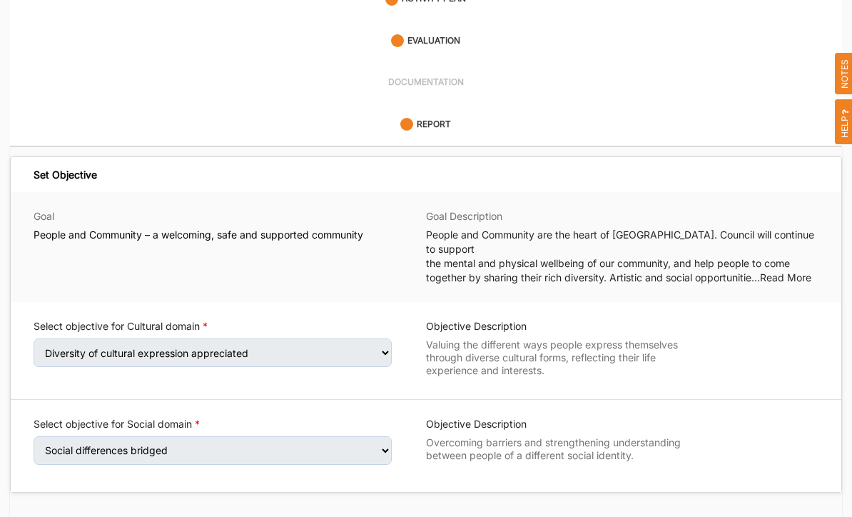
scroll to position [228, 0]
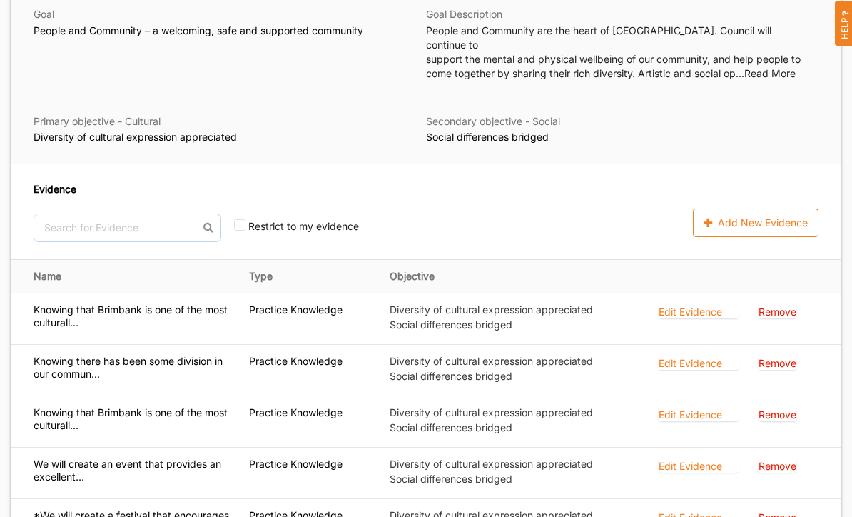
scroll to position [505, 0]
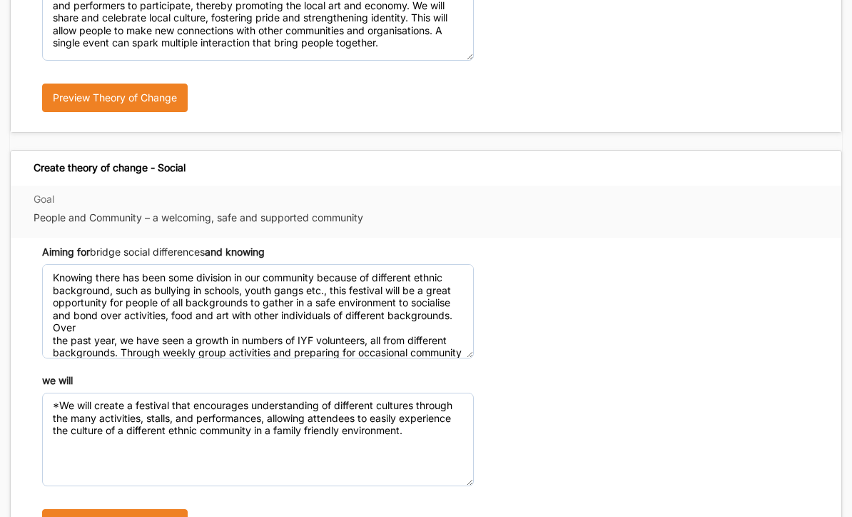
scroll to position [739, 0]
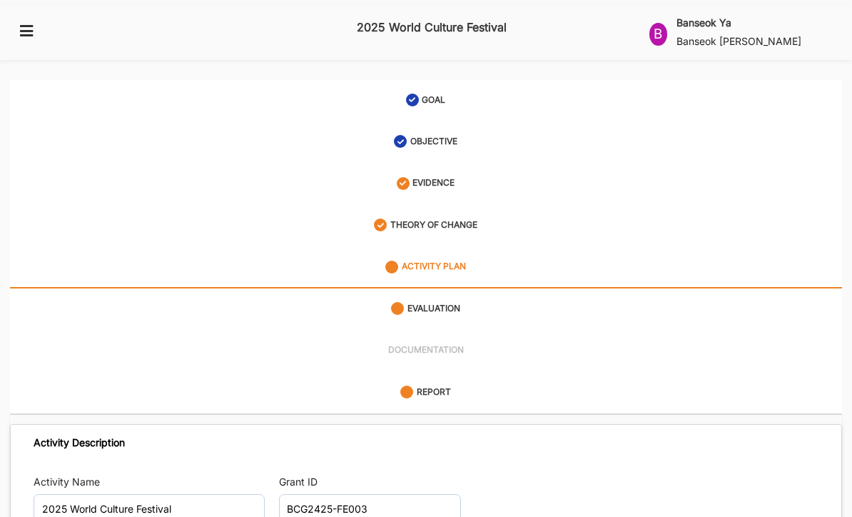
click at [21, 29] on icon at bounding box center [27, 30] width 18 height 13
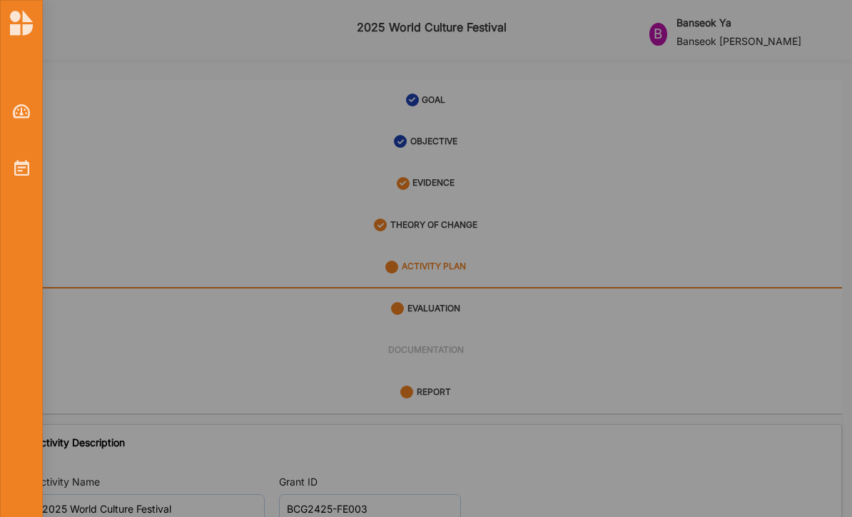
click at [16, 113] on img at bounding box center [22, 111] width 18 height 14
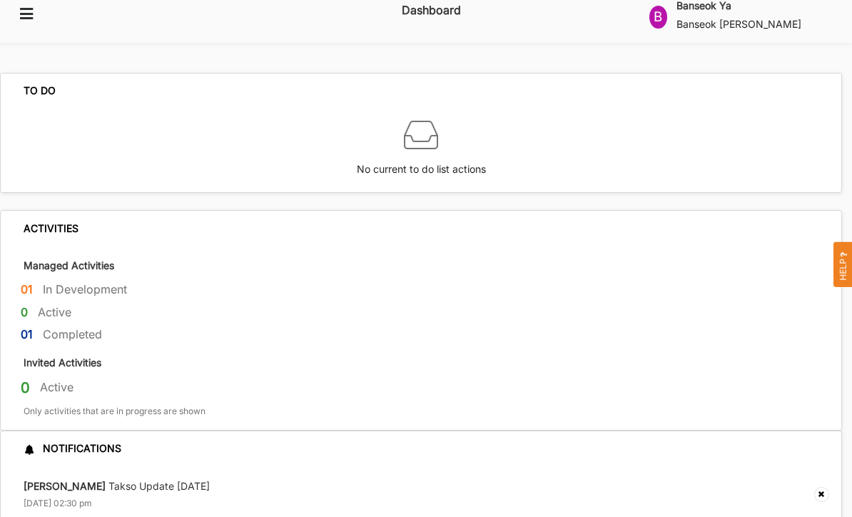
scroll to position [18, 0]
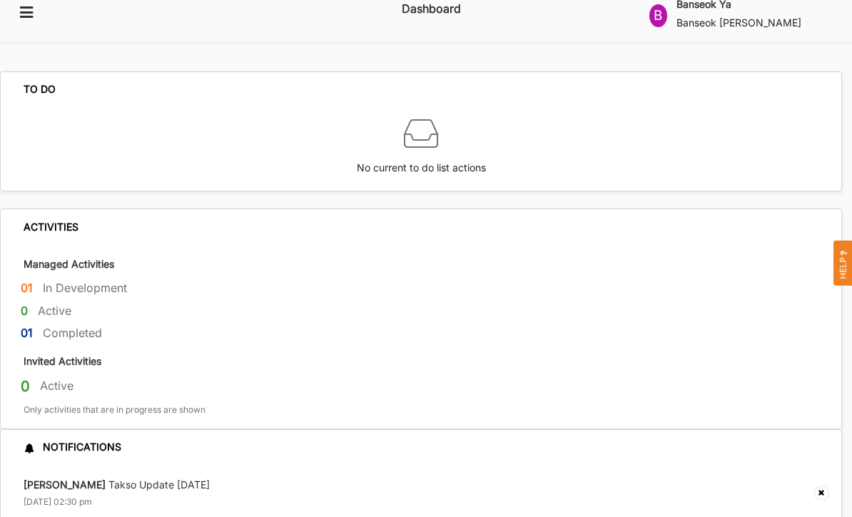
click at [58, 304] on label "Active" at bounding box center [55, 311] width 34 height 15
click at [76, 326] on label "Completed" at bounding box center [72, 333] width 59 height 15
click at [73, 326] on label "Completed" at bounding box center [72, 333] width 59 height 15
click at [113, 255] on div "Managed Activities 01 In Development 0 Active 01 Completed" at bounding box center [421, 296] width 841 height 103
click at [91, 326] on label "Completed" at bounding box center [72, 333] width 59 height 15
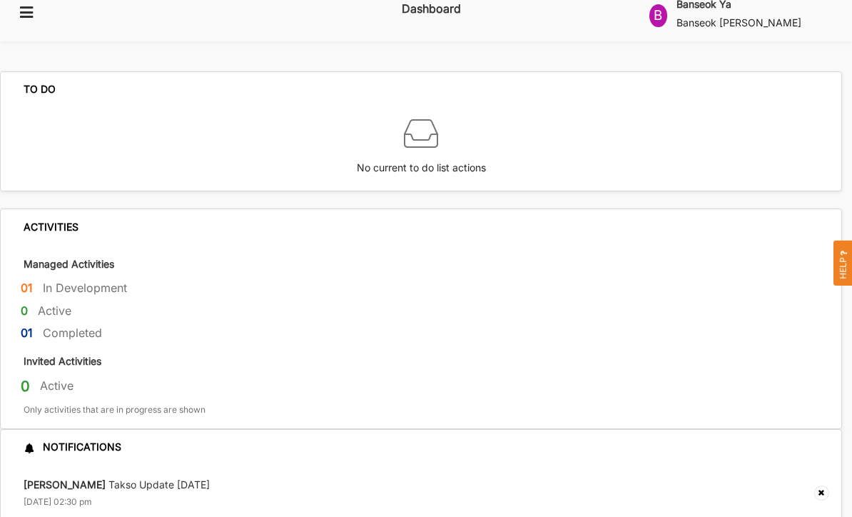
click at [89, 377] on div "0 Active" at bounding box center [431, 389] width 821 height 24
click at [95, 303] on div "0 Active" at bounding box center [431, 314] width 821 height 23
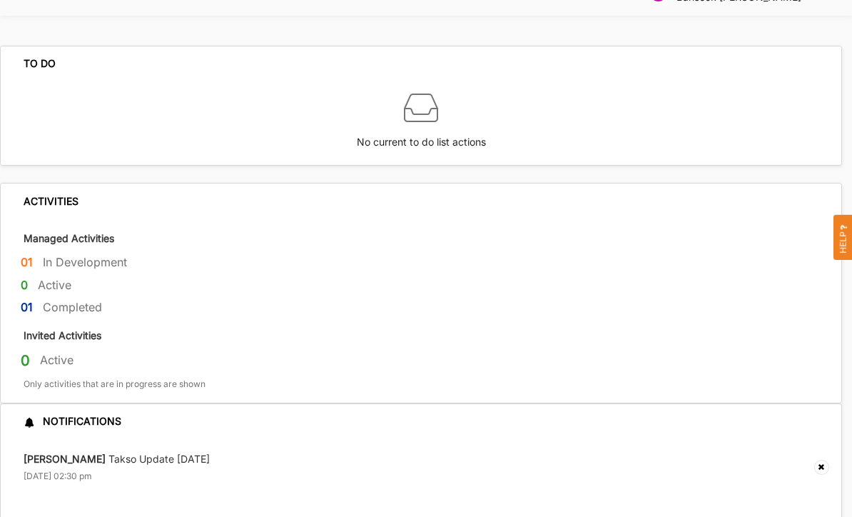
click at [116, 452] on div "Raji Uppal Takso Update 17th July 17 Jul 2024, 02:30 pm" at bounding box center [117, 467] width 186 height 31
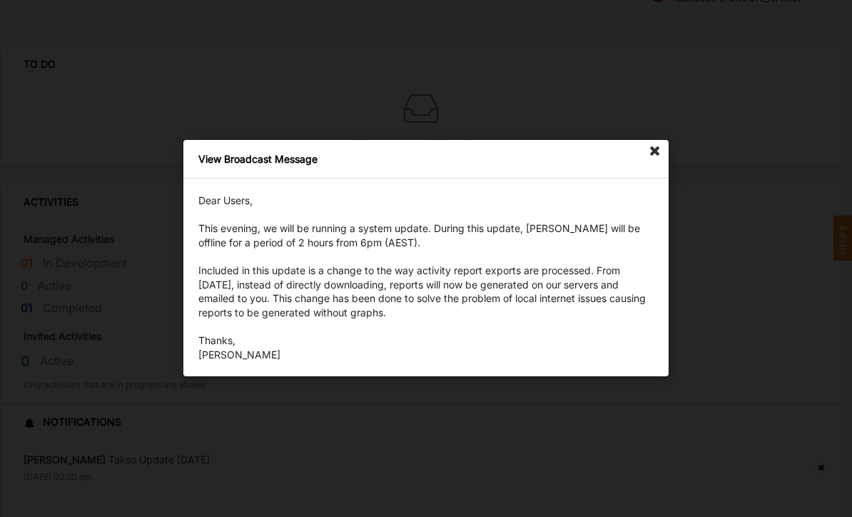
click at [649, 163] on icon at bounding box center [655, 151] width 23 height 23
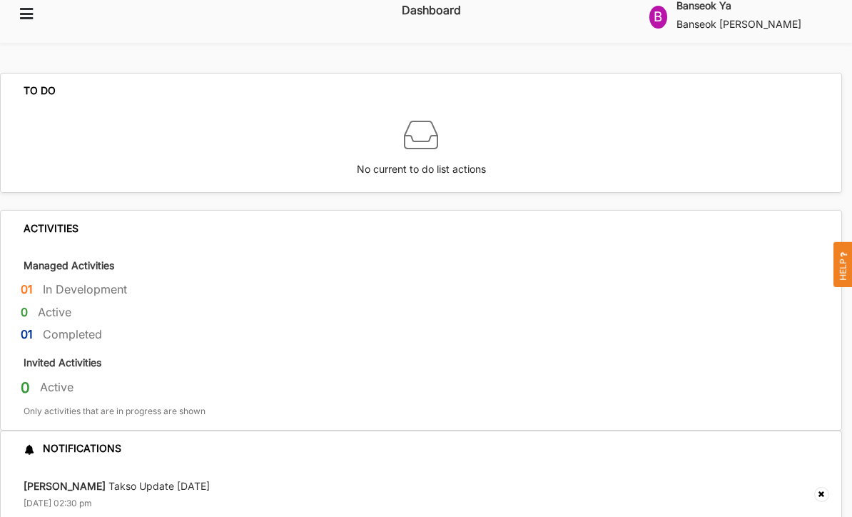
scroll to position [0, 0]
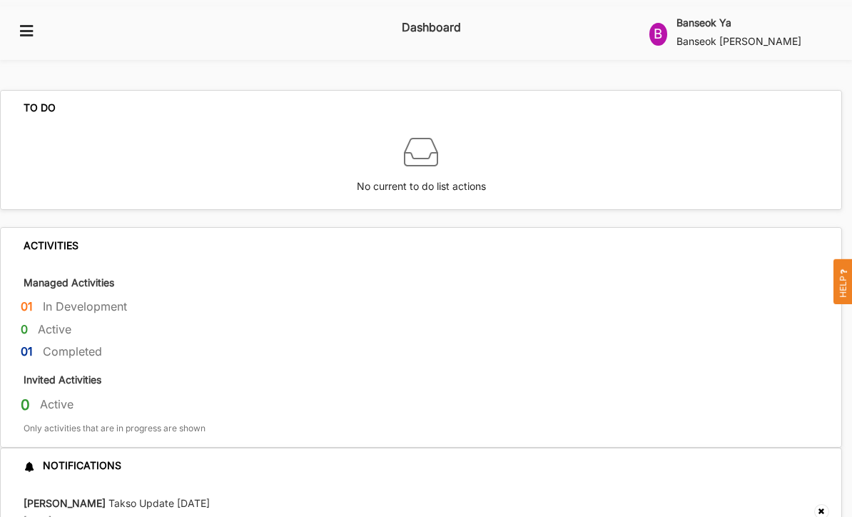
click at [35, 24] on icon at bounding box center [27, 30] width 18 height 13
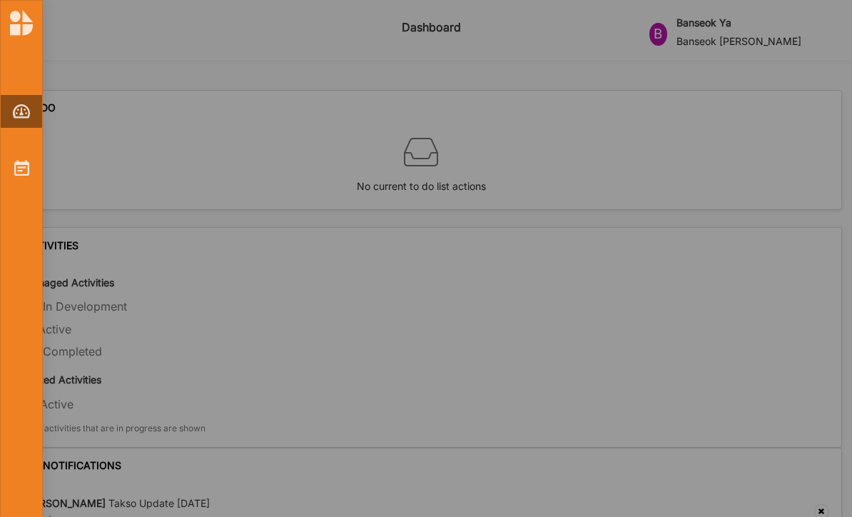
click at [14, 174] on img at bounding box center [21, 168] width 15 height 16
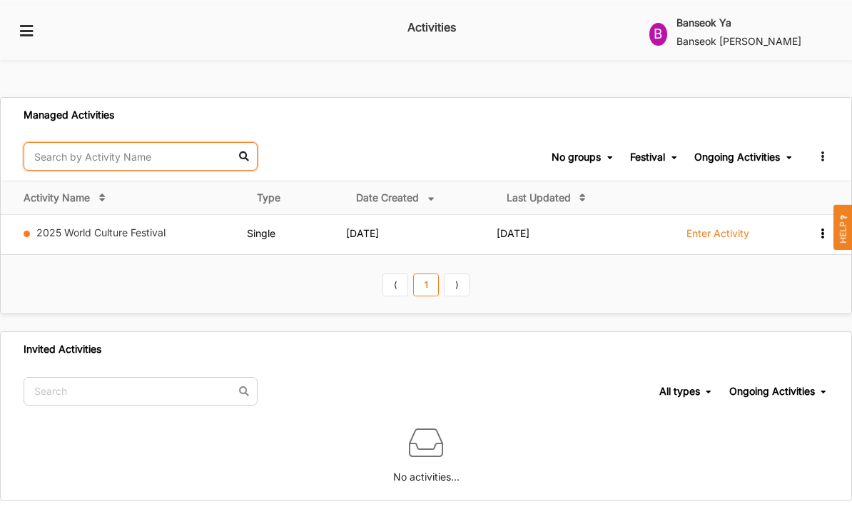
click at [234, 142] on input "text" at bounding box center [141, 156] width 234 height 29
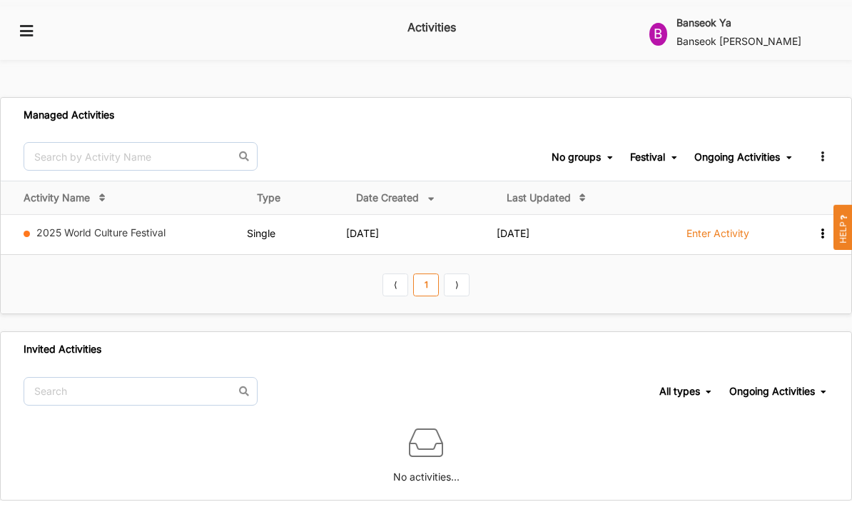
click at [823, 149] on icon at bounding box center [822, 154] width 12 height 10
click at [711, 227] on label "Enter Activity" at bounding box center [717, 233] width 63 height 13
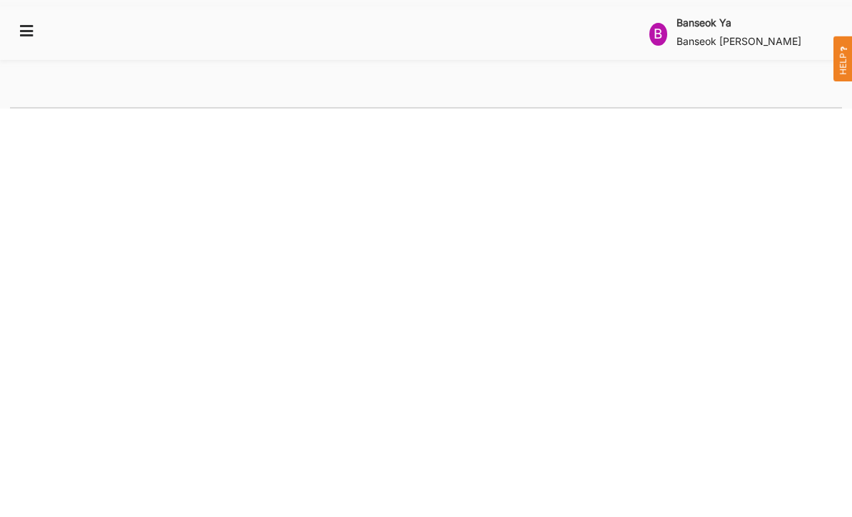
select select "2"
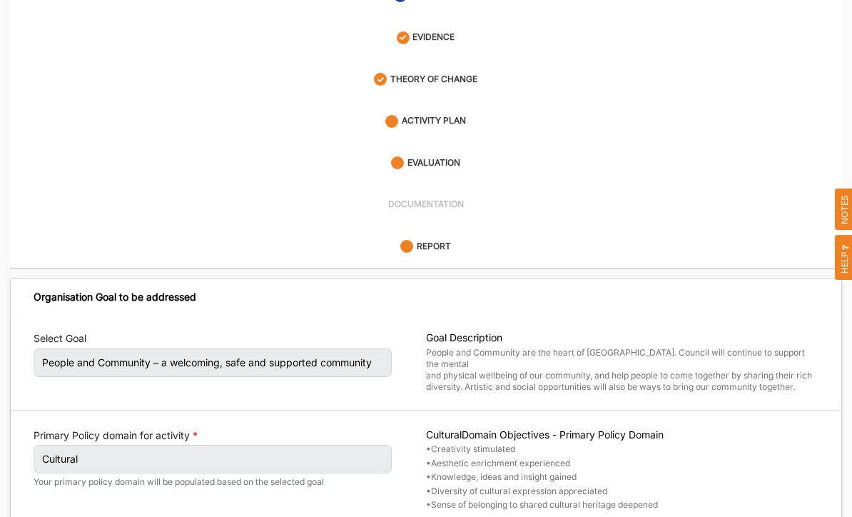
scroll to position [267, 0]
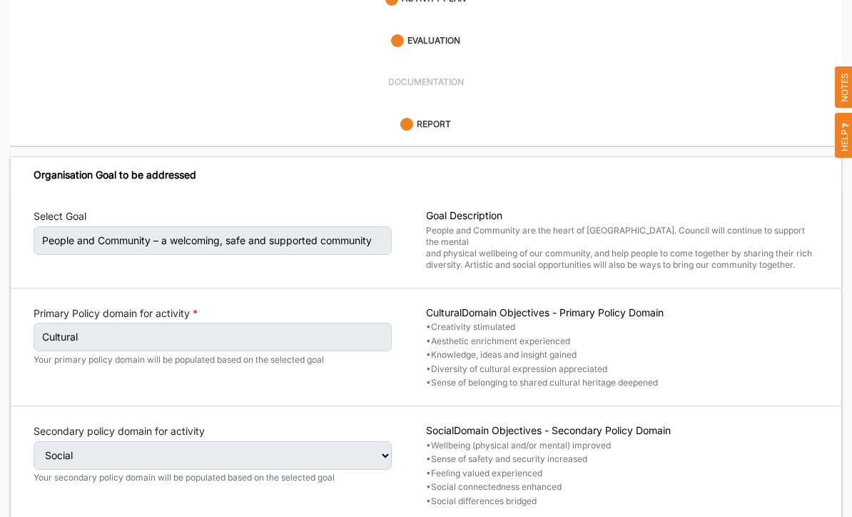
select select "4"
select select "26"
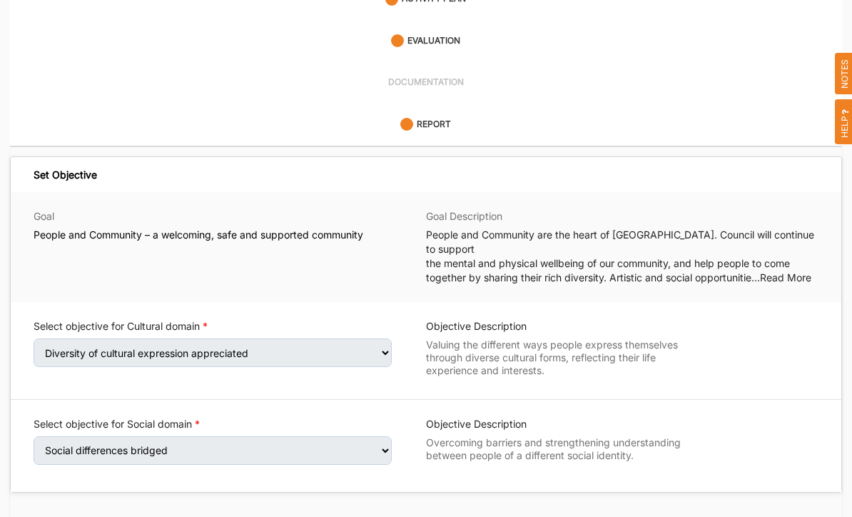
scroll to position [228, 0]
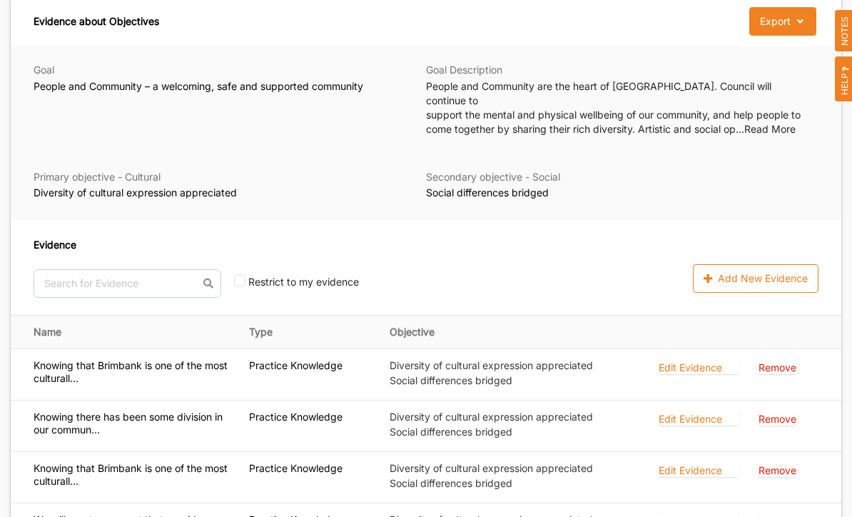
scroll to position [505, 0]
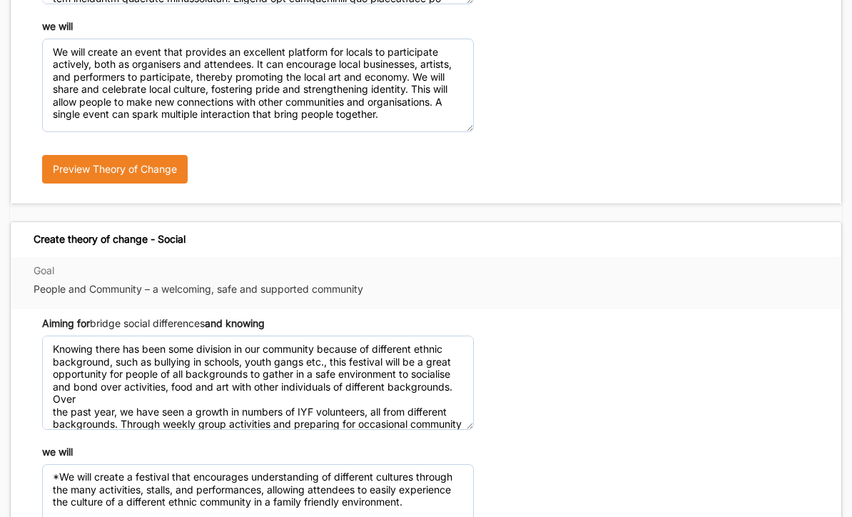
scroll to position [739, 0]
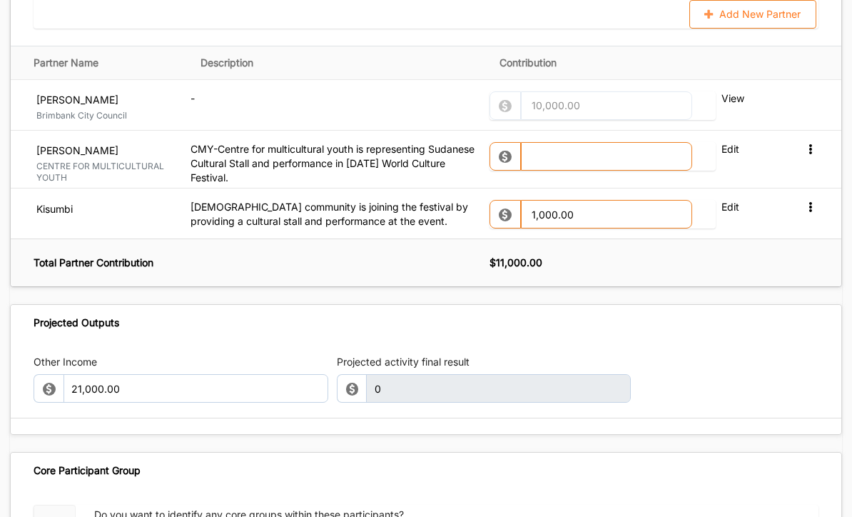
scroll to position [1712, 0]
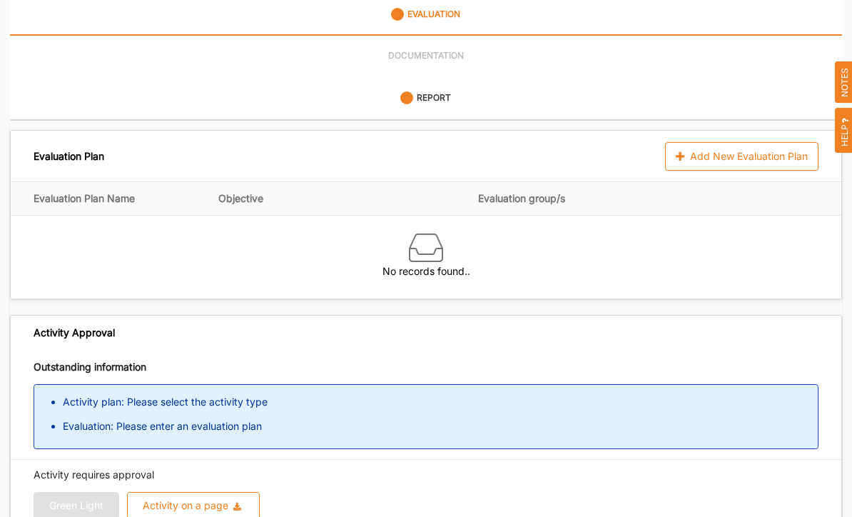
scroll to position [324, 0]
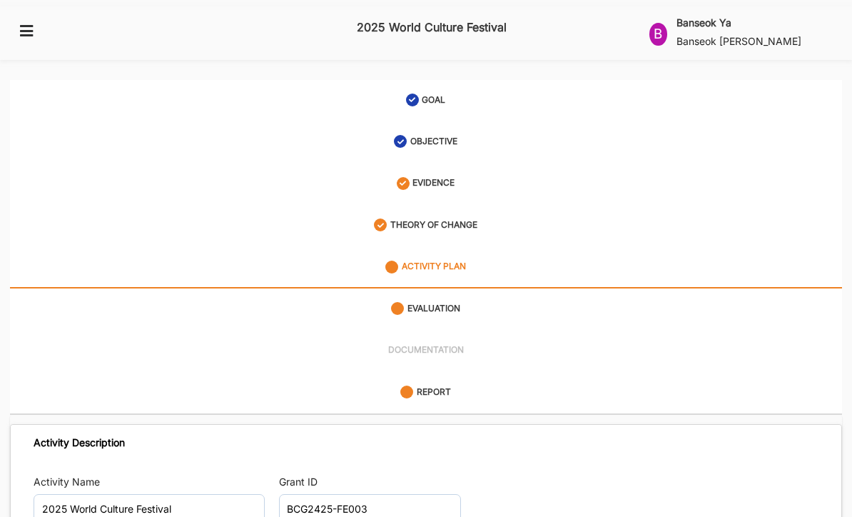
click at [470, 216] on div "THEORY OF CHANGE" at bounding box center [425, 225] width 103 height 26
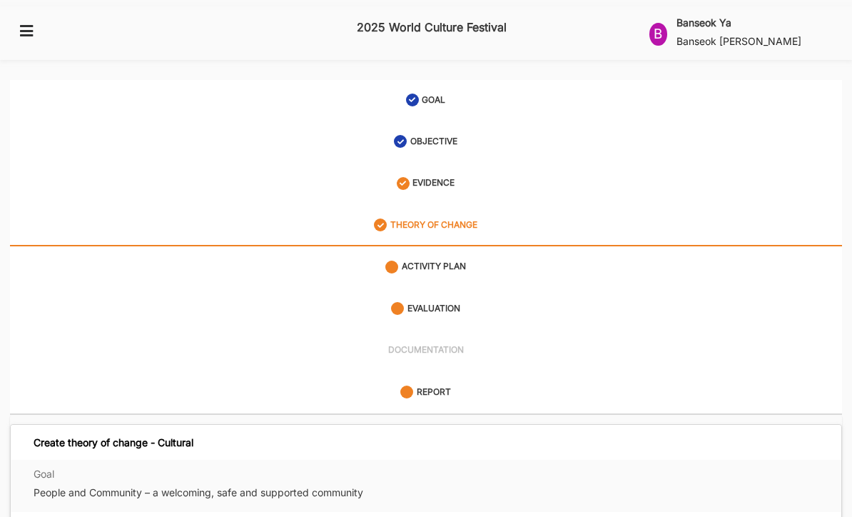
click at [457, 260] on label "ACTIVITY PLAN" at bounding box center [434, 266] width 64 height 12
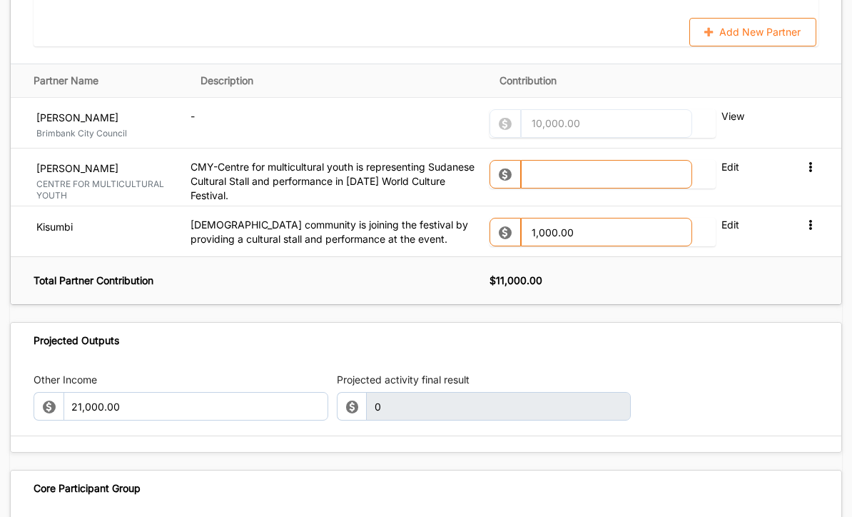
scroll to position [1712, 0]
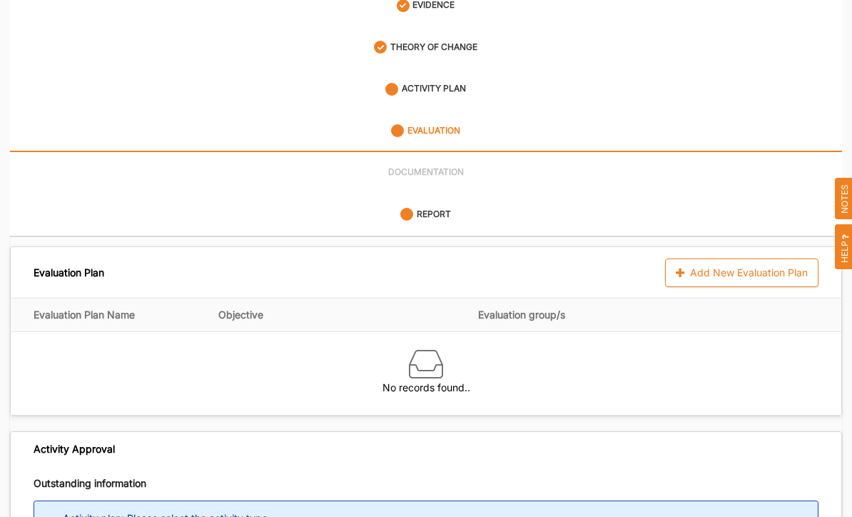
scroll to position [176, 0]
click at [676, 269] on icon at bounding box center [682, 274] width 12 height 10
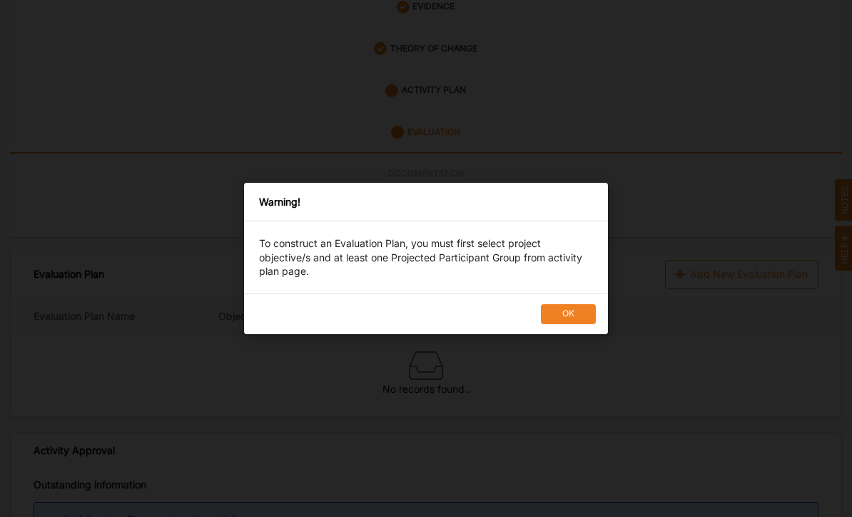
click at [574, 324] on button "OK" at bounding box center [568, 314] width 55 height 20
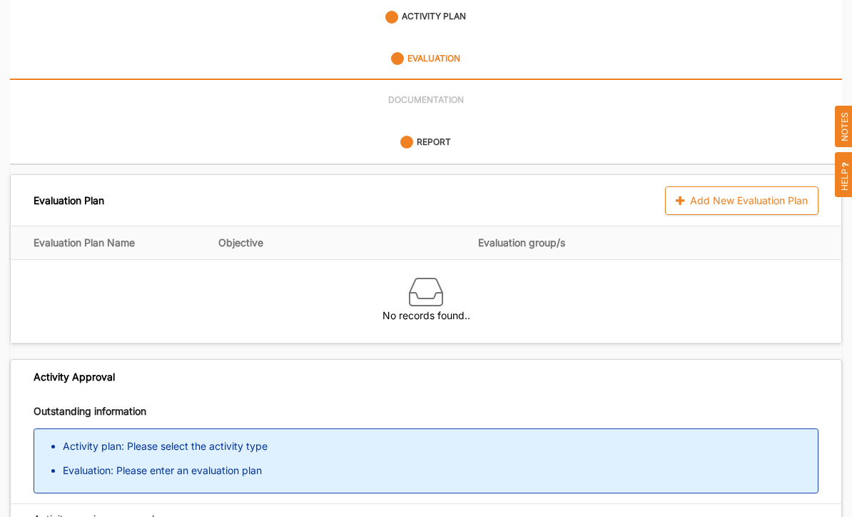
scroll to position [0, 0]
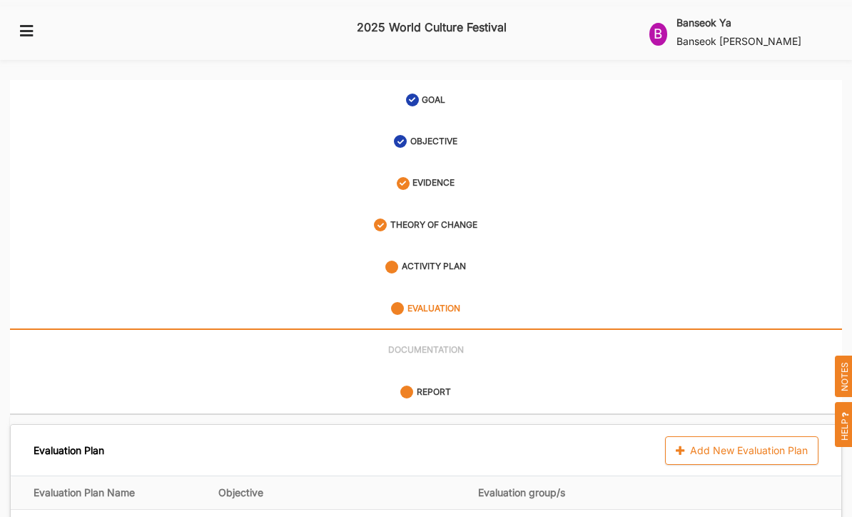
click at [436, 94] on label "GOAL" at bounding box center [434, 100] width 24 height 12
select select "2"
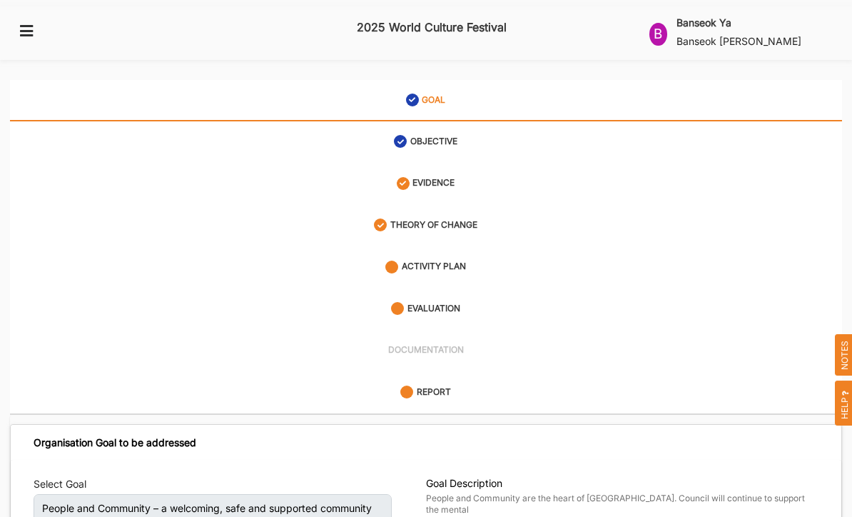
click at [24, 30] on icon at bounding box center [27, 30] width 18 height 13
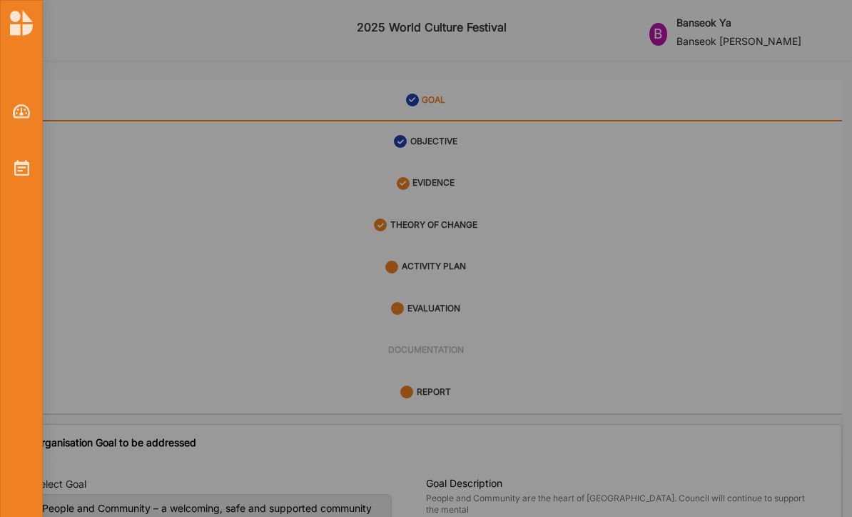
click at [13, 117] on img at bounding box center [22, 111] width 18 height 14
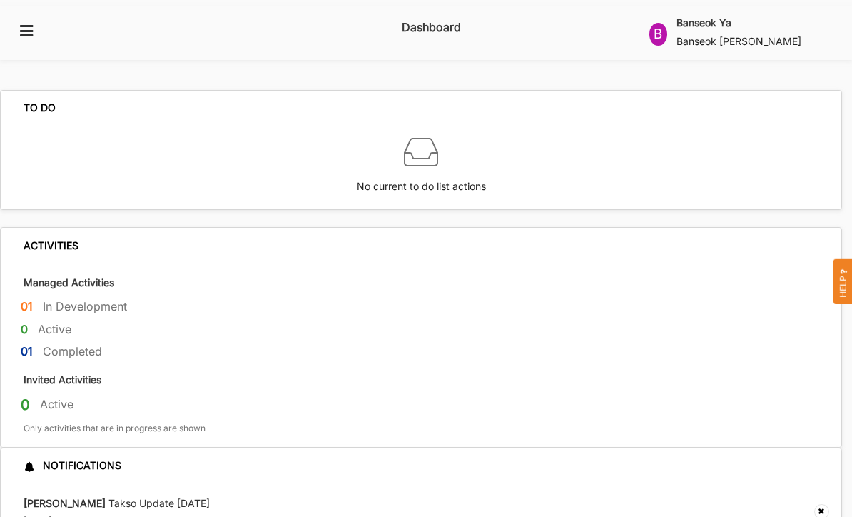
click at [32, 29] on icon at bounding box center [27, 30] width 18 height 13
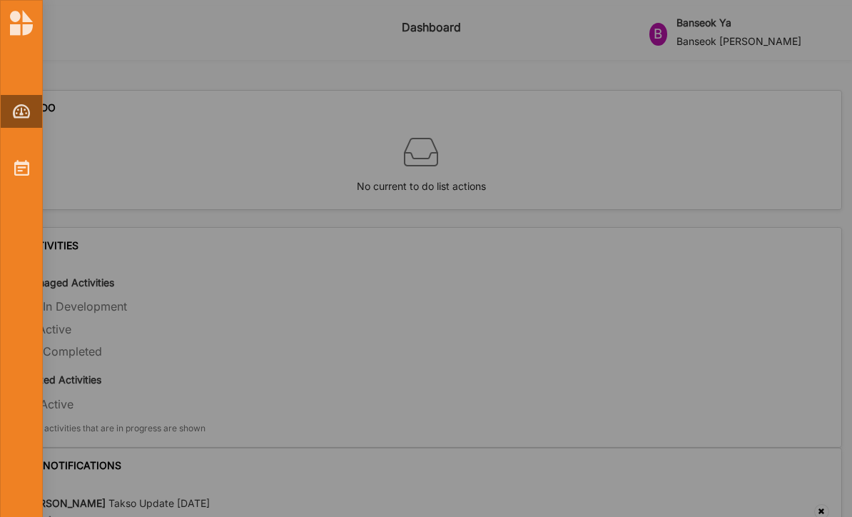
click at [18, 174] on img at bounding box center [21, 168] width 15 height 16
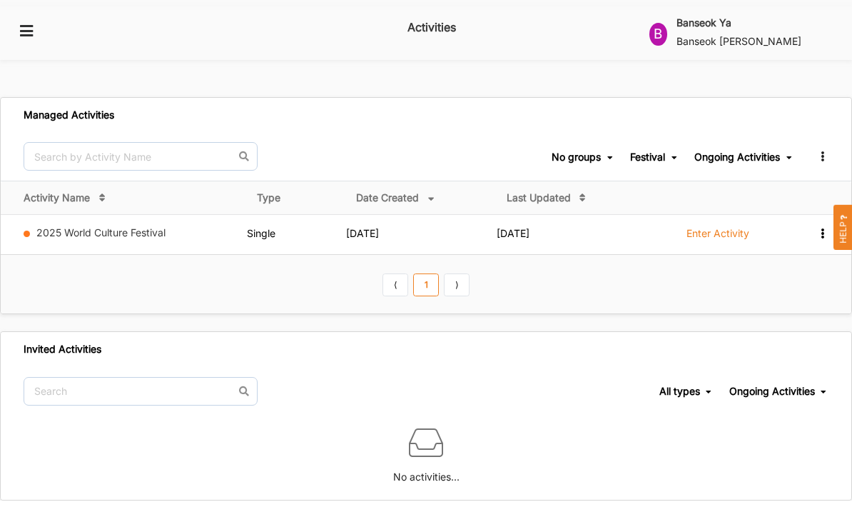
click at [819, 227] on icon at bounding box center [822, 232] width 12 height 10
click at [639, 151] on div "Festival" at bounding box center [647, 157] width 35 height 13
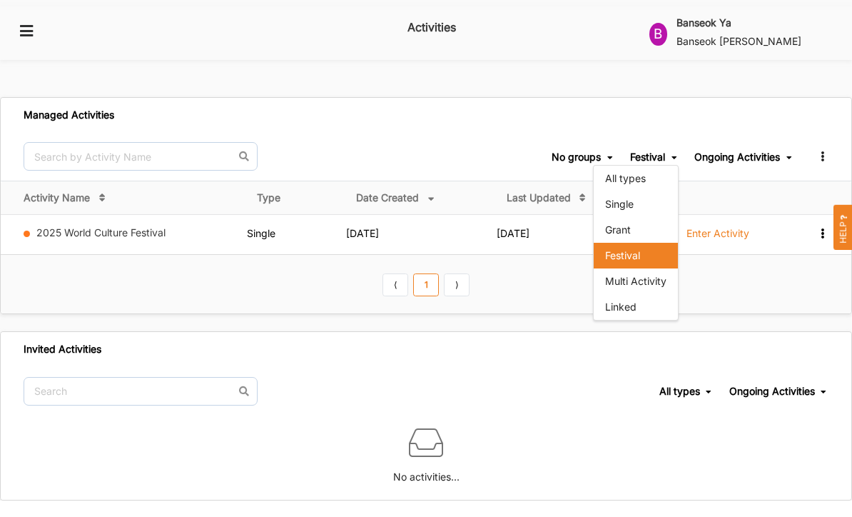
click at [632, 246] on div "Festival" at bounding box center [636, 256] width 84 height 26
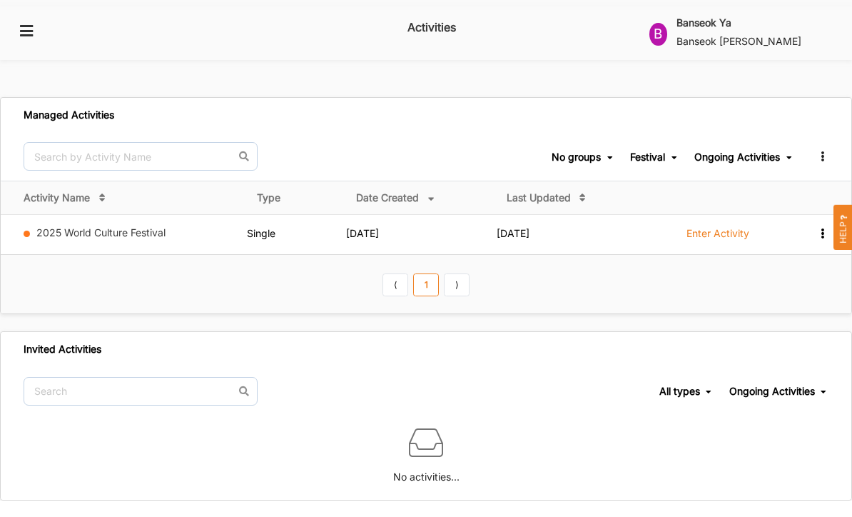
click at [822, 149] on icon at bounding box center [822, 154] width 12 height 10
click at [769, 174] on div "Manage Groups" at bounding box center [778, 179] width 75 height 10
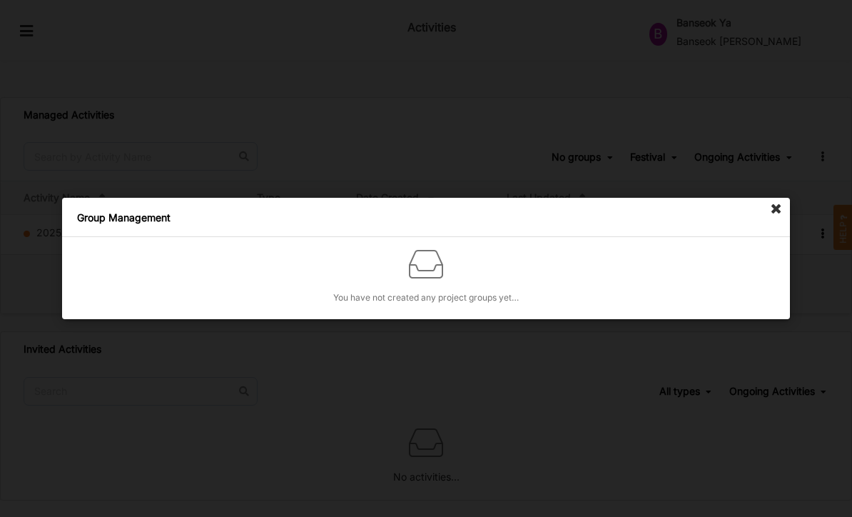
click at [716, 270] on div "You have not created any project groups yet…" at bounding box center [426, 278] width 728 height 82
click at [786, 208] on icon at bounding box center [776, 209] width 23 height 23
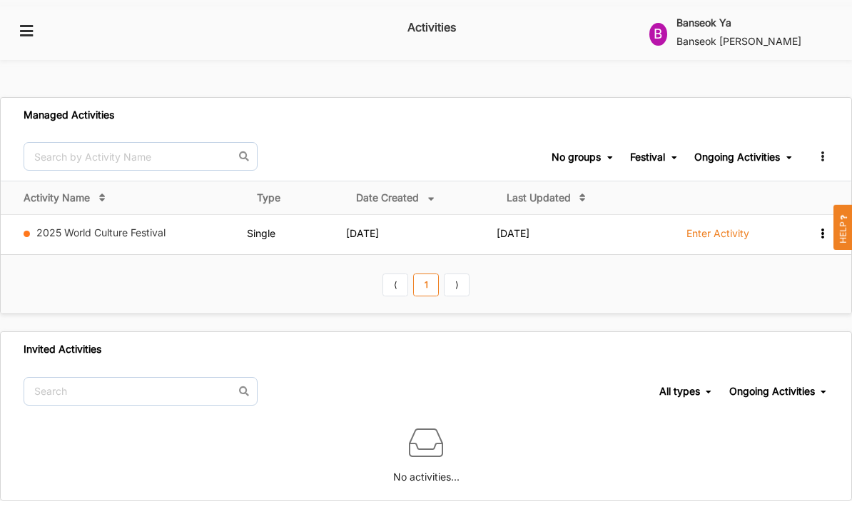
click at [69, 226] on link "2025 World Culture Festival" at bounding box center [100, 232] width 129 height 12
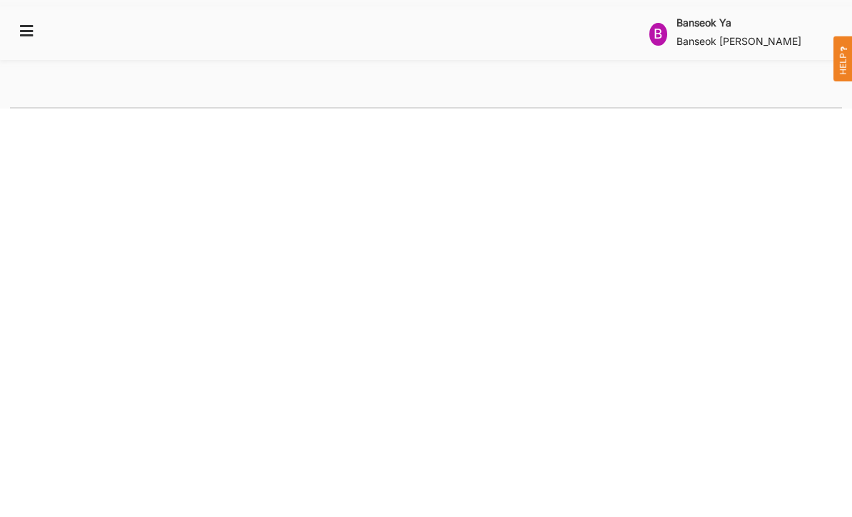
select select "2"
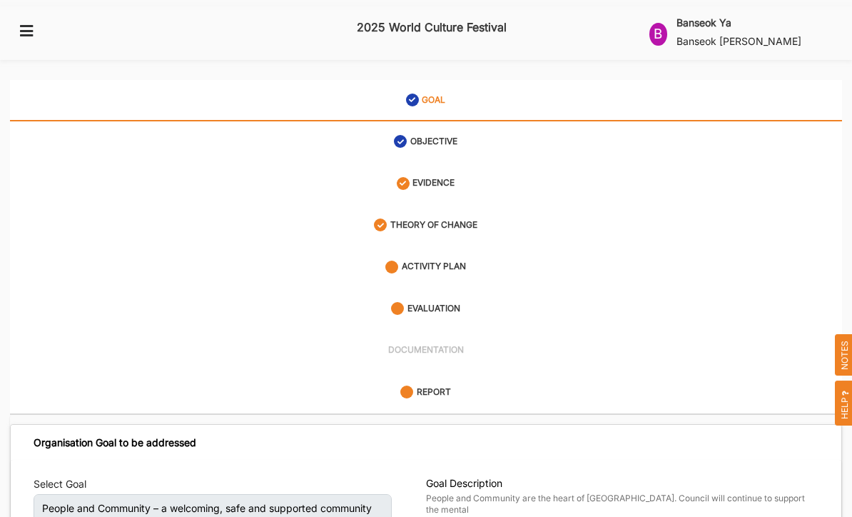
click at [452, 136] on label "OBJECTIVE" at bounding box center [433, 142] width 47 height 12
select select "4"
select select "26"
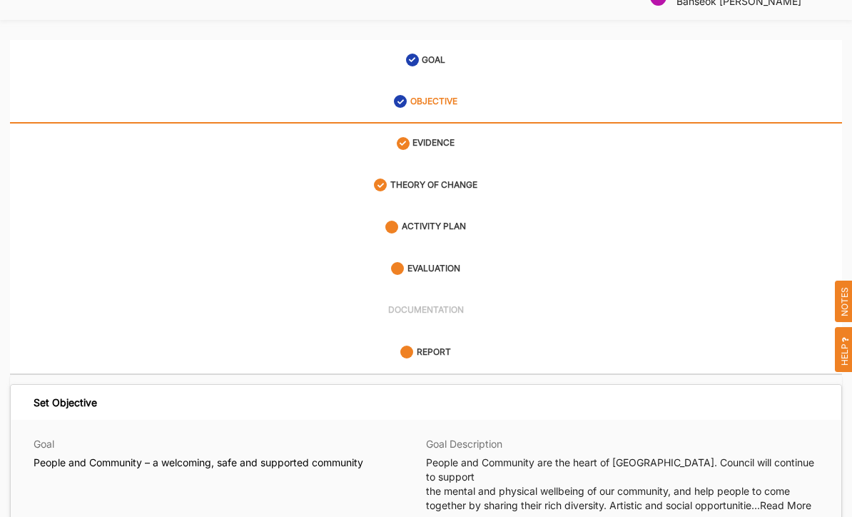
scroll to position [40, 0]
click at [477, 179] on label "THEORY OF CHANGE" at bounding box center [433, 185] width 87 height 12
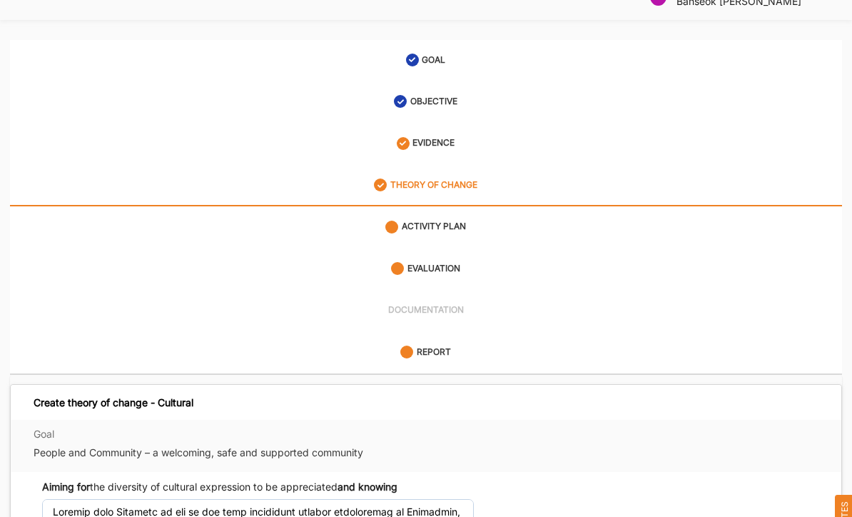
click at [482, 220] on link "ACTIVITY PLAN" at bounding box center [426, 226] width 832 height 41
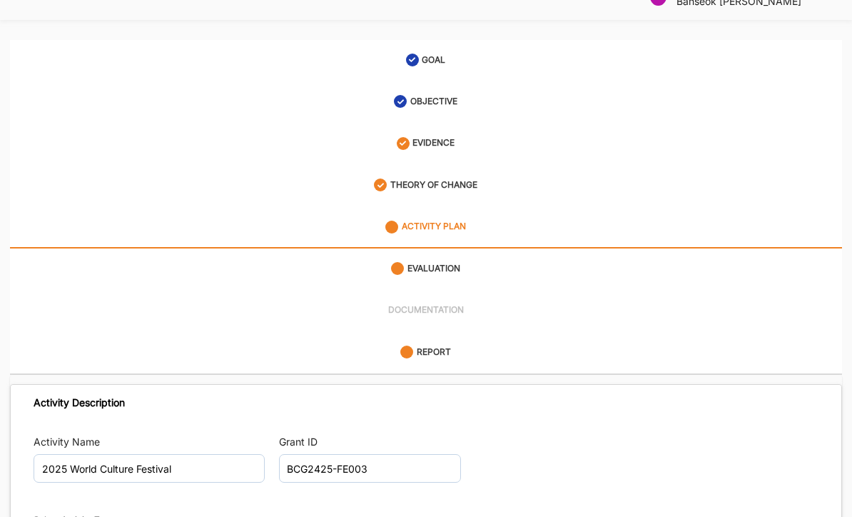
click at [424, 258] on div "EVALUATION" at bounding box center [425, 268] width 69 height 26
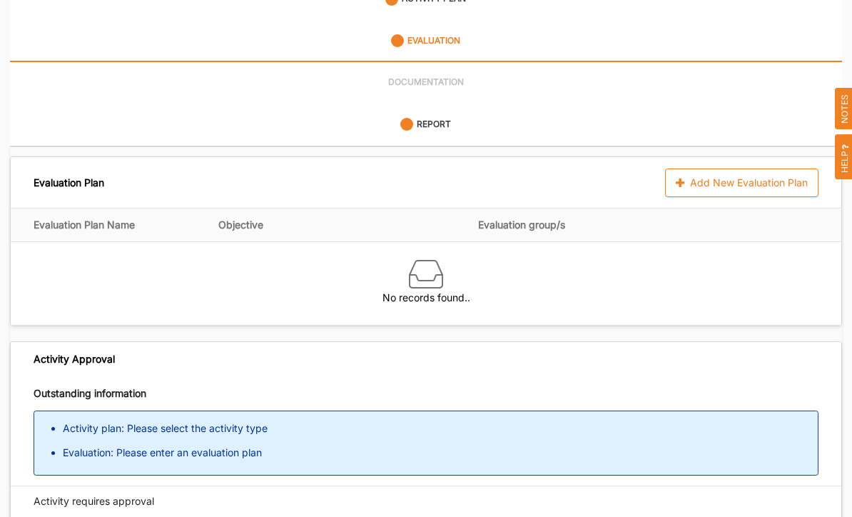
scroll to position [324, 0]
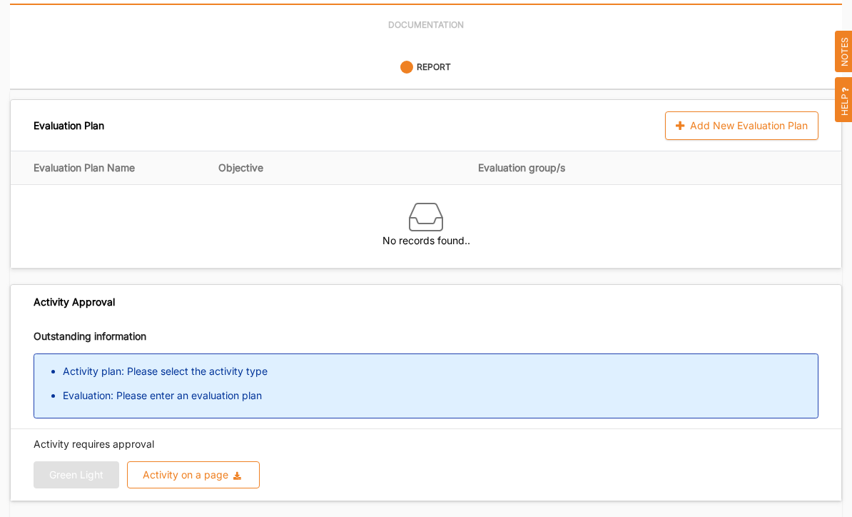
click at [211, 365] on li "Activity plan: Please select the activity type" at bounding box center [440, 372] width 755 height 14
click at [210, 365] on li "Activity plan: Please select the activity type" at bounding box center [440, 372] width 755 height 14
click at [238, 365] on li "Activity plan: Please select the activity type" at bounding box center [440, 372] width 755 height 14
click at [237, 365] on li "Activity plan: Please select the activity type" at bounding box center [440, 372] width 755 height 14
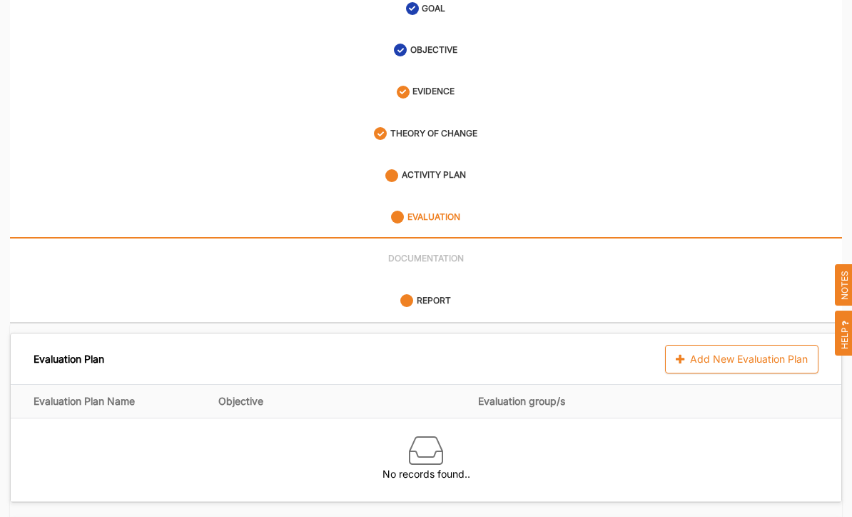
scroll to position [104, 0]
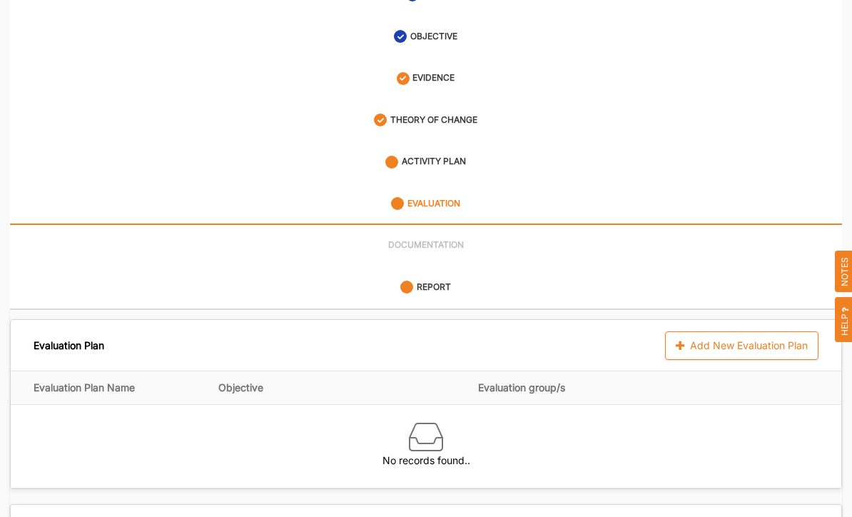
click at [419, 420] on img at bounding box center [426, 437] width 34 height 34
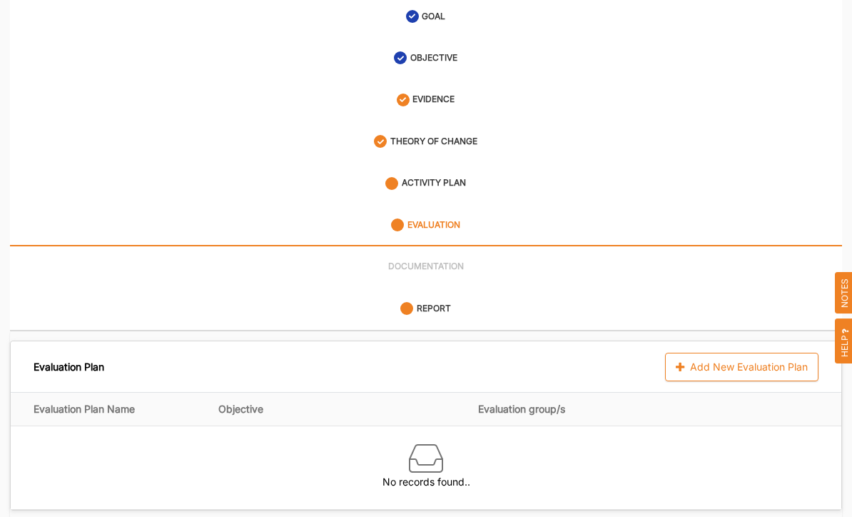
scroll to position [83, 0]
click at [799, 358] on div "Add New Evaluation Plan" at bounding box center [741, 367] width 153 height 29
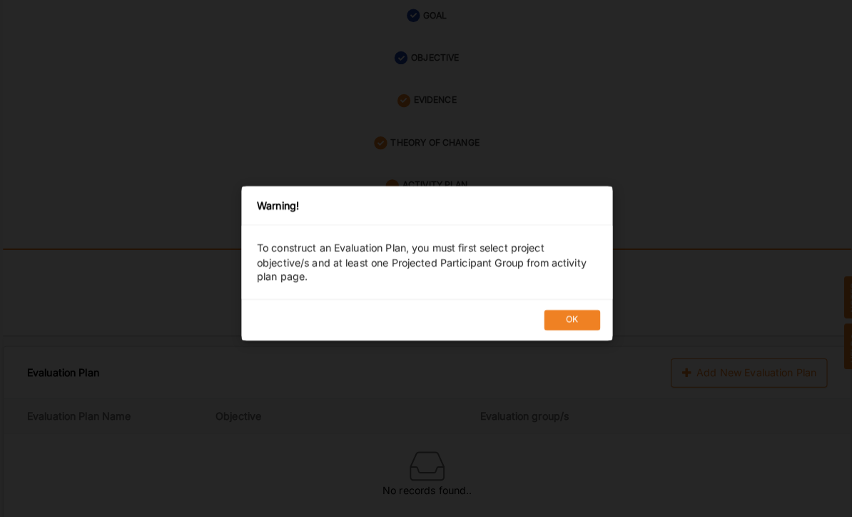
scroll to position [84, 0]
click at [568, 324] on button "OK" at bounding box center [568, 314] width 55 height 20
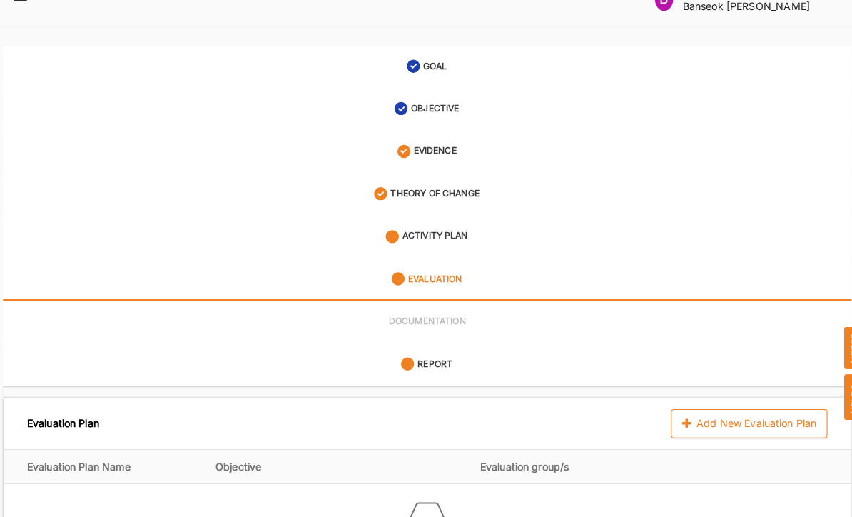
scroll to position [0, 0]
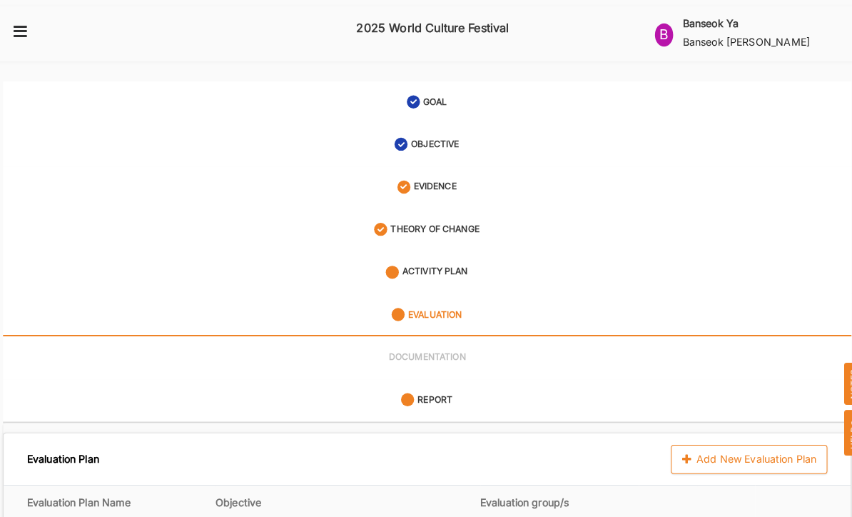
click at [437, 258] on div "ACTIVITY PLAN" at bounding box center [425, 267] width 81 height 26
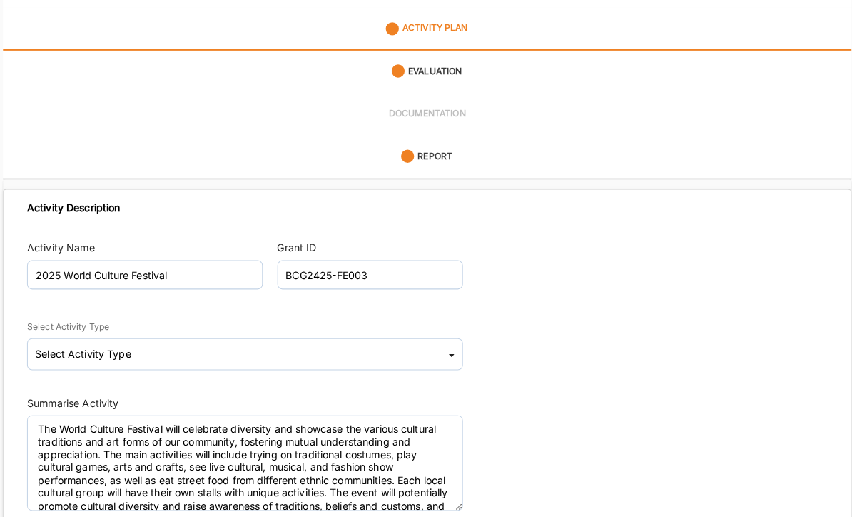
scroll to position [239, 0]
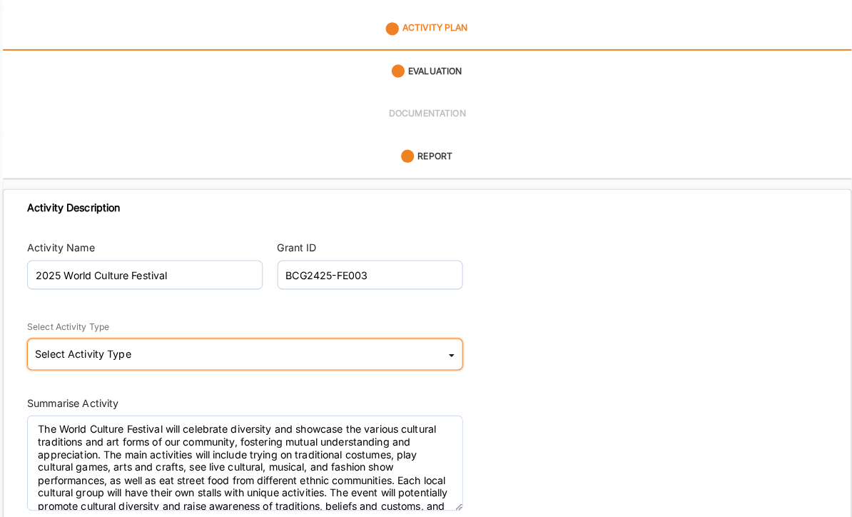
click at [447, 336] on icon at bounding box center [450, 350] width 6 height 29
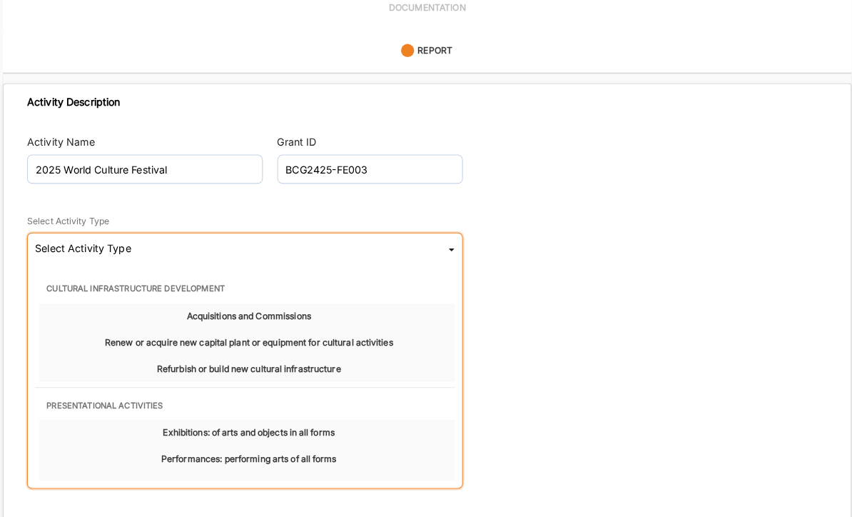
scroll to position [342, 0]
click at [298, 420] on span "Exhibitions: of arts and objects in all forms" at bounding box center [251, 425] width 168 height 10
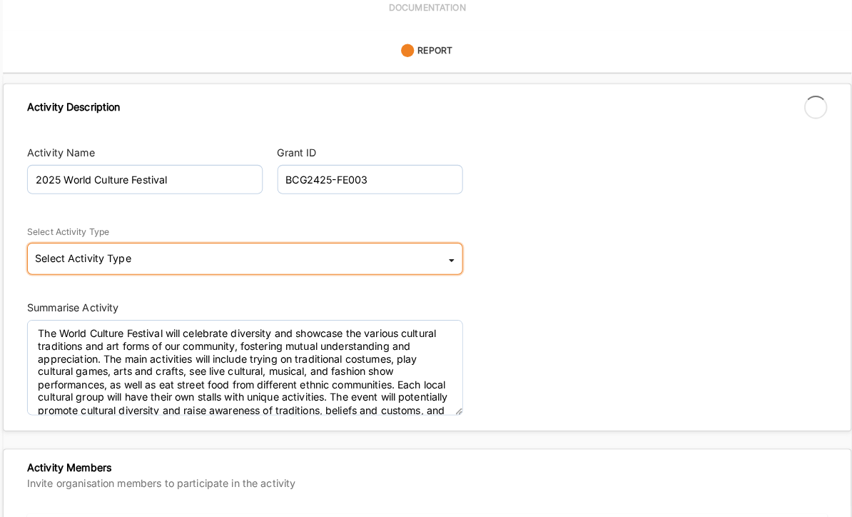
click at [437, 238] on div "Select Activity Type Cultural infrastructure development Acquisitions and Commi…" at bounding box center [247, 253] width 427 height 31
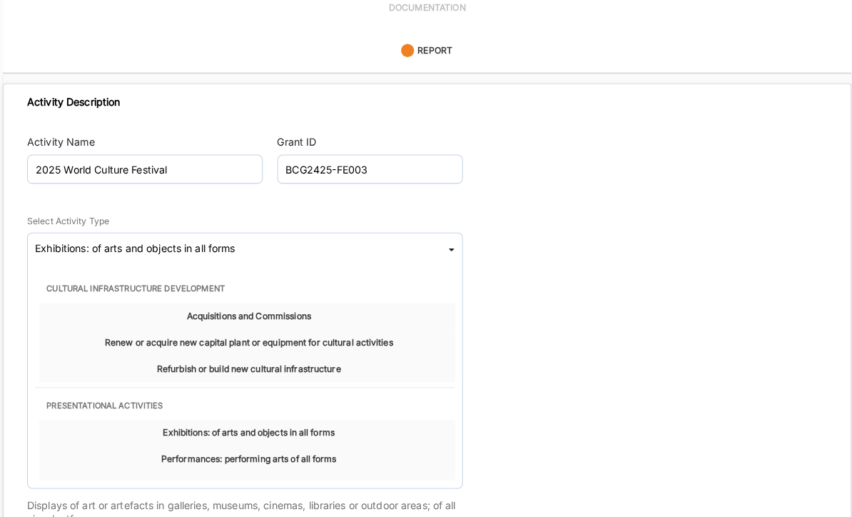
click at [588, 230] on div "Select Activity Type Exhibitions: of arts and objects in all forms Cultural inf…" at bounding box center [426, 356] width 785 height 320
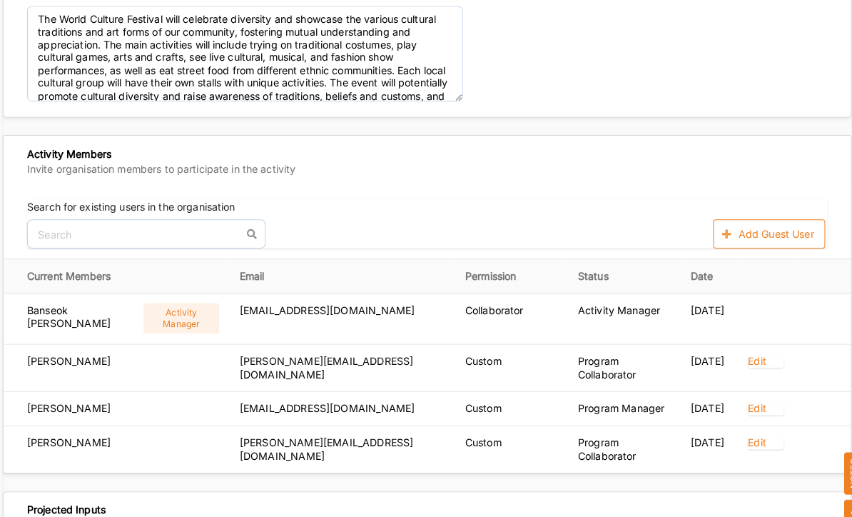
scroll to position [666, 0]
click at [250, 215] on input "text" at bounding box center [151, 229] width 234 height 29
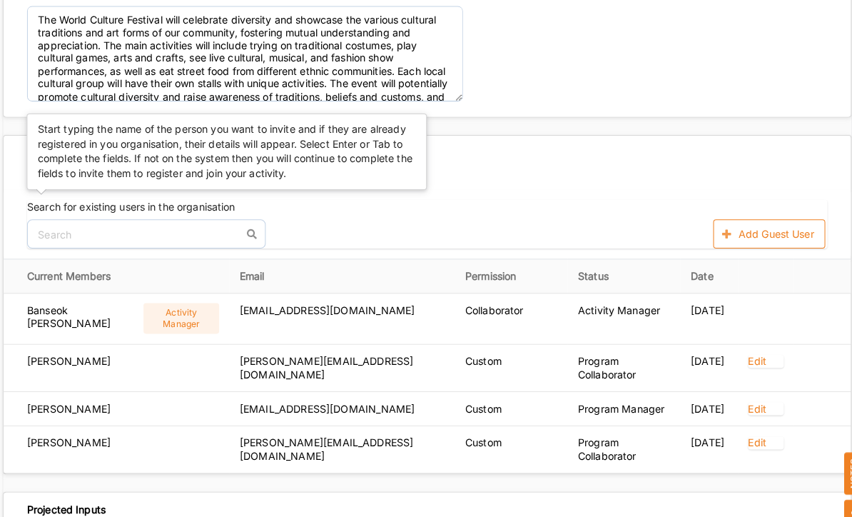
click at [340, 216] on div "No results found. Add Guest User" at bounding box center [426, 229] width 785 height 29
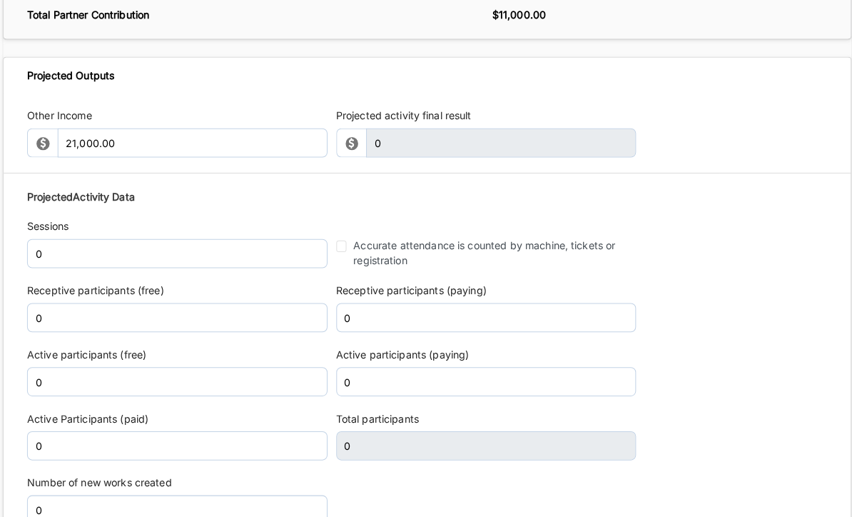
scroll to position [1935, 0]
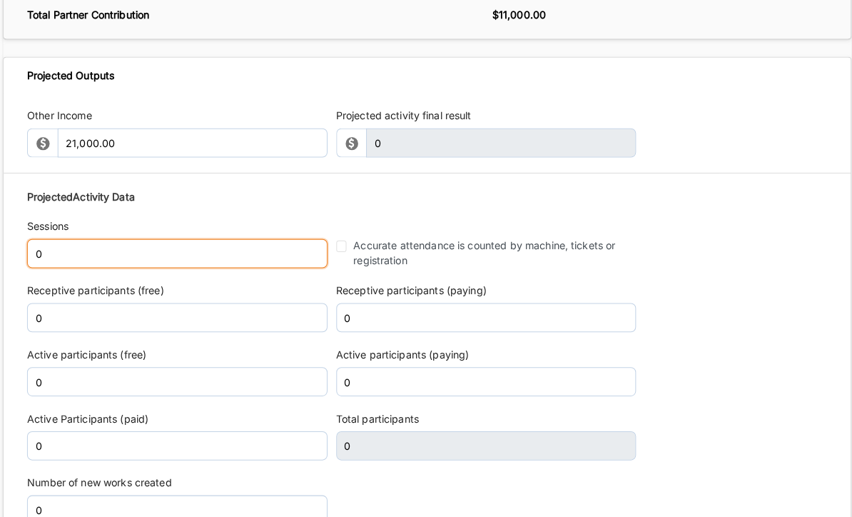
click at [80, 237] on input "0" at bounding box center [181, 249] width 295 height 29
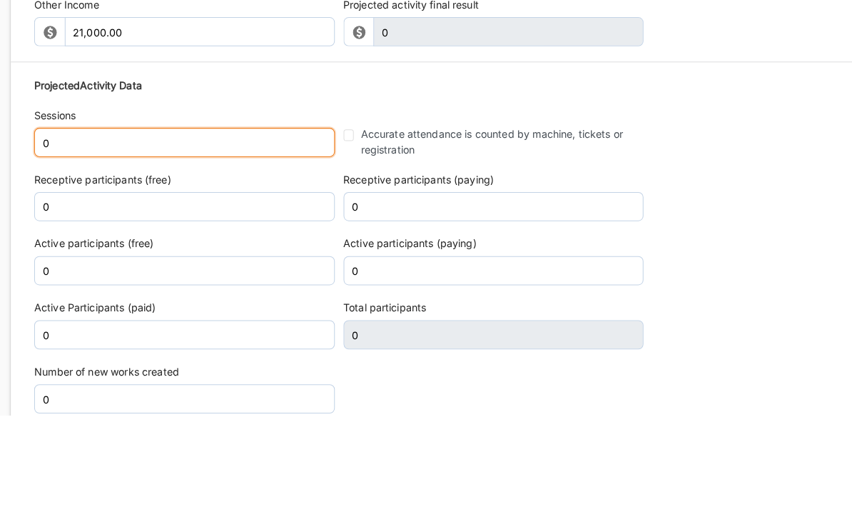
click at [112, 235] on input "0" at bounding box center [181, 249] width 295 height 29
click at [101, 235] on input "0" at bounding box center [181, 249] width 295 height 29
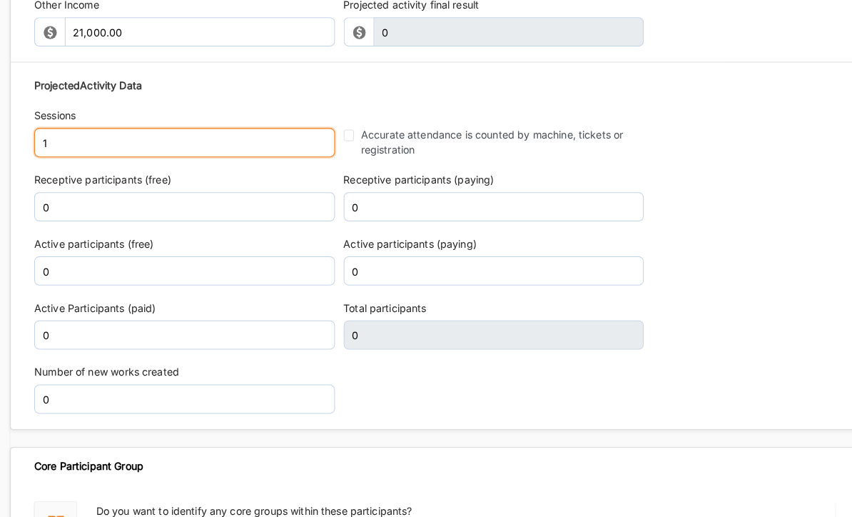
type input "1"
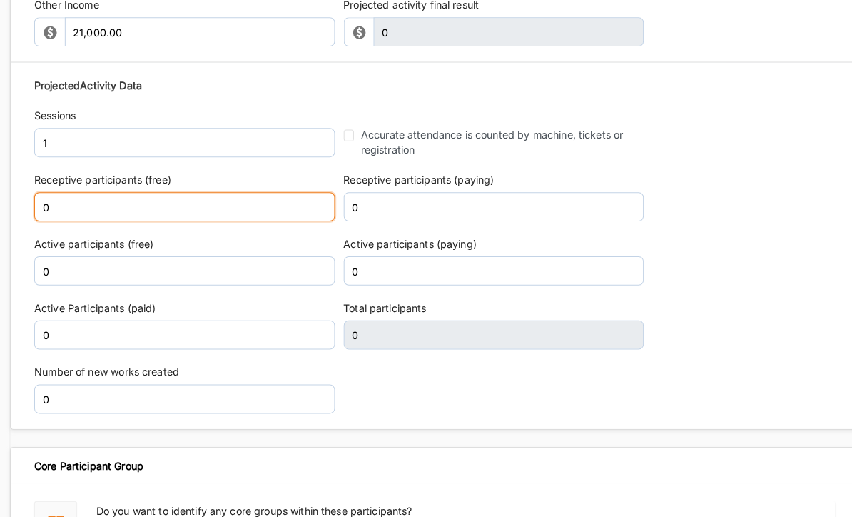
click at [128, 198] on input "0" at bounding box center [181, 212] width 295 height 29
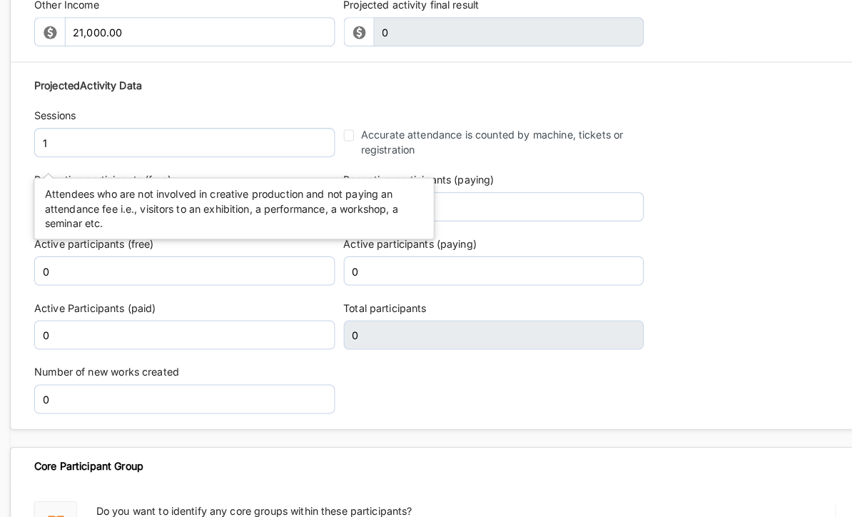
click at [131, 158] on div "Projected Activity Data Sessions 1 Accurate attendance is counted by machine, t…" at bounding box center [426, 251] width 785 height 343
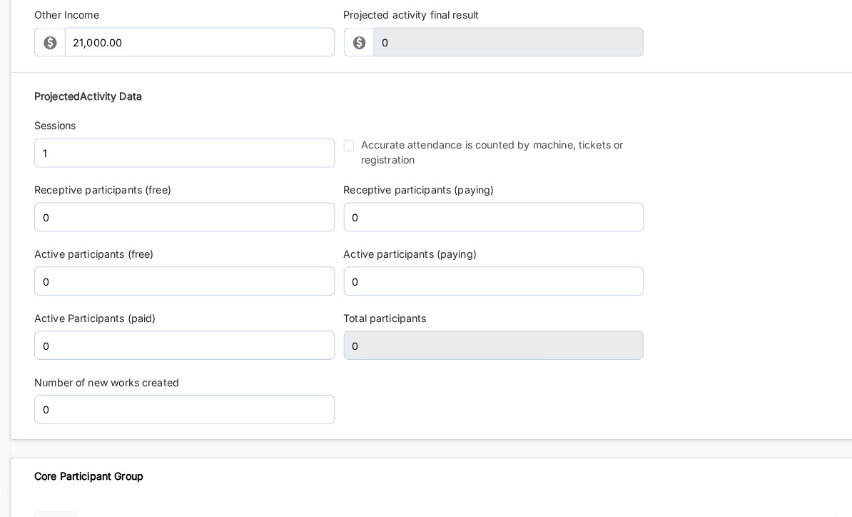
click at [125, 189] on label "Receptive participants (free)" at bounding box center [181, 196] width 295 height 14
click at [129, 189] on label "Receptive participants (free)" at bounding box center [181, 196] width 295 height 14
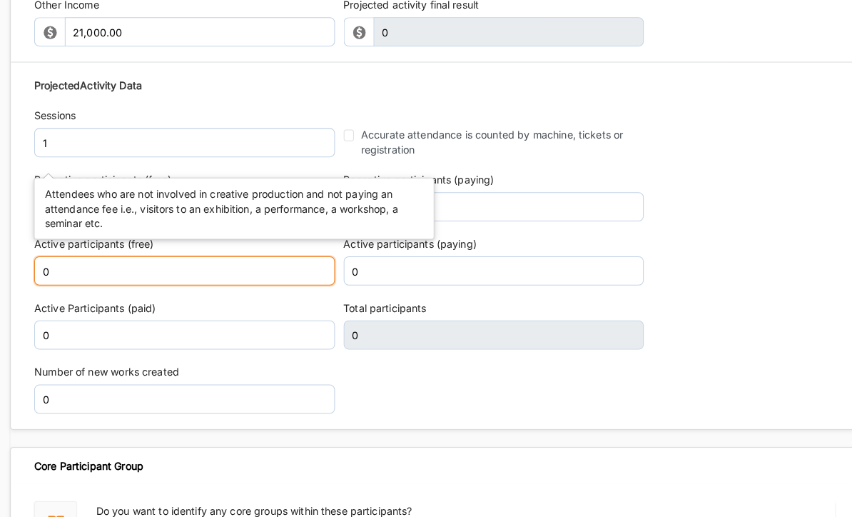
click at [191, 261] on input "0" at bounding box center [181, 275] width 295 height 29
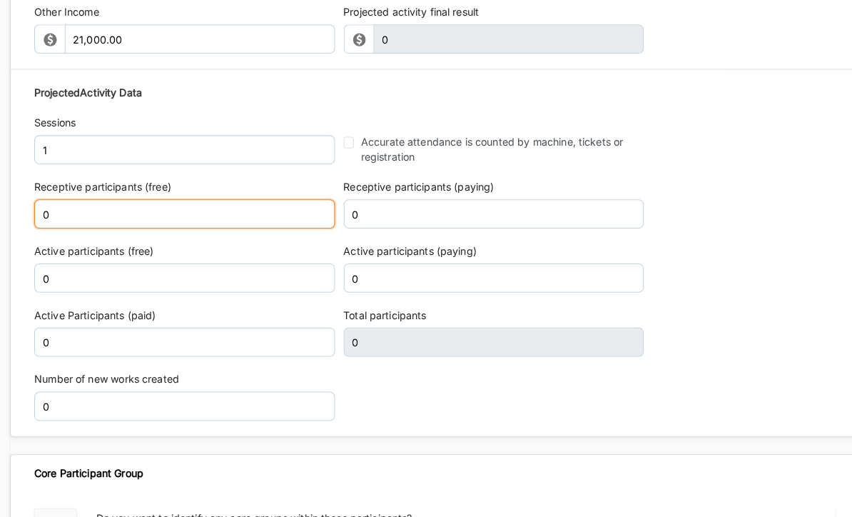
click at [67, 195] on input "0" at bounding box center [181, 209] width 295 height 29
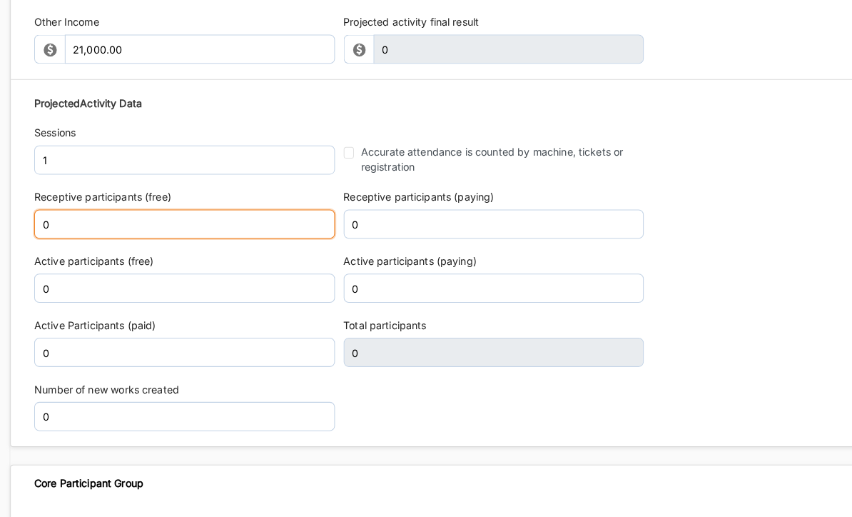
scroll to position [2037, 0]
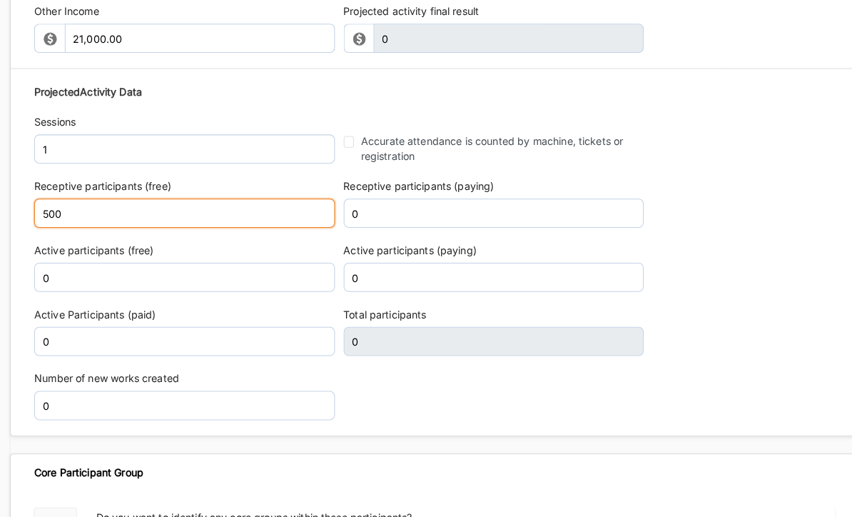
type input "500"
click at [108, 226] on div "Projected Activity Data Sessions 1 Accurate attendance is counted by machine, t…" at bounding box center [426, 247] width 785 height 343
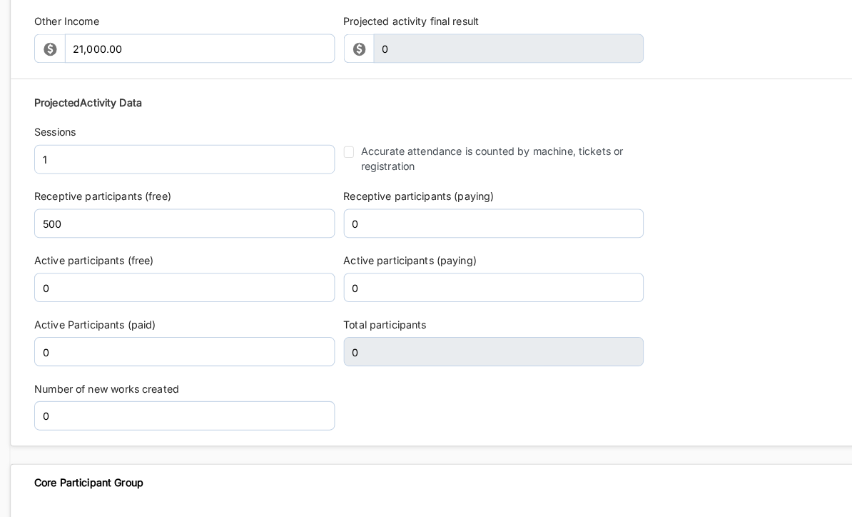
click at [100, 248] on label "Active participants (free)" at bounding box center [181, 255] width 295 height 14
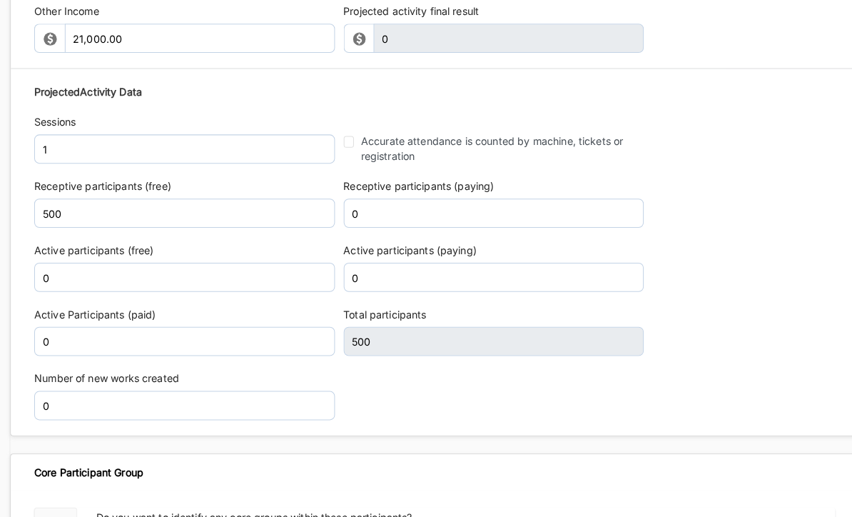
type input "500"
click at [58, 238] on label "Active participants (free)" at bounding box center [181, 245] width 295 height 14
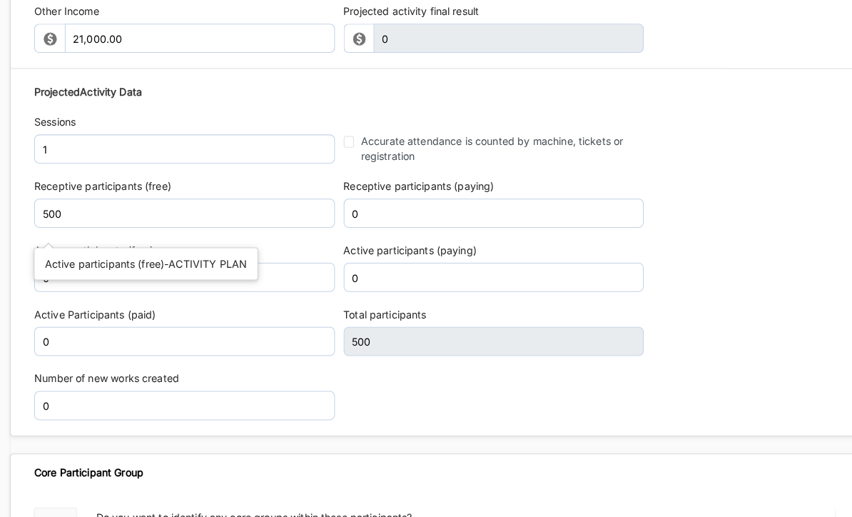
click at [111, 176] on label "Receptive participants (free)" at bounding box center [181, 183] width 295 height 14
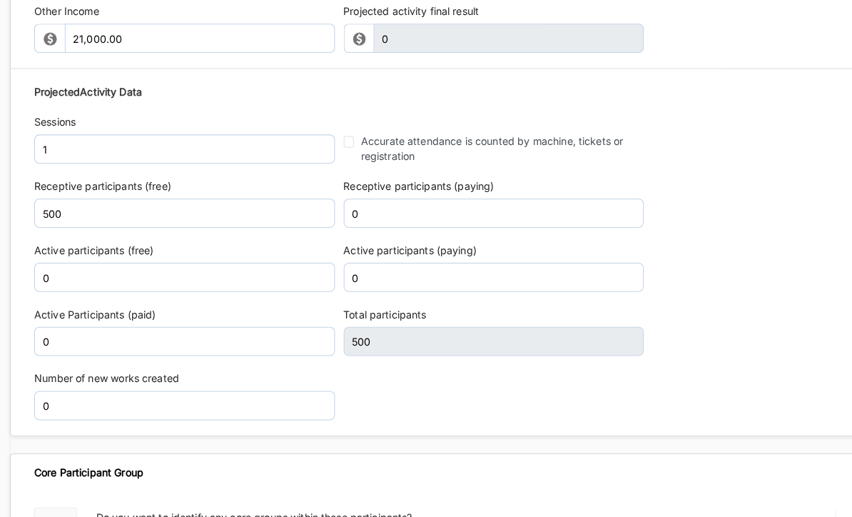
click at [124, 176] on label "Receptive participants (free)" at bounding box center [181, 183] width 295 height 14
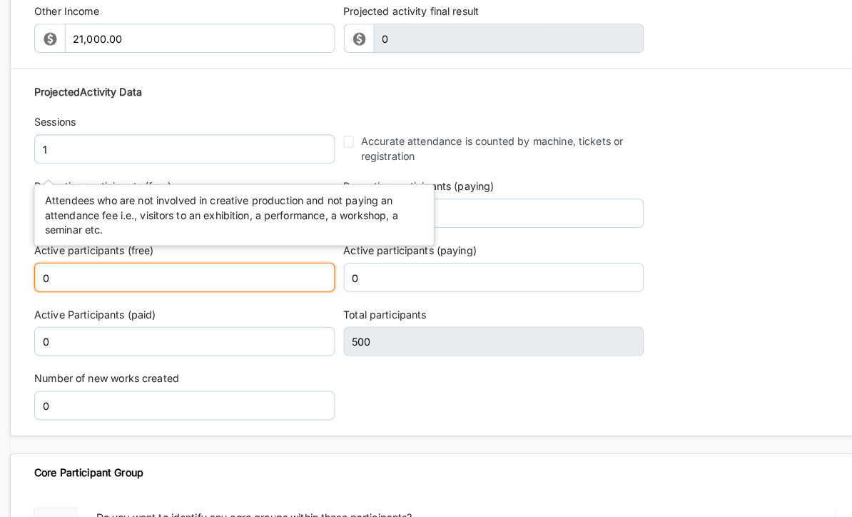
click at [151, 258] on input "0" at bounding box center [181, 272] width 295 height 29
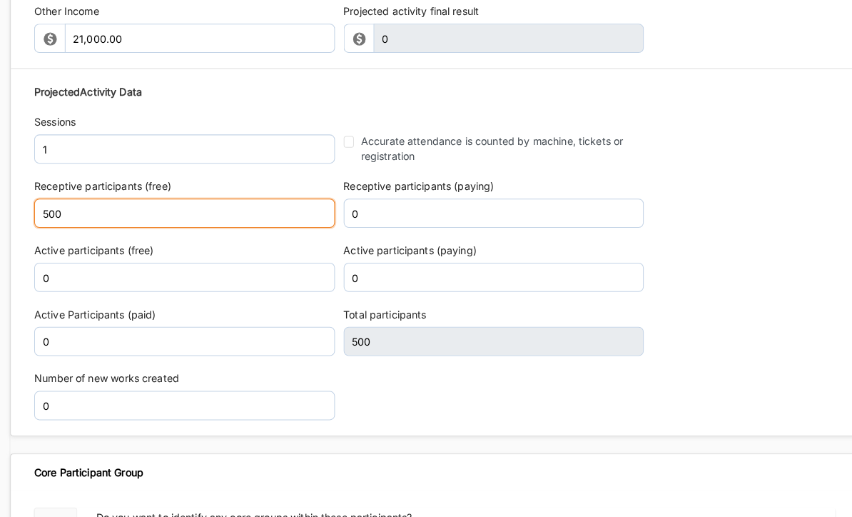
click at [85, 195] on input "500" at bounding box center [181, 209] width 295 height 29
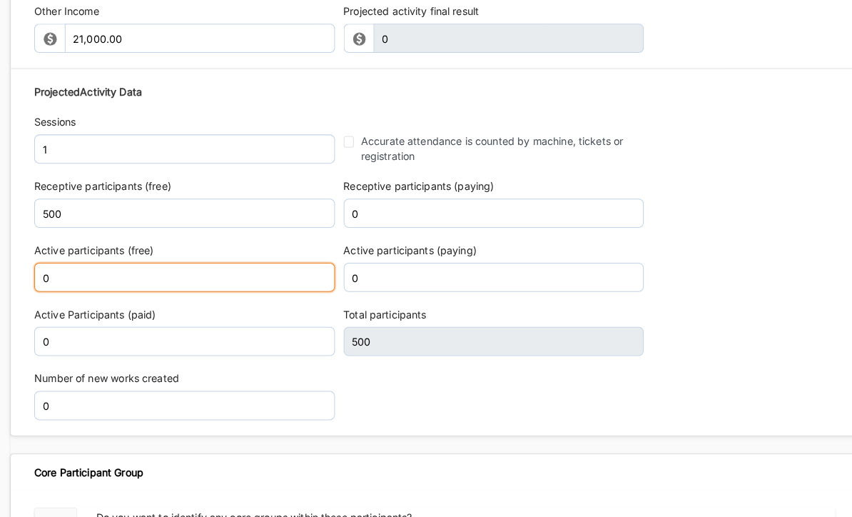
click at [91, 263] on input "0" at bounding box center [181, 272] width 295 height 29
type input "150"
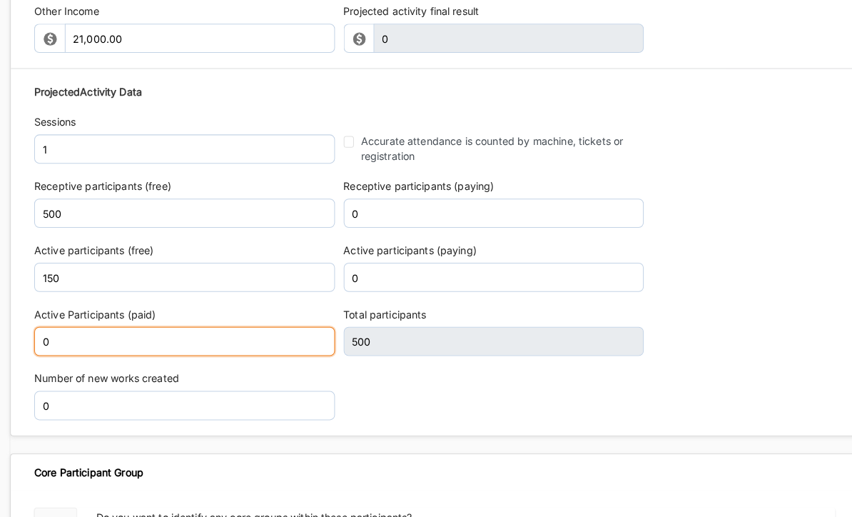
click at [116, 320] on input "0" at bounding box center [181, 334] width 295 height 29
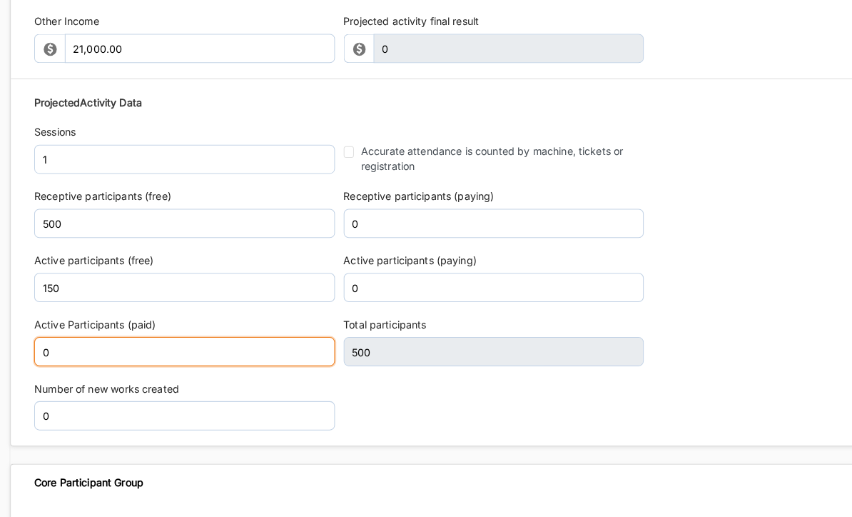
type input "650"
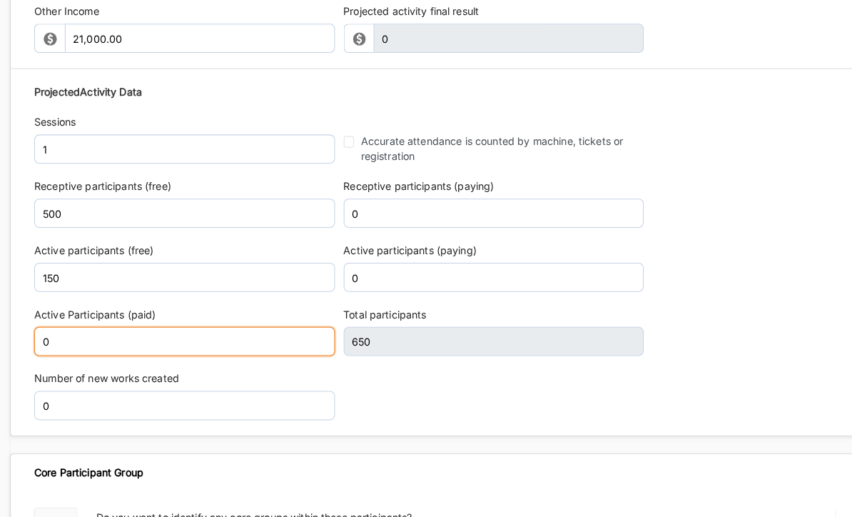
scroll to position [2035, 0]
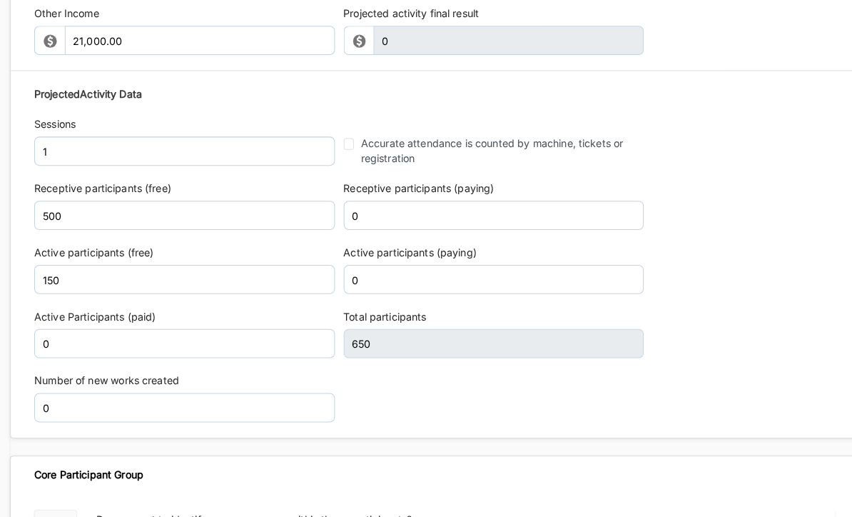
click at [98, 290] on div "Projected Activity Data Sessions 1 Accurate attendance is counted by machine, t…" at bounding box center [426, 249] width 785 height 343
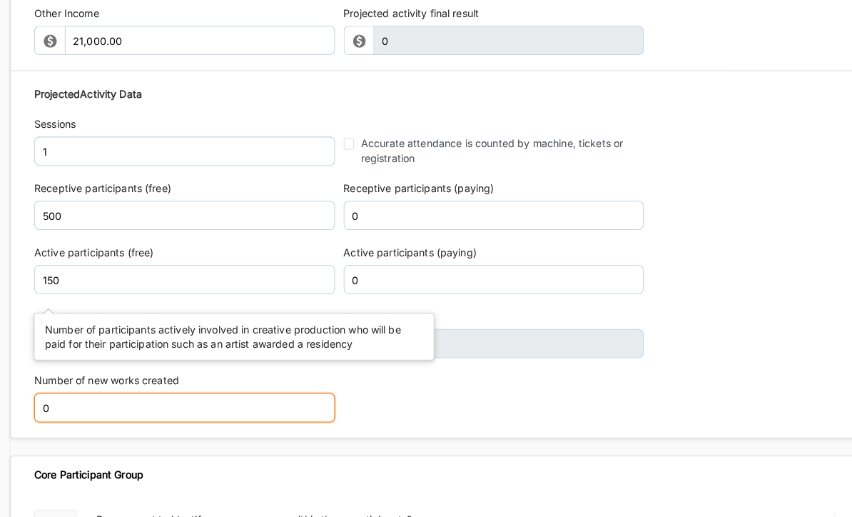
click at [119, 385] on input "0" at bounding box center [181, 399] width 295 height 29
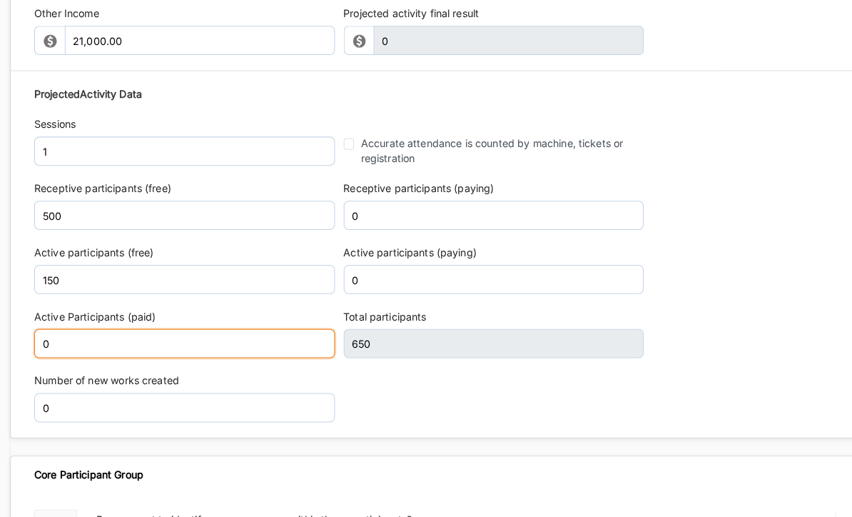
click at [132, 323] on input "0" at bounding box center [181, 337] width 295 height 29
type input "30"
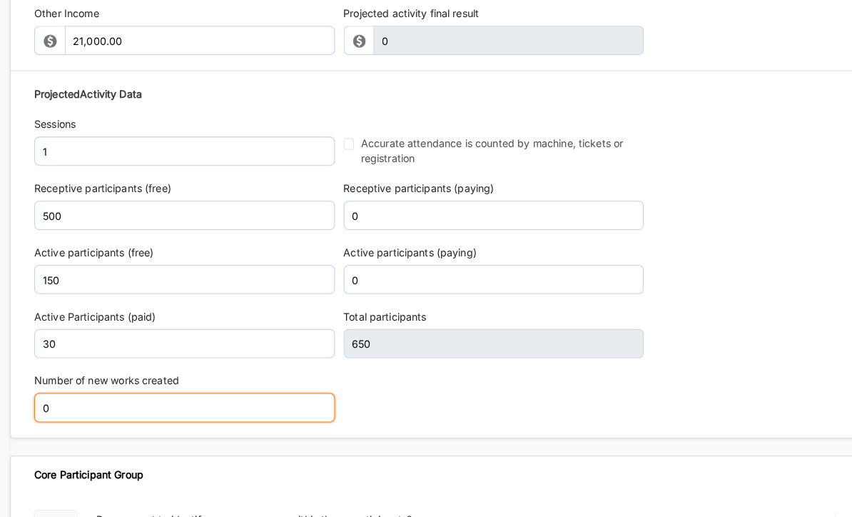
click at [90, 385] on input "0" at bounding box center [181, 399] width 295 height 29
type input "680"
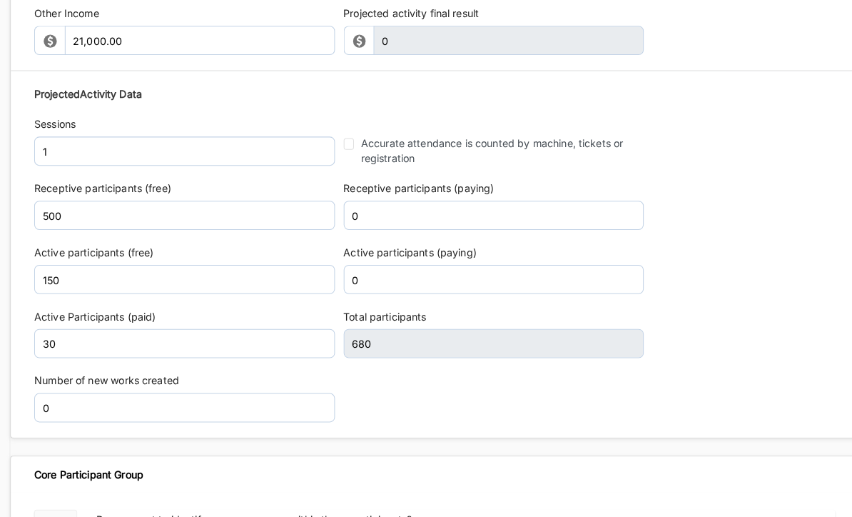
click at [136, 354] on div "Projected Activity Data Sessions 1 Accurate attendance is counted by machine, t…" at bounding box center [426, 249] width 785 height 343
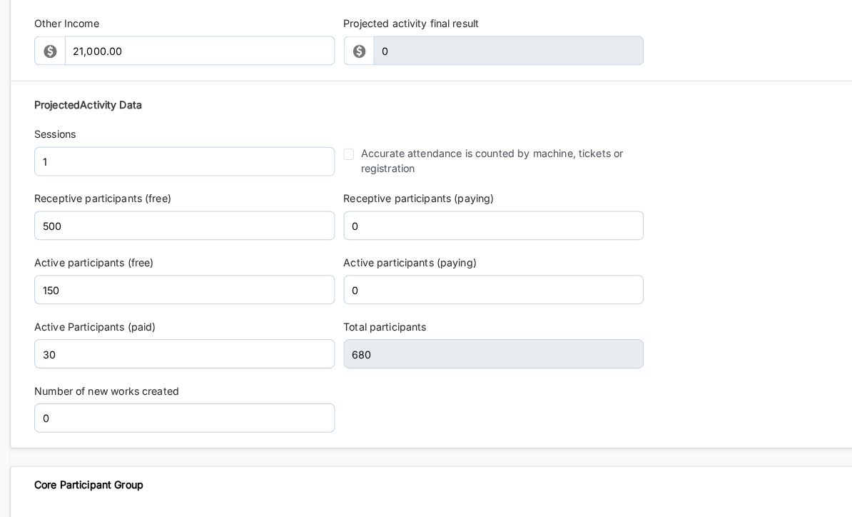
click at [60, 376] on label "Number of new works created" at bounding box center [181, 383] width 295 height 14
click at [37, 376] on label "Number of new works created" at bounding box center [181, 383] width 295 height 14
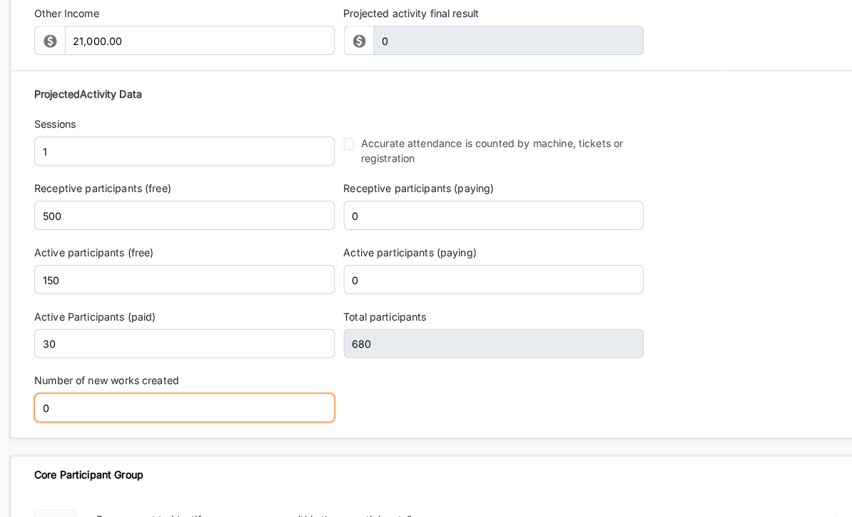
click at [70, 385] on input "0" at bounding box center [181, 399] width 295 height 29
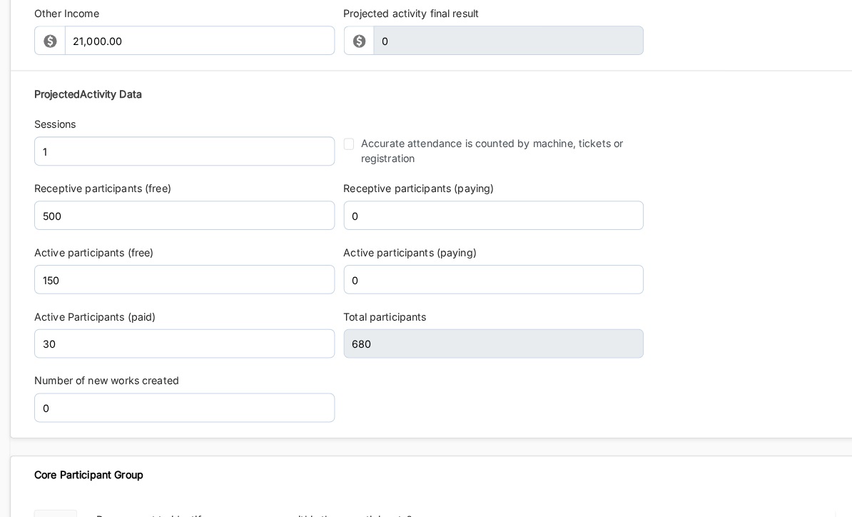
click at [69, 357] on div "Projected Activity Data Sessions 1 Accurate attendance is counted by machine, t…" at bounding box center [426, 249] width 785 height 343
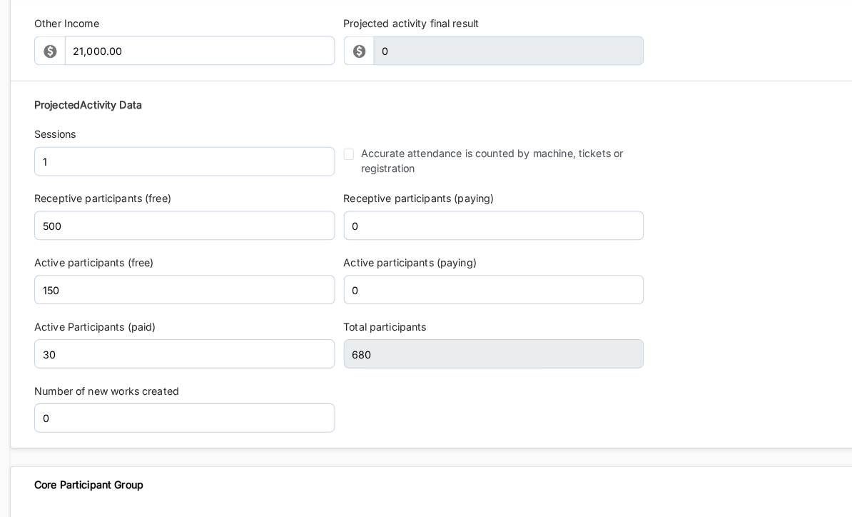
click at [71, 376] on label "Number of new works created" at bounding box center [181, 383] width 295 height 14
click at [60, 395] on input "0" at bounding box center [181, 409] width 295 height 29
click at [166, 376] on label "Number of new works created" at bounding box center [181, 383] width 295 height 14
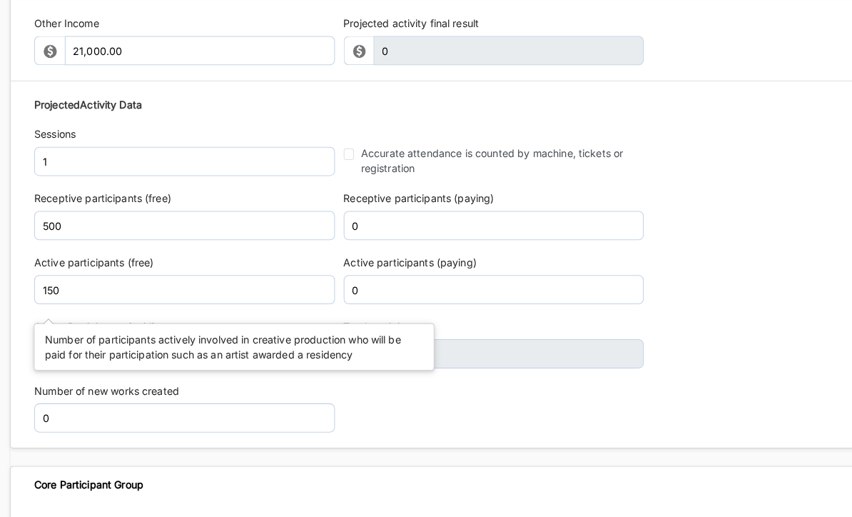
click at [205, 313] on label "Active Participants (paid)" at bounding box center [181, 320] width 295 height 14
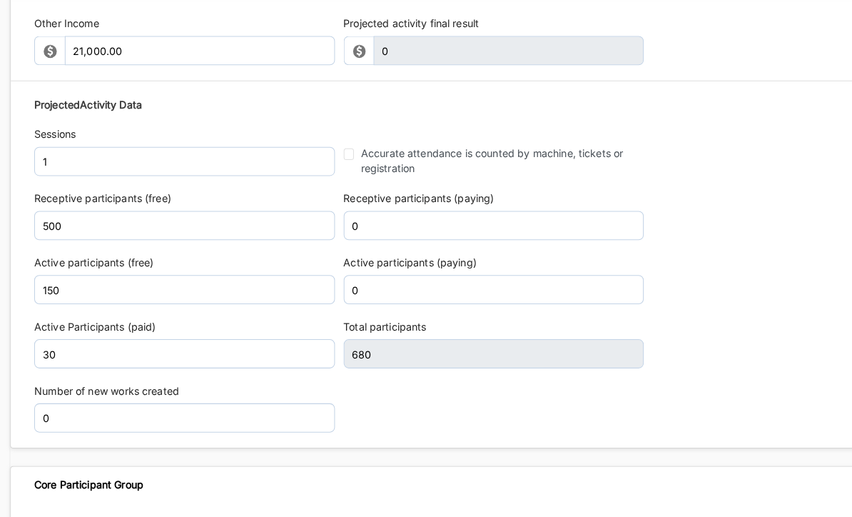
click at [113, 376] on label "Number of new works created" at bounding box center [181, 383] width 295 height 14
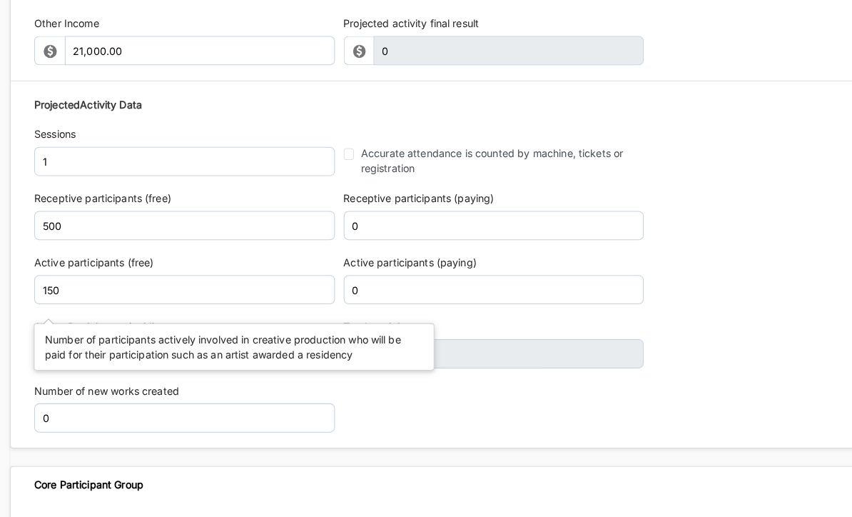
click at [123, 313] on label "Active Participants (paid)" at bounding box center [181, 320] width 295 height 14
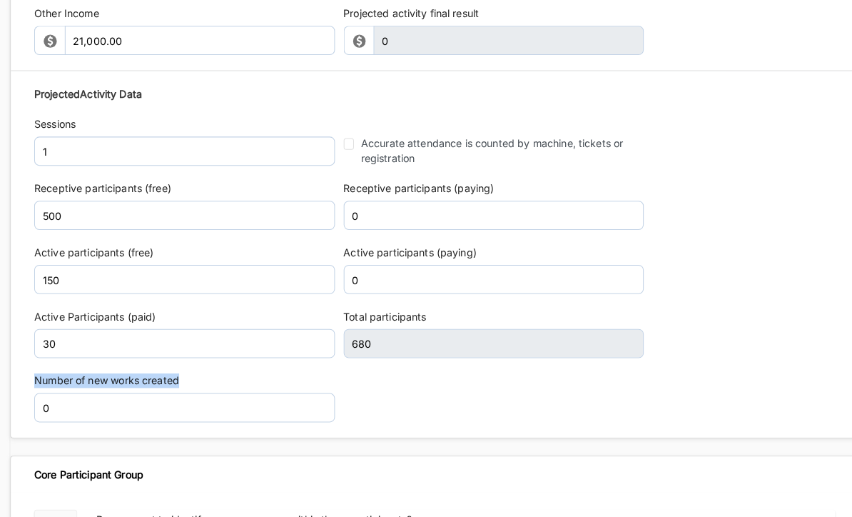
click at [261, 366] on div "Number of new works created 0" at bounding box center [181, 390] width 295 height 48
click at [78, 366] on label "Number of new works created" at bounding box center [181, 373] width 295 height 14
click at [88, 366] on label "Number of new works created" at bounding box center [181, 373] width 295 height 14
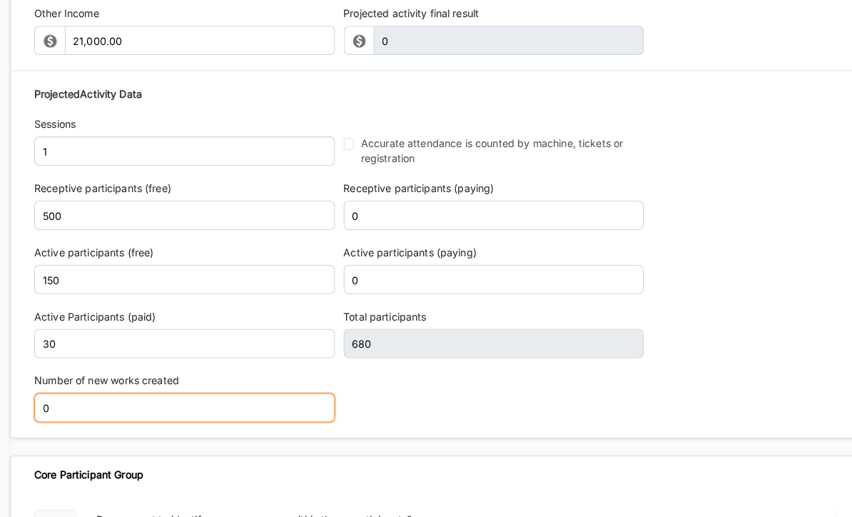
click at [77, 385] on input "0" at bounding box center [181, 399] width 295 height 29
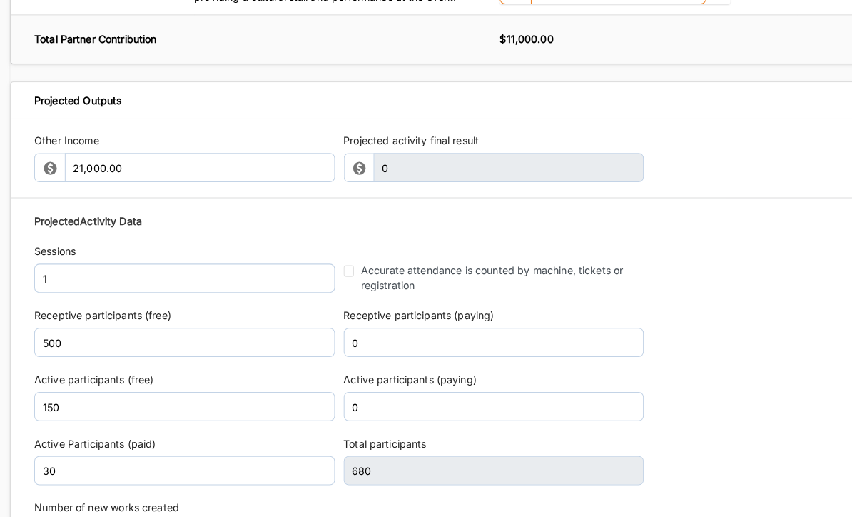
scroll to position [1910, 0]
type input "10"
click at [433, 131] on label "Projected activity final result" at bounding box center [484, 138] width 295 height 14
click at [439, 131] on label "Projected activity final result" at bounding box center [484, 138] width 295 height 14
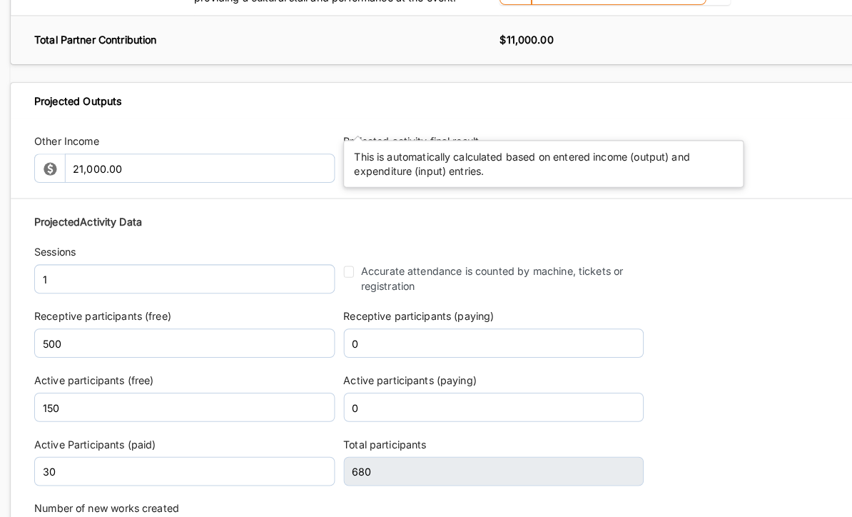
click at [340, 260] on input "Accurate attendance is counted by machine, tickets or registration" at bounding box center [342, 265] width 10 height 11
checkbox input "true"
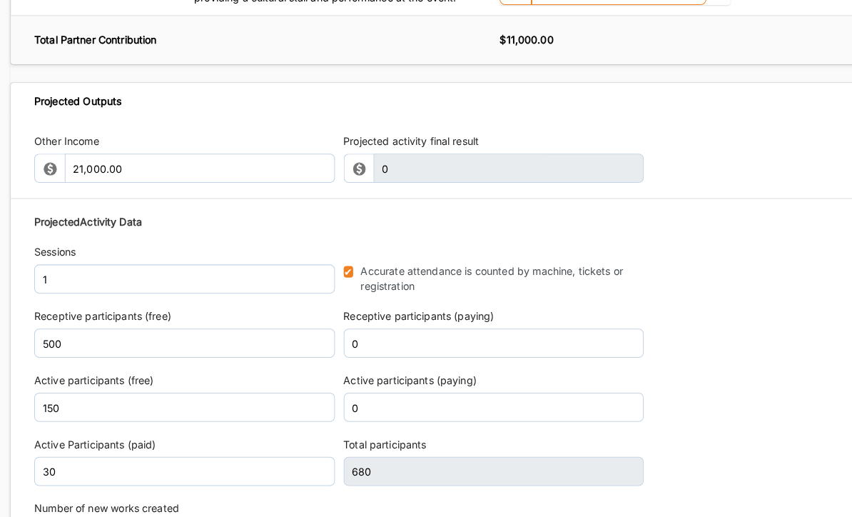
click at [415, 303] on label "Receptive participants (paying)" at bounding box center [484, 310] width 295 height 14
click at [427, 303] on label "Receptive participants (paying)" at bounding box center [484, 310] width 295 height 14
click at [710, 310] on div "Projected Activity Data Sessions 1 Accurate attendance is counted by machine, t…" at bounding box center [426, 374] width 785 height 343
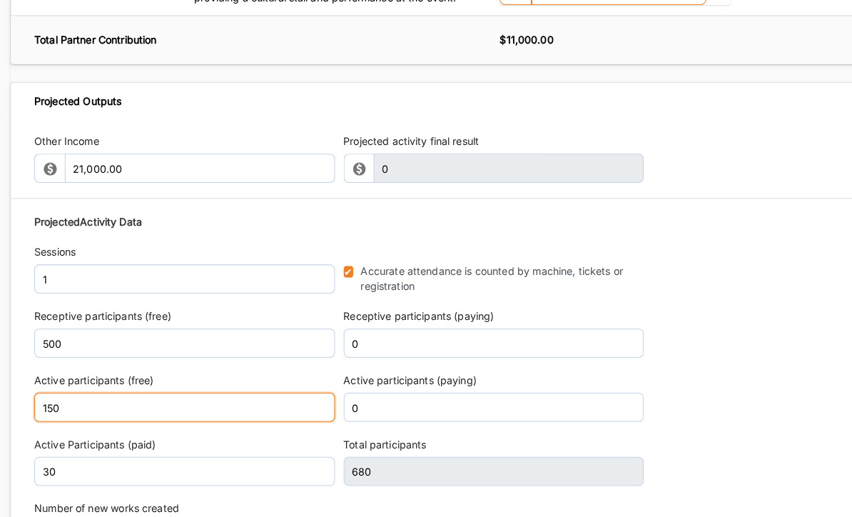
click at [70, 385] on input "150" at bounding box center [181, 399] width 295 height 29
type input "100"
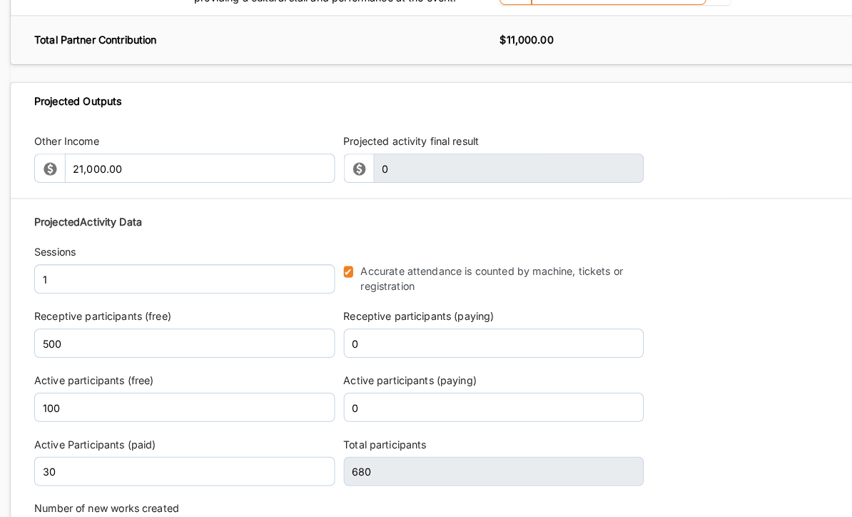
click at [418, 505] on div "Projected Activity Data Sessions 1 Accurate attendance is counted by machine, t…" at bounding box center [426, 374] width 785 height 343
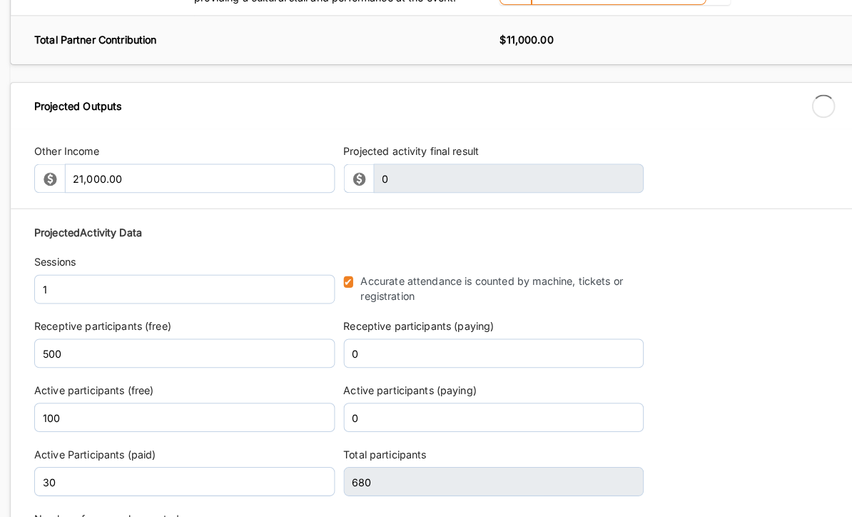
type input "630"
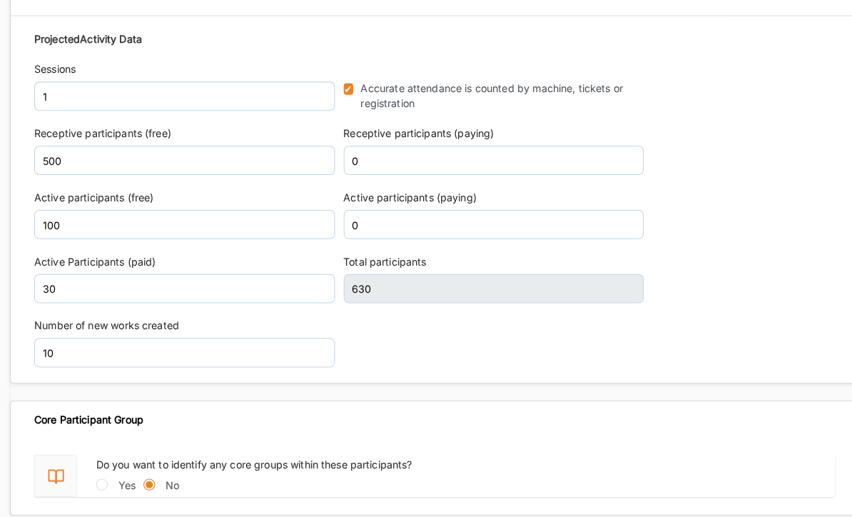
scroll to position [2089, 0]
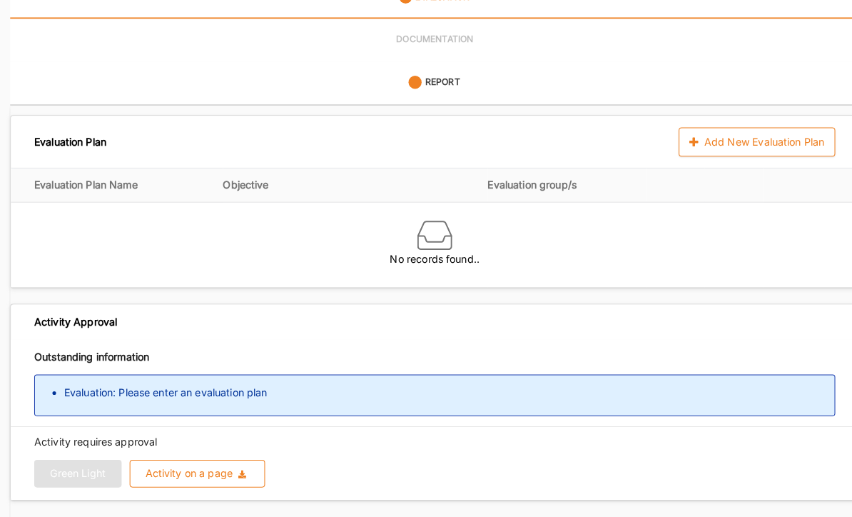
click at [273, 375] on div "Evaluation: Please enter an evaluation plan" at bounding box center [426, 387] width 785 height 41
click at [163, 377] on li "Evaluation: Please enter an evaluation plan" at bounding box center [440, 384] width 755 height 14
click at [745, 125] on div "Add New Evaluation Plan" at bounding box center [741, 139] width 153 height 29
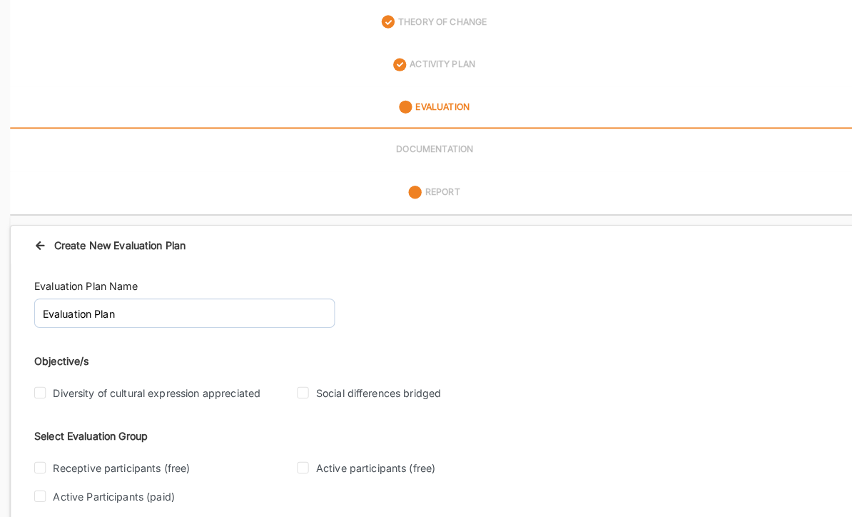
scroll to position [203, 0]
click at [34, 379] on input "Diversity of cultural expression appreciated" at bounding box center [39, 384] width 11 height 11
checkbox input "true"
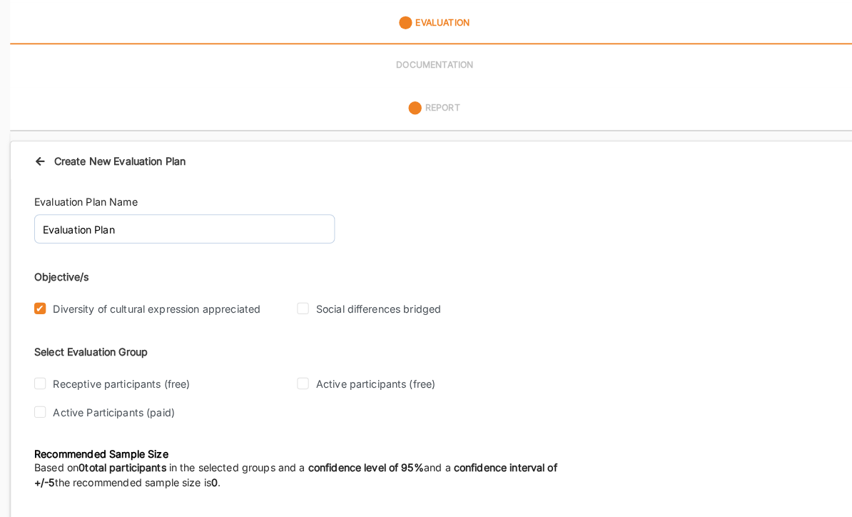
scroll to position [285, 0]
click at [295, 297] on input "Social differences bridged" at bounding box center [296, 302] width 11 height 11
checkbox input "true"
click at [44, 370] on input "Receptive participants (free)" at bounding box center [39, 375] width 11 height 11
checkbox input "true"
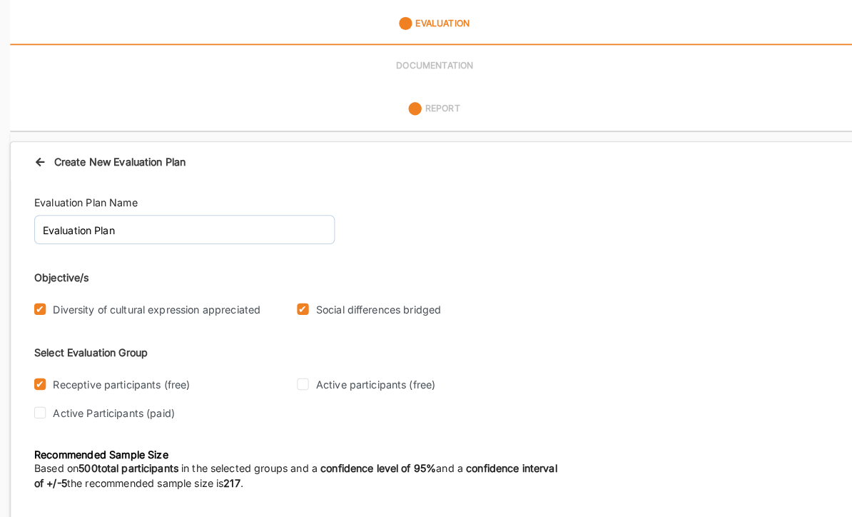
click at [295, 370] on input "Active participants (free)" at bounding box center [296, 375] width 11 height 11
checkbox input "true"
click at [39, 398] on input "Active Participants (paid)" at bounding box center [39, 403] width 11 height 11
checkbox input "true"
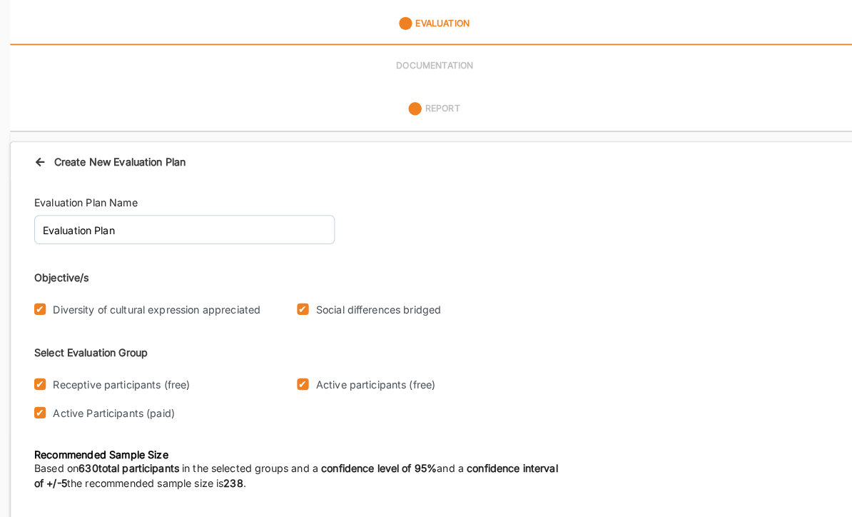
radio input "true"
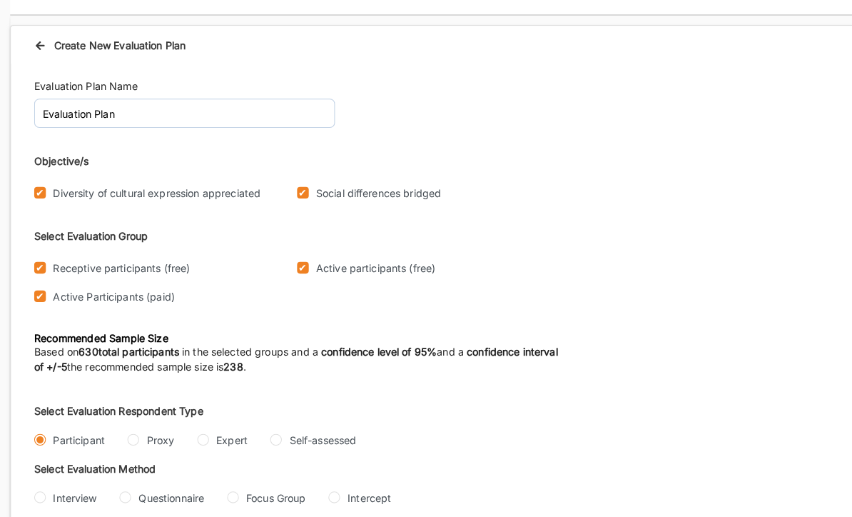
scroll to position [400, 0]
click at [42, 481] on input "Interview" at bounding box center [39, 486] width 11 height 11
radio input "true"
click at [128, 481] on input "Questionnaire" at bounding box center [122, 486] width 11 height 11
radio input "true"
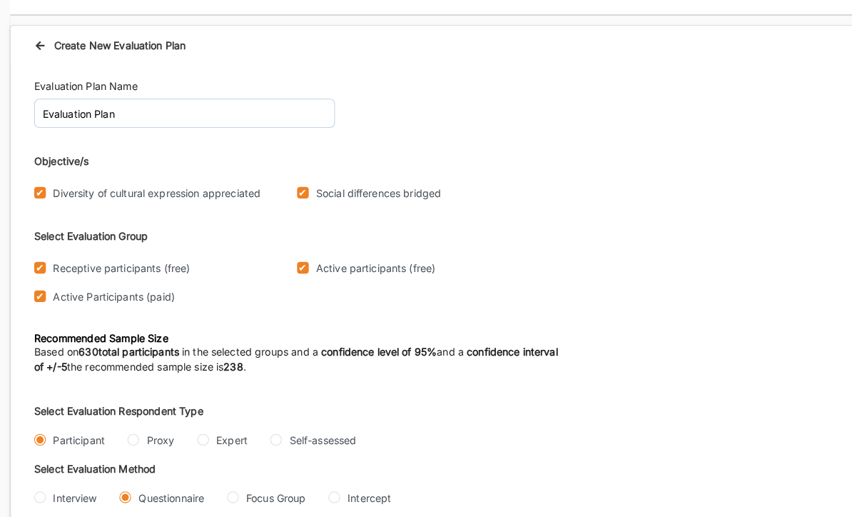
radio input "true"
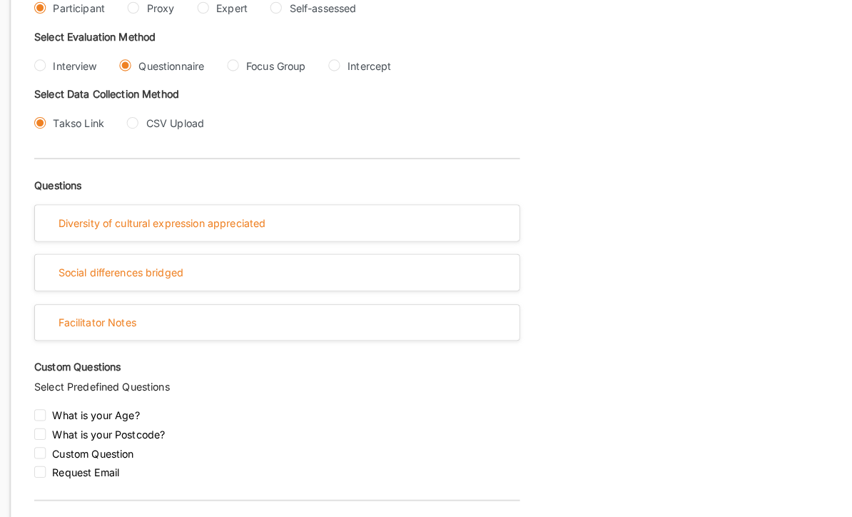
scroll to position [823, 0]
click at [397, 201] on div "Diversity of cultural expression appreciated" at bounding box center [271, 218] width 475 height 35
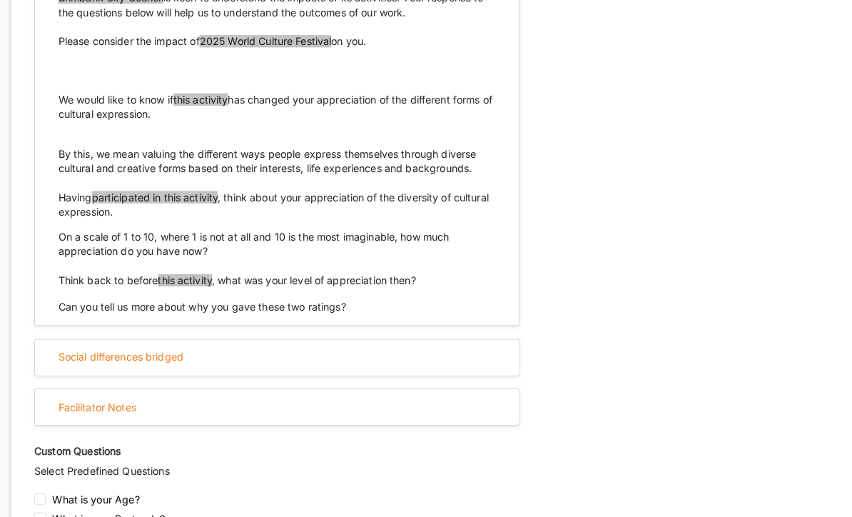
scroll to position [1085, 0]
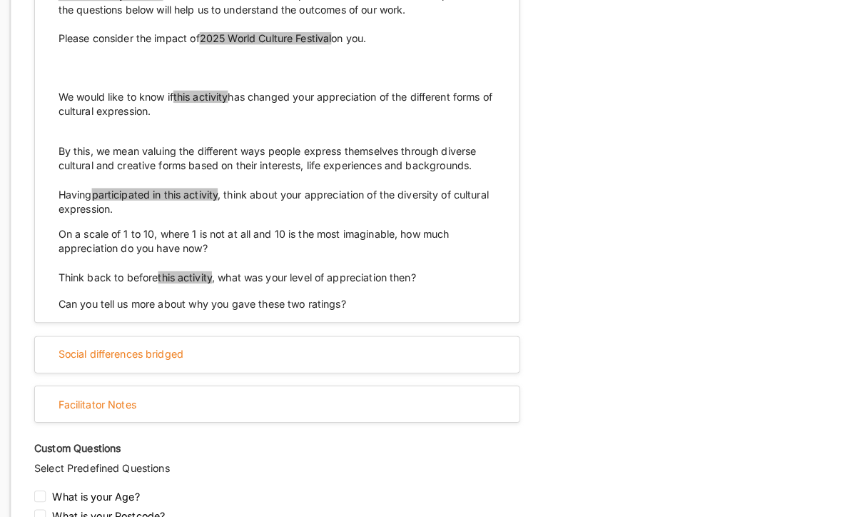
click at [320, 290] on div "Can you tell us more about why you gave these two ratings?" at bounding box center [271, 297] width 429 height 14
click at [285, 330] on div "Social differences bridged" at bounding box center [271, 347] width 475 height 35
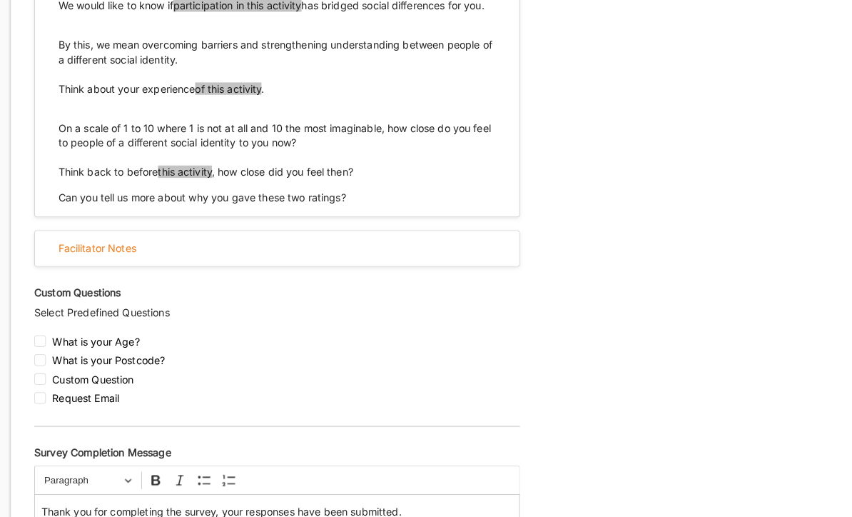
scroll to position [1464, 0]
click at [382, 227] on div "Facilitator Notes" at bounding box center [271, 244] width 475 height 35
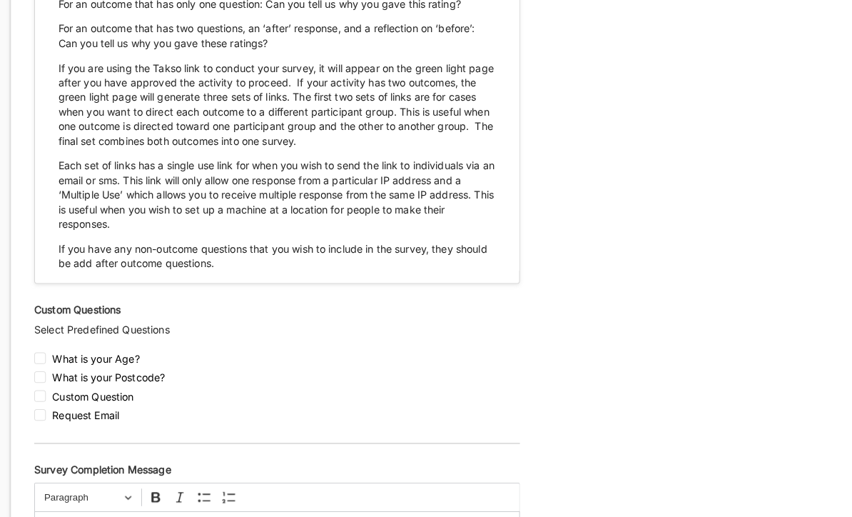
scroll to position [1861, 0]
click at [43, 401] on input "checkbox" at bounding box center [39, 406] width 11 height 11
checkbox input "true"
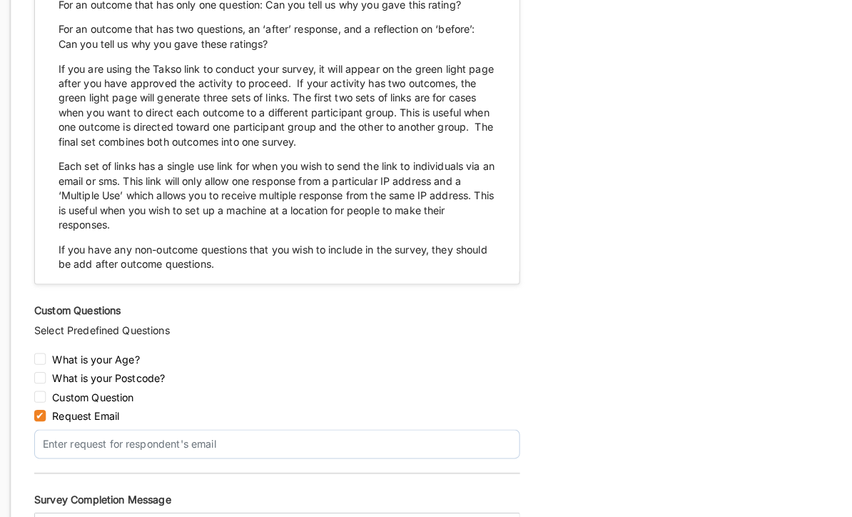
click at [43, 345] on input "checkbox" at bounding box center [39, 350] width 11 height 11
checkbox input "true"
click at [44, 364] on input "checkbox" at bounding box center [39, 369] width 11 height 11
checkbox input "true"
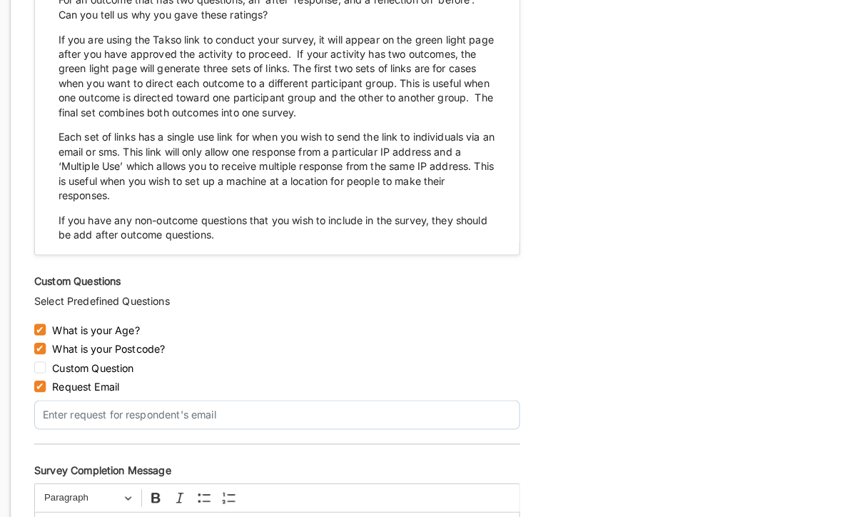
scroll to position [1890, 0]
click at [248, 392] on input "text" at bounding box center [272, 406] width 476 height 29
click at [45, 372] on input "checkbox" at bounding box center [39, 377] width 11 height 11
checkbox input "false"
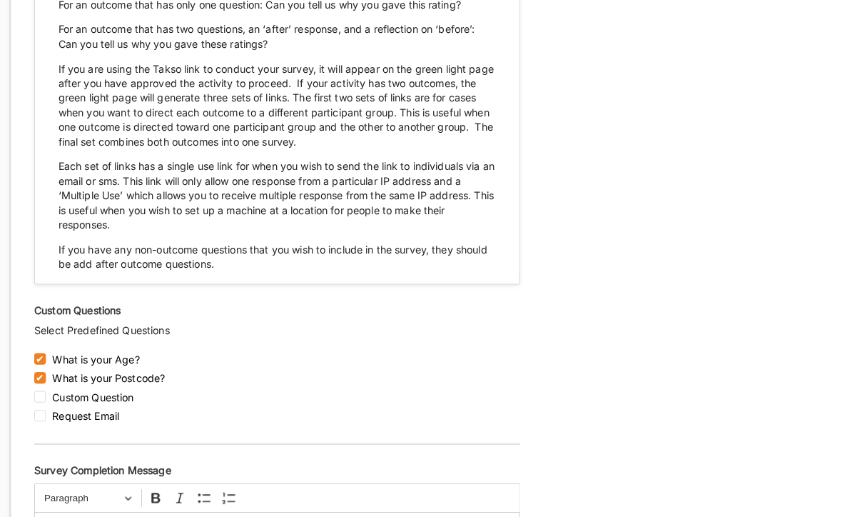
scroll to position [1861, 0]
click at [43, 382] on input "checkbox" at bounding box center [39, 387] width 11 height 11
checkbox input "true"
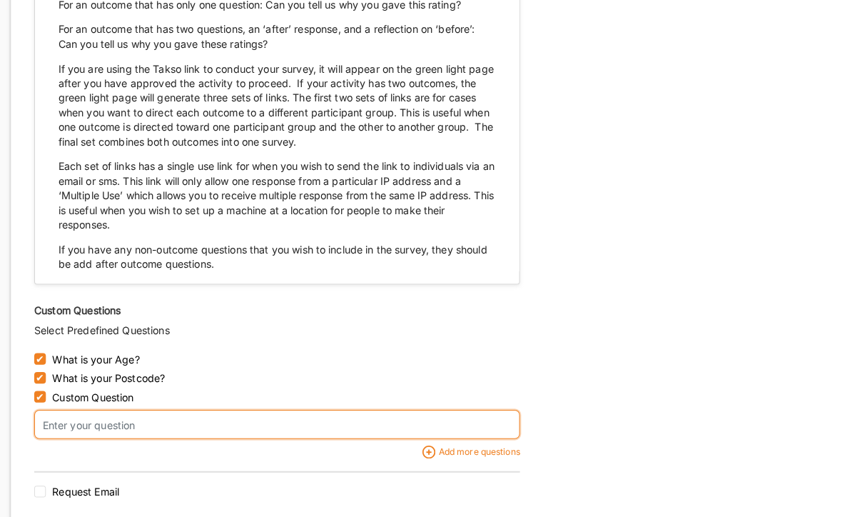
click at [145, 401] on input "text" at bounding box center [272, 415] width 476 height 29
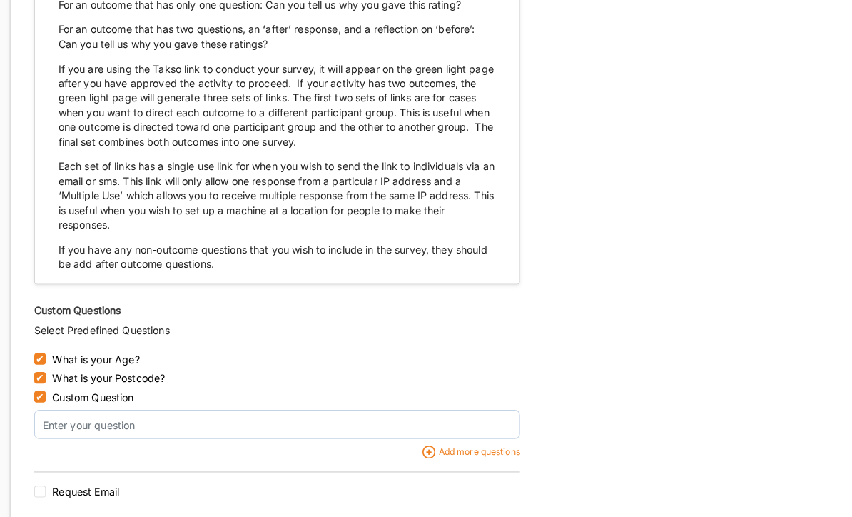
click at [39, 364] on input "checkbox" at bounding box center [39, 369] width 11 height 11
checkbox input "false"
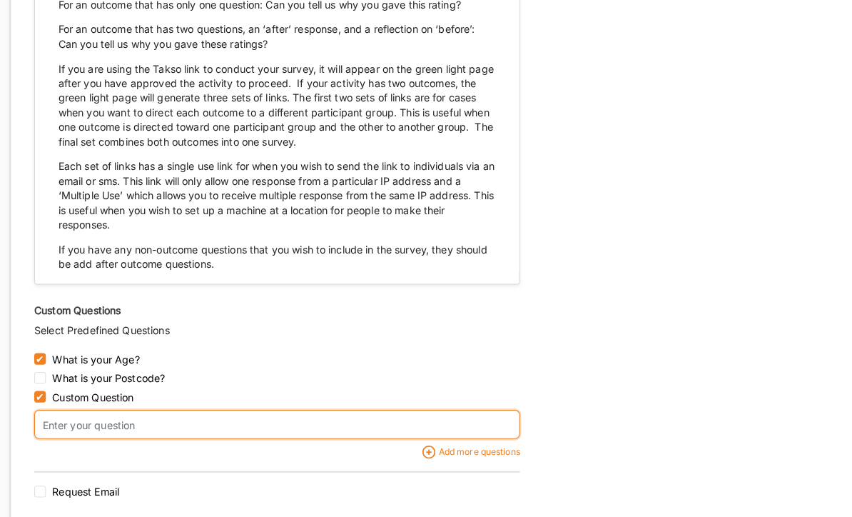
click at [115, 401] on input "text" at bounding box center [272, 415] width 476 height 29
type input "h"
type input "How did you come to know about this event"
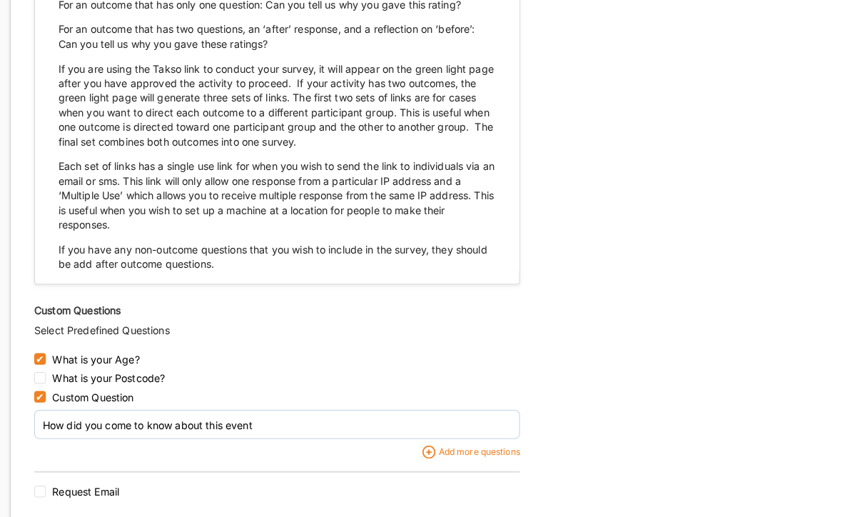
click at [306, 401] on div "What is your Age? What is your Postcode? Custom Question How did you come to kn…" at bounding box center [272, 419] width 476 height 148
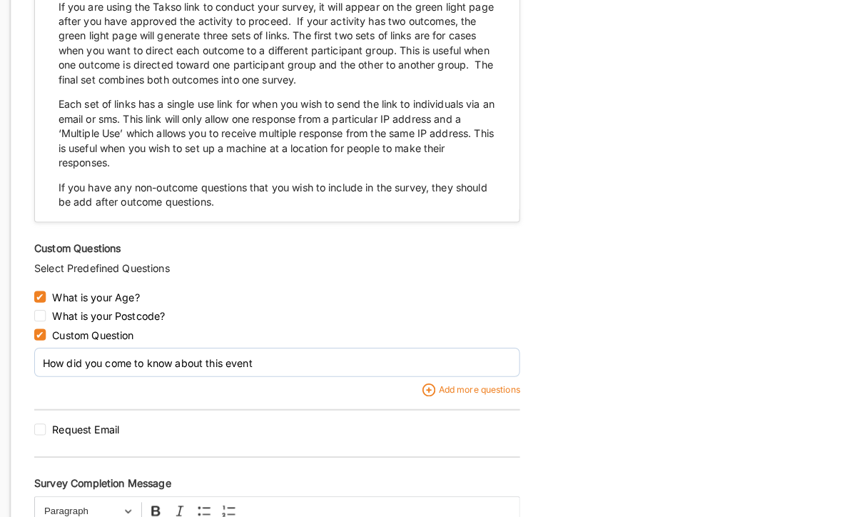
scroll to position [1922, 0]
click at [47, 303] on div "What is your Postcode?" at bounding box center [272, 312] width 476 height 19
click at [43, 303] on input "checkbox" at bounding box center [39, 308] width 11 height 11
checkbox input "true"
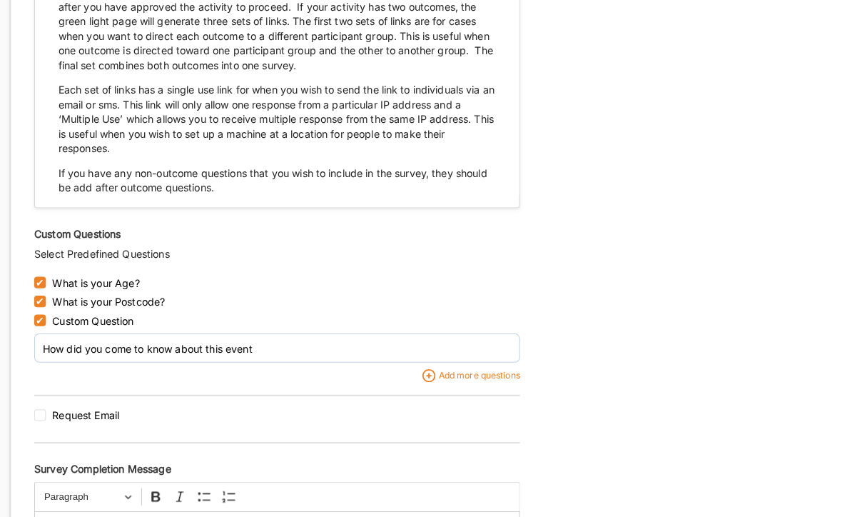
scroll to position [1935, 0]
click at [422, 362] on img at bounding box center [420, 368] width 13 height 13
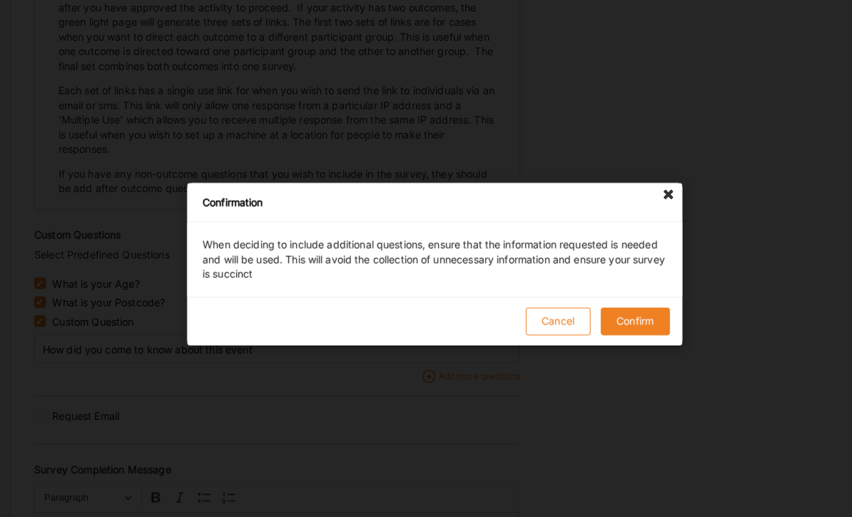
click at [617, 327] on button "Confirm" at bounding box center [623, 314] width 68 height 27
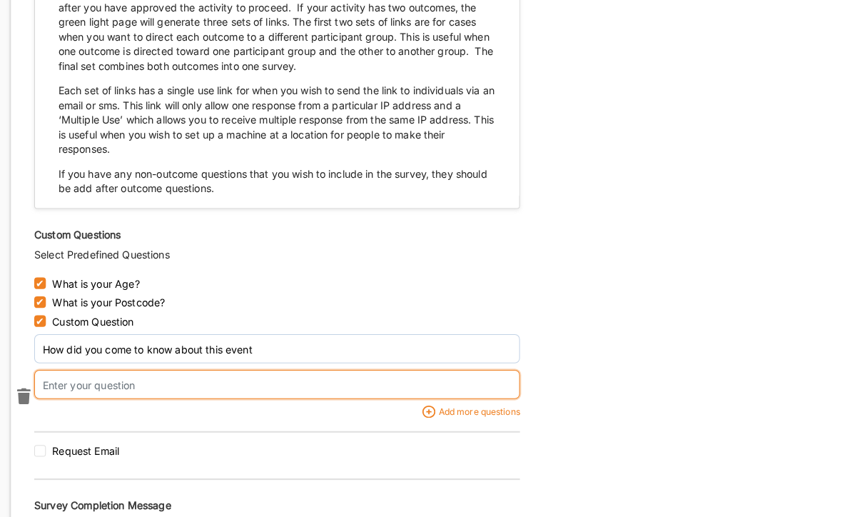
click at [151, 362] on input "text" at bounding box center [272, 376] width 476 height 29
click at [163, 362] on input "which surburb" at bounding box center [272, 376] width 476 height 29
click at [89, 362] on input "which surburb" at bounding box center [272, 376] width 476 height 29
click at [90, 362] on input "which surburb" at bounding box center [272, 376] width 476 height 29
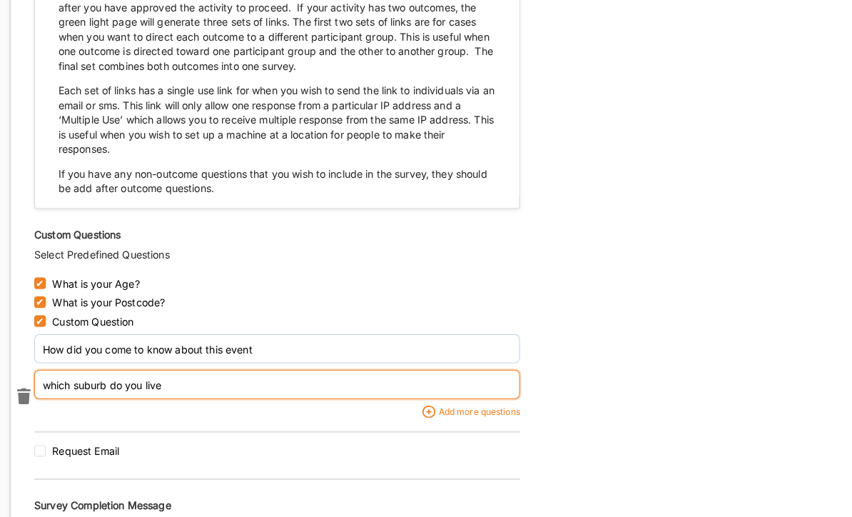
click at [251, 362] on input "which suburb do you live" at bounding box center [272, 376] width 476 height 29
type input "which suburb do you live"
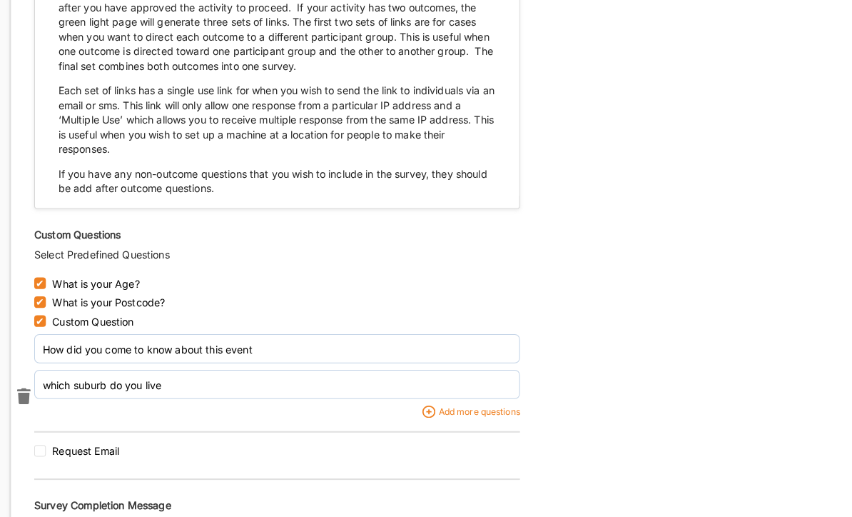
click at [266, 436] on div "Request Email" at bounding box center [272, 445] width 476 height 19
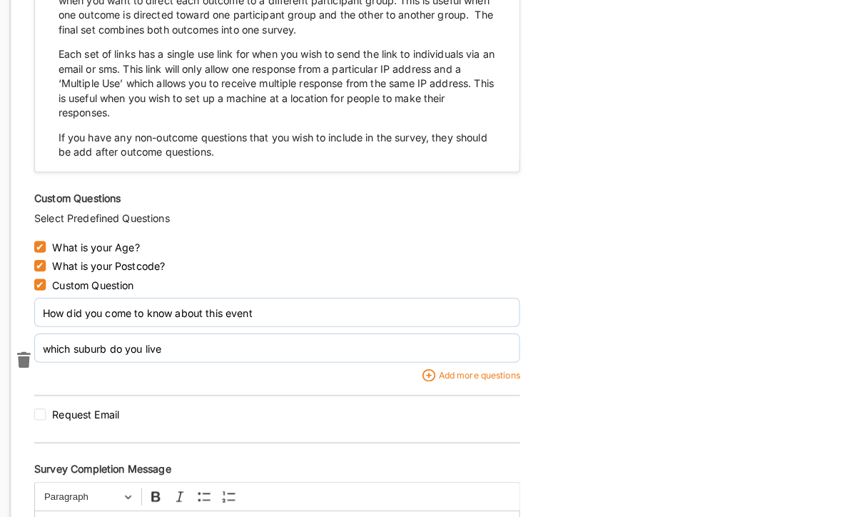
scroll to position [1969, 0]
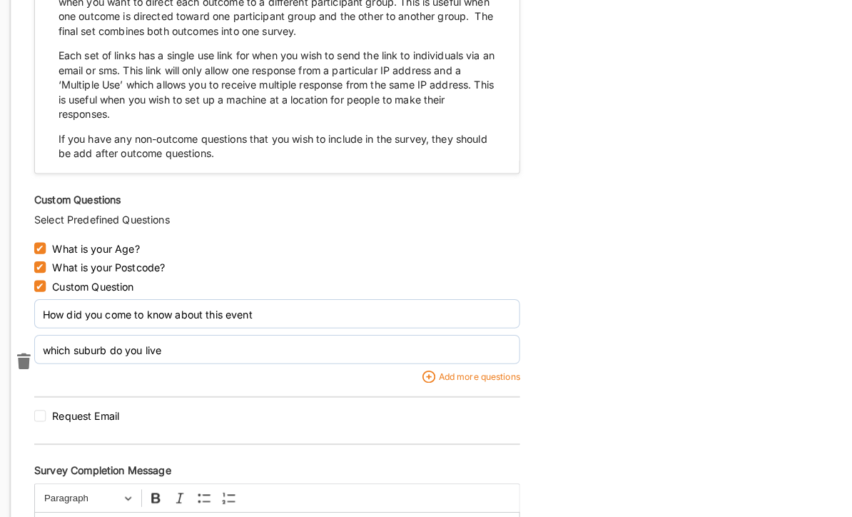
click at [44, 402] on input "checkbox" at bounding box center [39, 407] width 11 height 11
checkbox input "true"
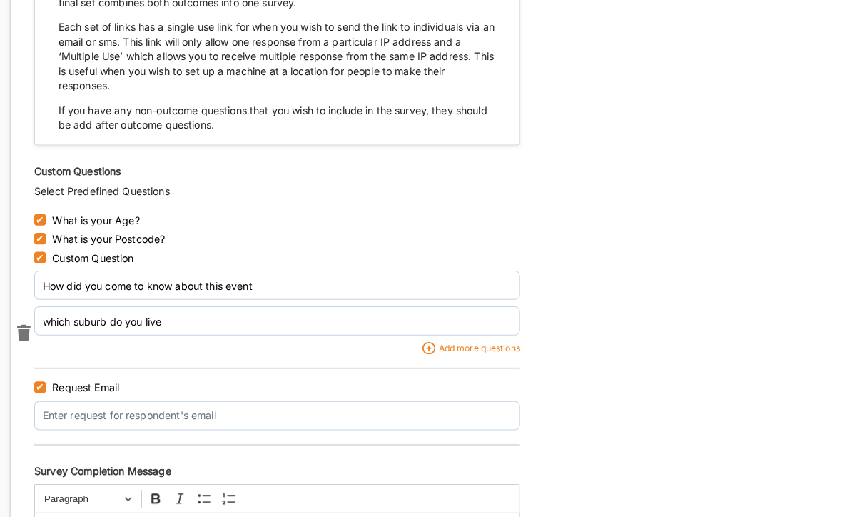
scroll to position [1997, 0]
click at [250, 392] on input "text" at bounding box center [272, 406] width 476 height 29
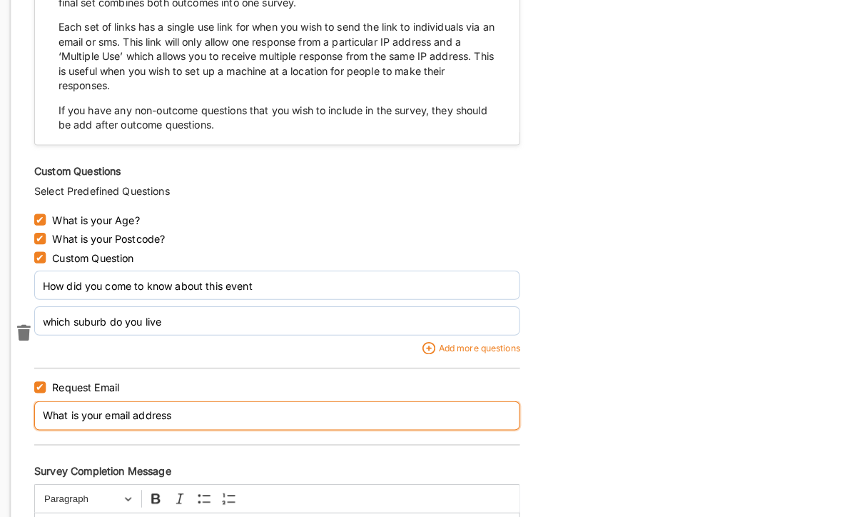
type input "What is your email address"
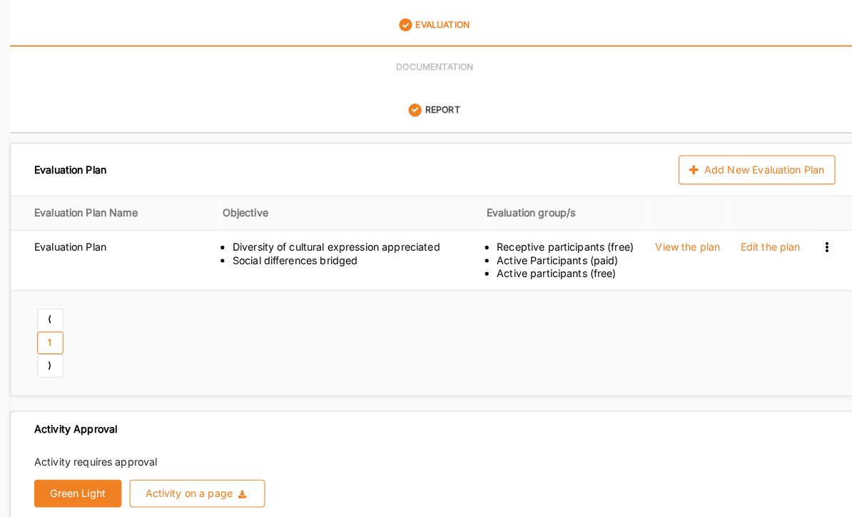
scroll to position [284, 0]
click at [86, 470] on button "Green Light" at bounding box center [77, 483] width 86 height 27
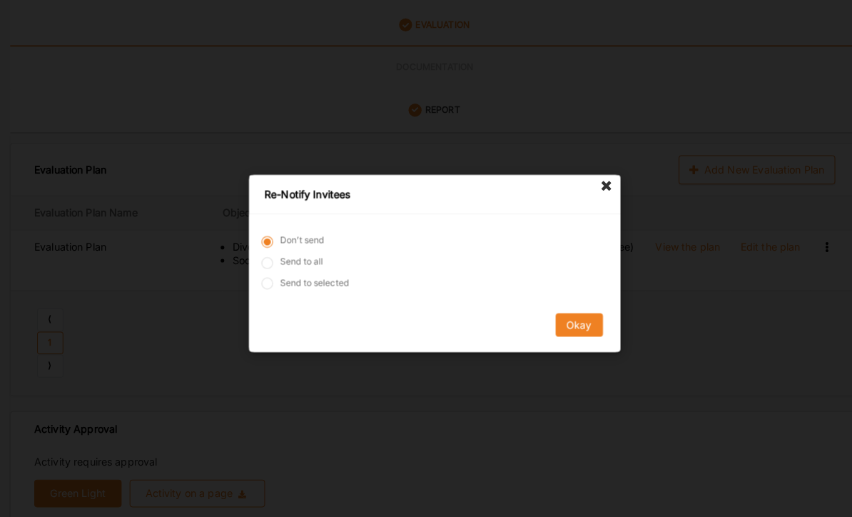
click at [572, 330] on button "Okay" at bounding box center [567, 319] width 46 height 23
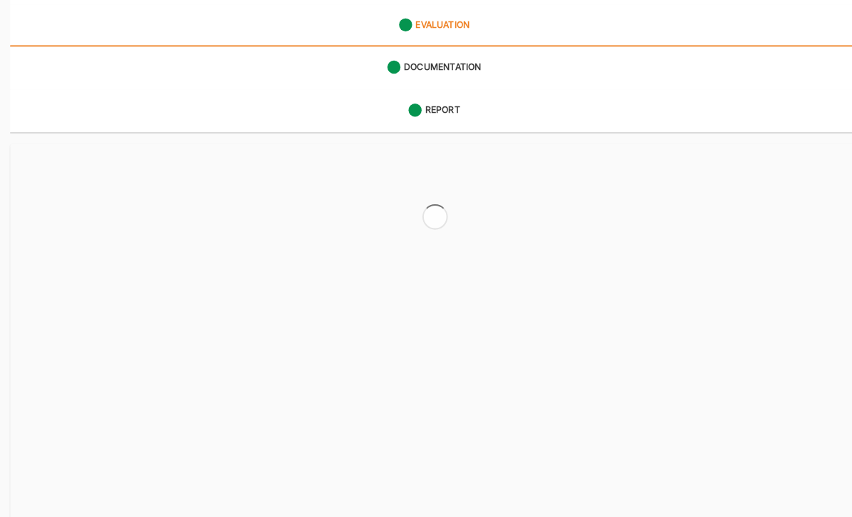
scroll to position [194, 0]
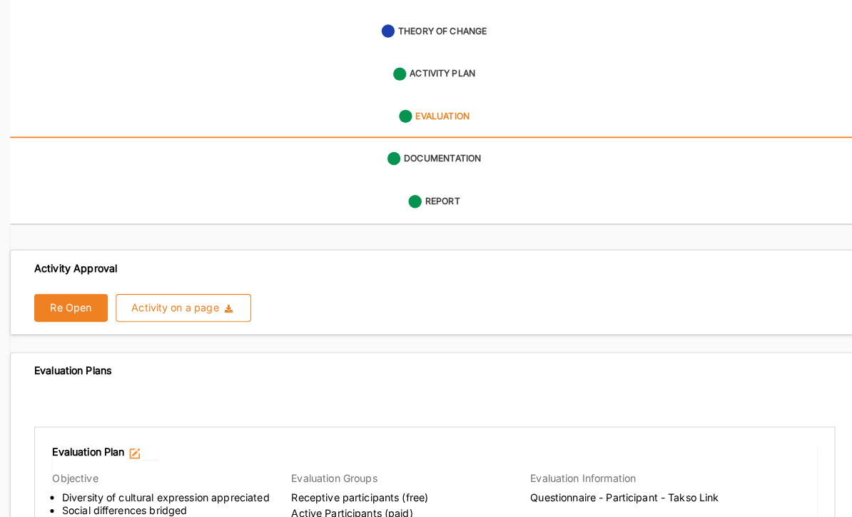
radio input "true"
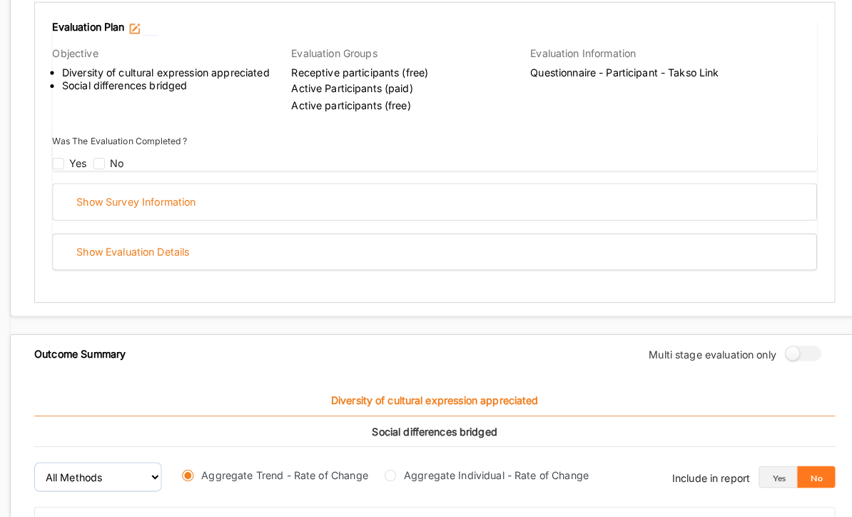
scroll to position [544, 0]
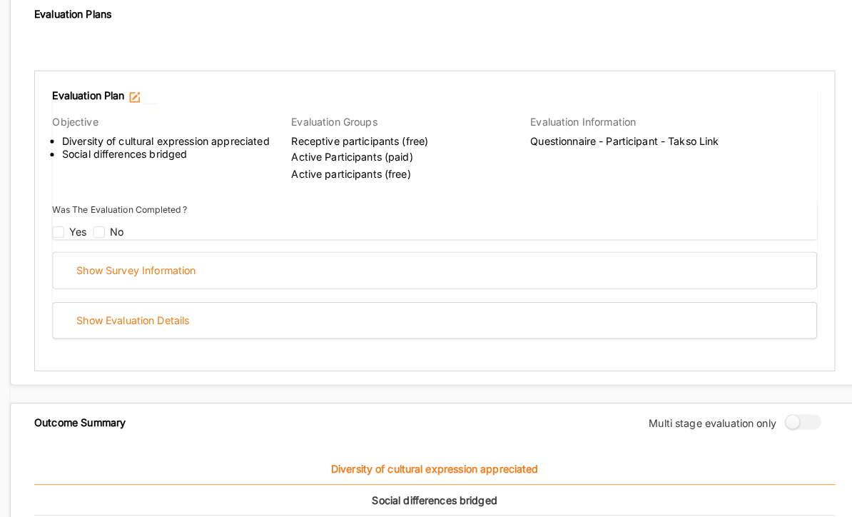
click at [228, 247] on div "Show Survey Information" at bounding box center [426, 264] width 748 height 35
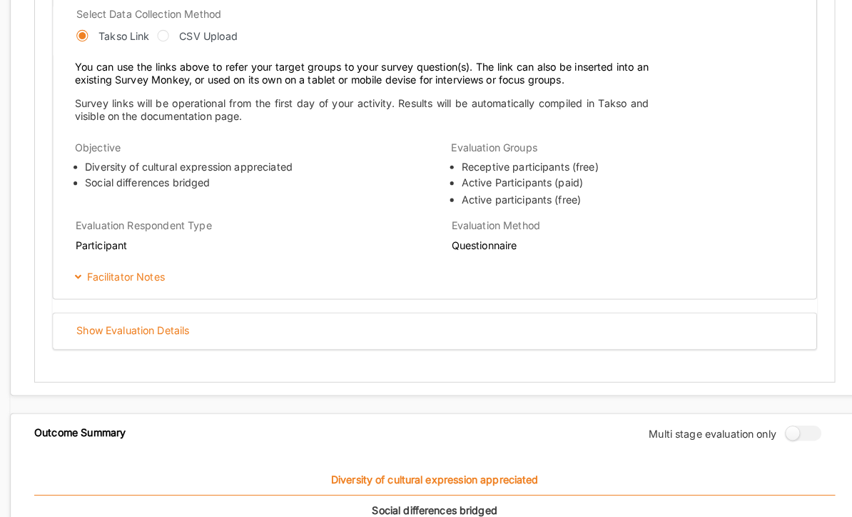
click at [384, 307] on div "Show Evaluation Details" at bounding box center [426, 324] width 748 height 35
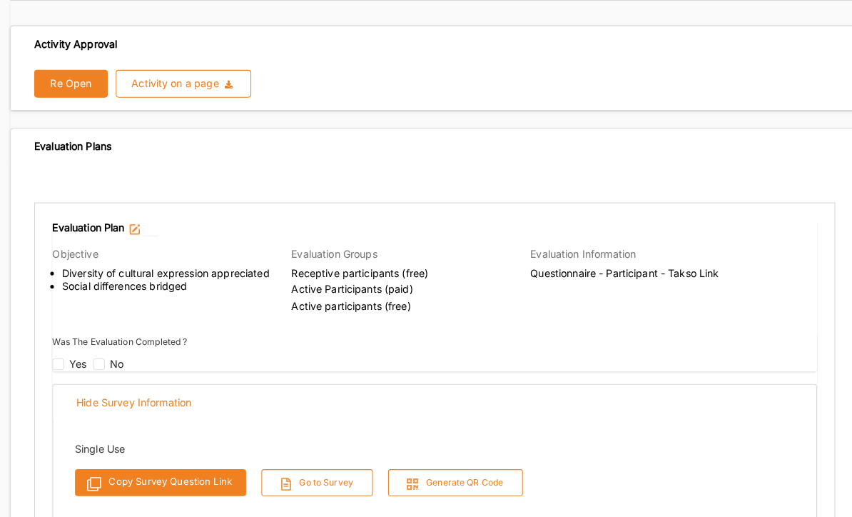
scroll to position [410, 0]
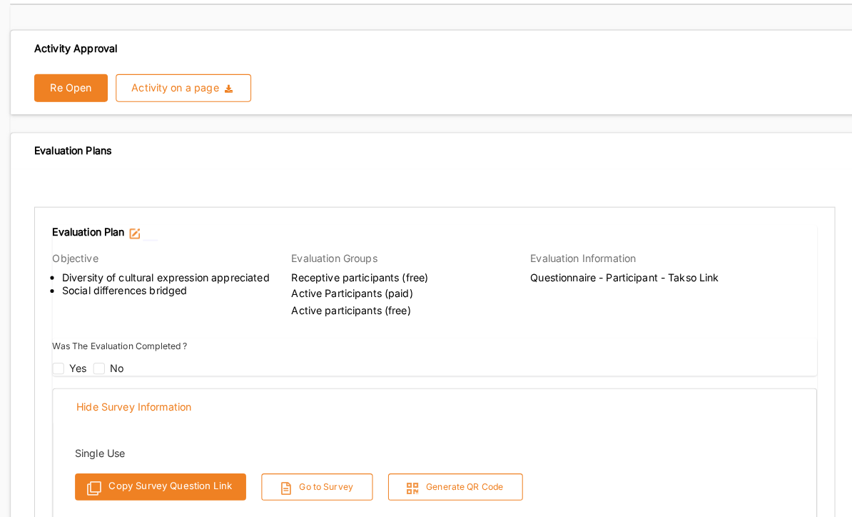
click at [56, 380] on div "Hide Survey Information" at bounding box center [426, 397] width 748 height 35
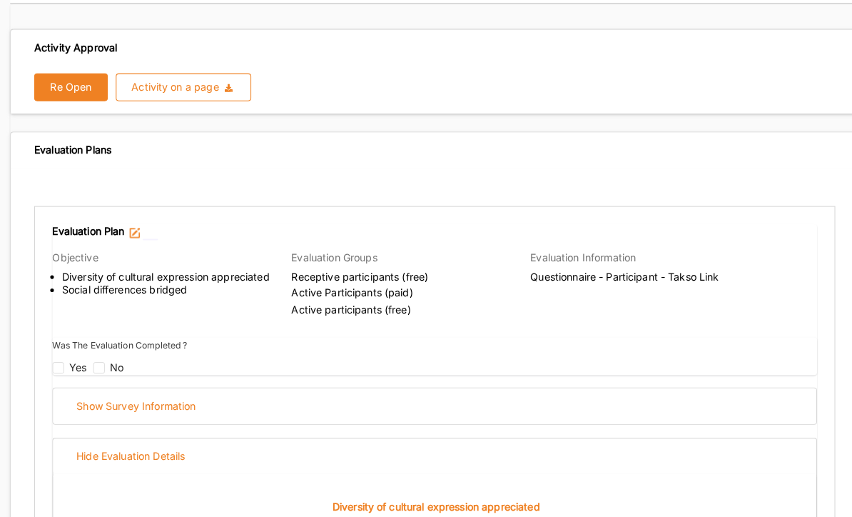
click at [61, 349] on div "Yes" at bounding box center [69, 358] width 36 height 19
click at [66, 349] on div "Yes" at bounding box center [69, 358] width 36 height 19
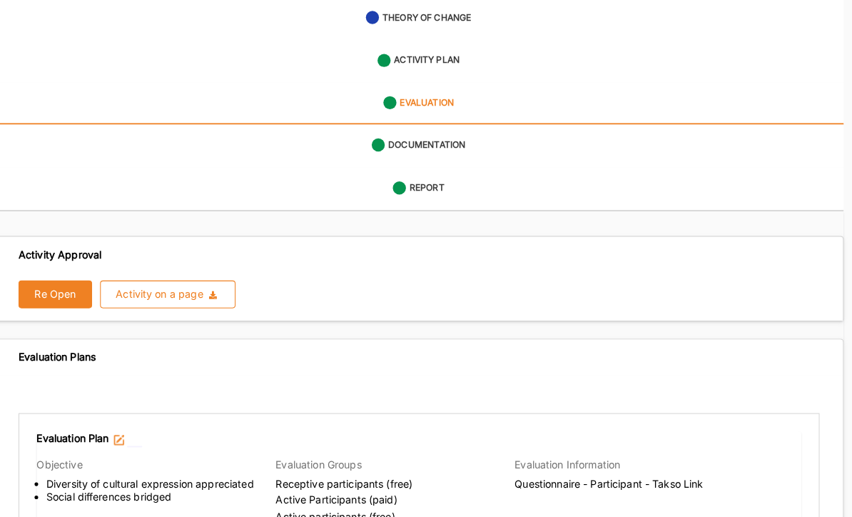
scroll to position [207, 0]
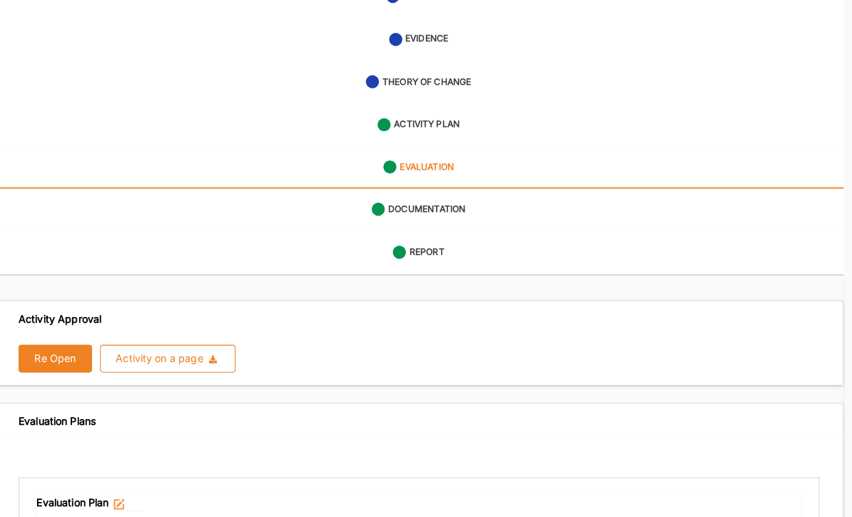
click at [50, 340] on button "Re Open" at bounding box center [70, 351] width 72 height 27
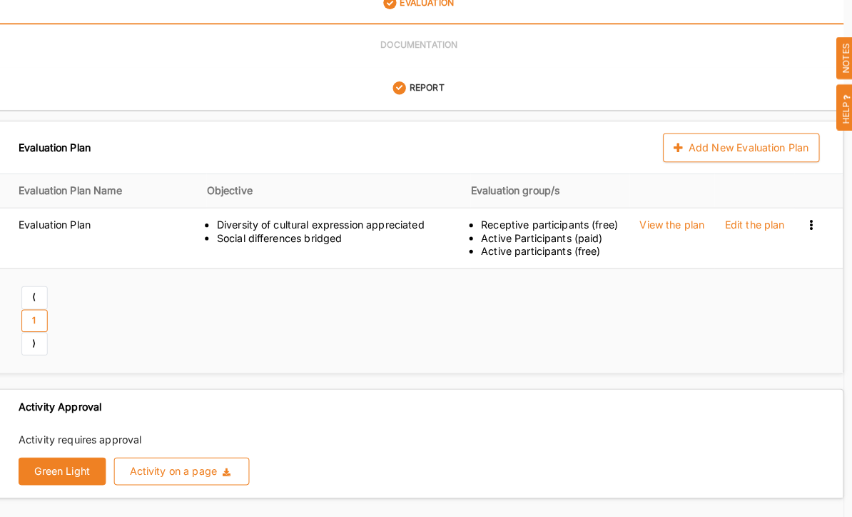
scroll to position [305, 0]
click at [66, 449] on button "Green Light" at bounding box center [77, 462] width 86 height 27
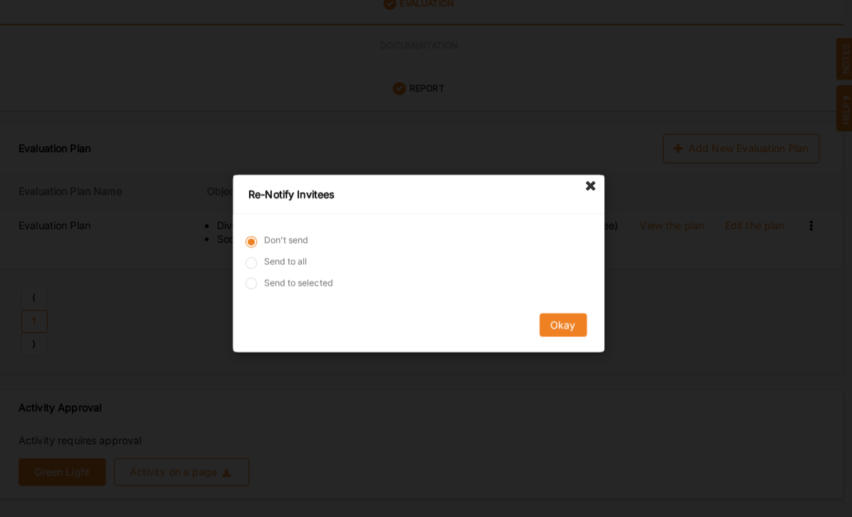
click at [544, 330] on button "Okay" at bounding box center [567, 319] width 46 height 23
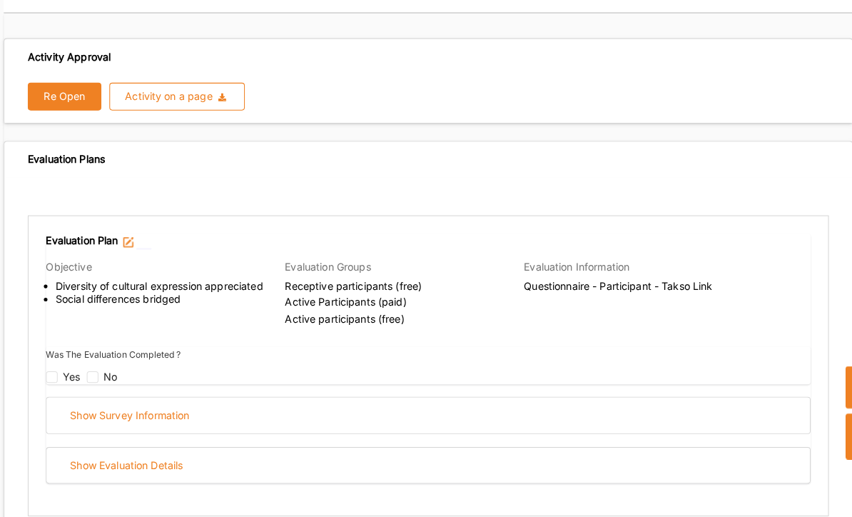
scroll to position [400, 0]
click at [54, 365] on input "checkbox" at bounding box center [56, 370] width 11 height 11
checkbox input "false"
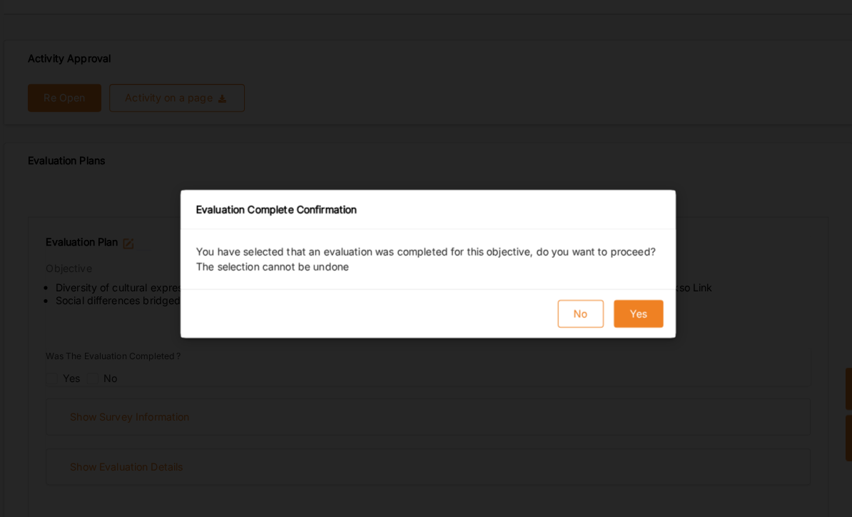
click at [629, 313] on button "Yes" at bounding box center [632, 307] width 49 height 27
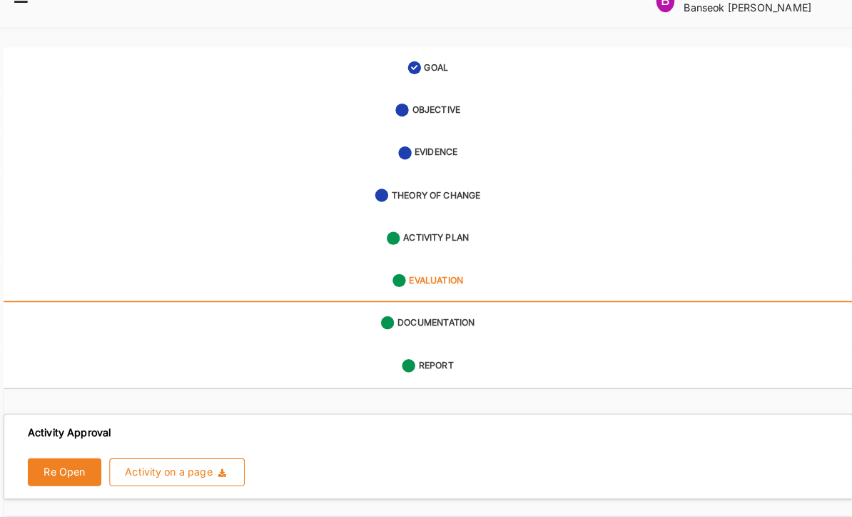
scroll to position [0, 0]
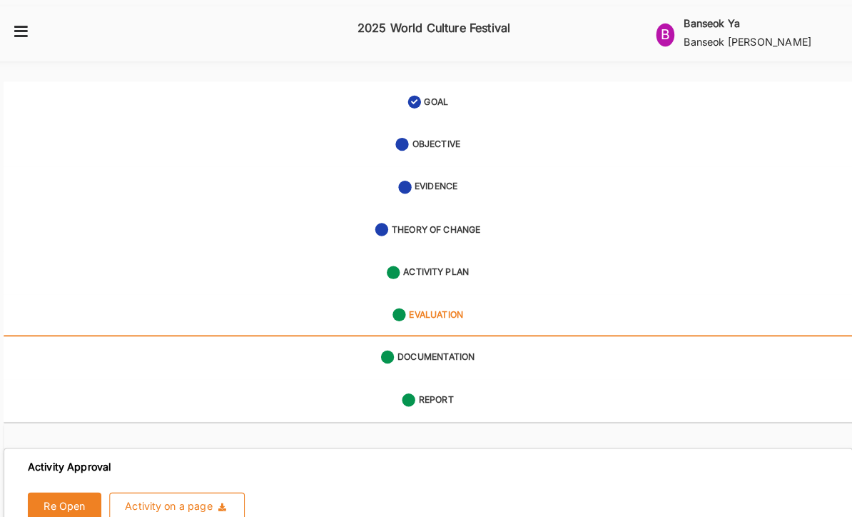
click at [21, 24] on icon at bounding box center [27, 30] width 18 height 13
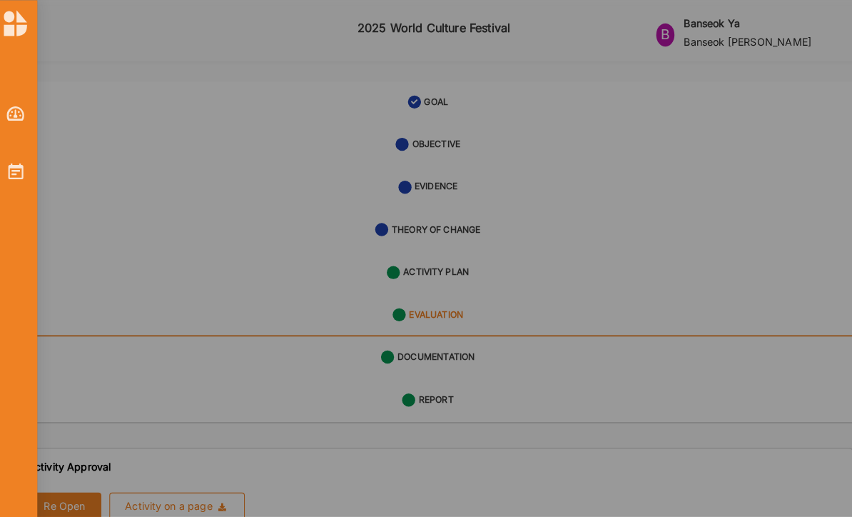
click at [18, 17] on img at bounding box center [21, 23] width 23 height 26
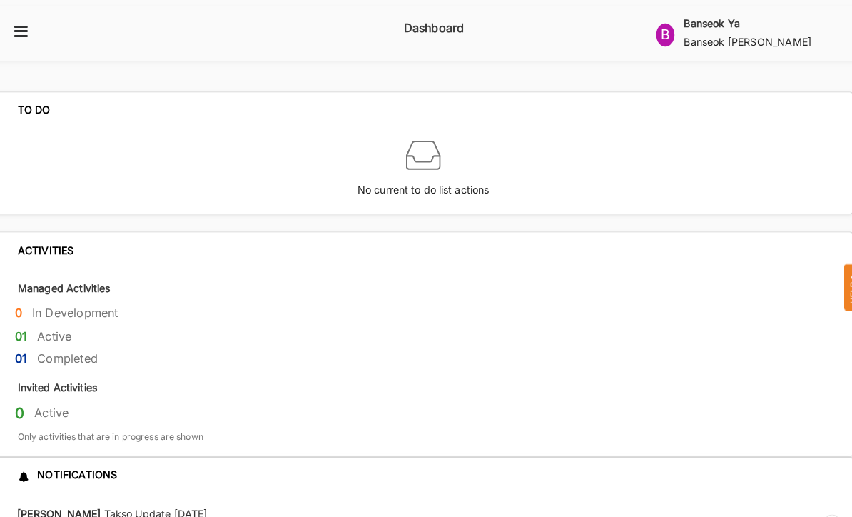
click at [19, 24] on icon at bounding box center [27, 30] width 18 height 13
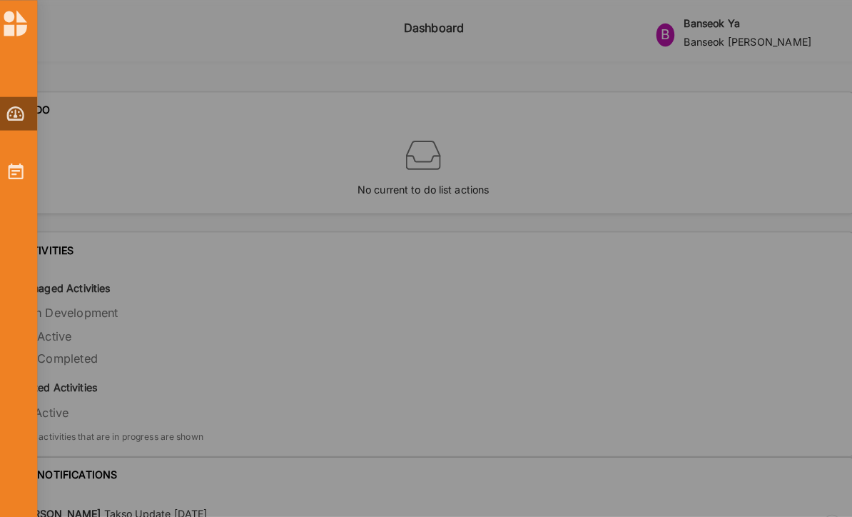
click at [17, 168] on img at bounding box center [21, 168] width 15 height 16
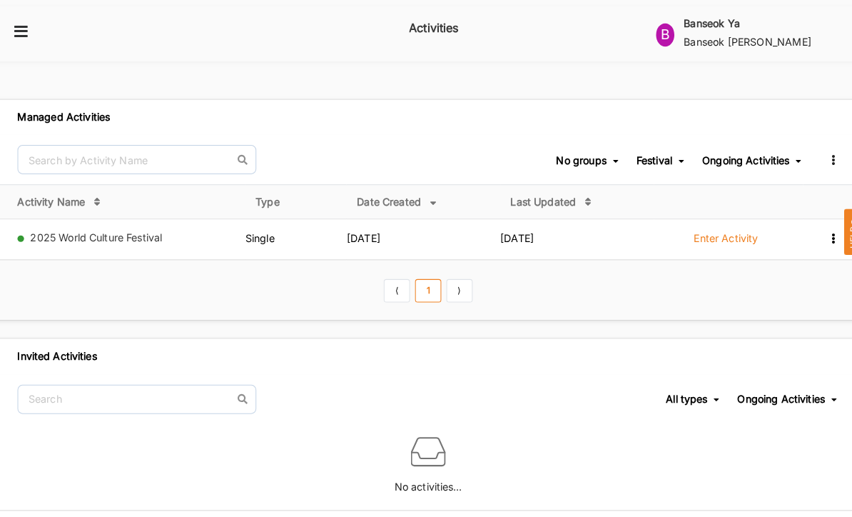
click at [710, 227] on label "Enter Activity" at bounding box center [717, 233] width 63 height 13
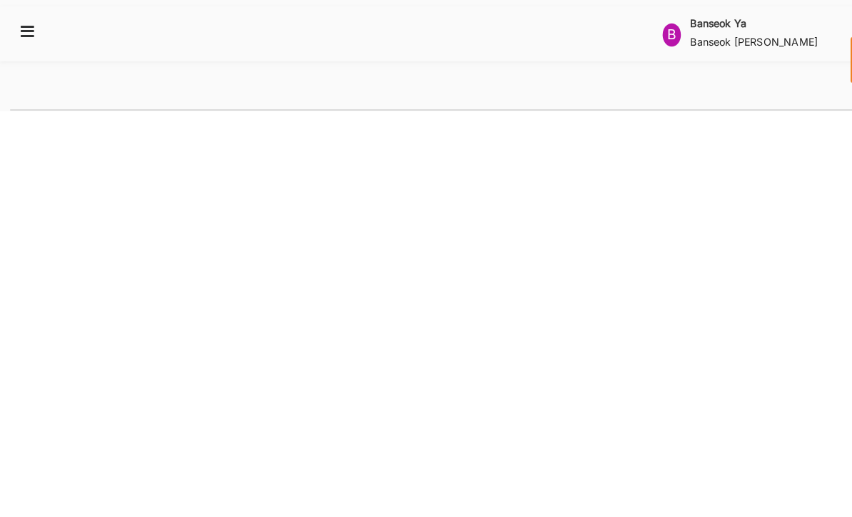
select select "2"
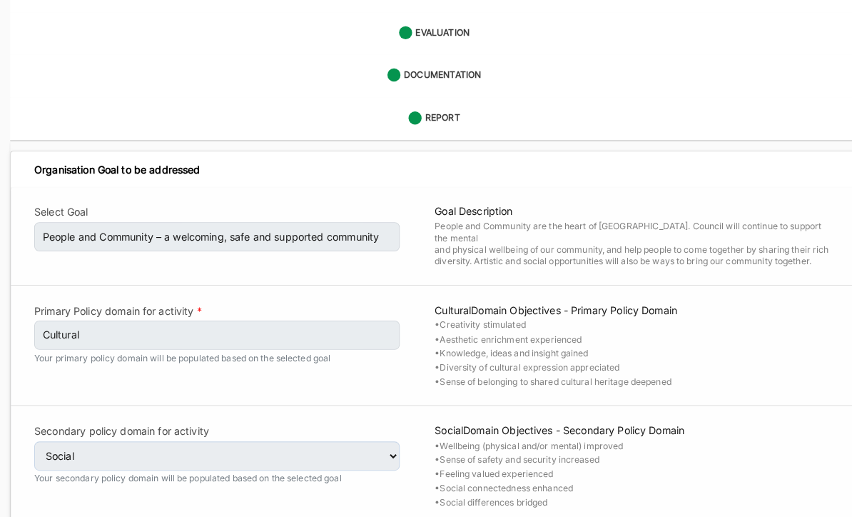
scroll to position [278, 0]
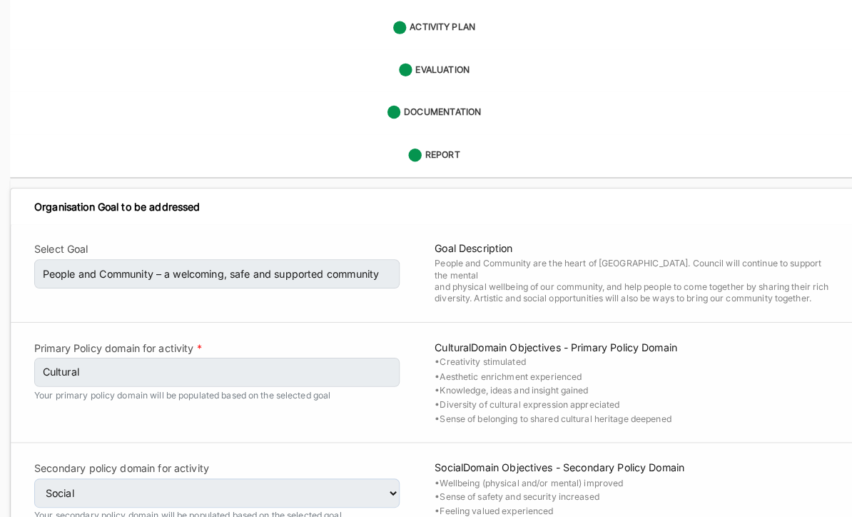
select select "4"
select select "26"
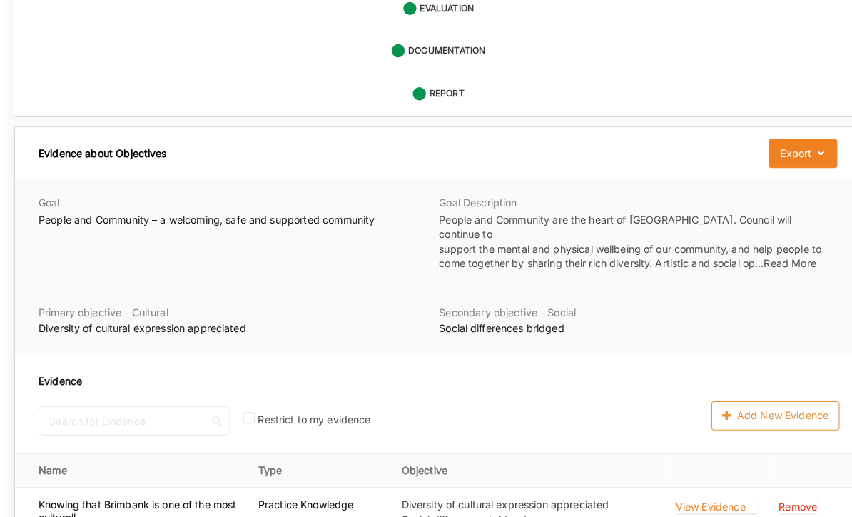
scroll to position [516, 0]
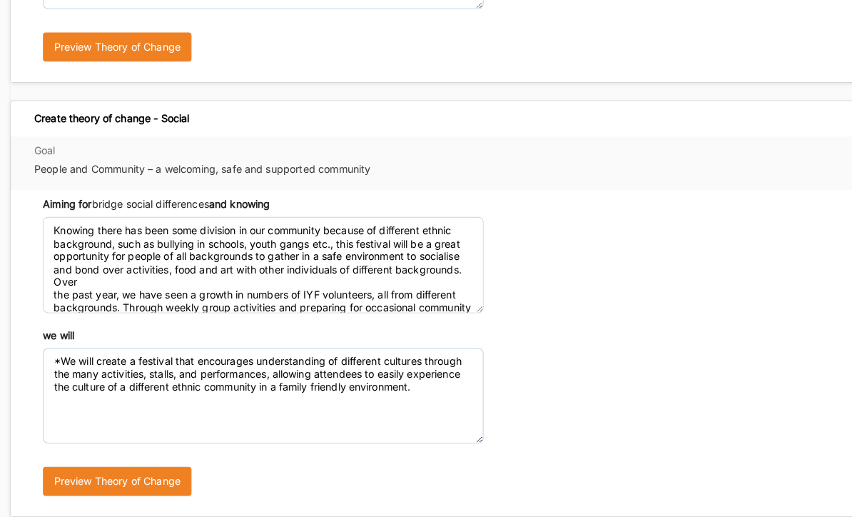
scroll to position [751, 0]
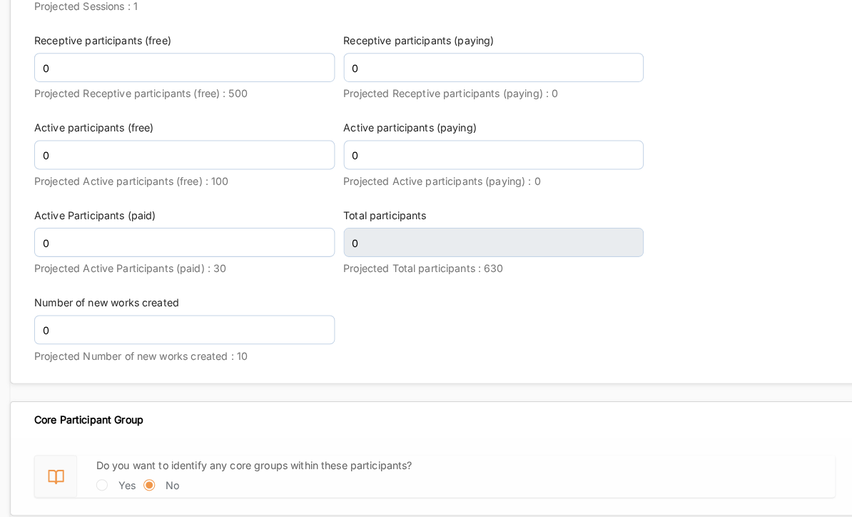
scroll to position [2248, 0]
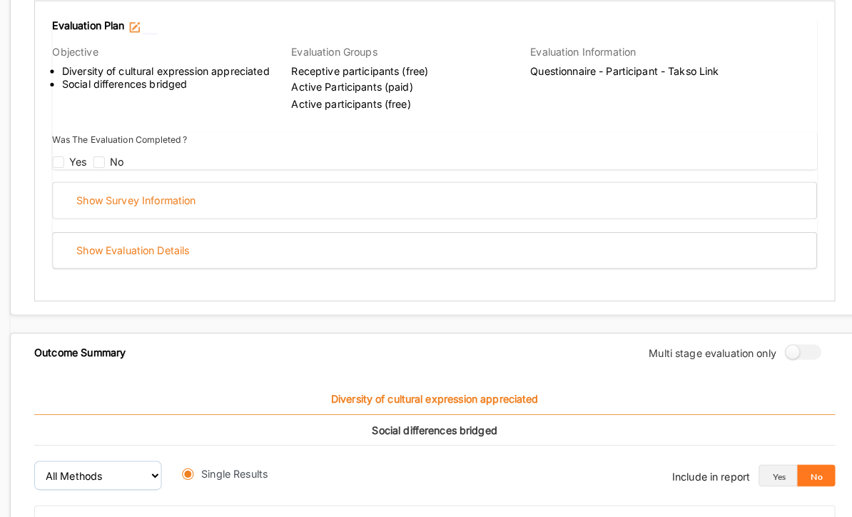
radio input "true"
click at [784, 338] on label at bounding box center [783, 345] width 26 height 15
radio input "true"
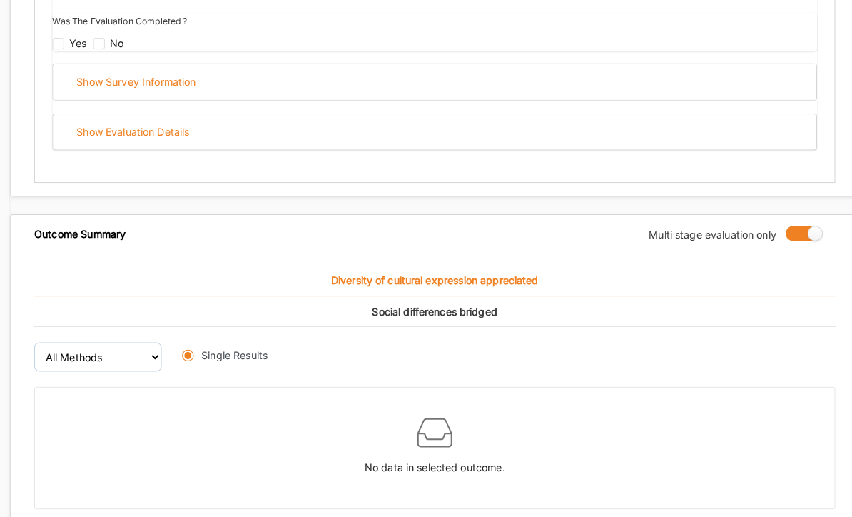
scroll to position [728, 0]
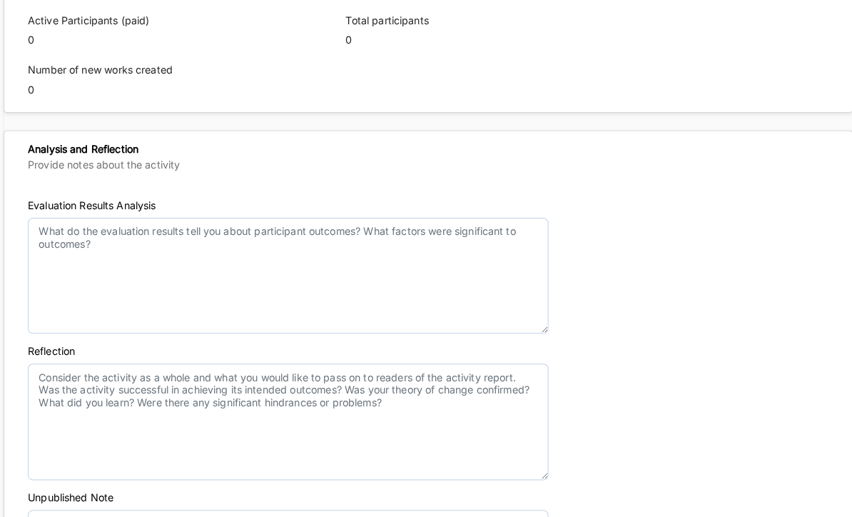
scroll to position [1459, 0]
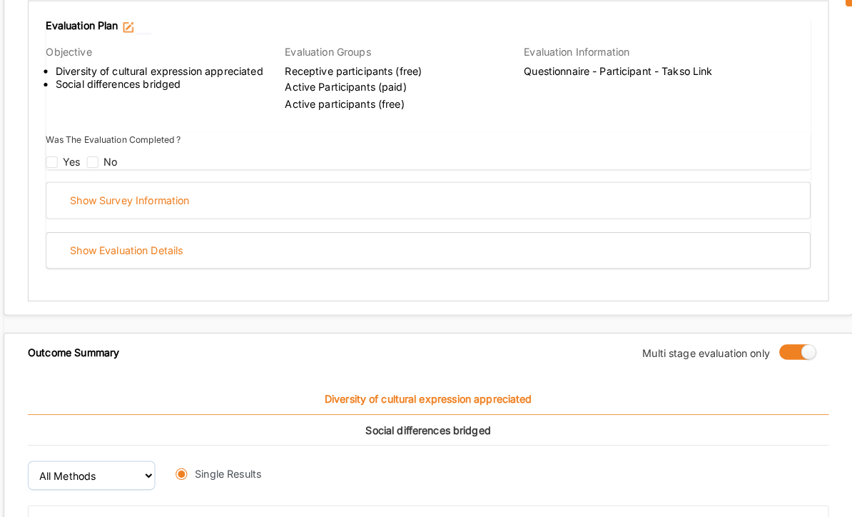
click at [774, 338] on label at bounding box center [783, 345] width 26 height 15
radio input "false"
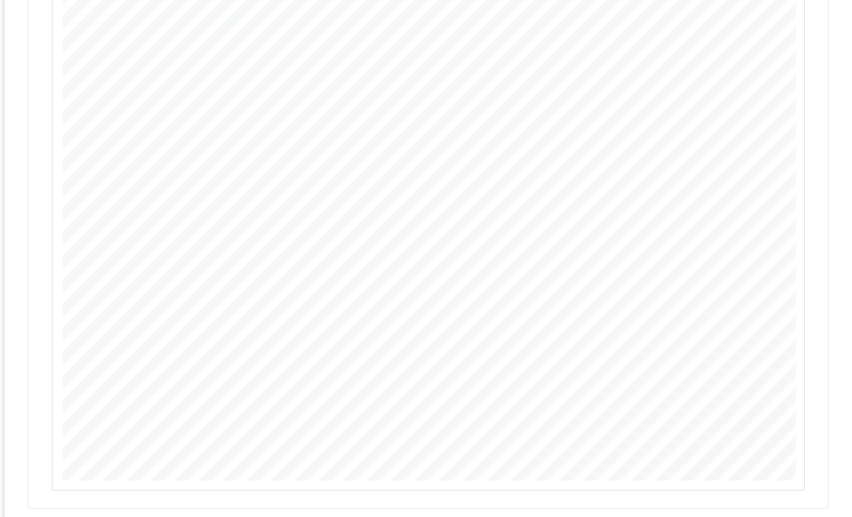
scroll to position [1269, 0]
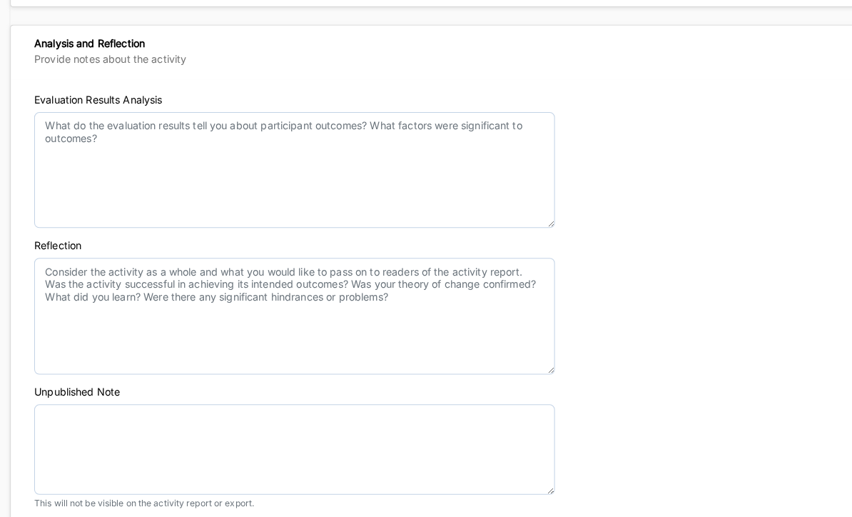
scroll to position [1528, 0]
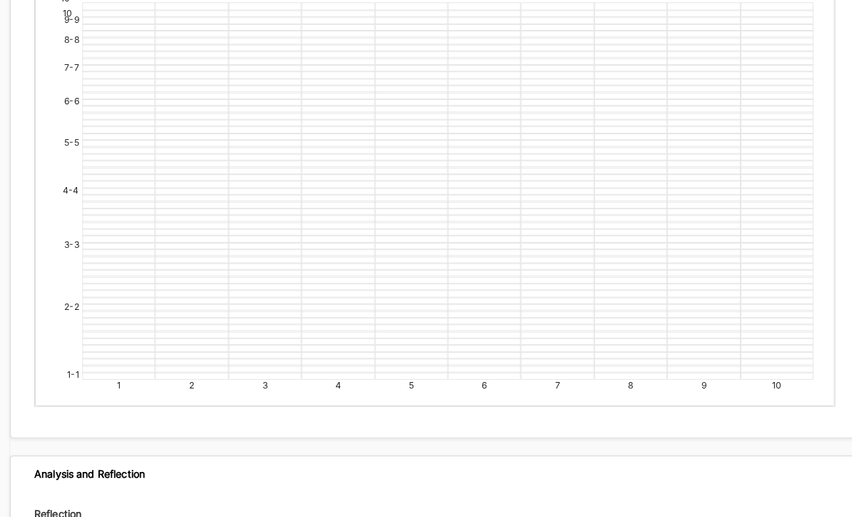
scroll to position [4321, 0]
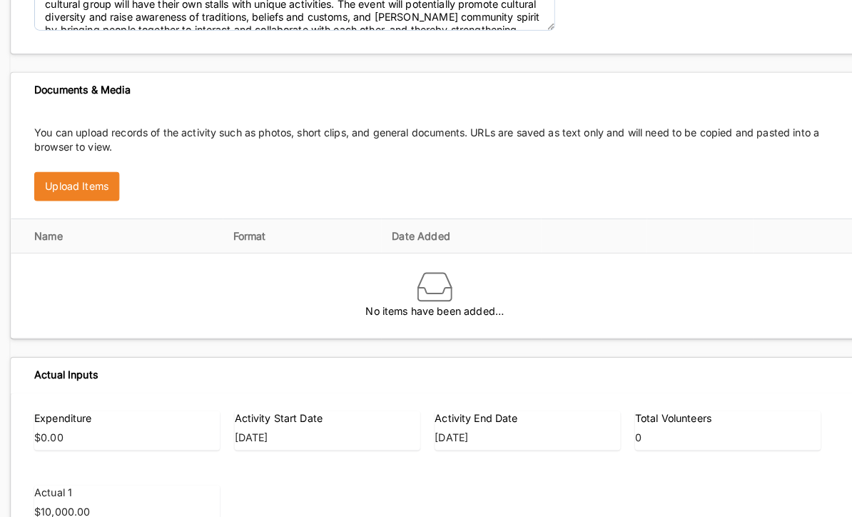
scroll to position [586, 0]
click at [711, 402] on label "Total Volunteers" at bounding box center [713, 409] width 182 height 14
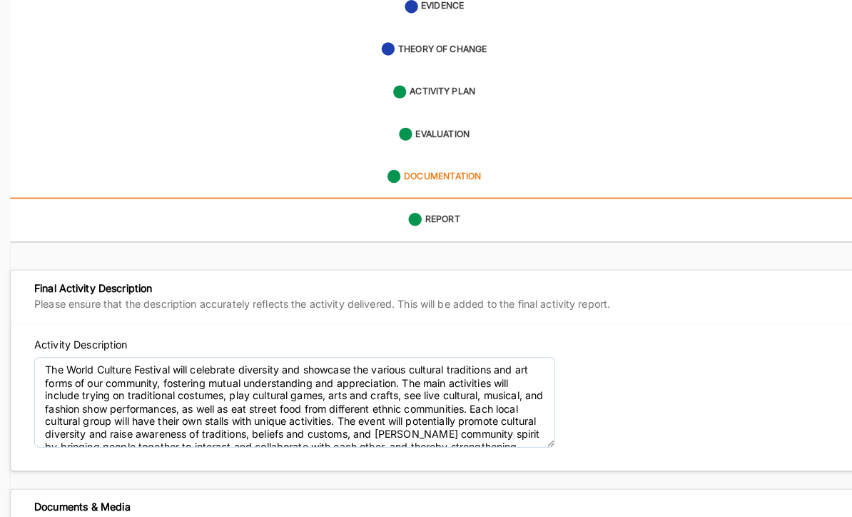
scroll to position [0, 0]
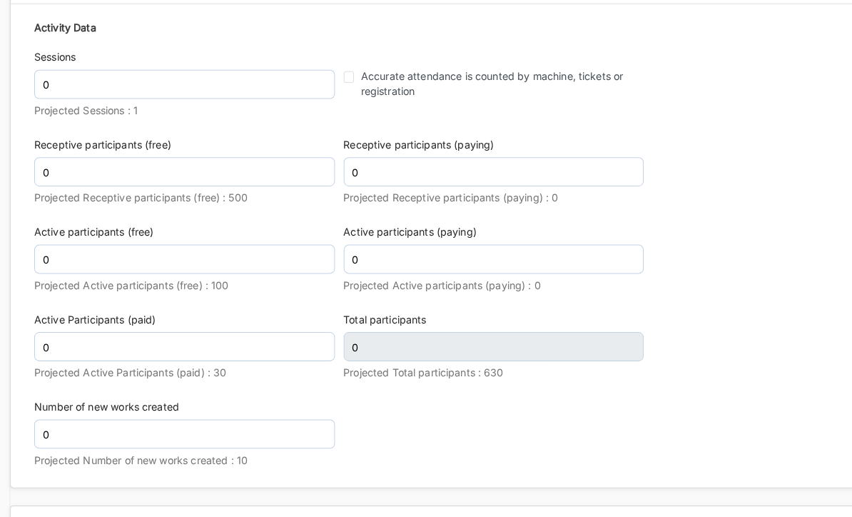
scroll to position [2248, 0]
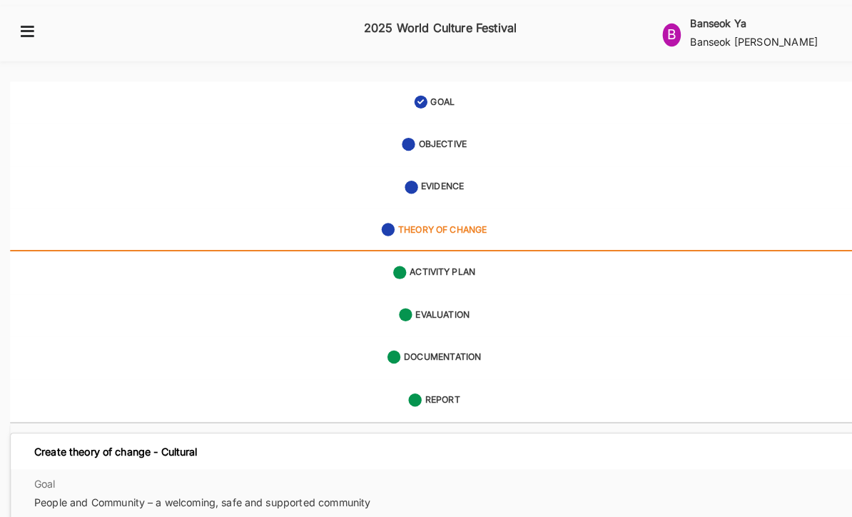
click at [451, 295] on div "EVALUATION" at bounding box center [425, 308] width 69 height 26
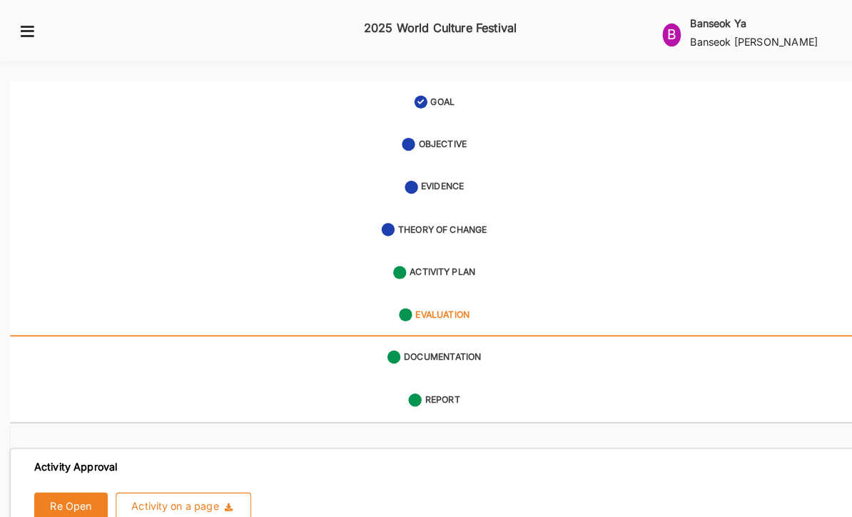
radio input "true"
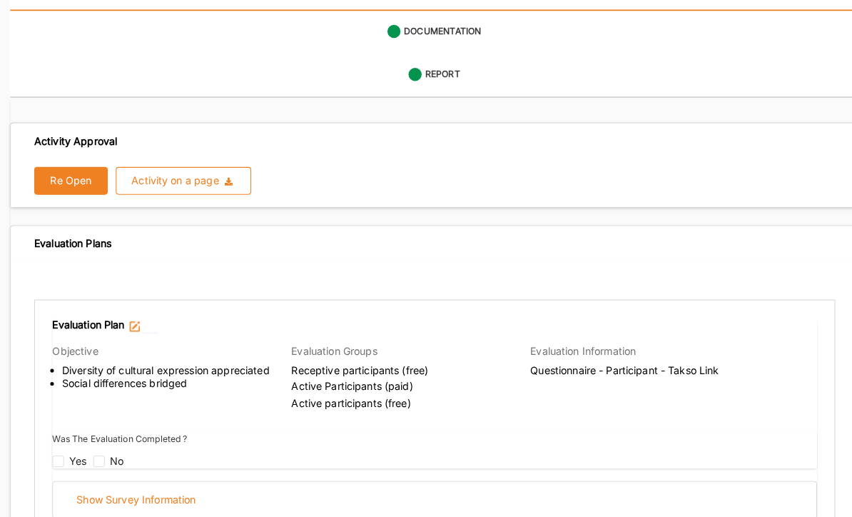
scroll to position [319, 0]
click at [213, 172] on div "Activity on a page Download Report Download Evidence" at bounding box center [180, 177] width 102 height 10
click at [211, 200] on span "Download Report" at bounding box center [176, 206] width 70 height 12
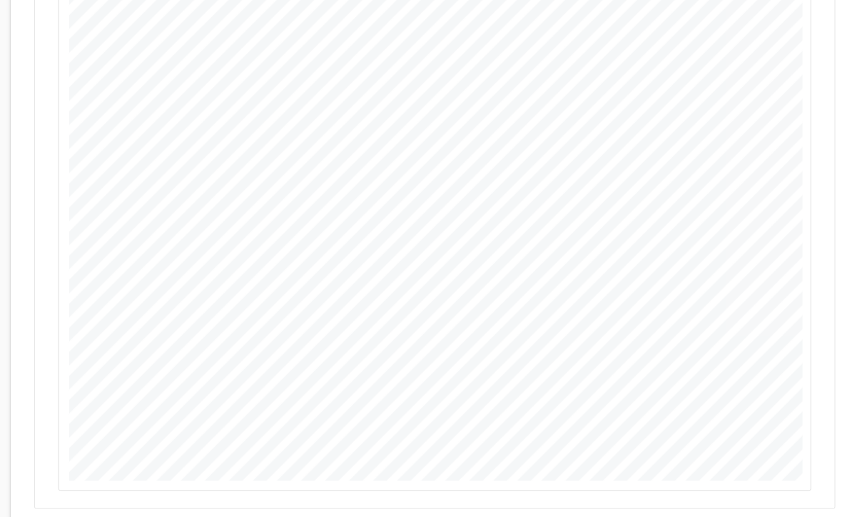
scroll to position [1269, 0]
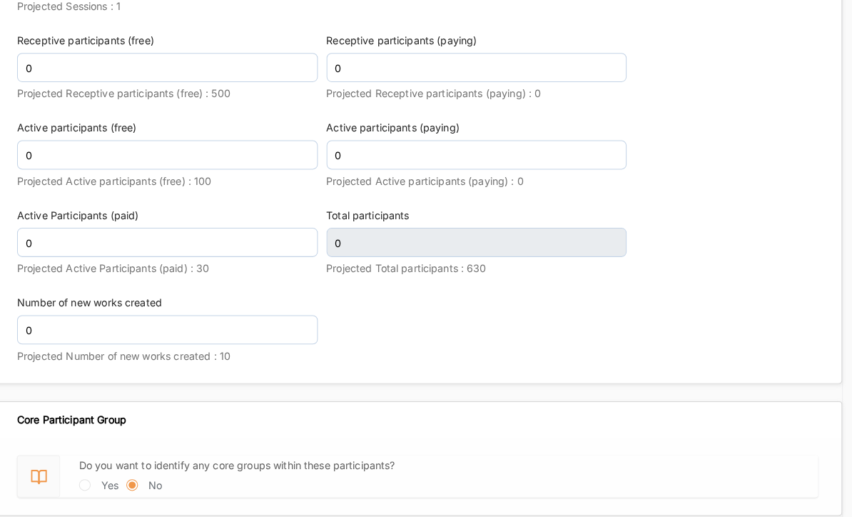
scroll to position [2248, 0]
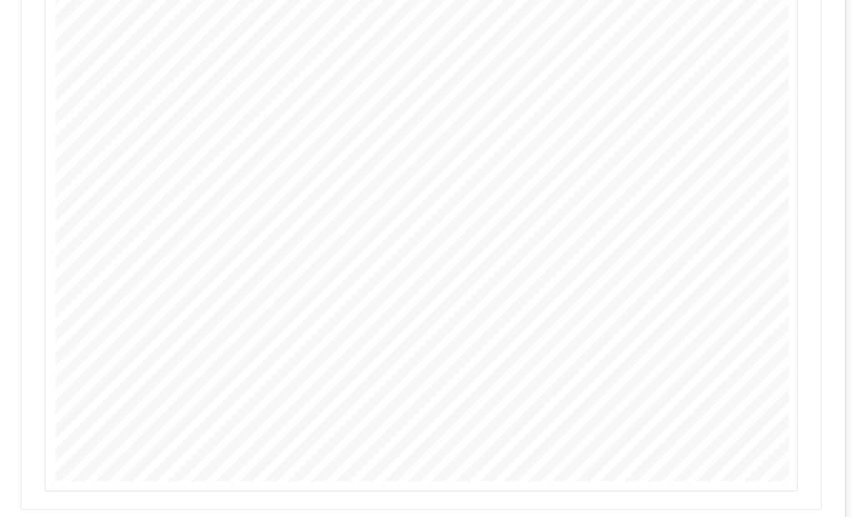
scroll to position [1269, 0]
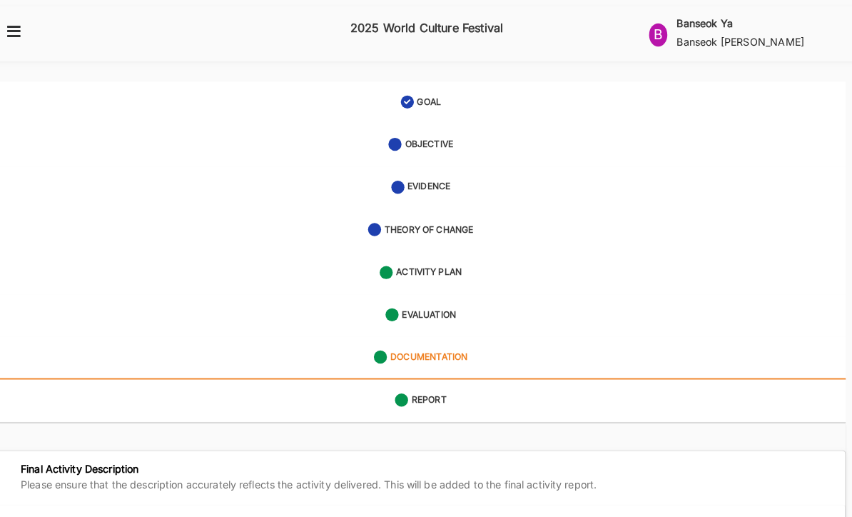
click at [462, 219] on label "THEORY OF CHANGE" at bounding box center [433, 225] width 87 height 12
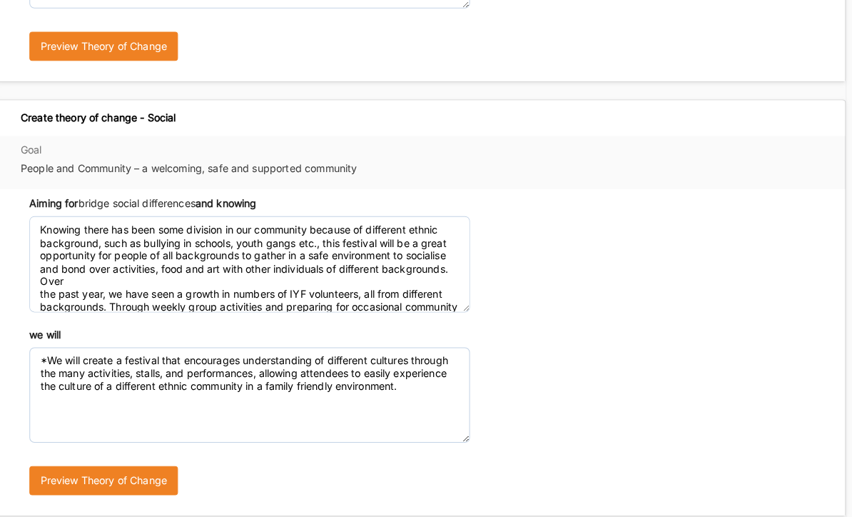
scroll to position [751, 0]
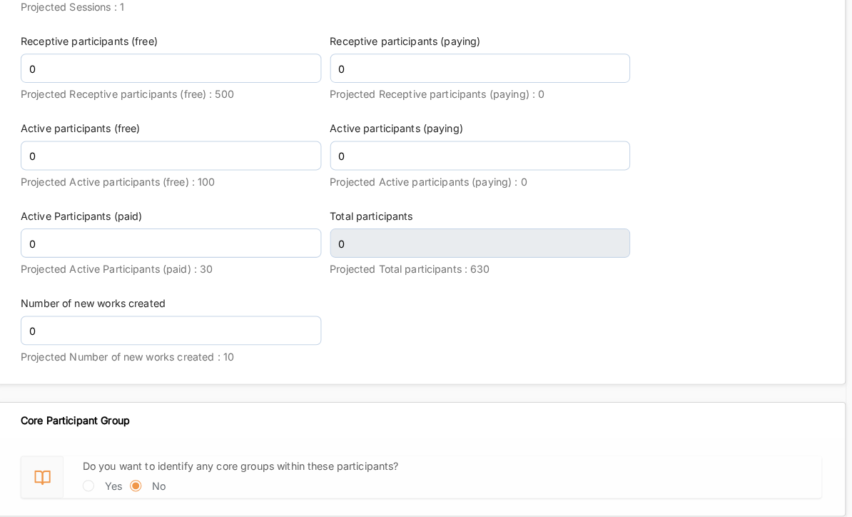
scroll to position [2248, 0]
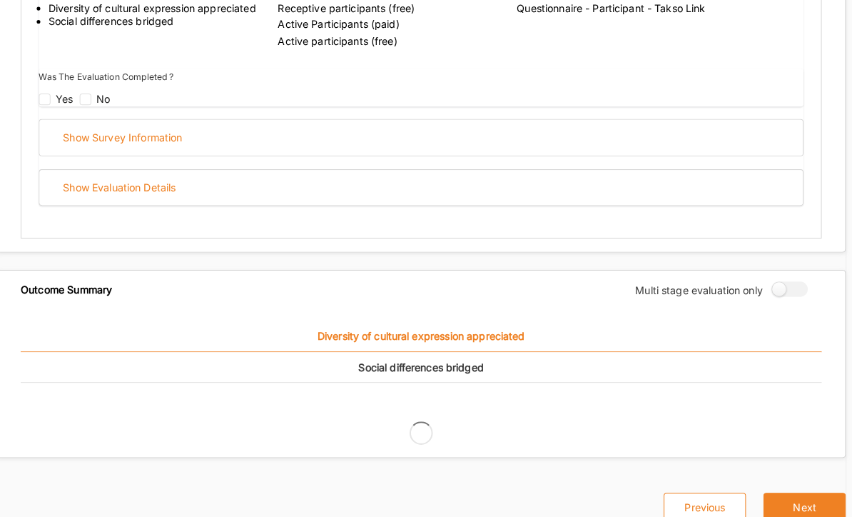
scroll to position [612, 0]
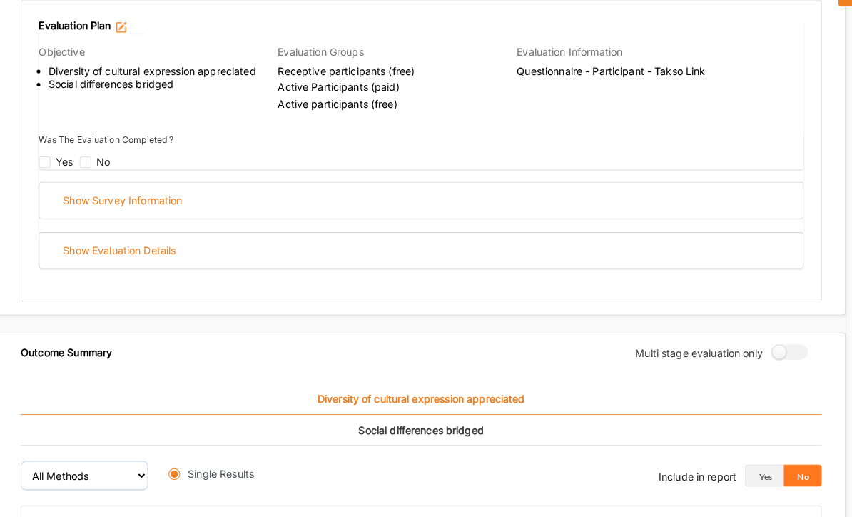
radio input "true"
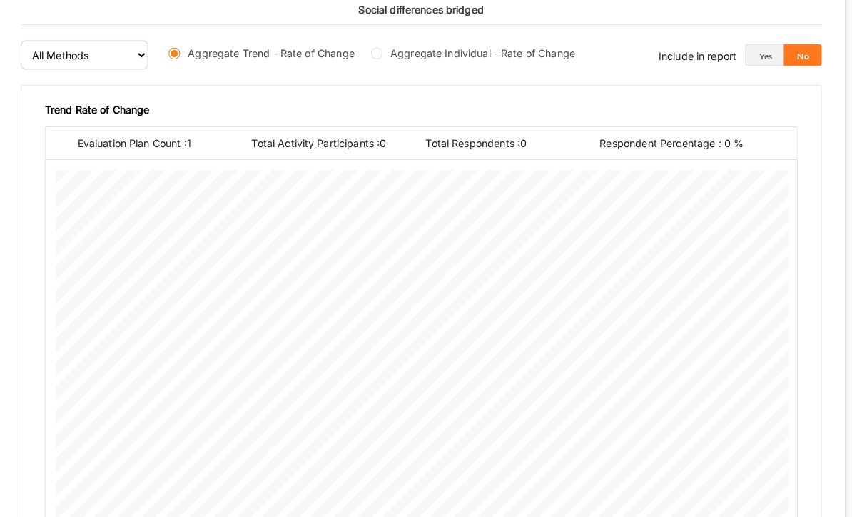
scroll to position [1023, 0]
click at [750, 44] on button "Yes" at bounding box center [763, 54] width 38 height 21
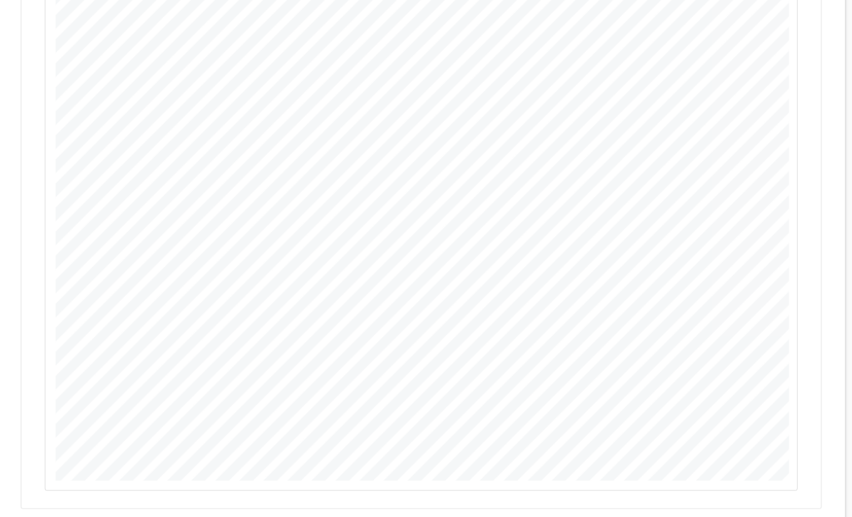
scroll to position [1269, 0]
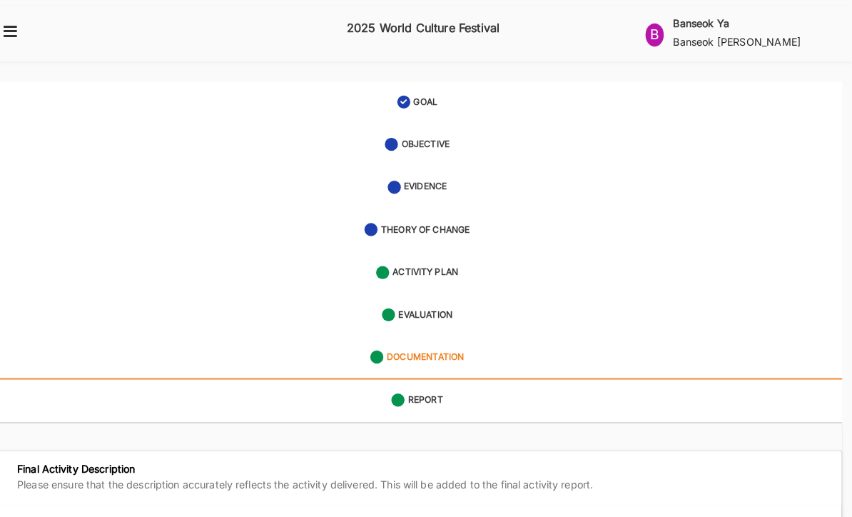
click at [18, 24] on icon at bounding box center [27, 30] width 18 height 13
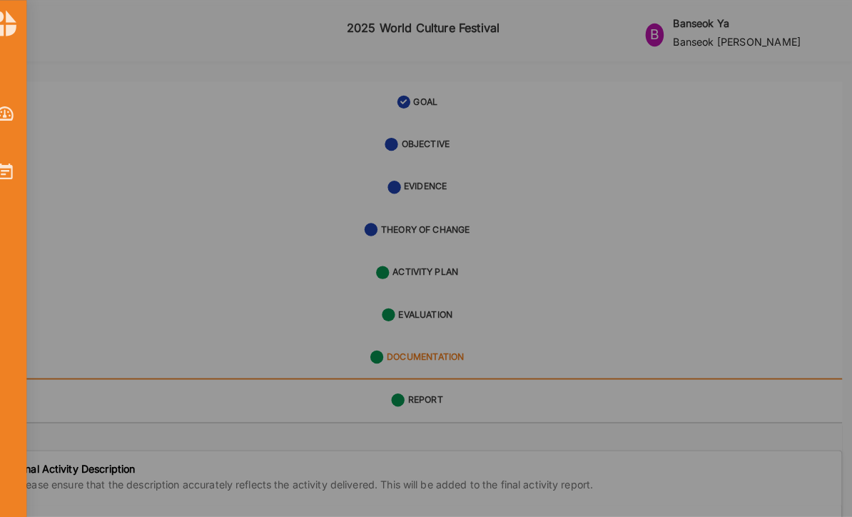
click at [13, 114] on img at bounding box center [22, 111] width 18 height 14
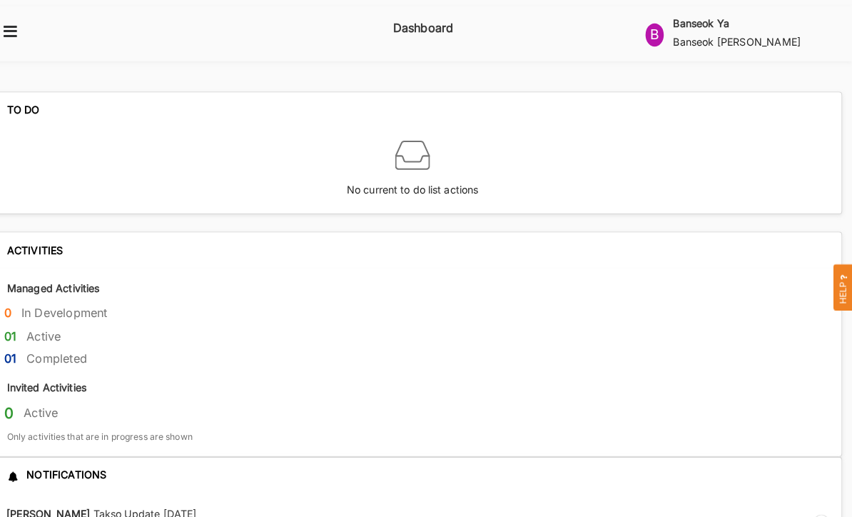
click at [18, 24] on icon at bounding box center [27, 30] width 18 height 13
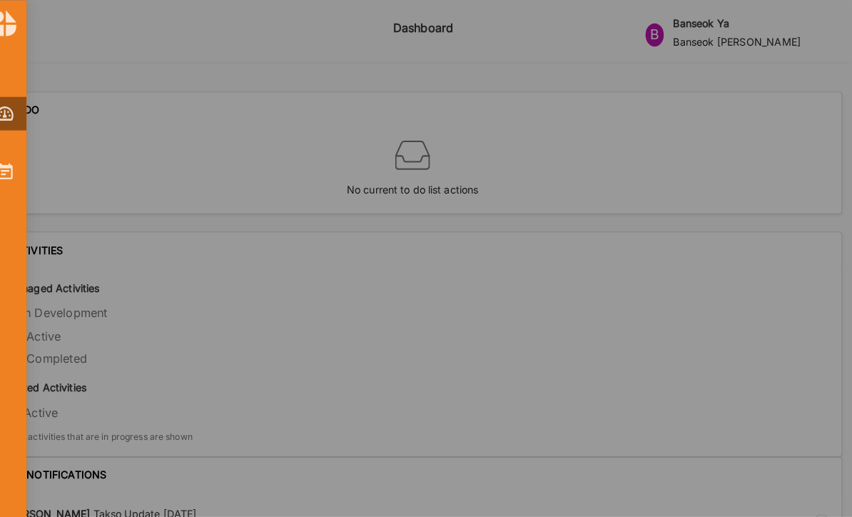
click at [14, 166] on img at bounding box center [21, 168] width 15 height 16
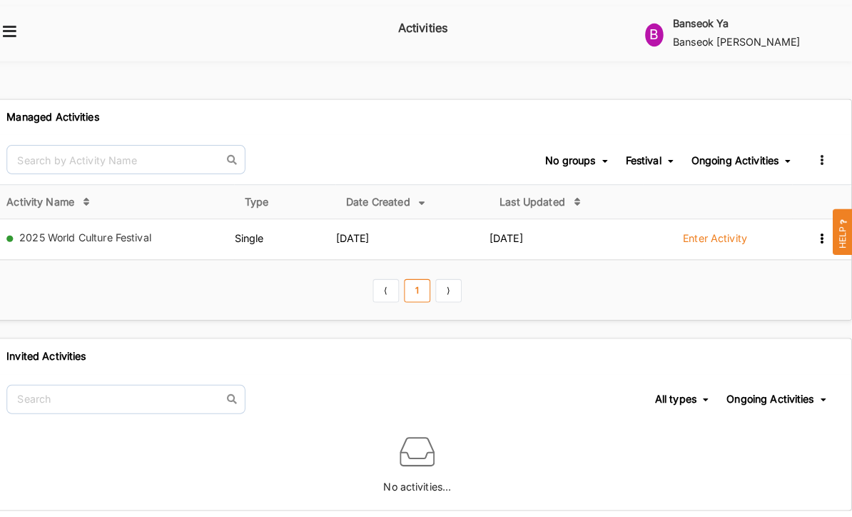
click at [707, 227] on label "Enter Activity" at bounding box center [717, 233] width 63 height 13
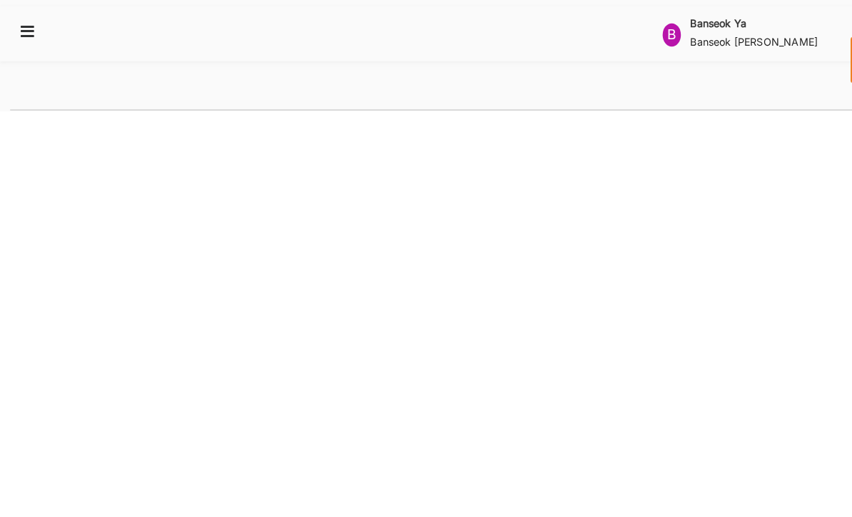
select select "2"
